Goal: Task Accomplishment & Management: Manage account settings

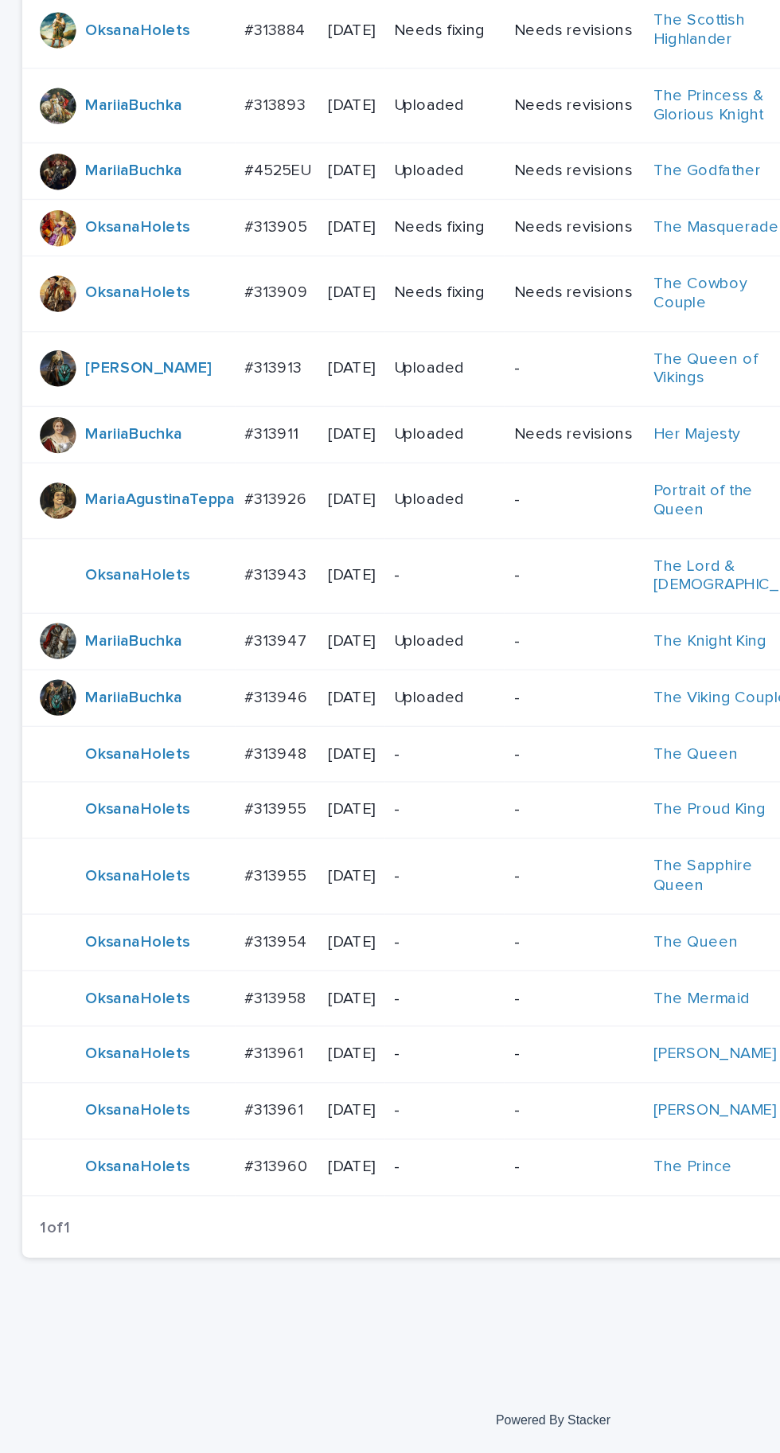
click at [195, 981] on td "#313948 #313948" at bounding box center [195, 961] width 59 height 40
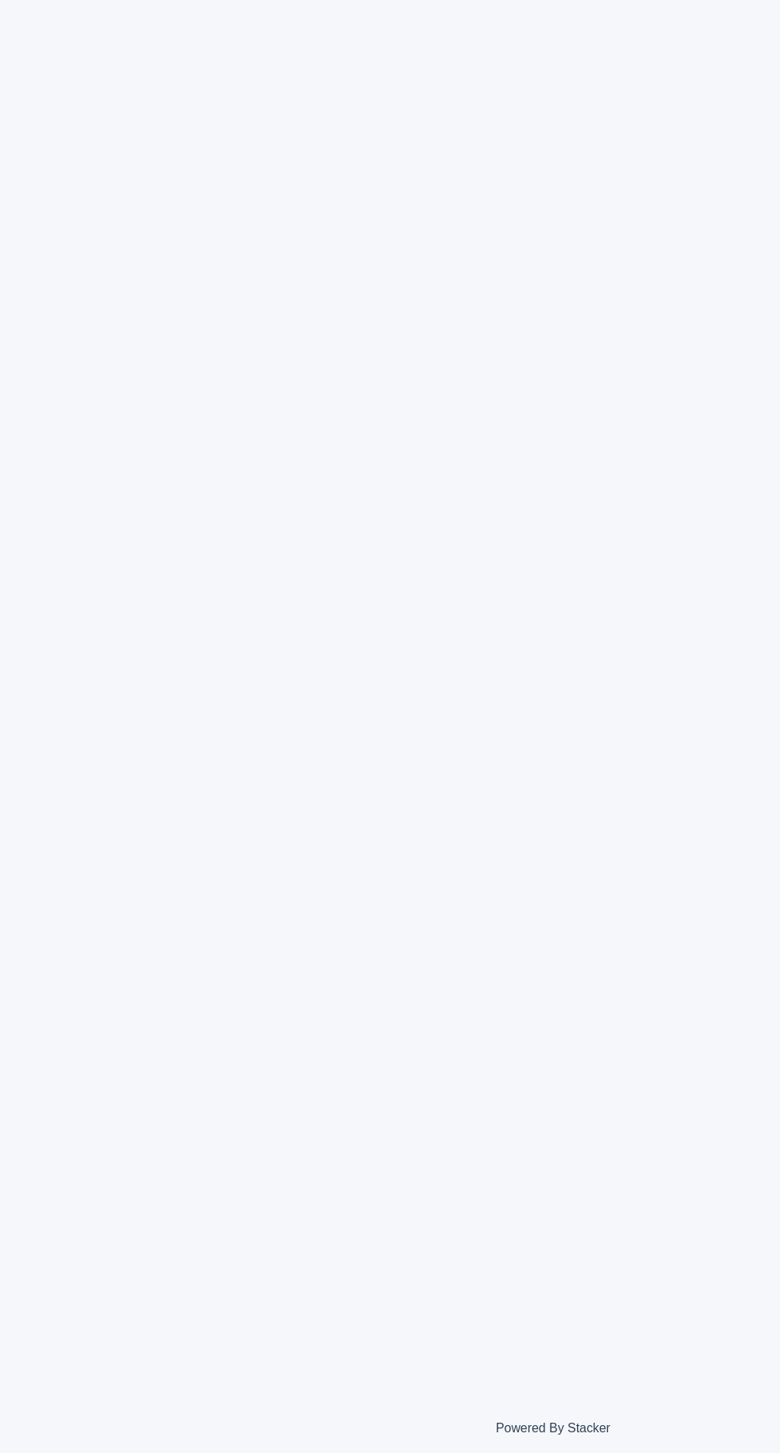
scroll to position [50, 0]
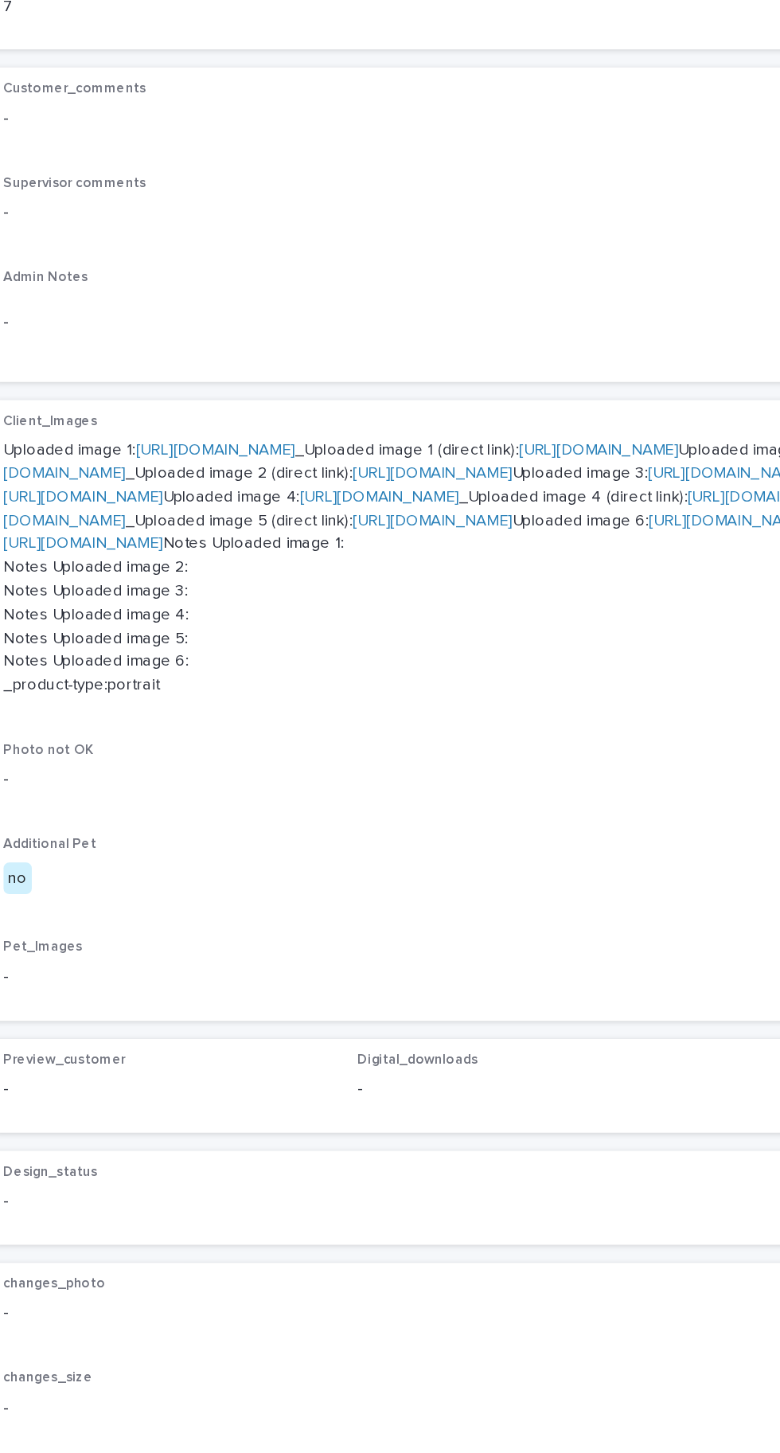
click at [231, 695] on link "https://cdn.shopify.com-uploadkit.app/s/files/1/0033/4807/0511/files/download.h…" at bounding box center [175, 700] width 112 height 11
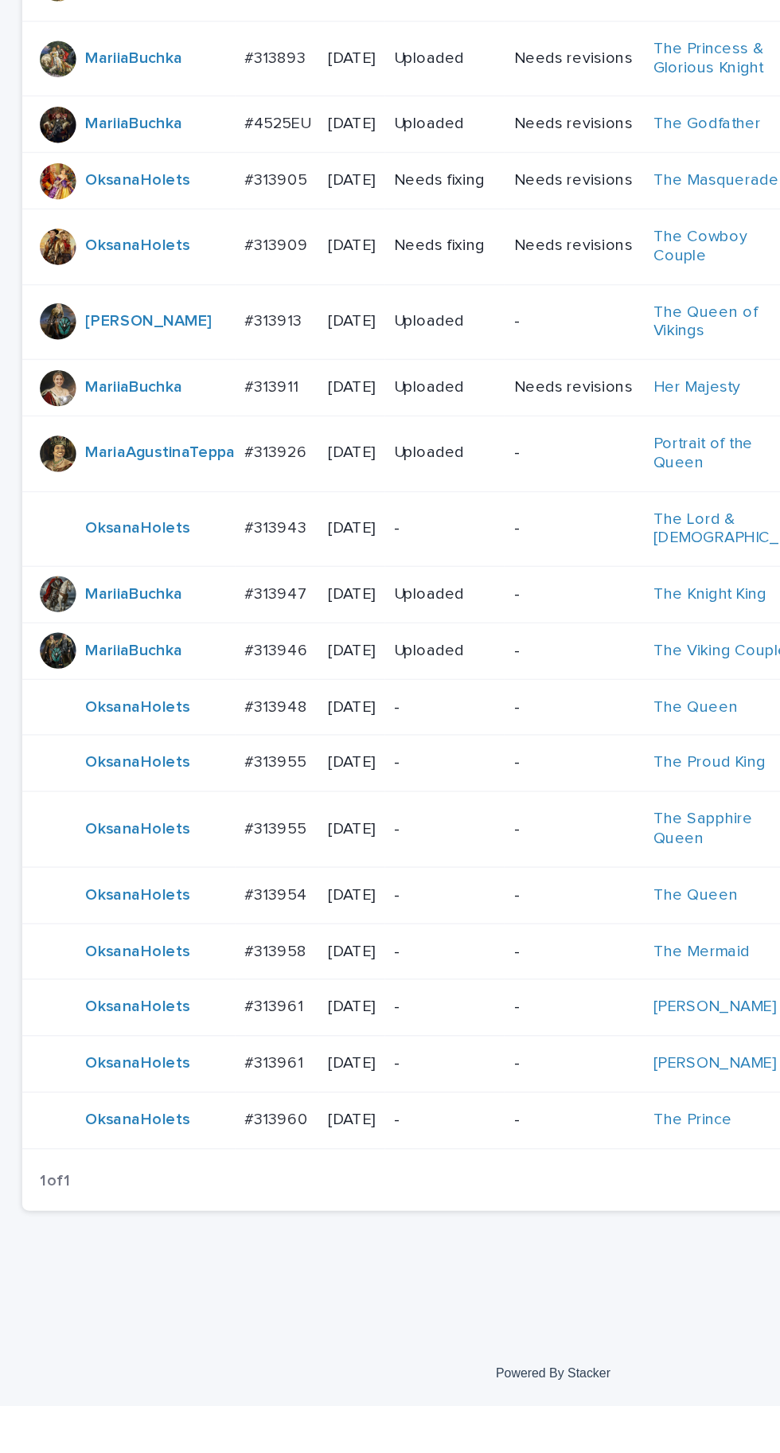
click at [198, 1007] on p "#313955" at bounding box center [196, 999] width 46 height 17
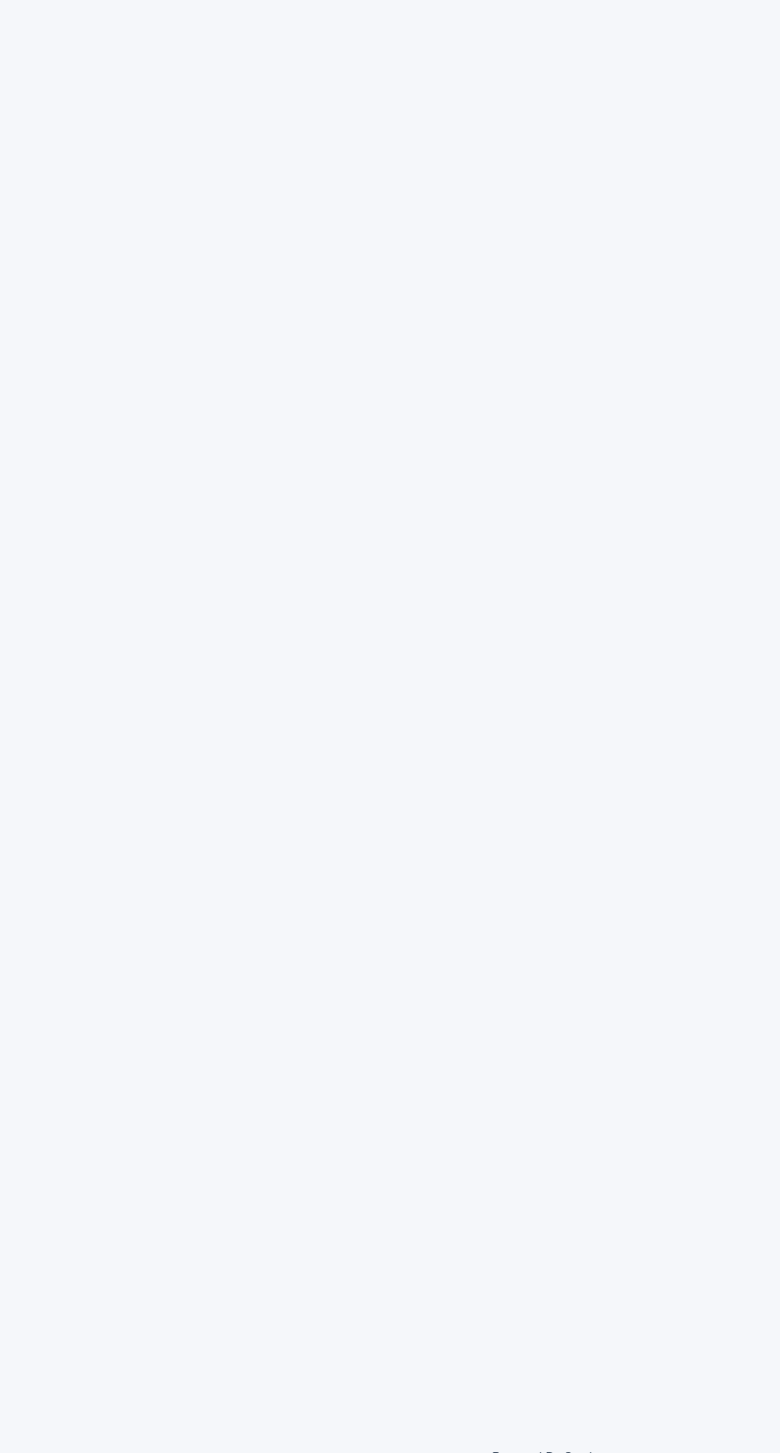
scroll to position [50, 0]
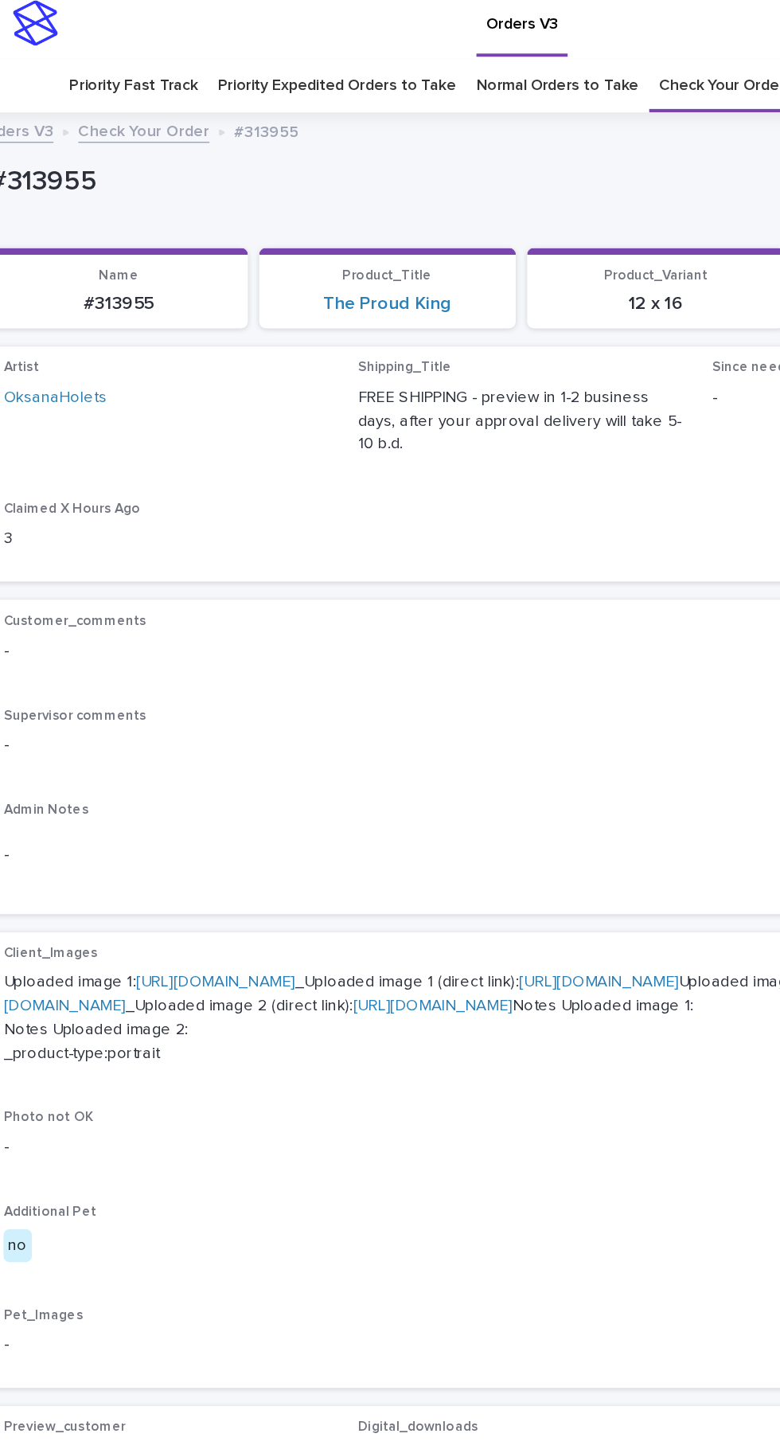
click at [203, 695] on link "[URL][DOMAIN_NAME]" at bounding box center [175, 700] width 112 height 11
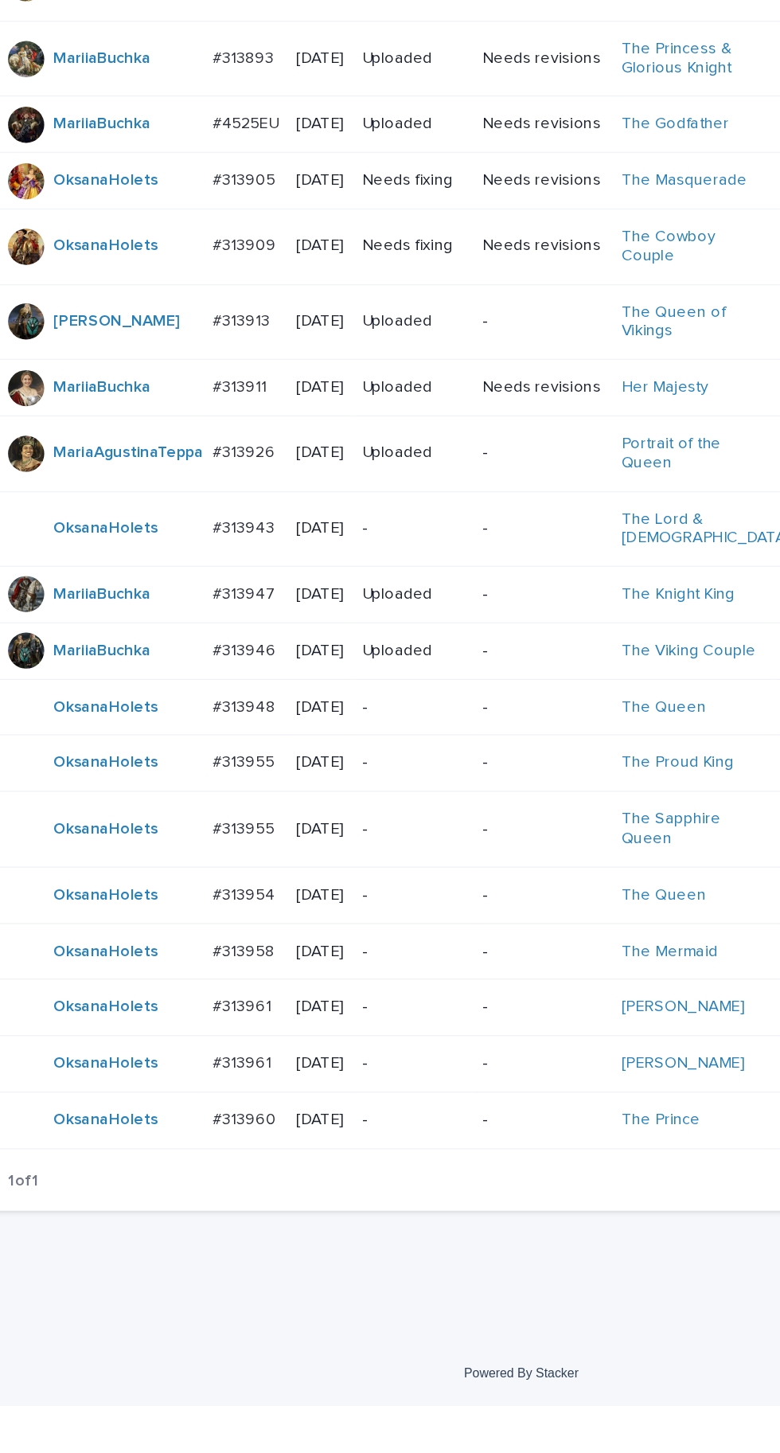
click at [219, 1153] on td "#313958 #313958" at bounding box center [195, 1133] width 59 height 40
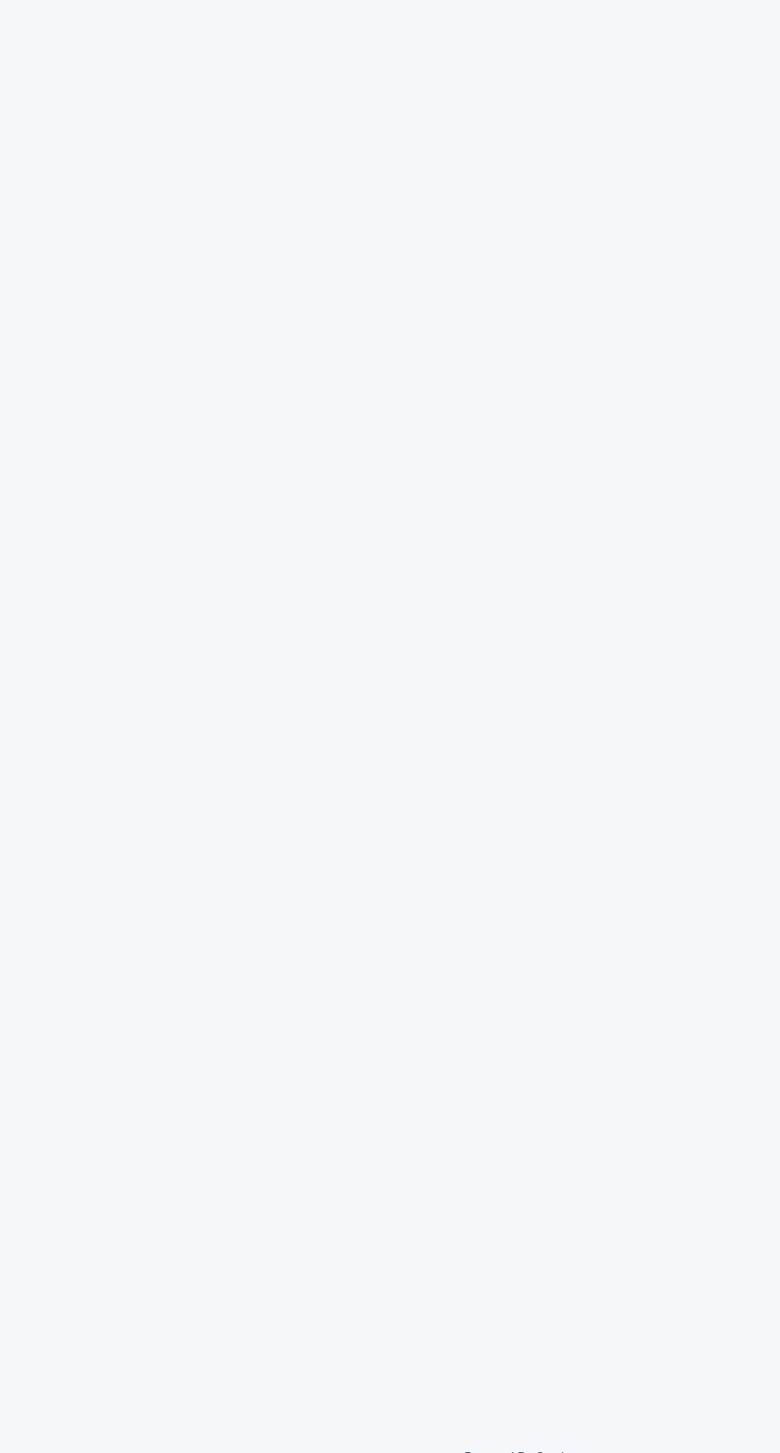
scroll to position [50, 0]
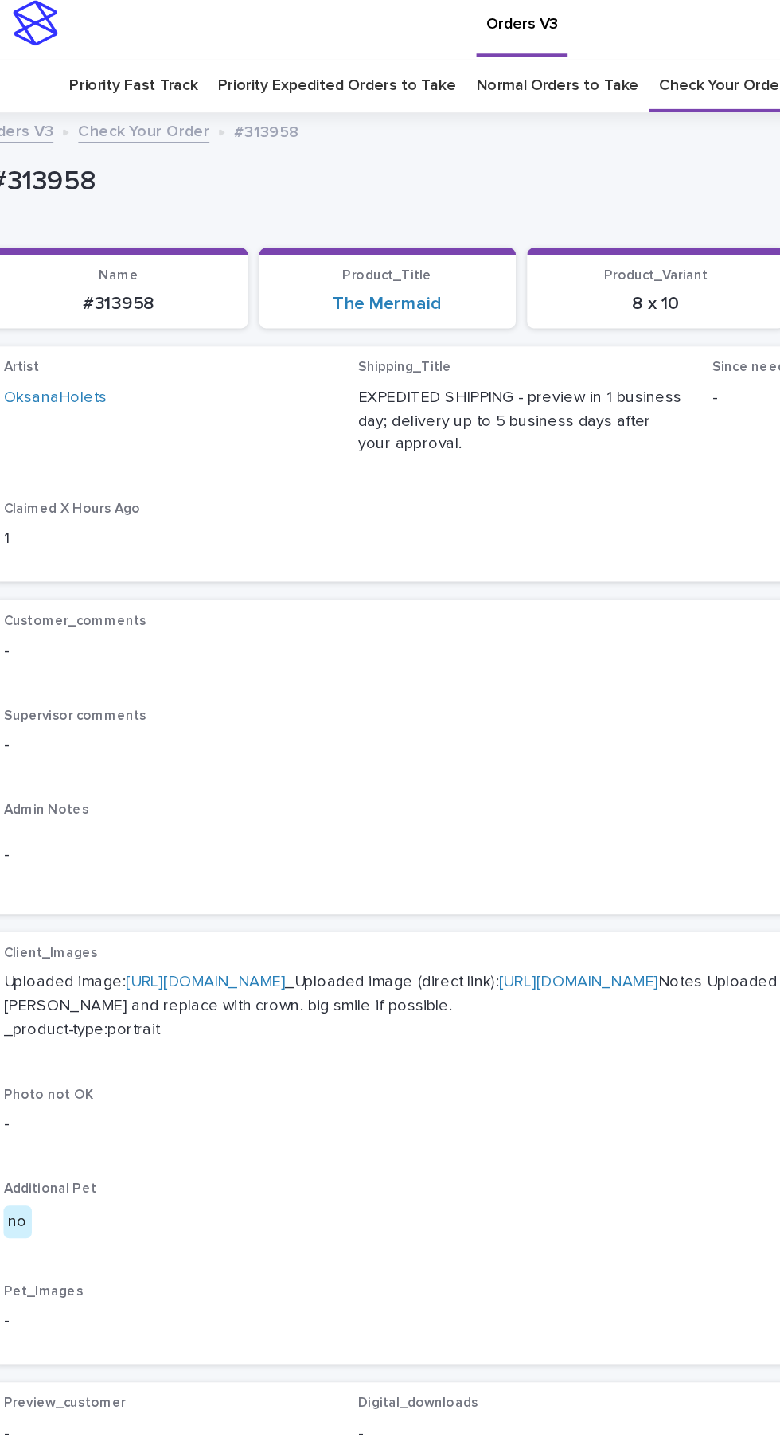
click at [185, 695] on link "[URL][DOMAIN_NAME]" at bounding box center [167, 700] width 112 height 11
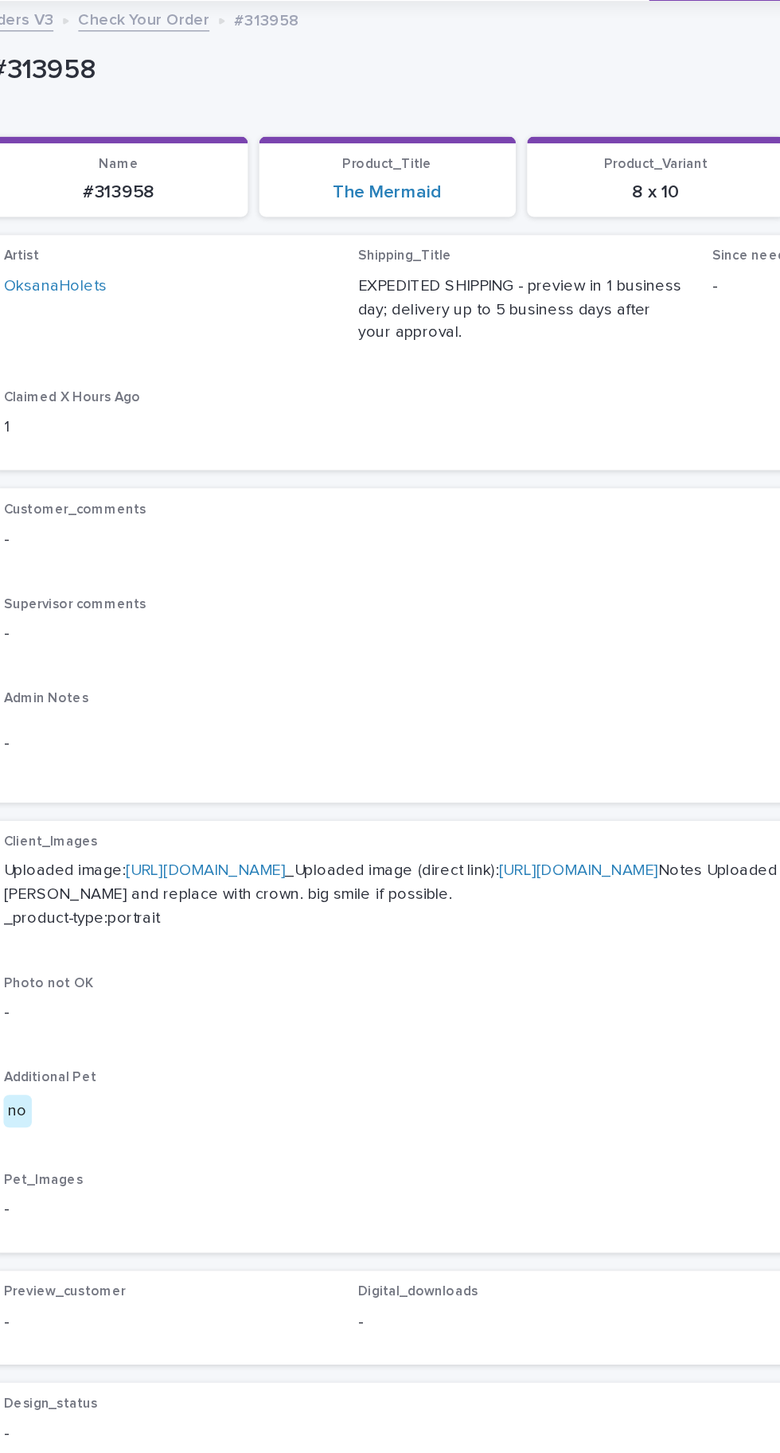
click at [210, 695] on link "[URL][DOMAIN_NAME]" at bounding box center [167, 700] width 112 height 11
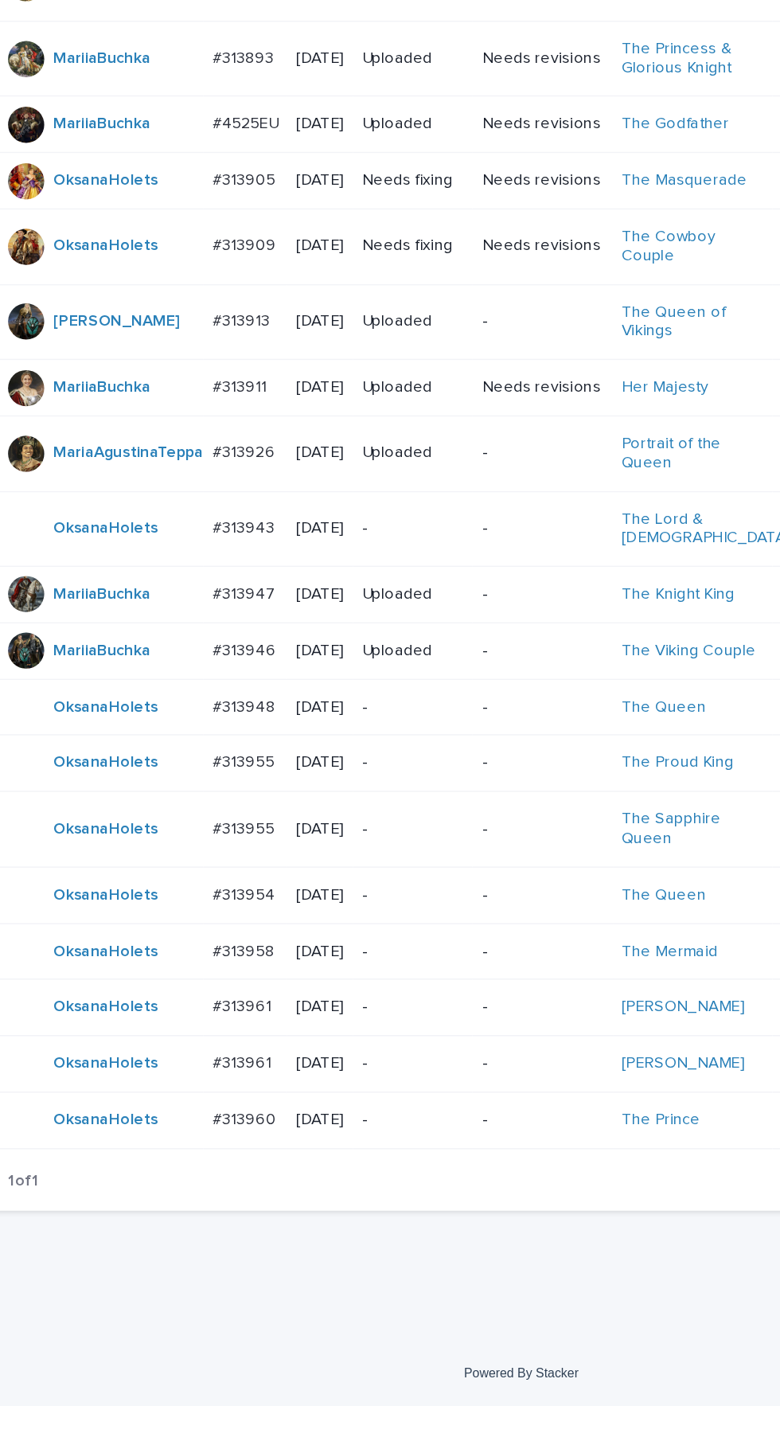
click at [210, 1179] on p "#313961" at bounding box center [195, 1171] width 45 height 17
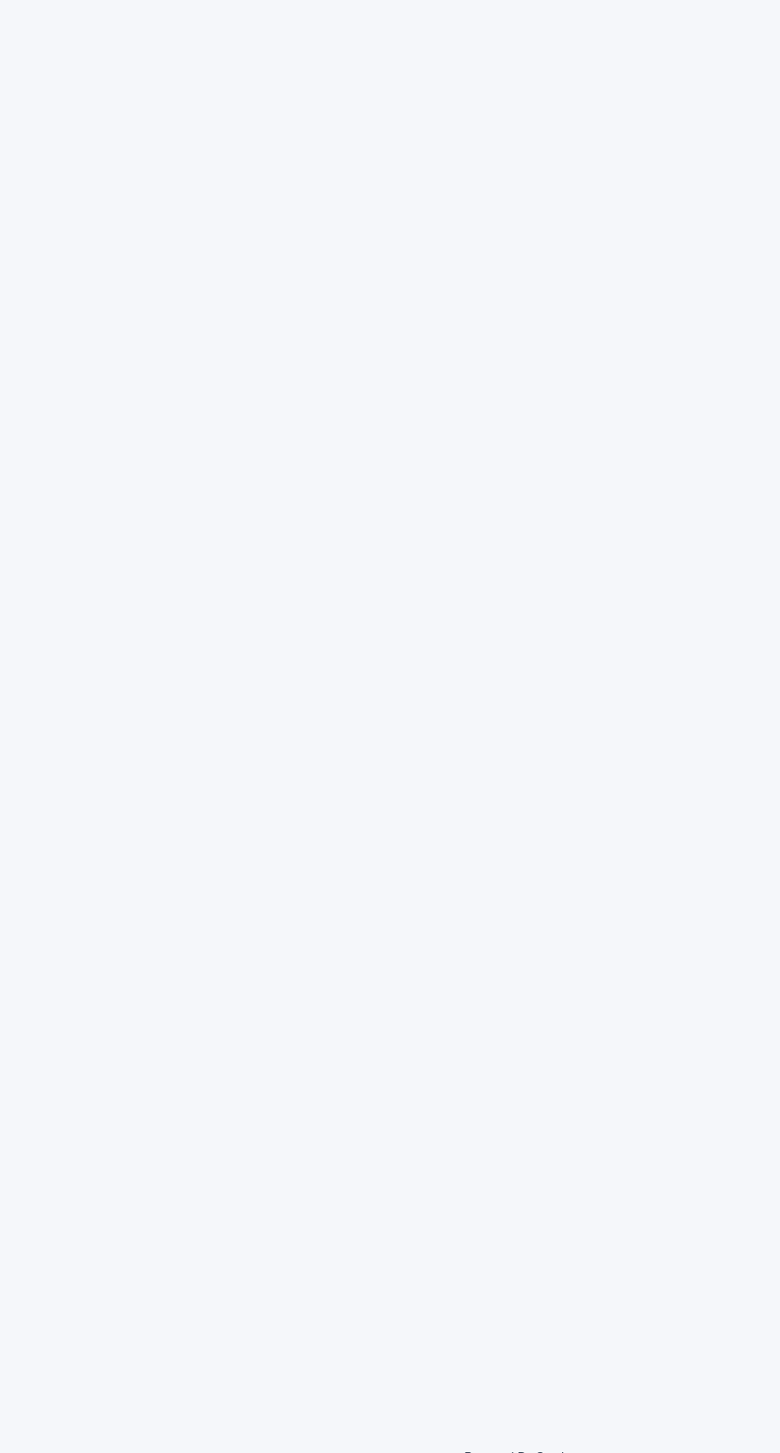
scroll to position [50, 0]
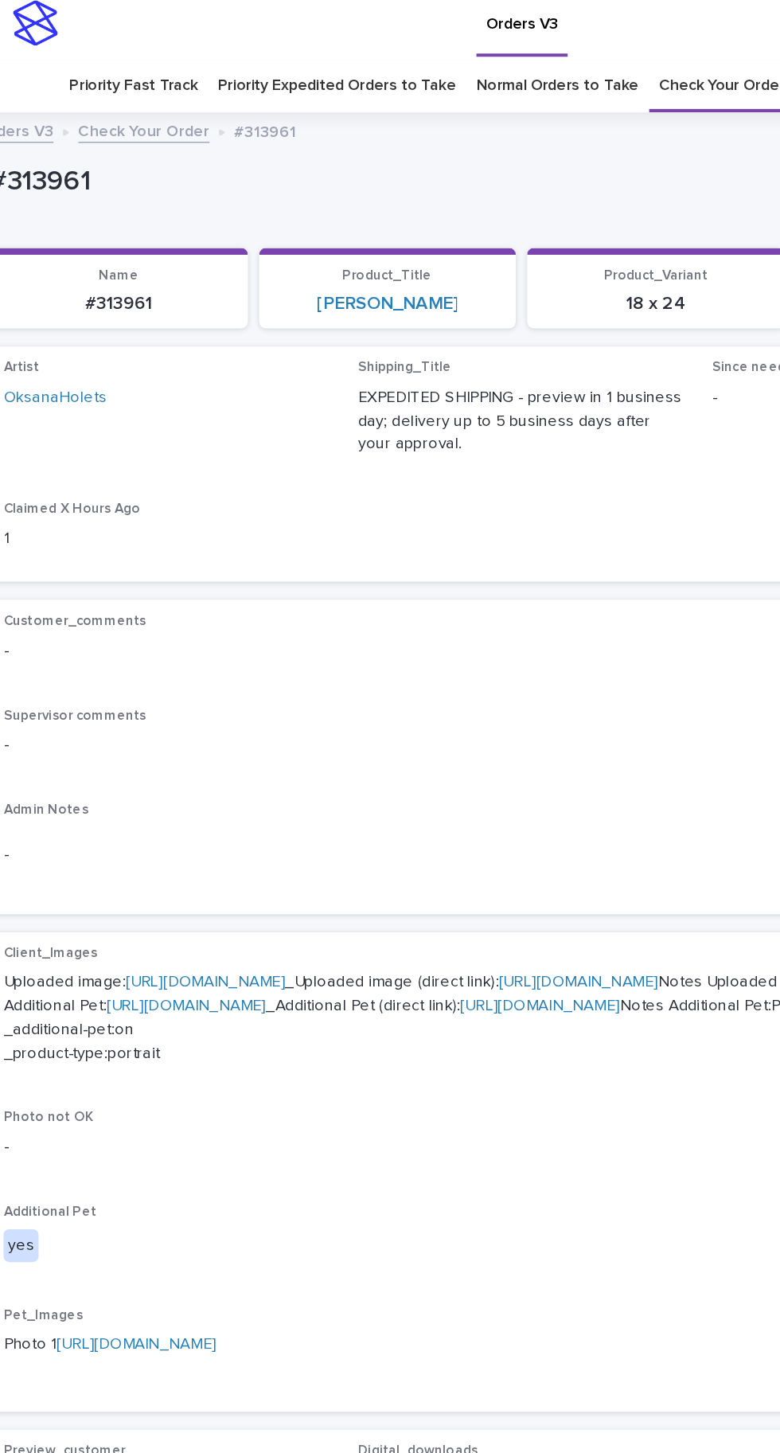
click at [206, 695] on link "https://cdn.shopify.com-uploadkit.app/s/files/1/0033/4807/0511/files/download.h…" at bounding box center [167, 700] width 112 height 11
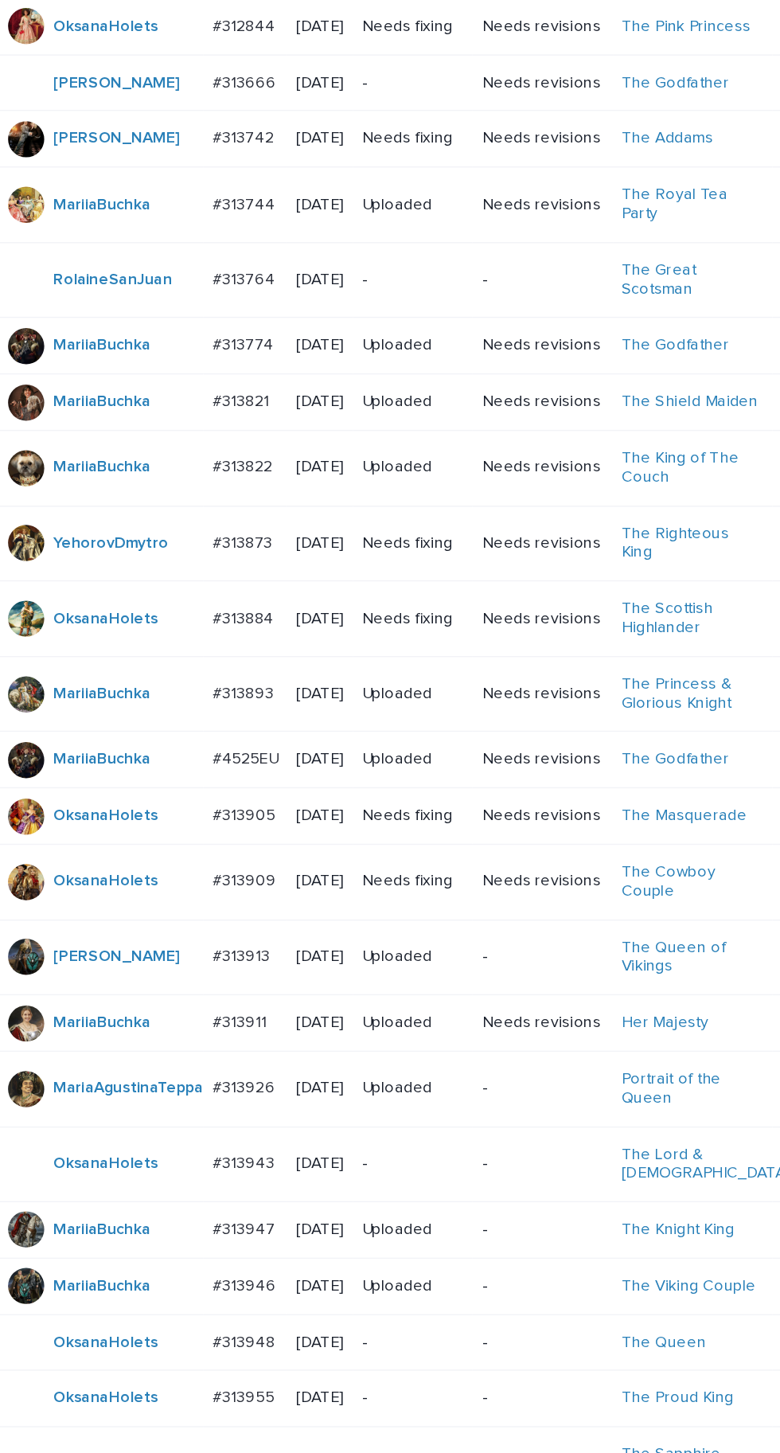
scroll to position [50, 0]
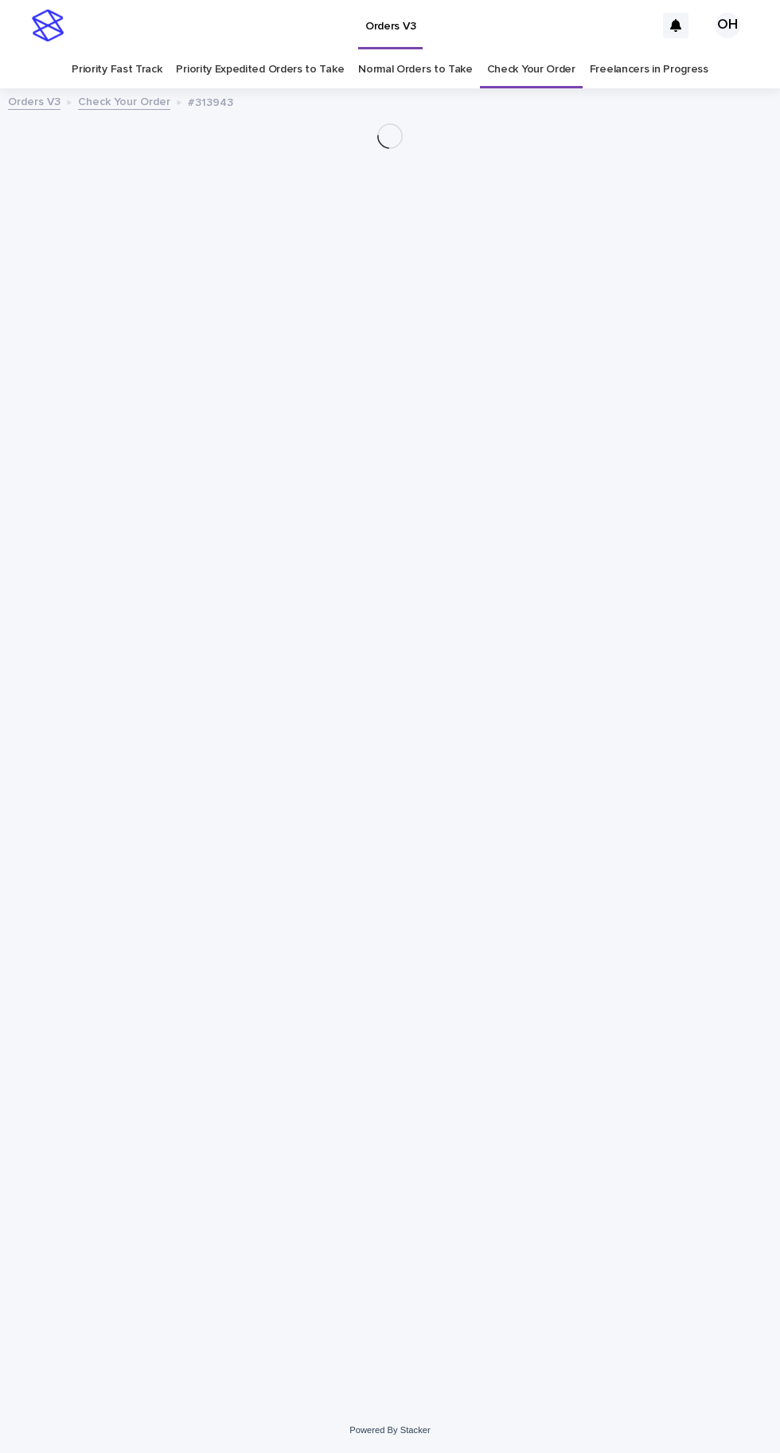
scroll to position [50, 0]
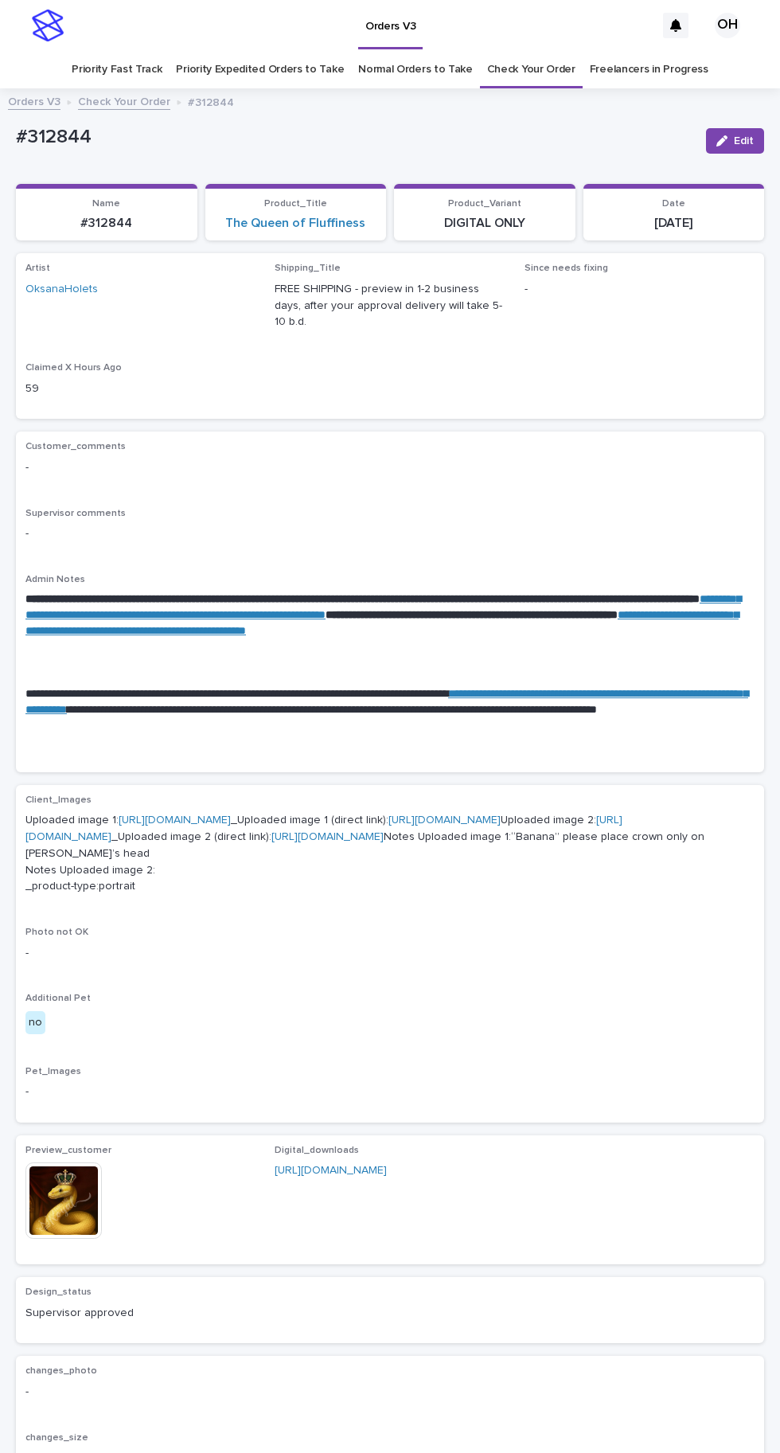
scroll to position [5, 0]
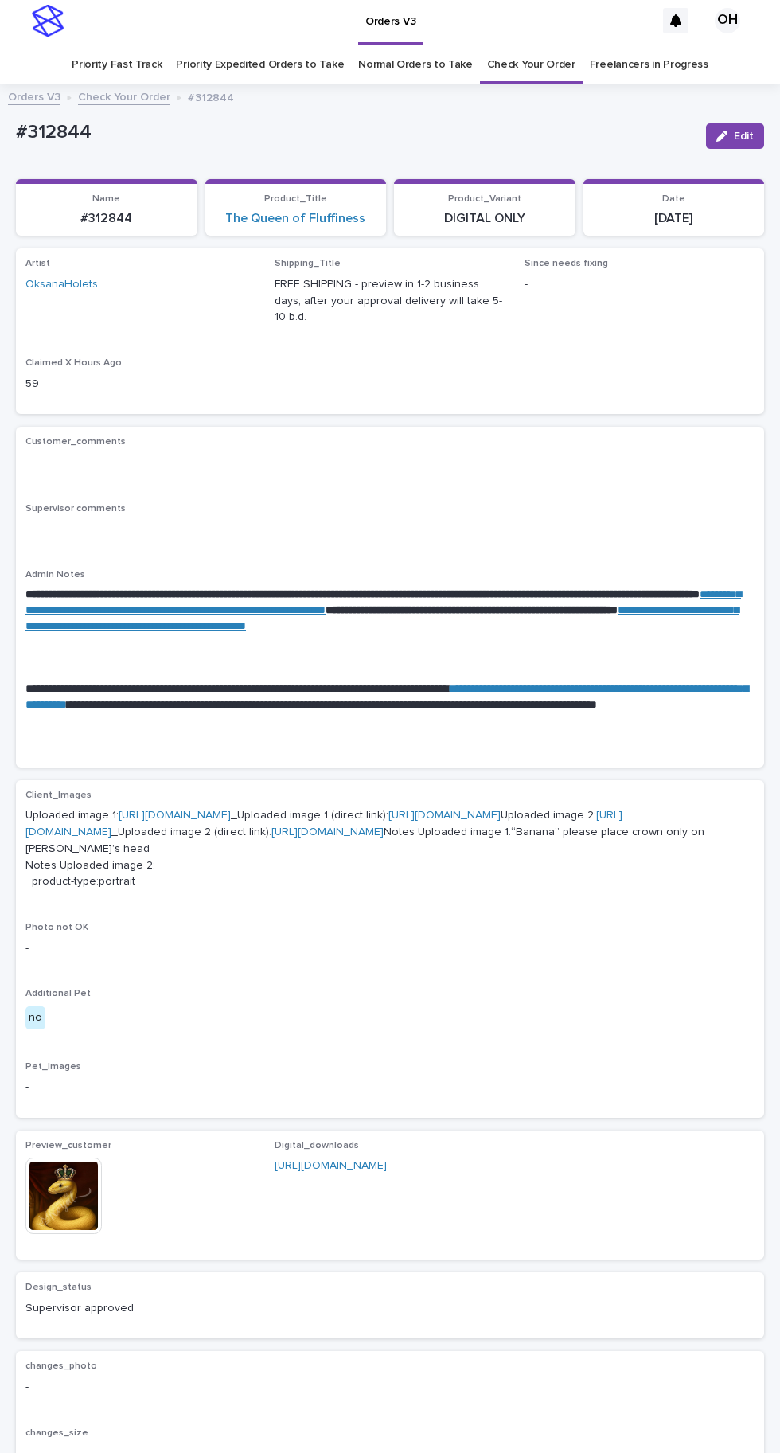
click at [522, 46] on link "Check Your Order" at bounding box center [531, 64] width 88 height 37
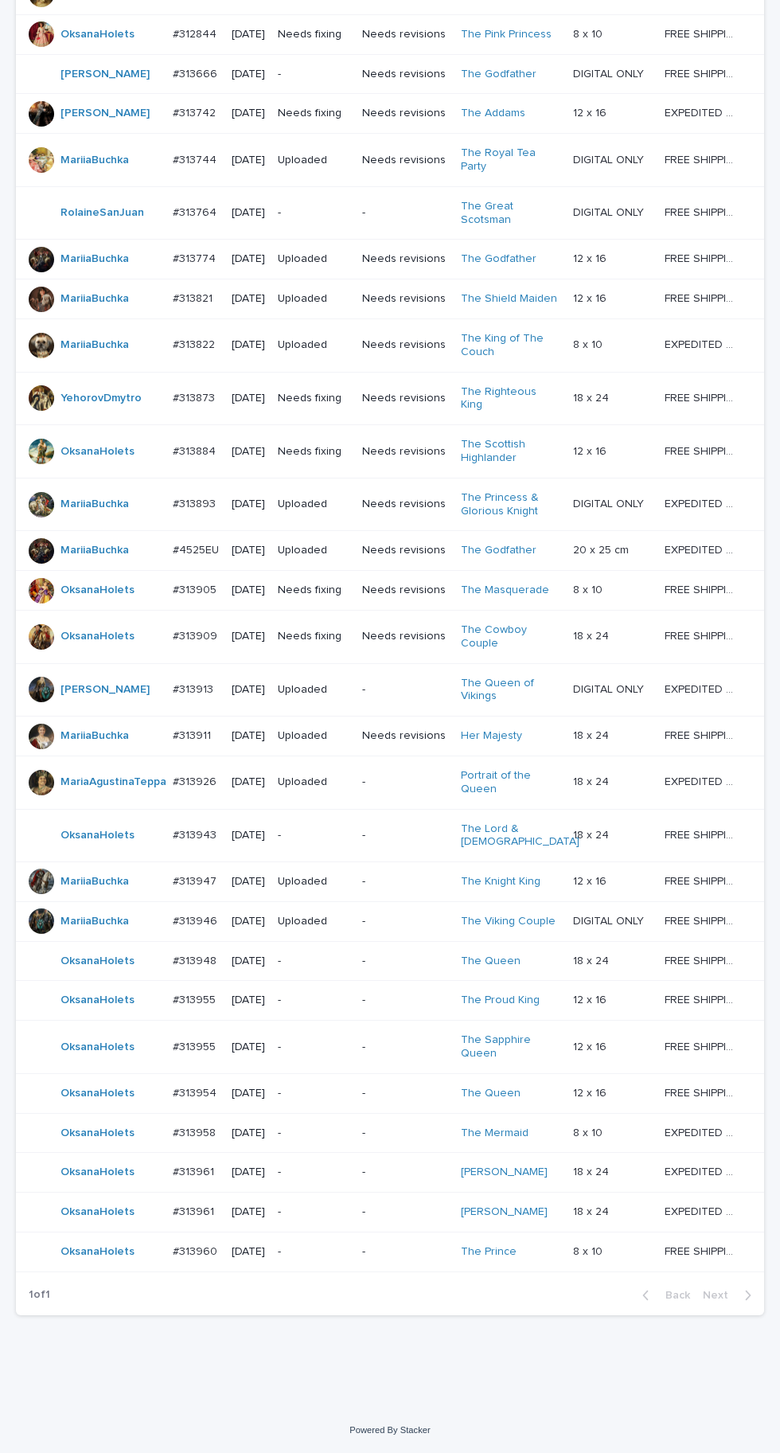
scroll to position [504, 0]
click at [207, 1106] on div "#313954 #313954" at bounding box center [196, 1094] width 46 height 26
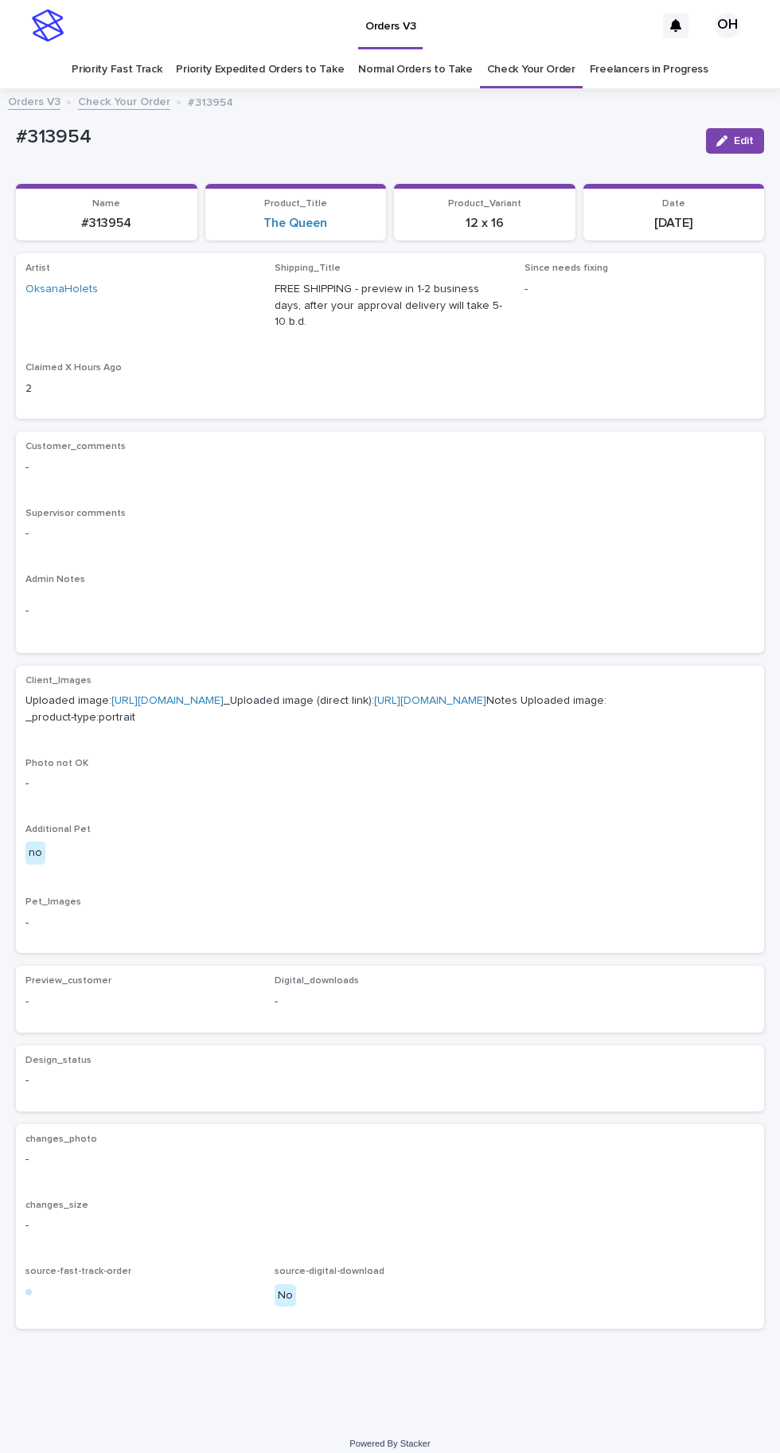
click at [224, 695] on link "[URL][DOMAIN_NAME]" at bounding box center [167, 700] width 112 height 11
click at [727, 128] on button "Edit" at bounding box center [735, 140] width 58 height 25
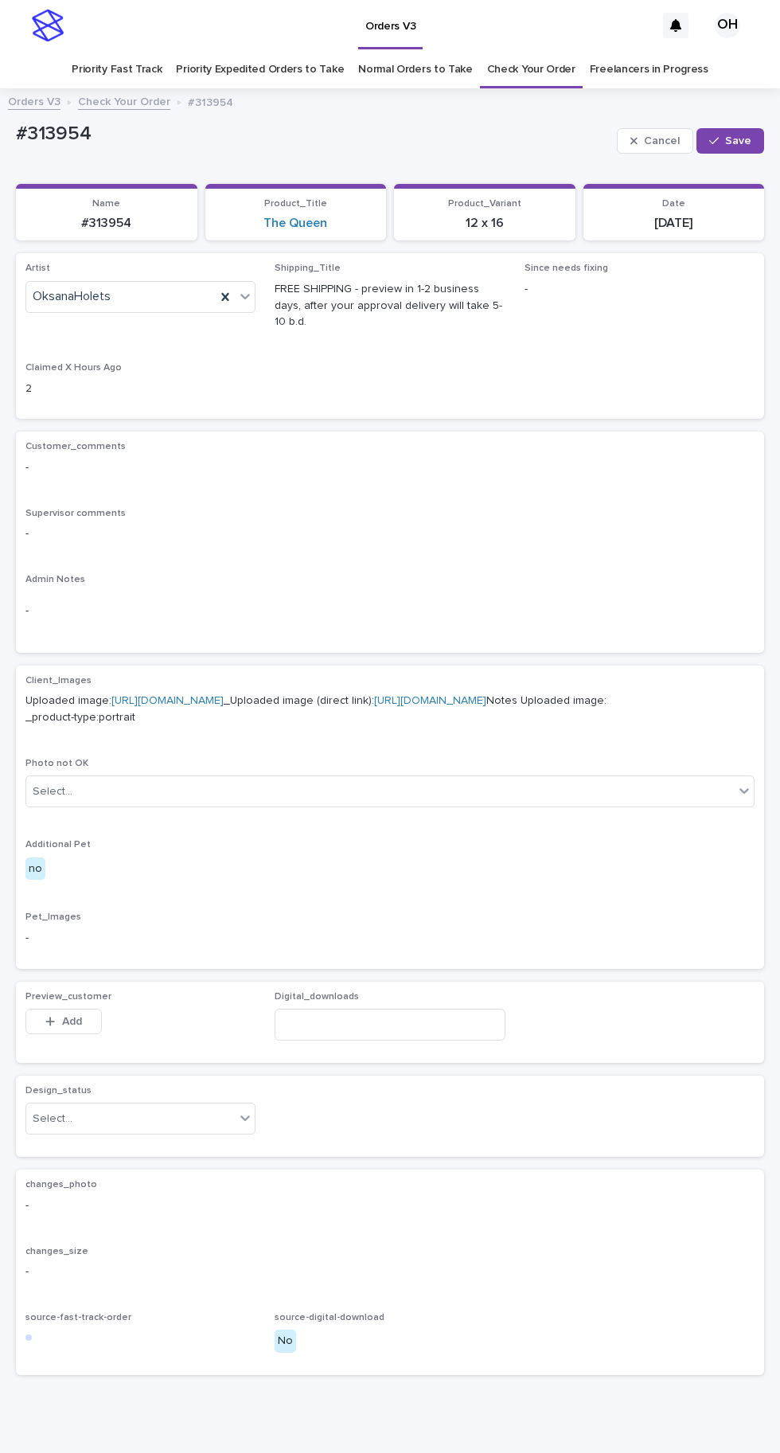
click at [279, 216] on link "The Queen" at bounding box center [296, 223] width 64 height 15
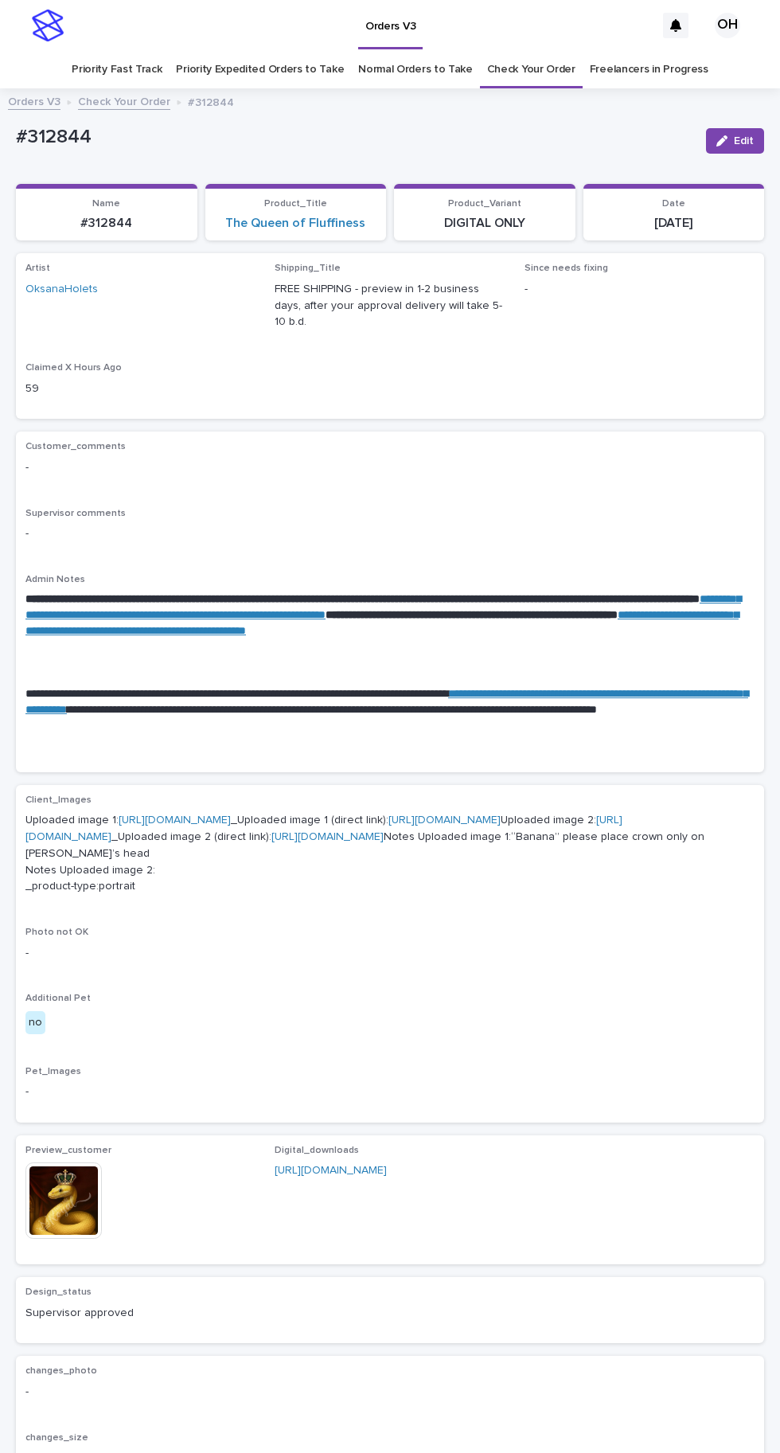
click at [534, 68] on link "Check Your Order" at bounding box center [531, 69] width 88 height 37
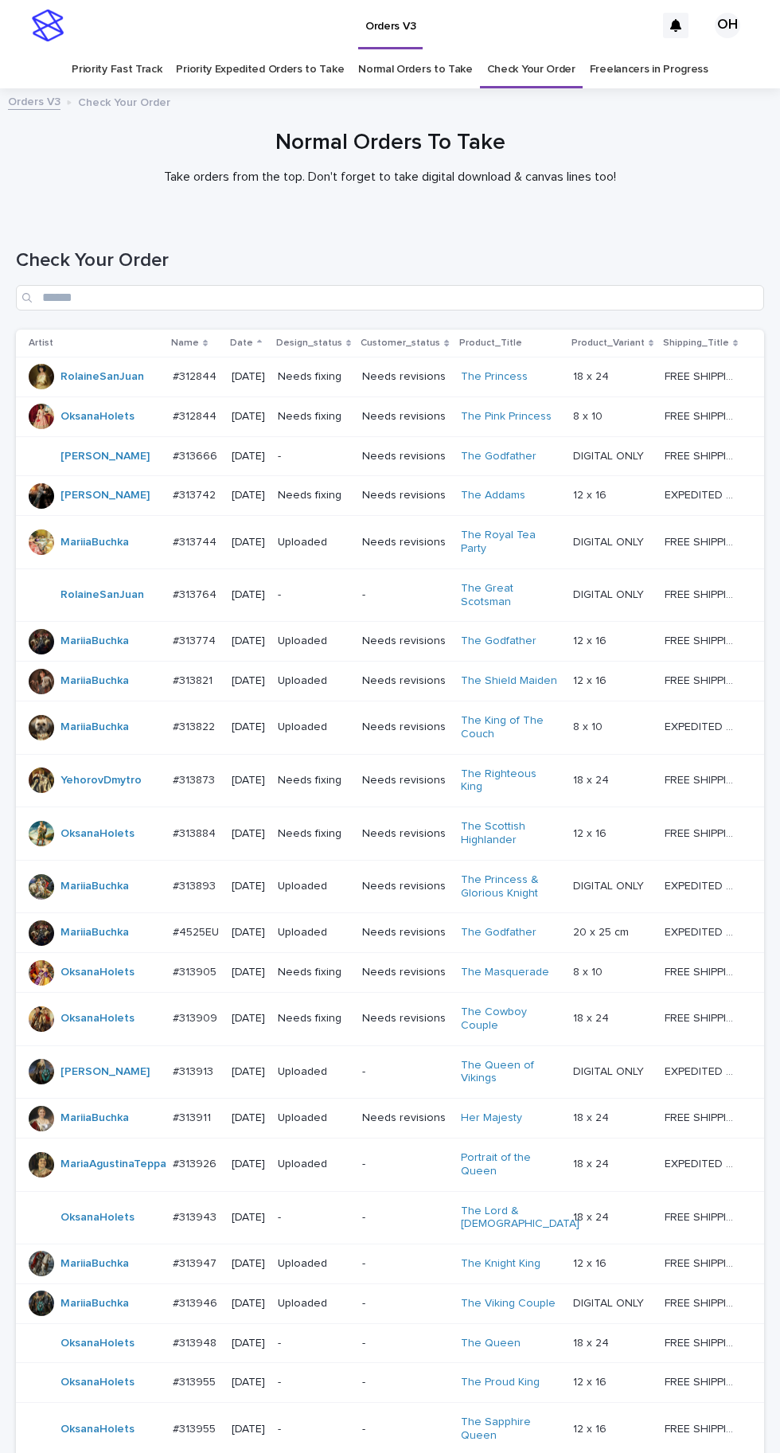
scroll to position [504, 0]
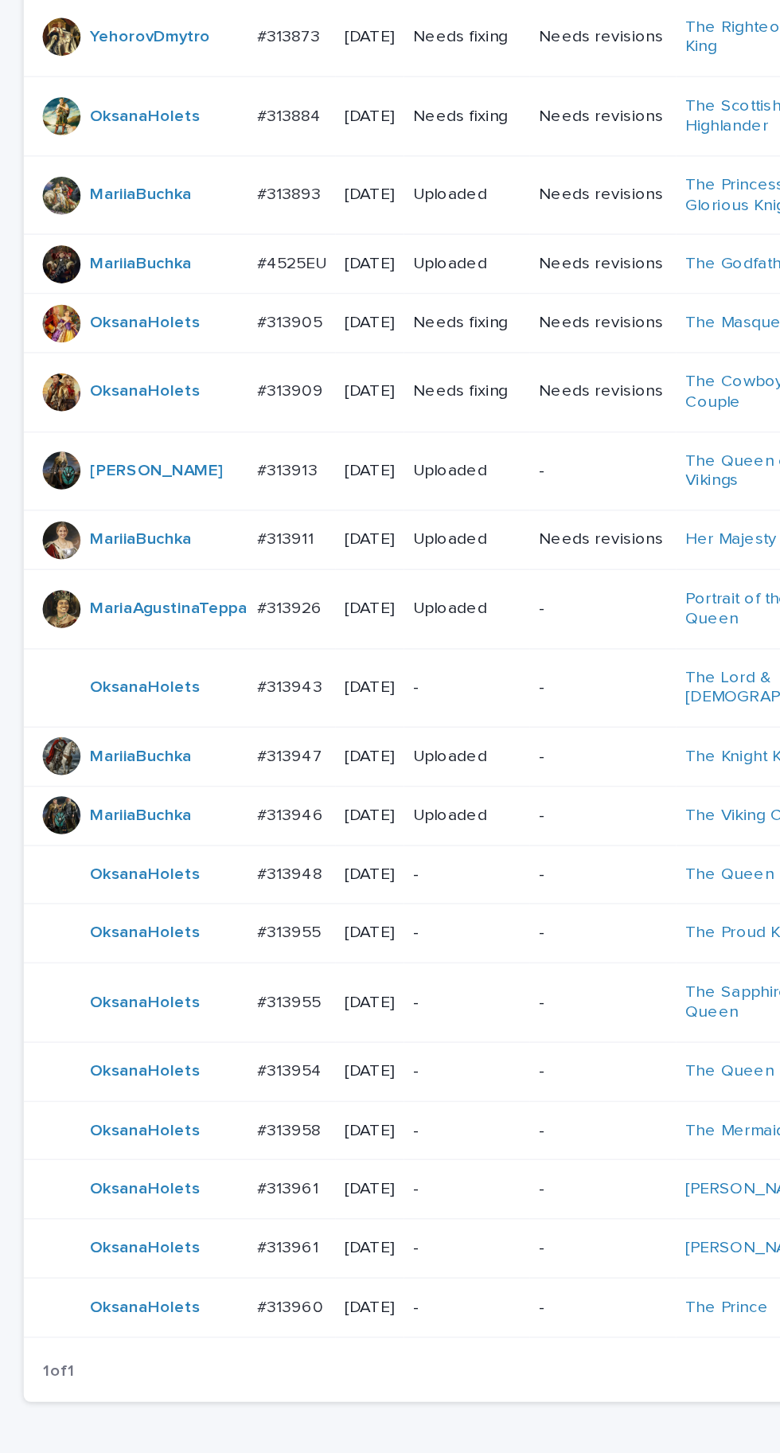
click at [186, 1040] on p "#313955" at bounding box center [196, 1046] width 46 height 17
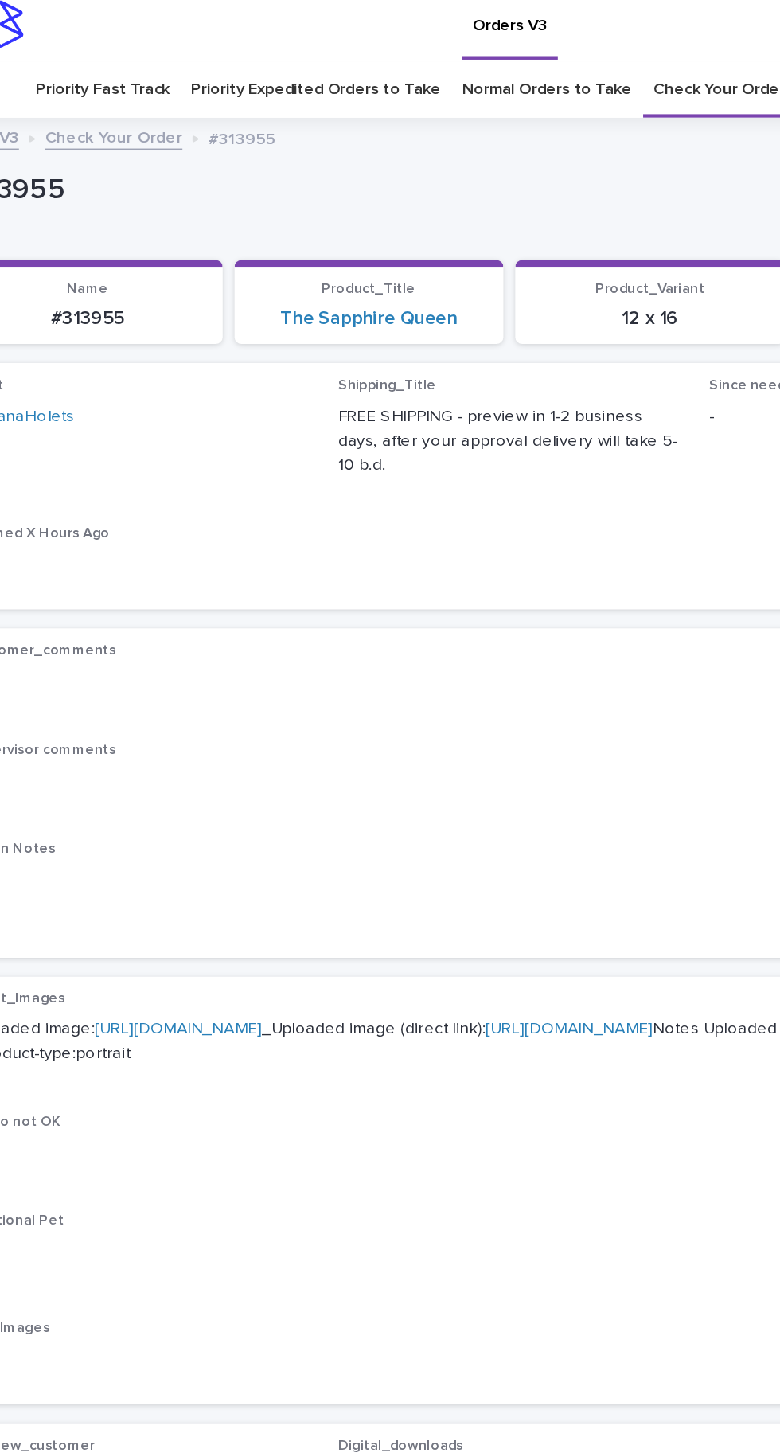
click at [224, 695] on link "[URL][DOMAIN_NAME]" at bounding box center [167, 700] width 112 height 11
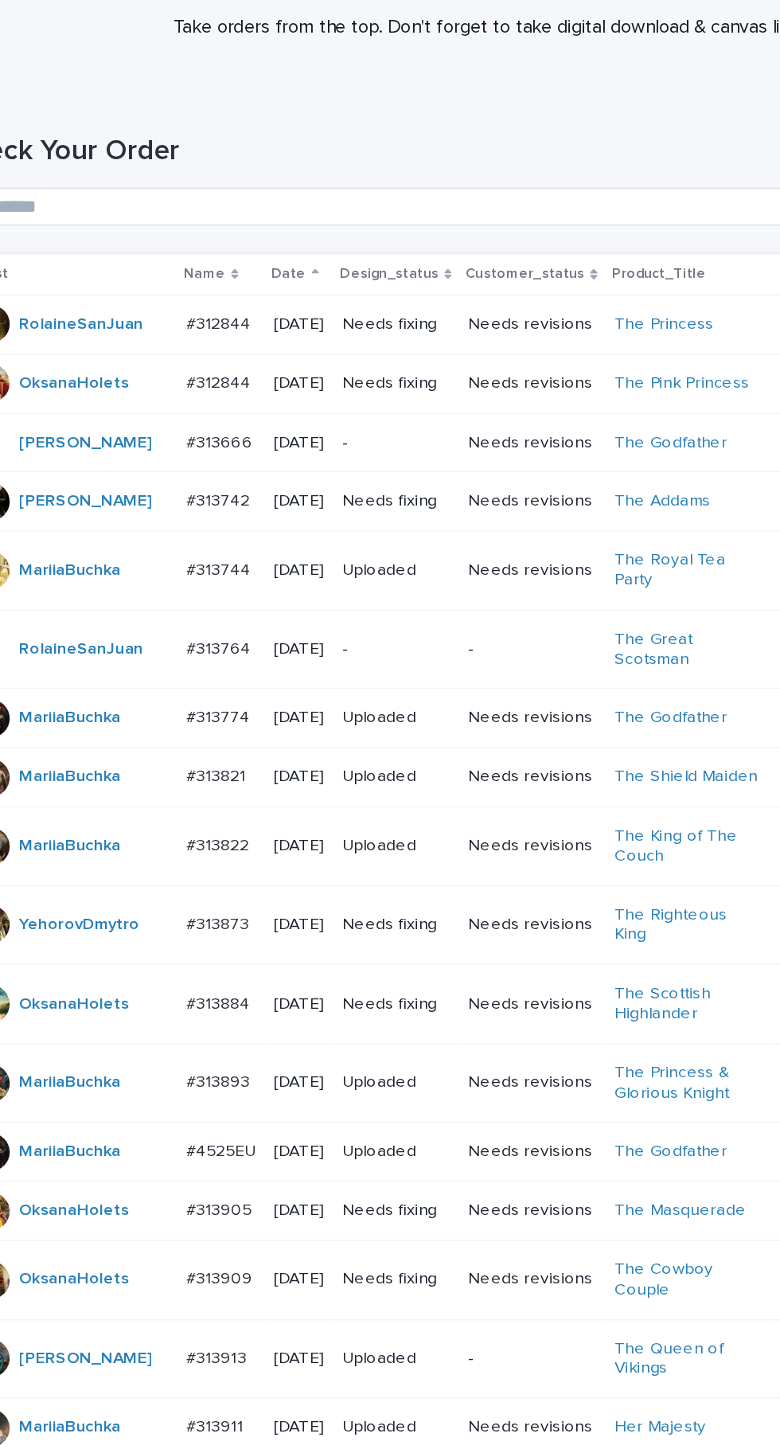
scroll to position [504, 0]
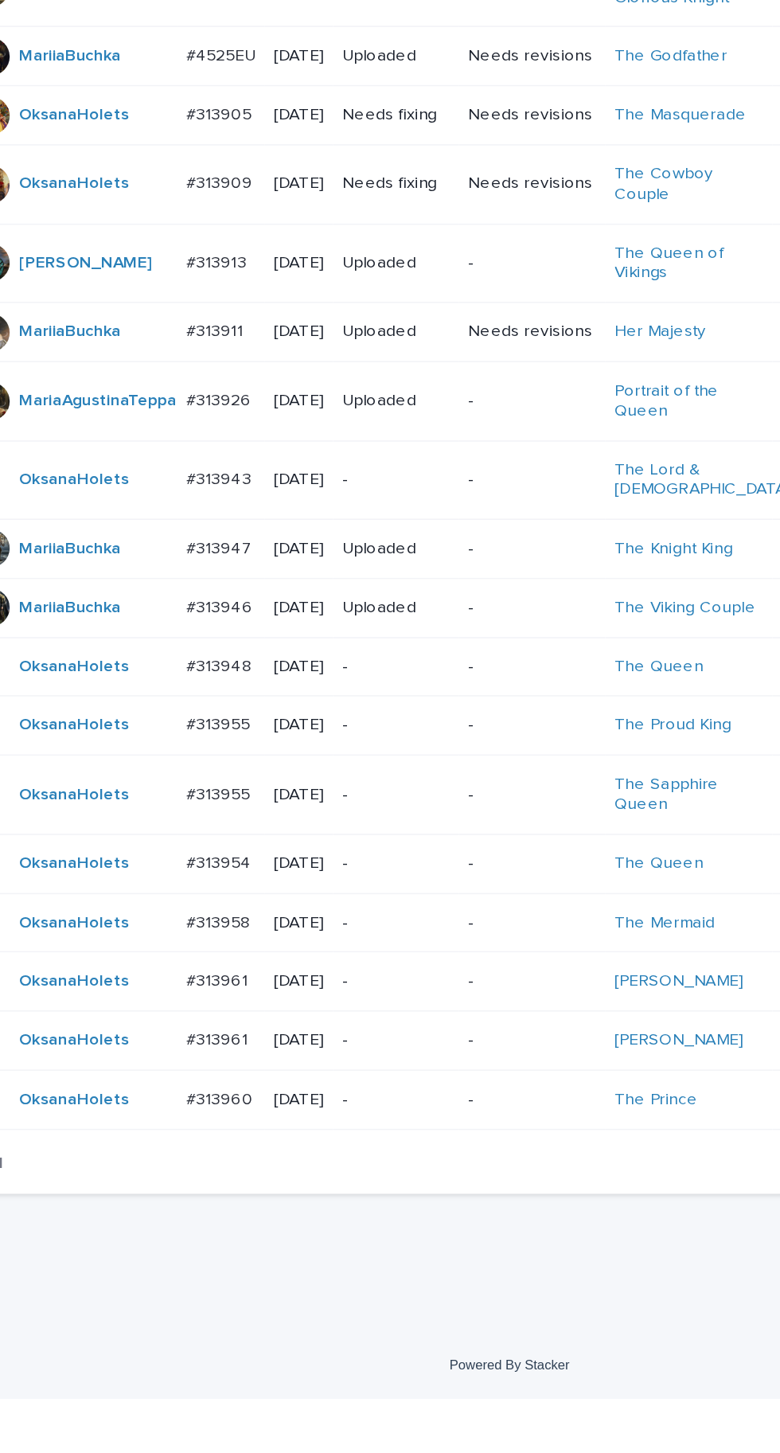
click at [217, 1147] on div "#313958 #313958" at bounding box center [196, 1133] width 46 height 26
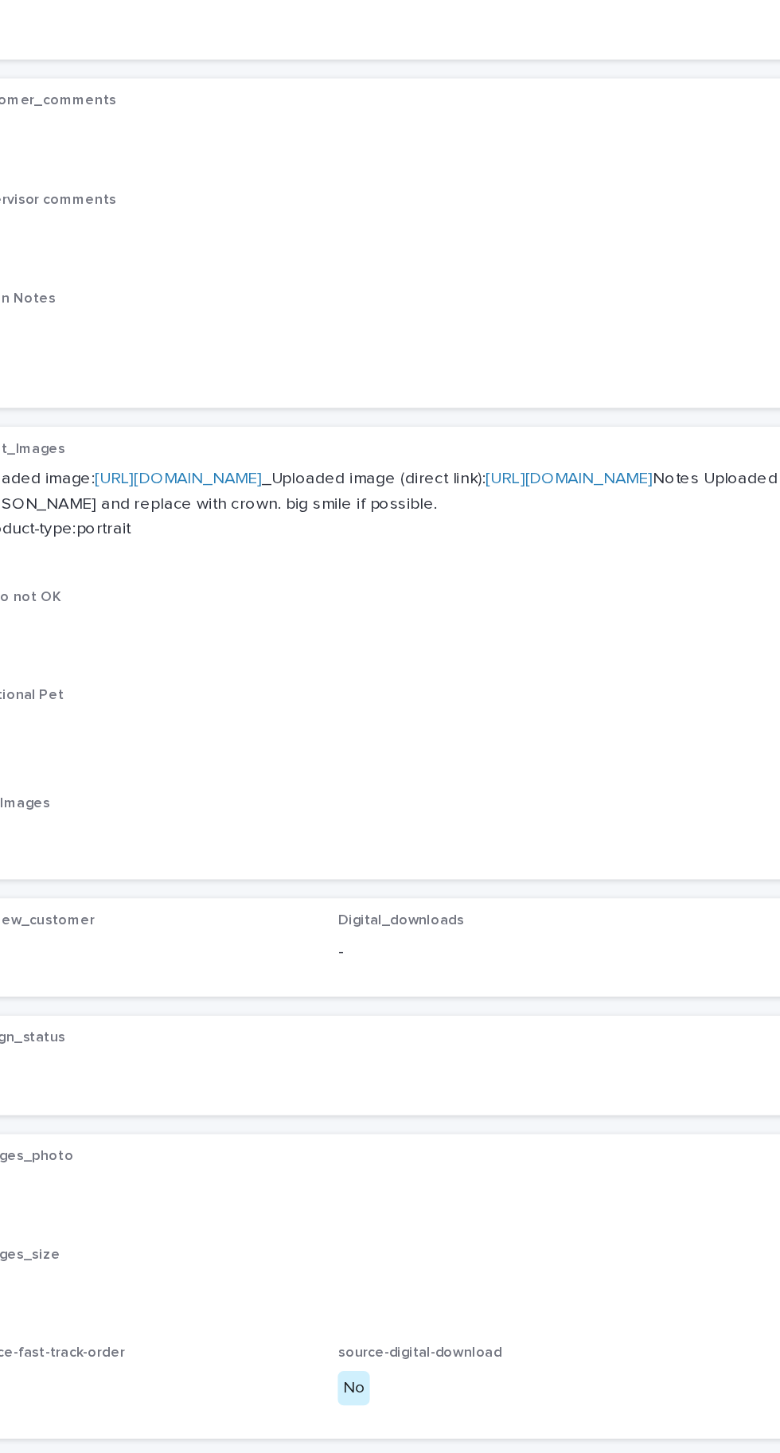
scroll to position [50, 0]
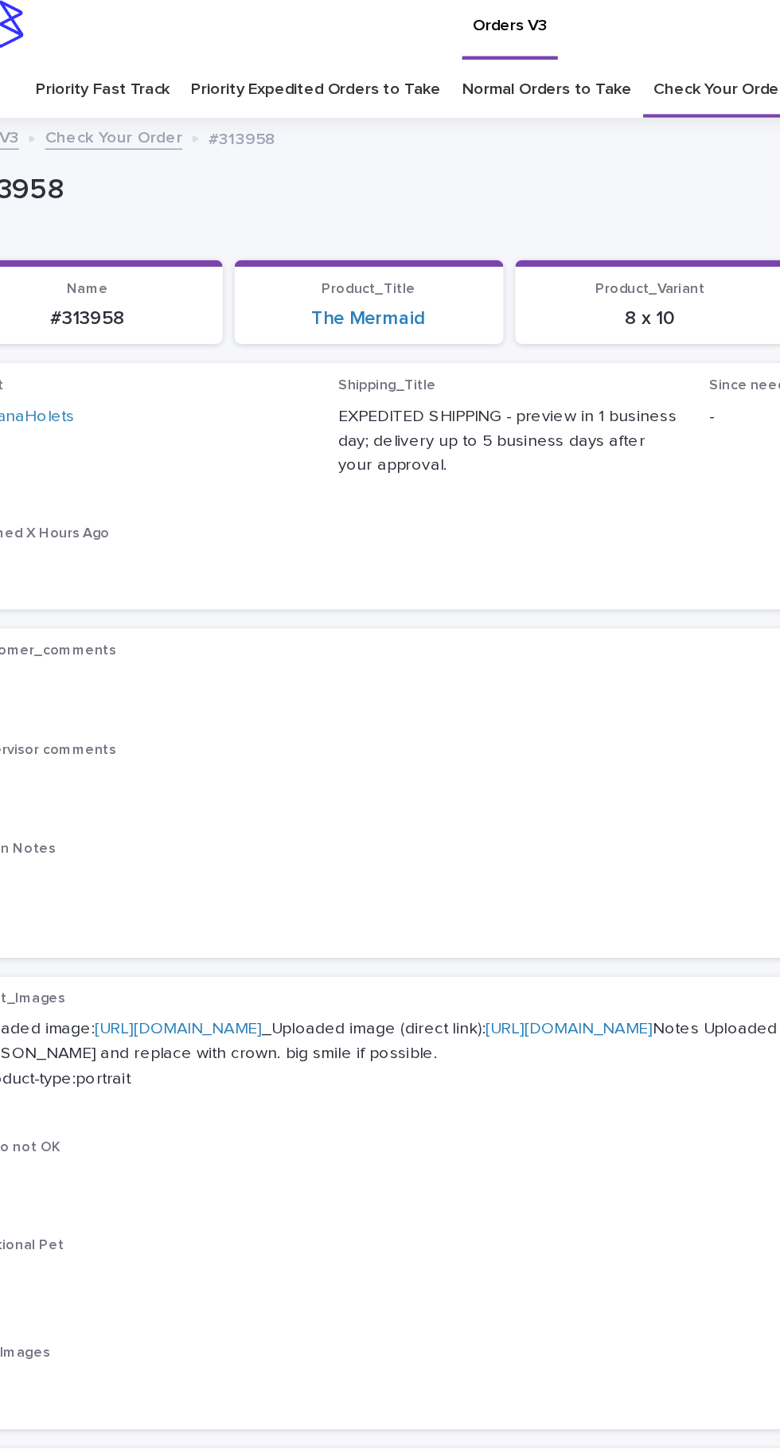
click at [224, 695] on link "[URL][DOMAIN_NAME]" at bounding box center [167, 700] width 112 height 11
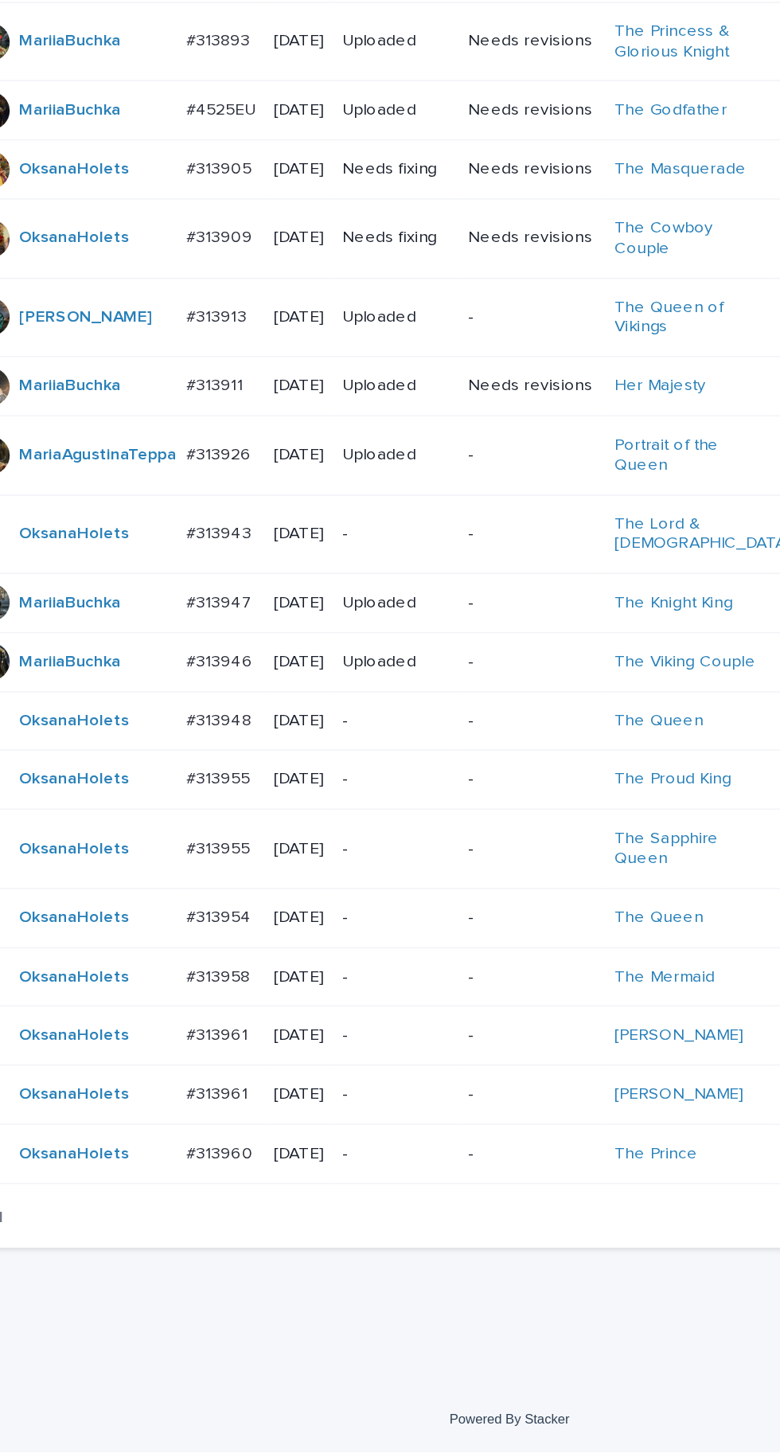
click at [210, 1219] on p "#313961" at bounding box center [195, 1210] width 45 height 17
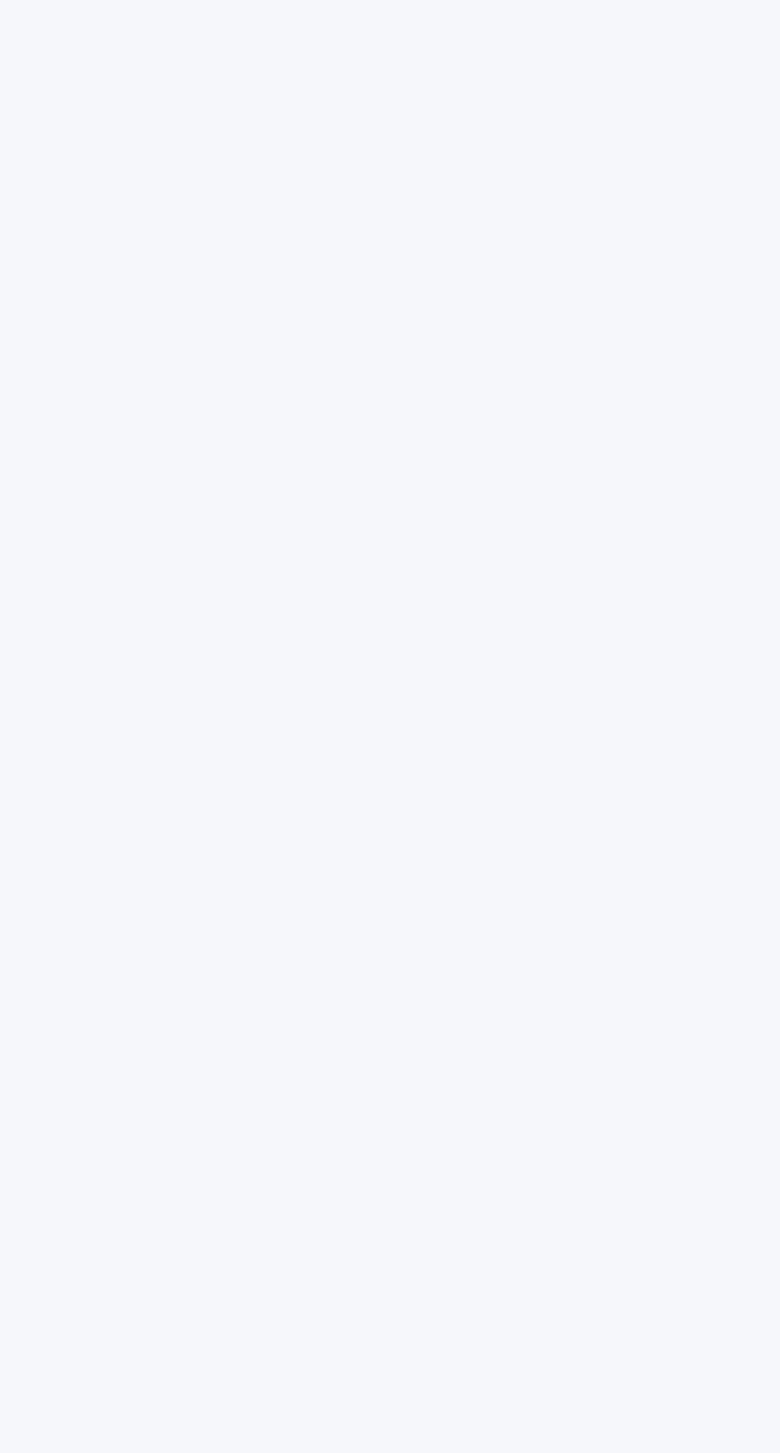
scroll to position [50, 0]
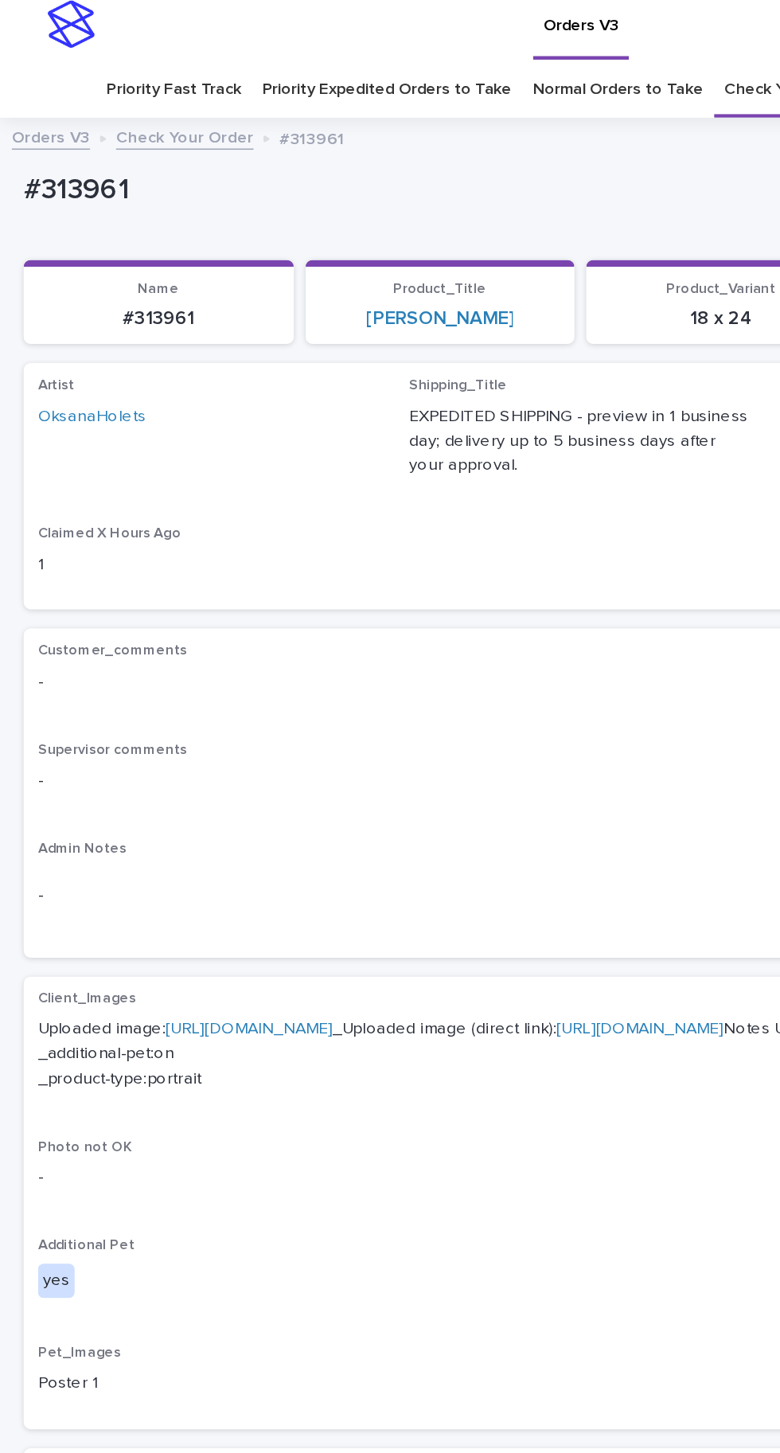
click at [221, 695] on link "[URL][DOMAIN_NAME]" at bounding box center [167, 700] width 112 height 11
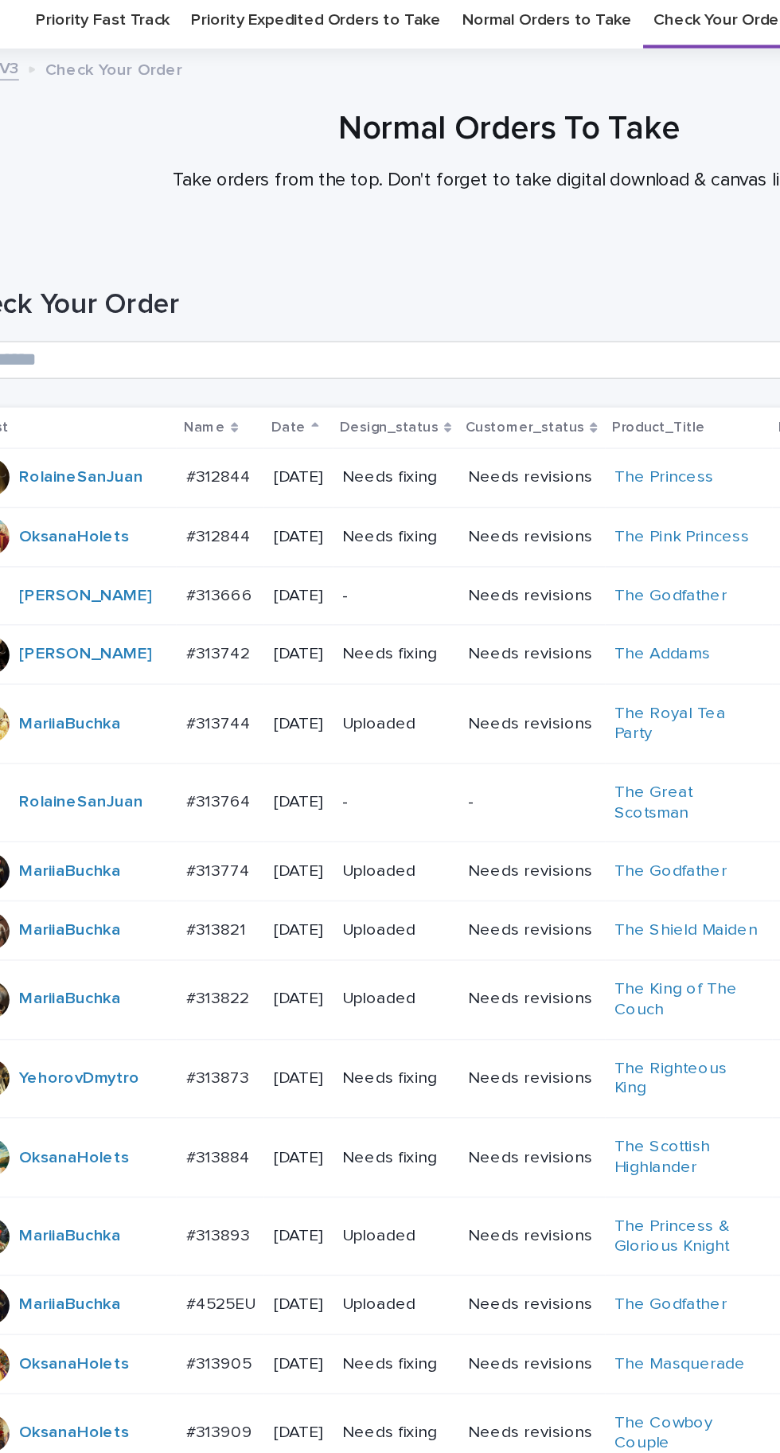
scroll to position [504, 0]
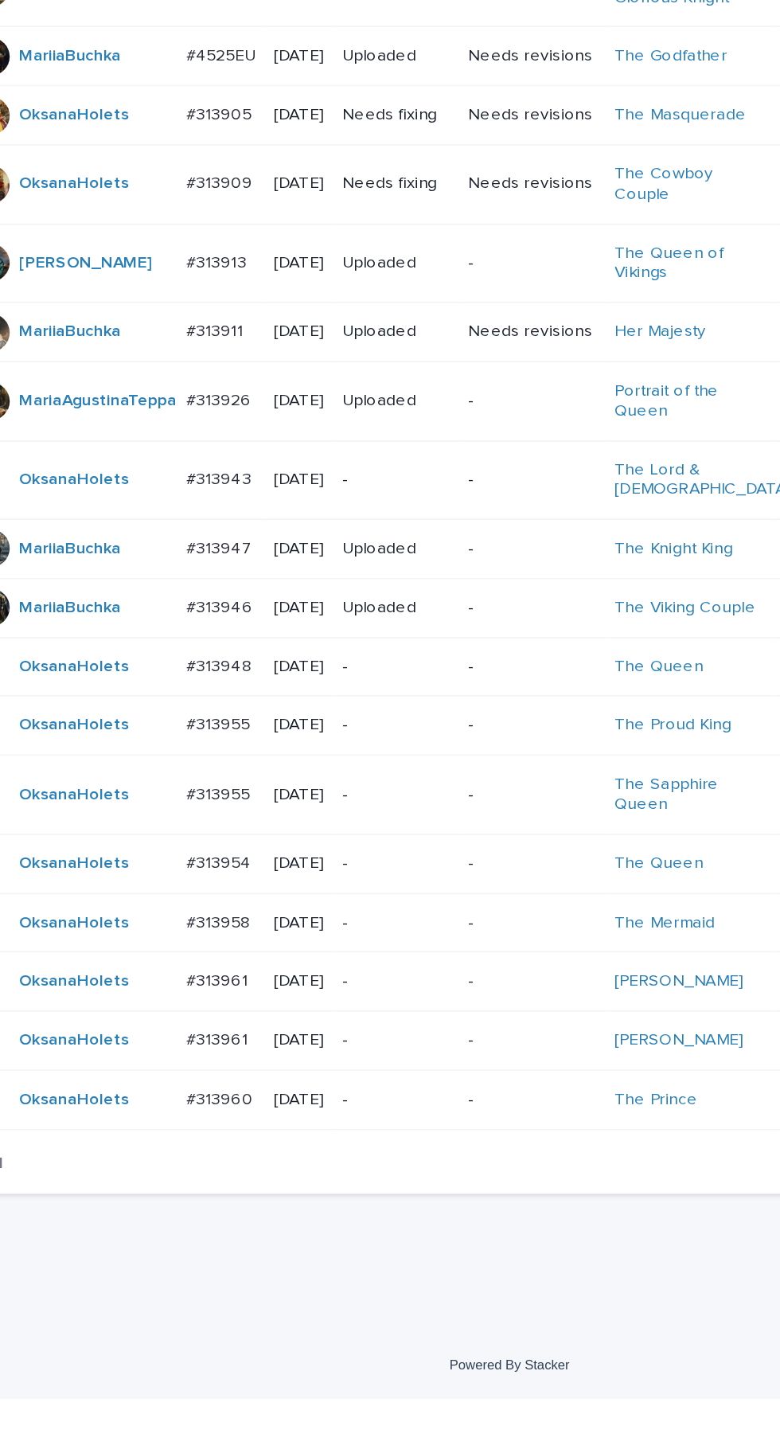
click at [198, 1100] on p "#313954" at bounding box center [196, 1092] width 47 height 17
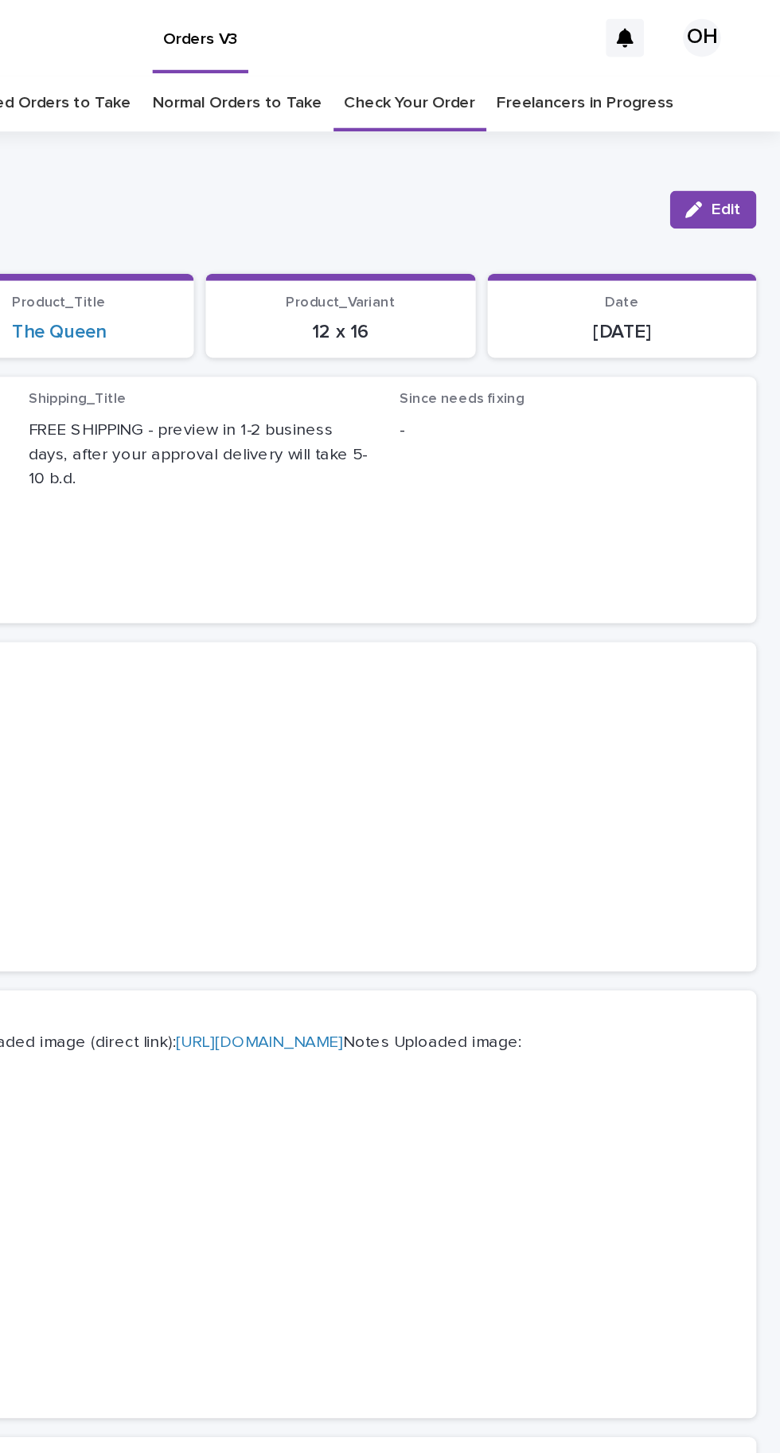
click at [746, 139] on span "Edit" at bounding box center [744, 140] width 20 height 11
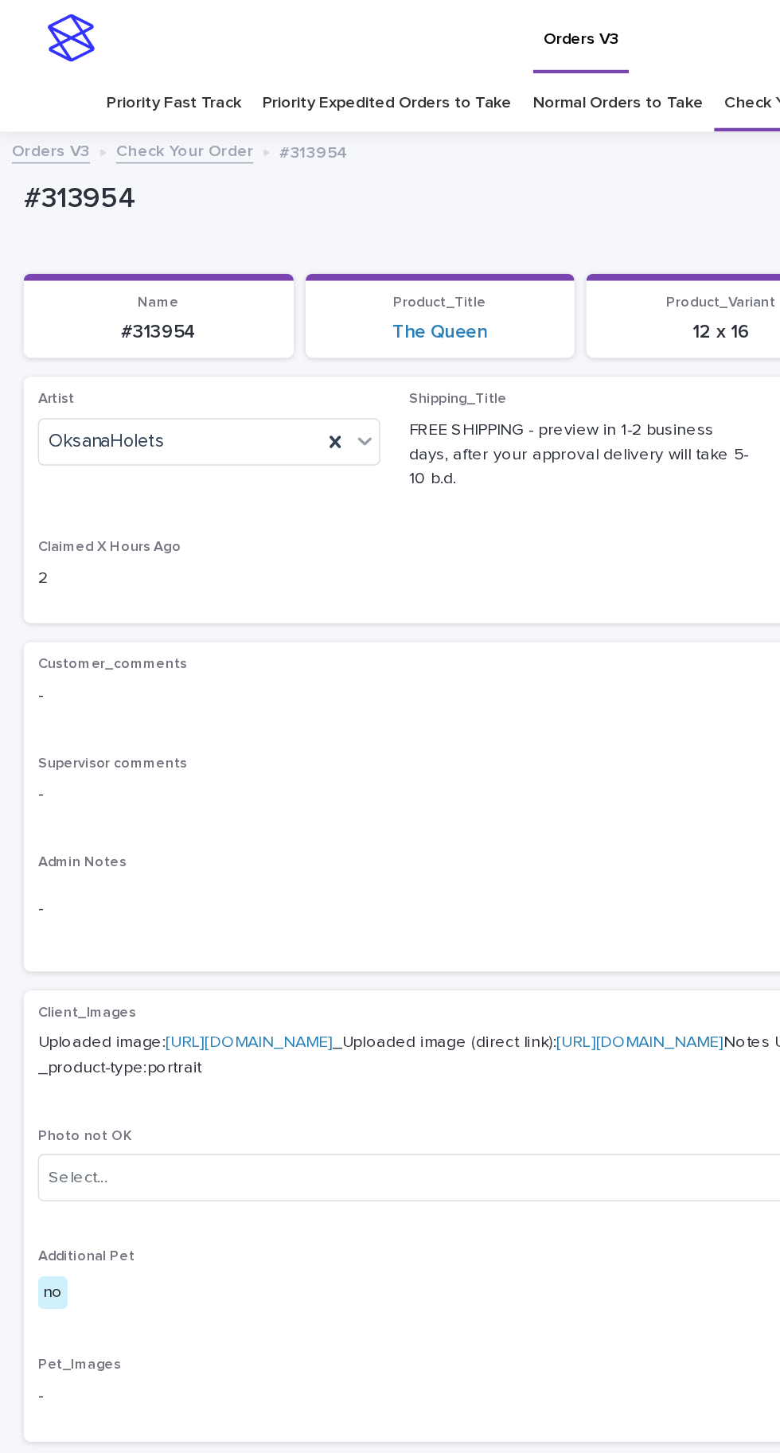
click at [229, 296] on icon at bounding box center [225, 297] width 16 height 16
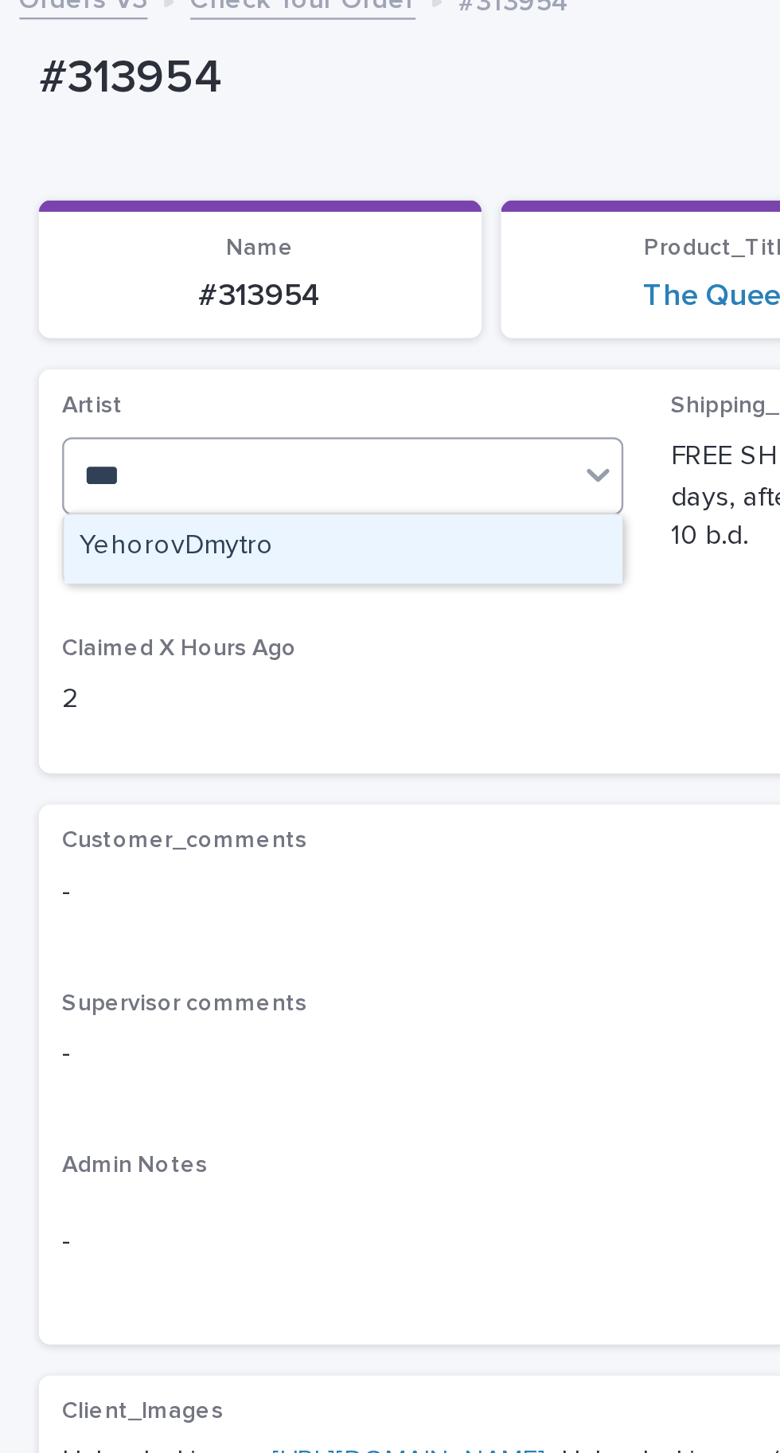
click at [178, 323] on div "YehorovDmytro" at bounding box center [140, 327] width 229 height 28
type input "***"
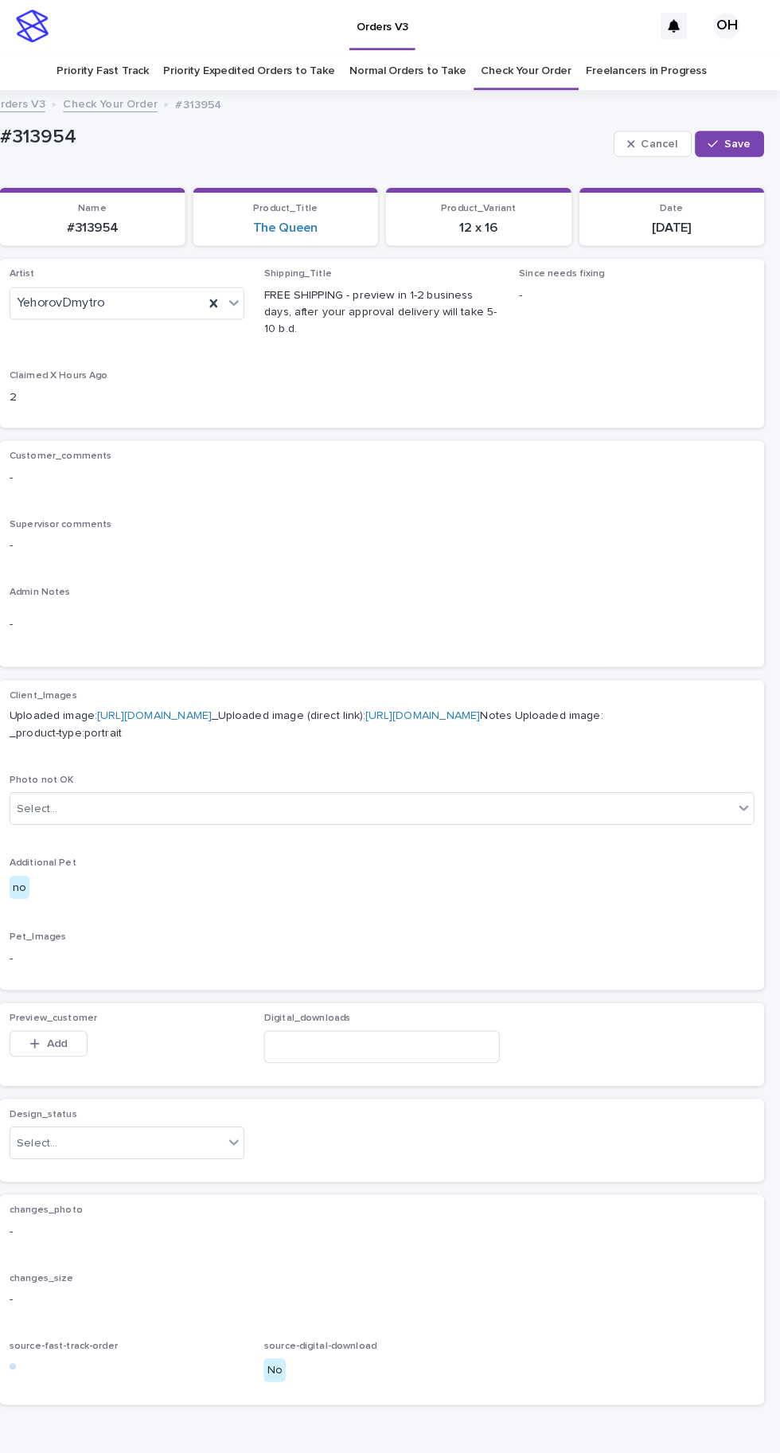
click at [739, 140] on span "Save" at bounding box center [738, 140] width 26 height 11
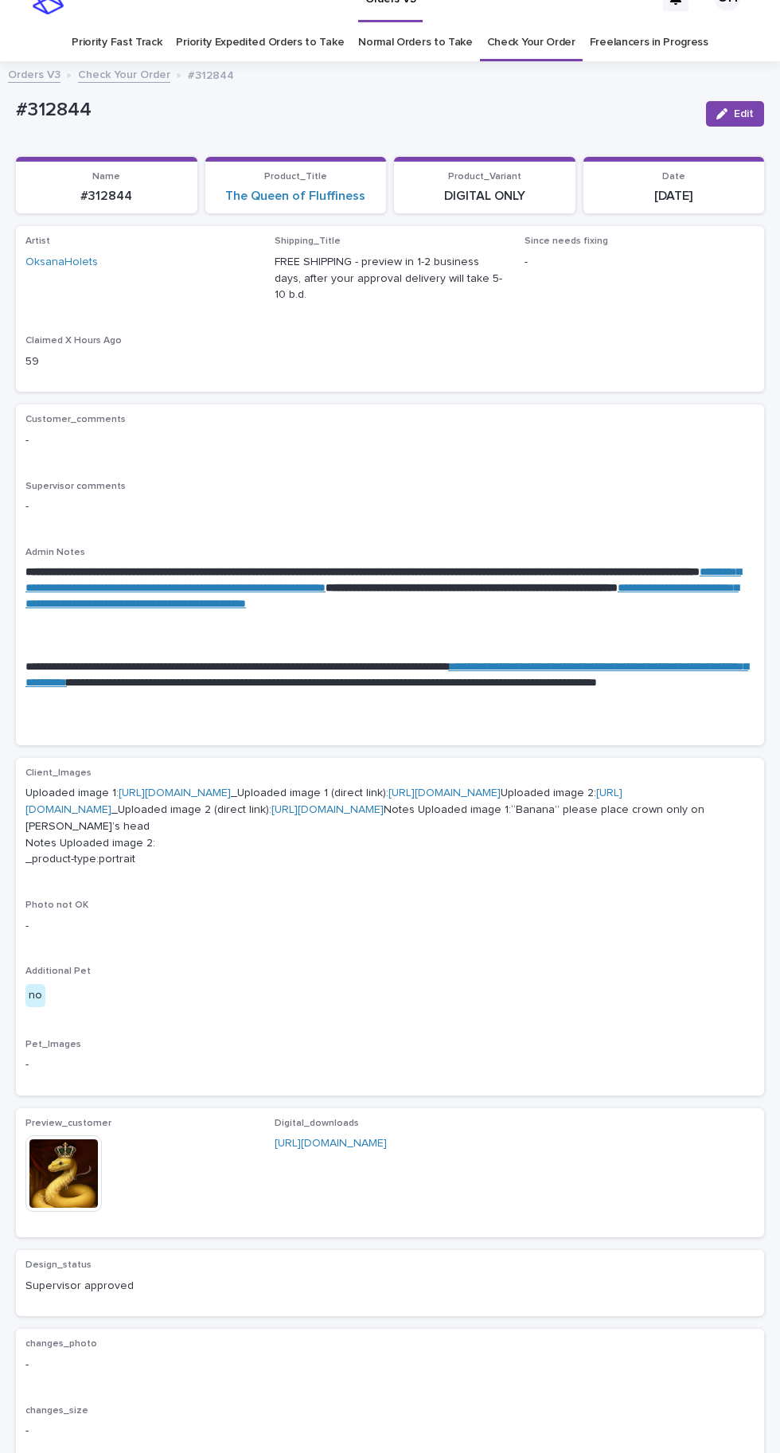
scroll to position [50, 0]
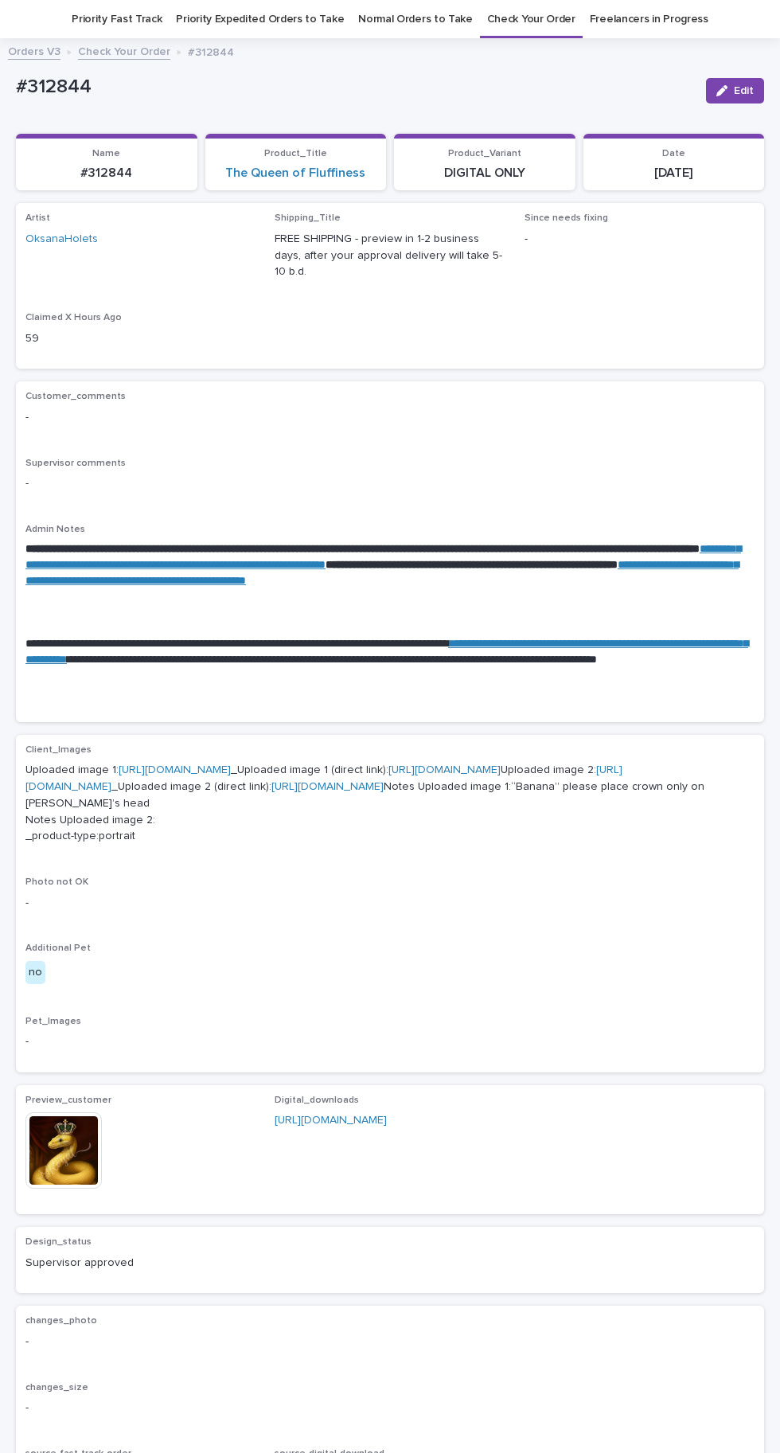
click at [545, 31] on link "Check Your Order" at bounding box center [531, 19] width 88 height 37
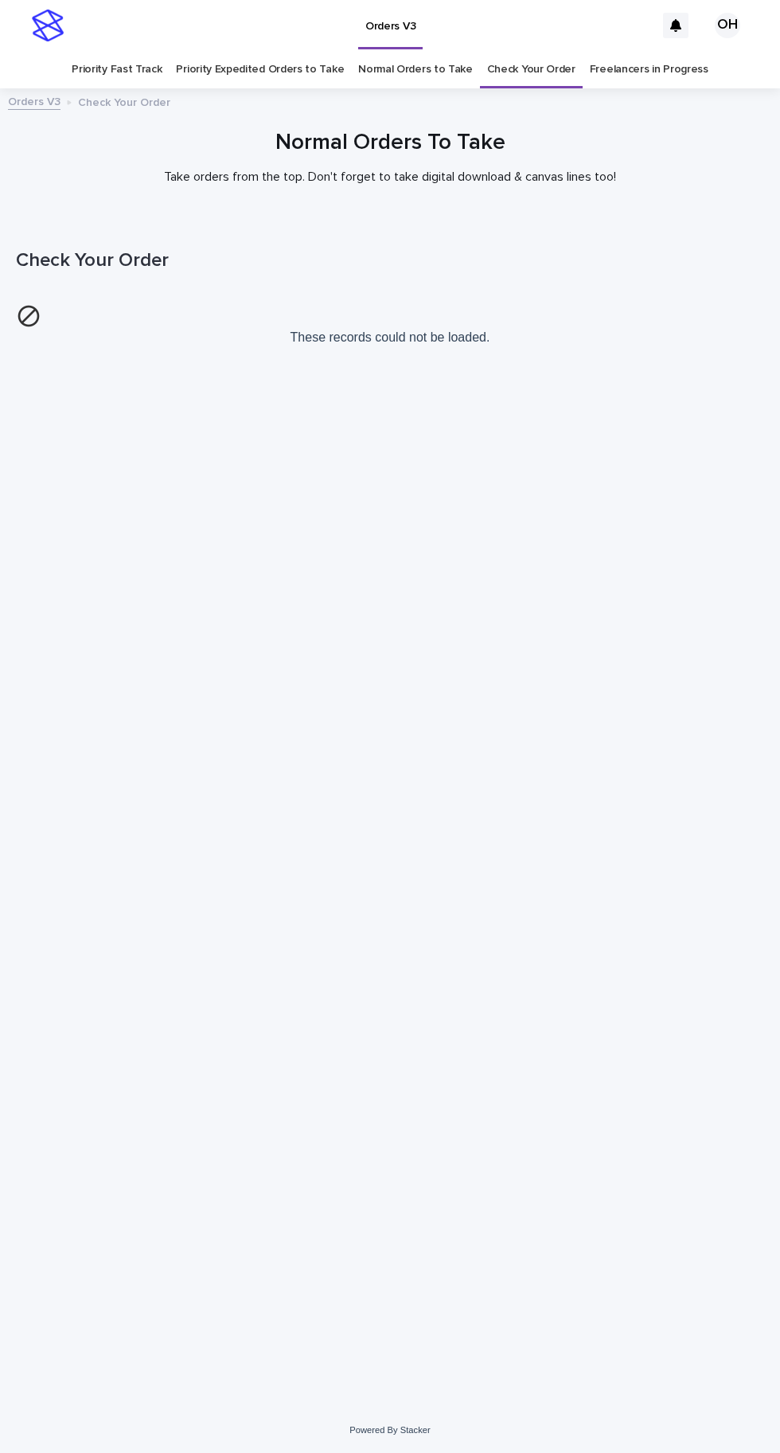
scroll to position [50, 0]
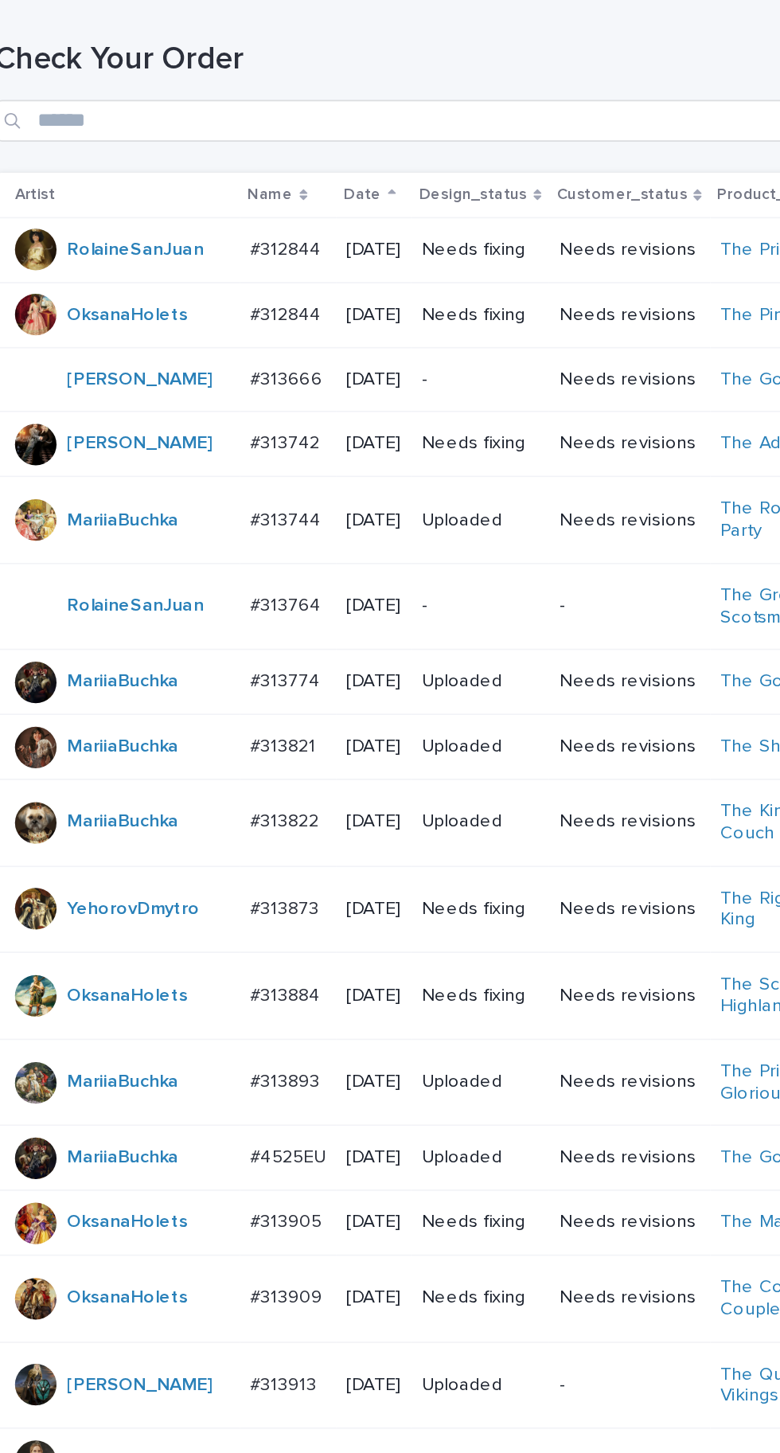
click at [221, 397] on td "#312844 #312844" at bounding box center [195, 417] width 59 height 40
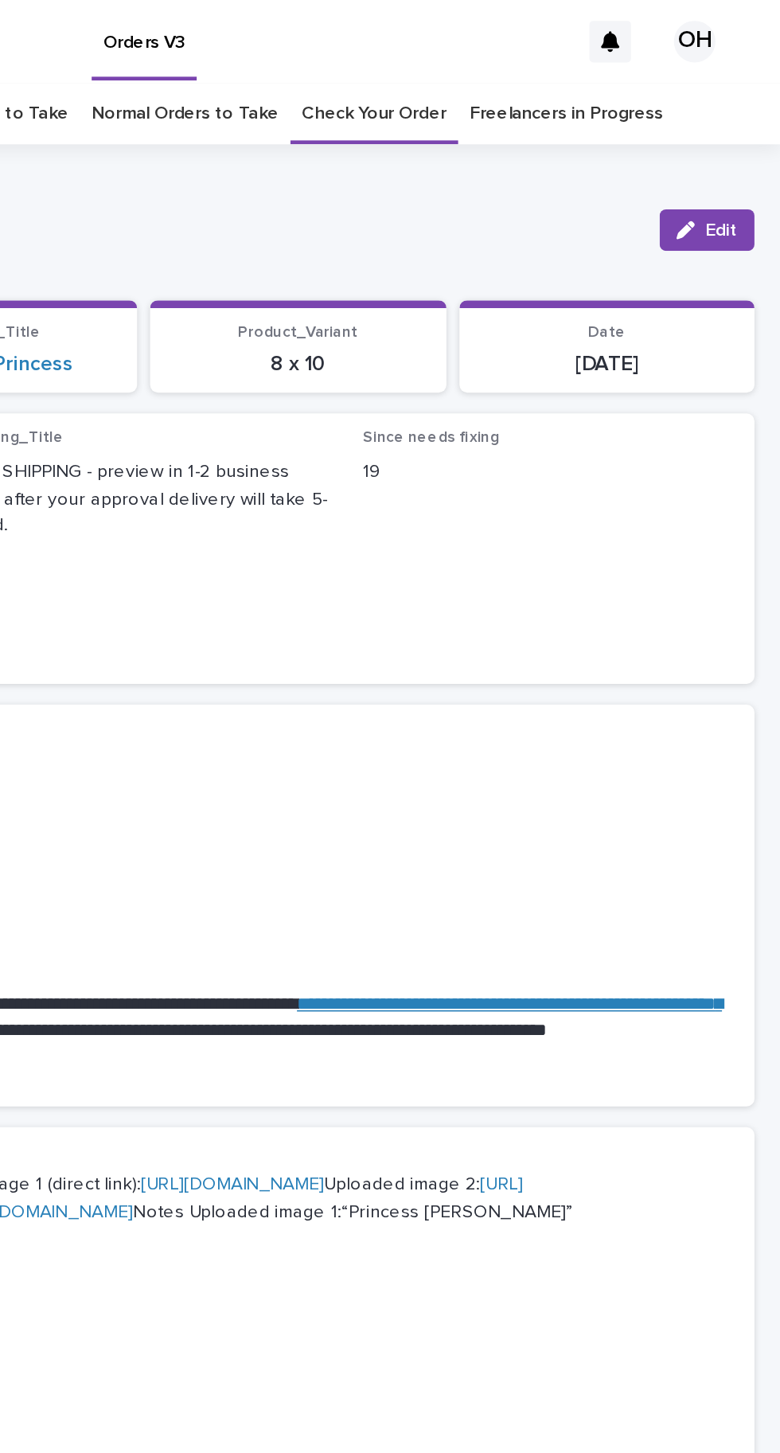
click at [740, 135] on span "Edit" at bounding box center [744, 140] width 20 height 11
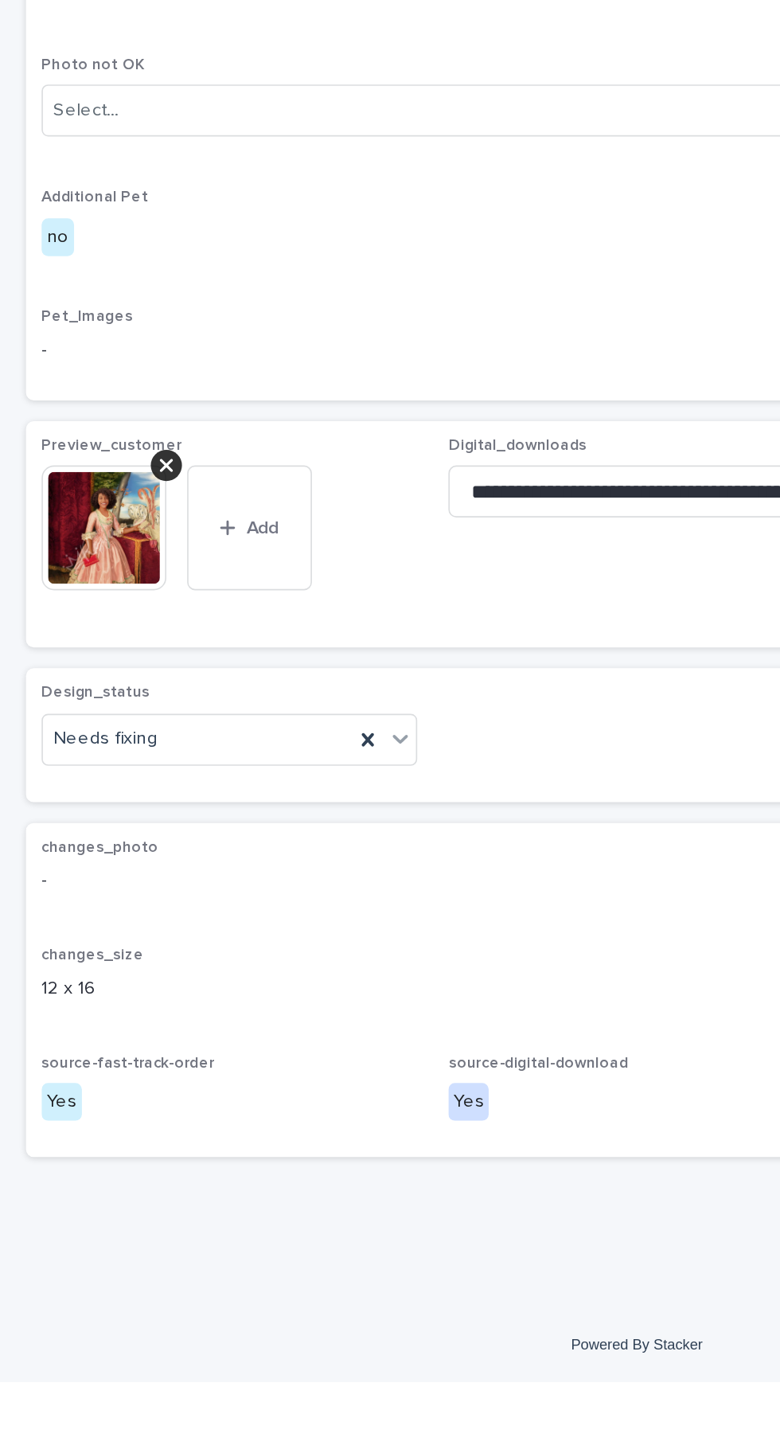
click at [102, 896] on icon at bounding box center [102, 892] width 8 height 8
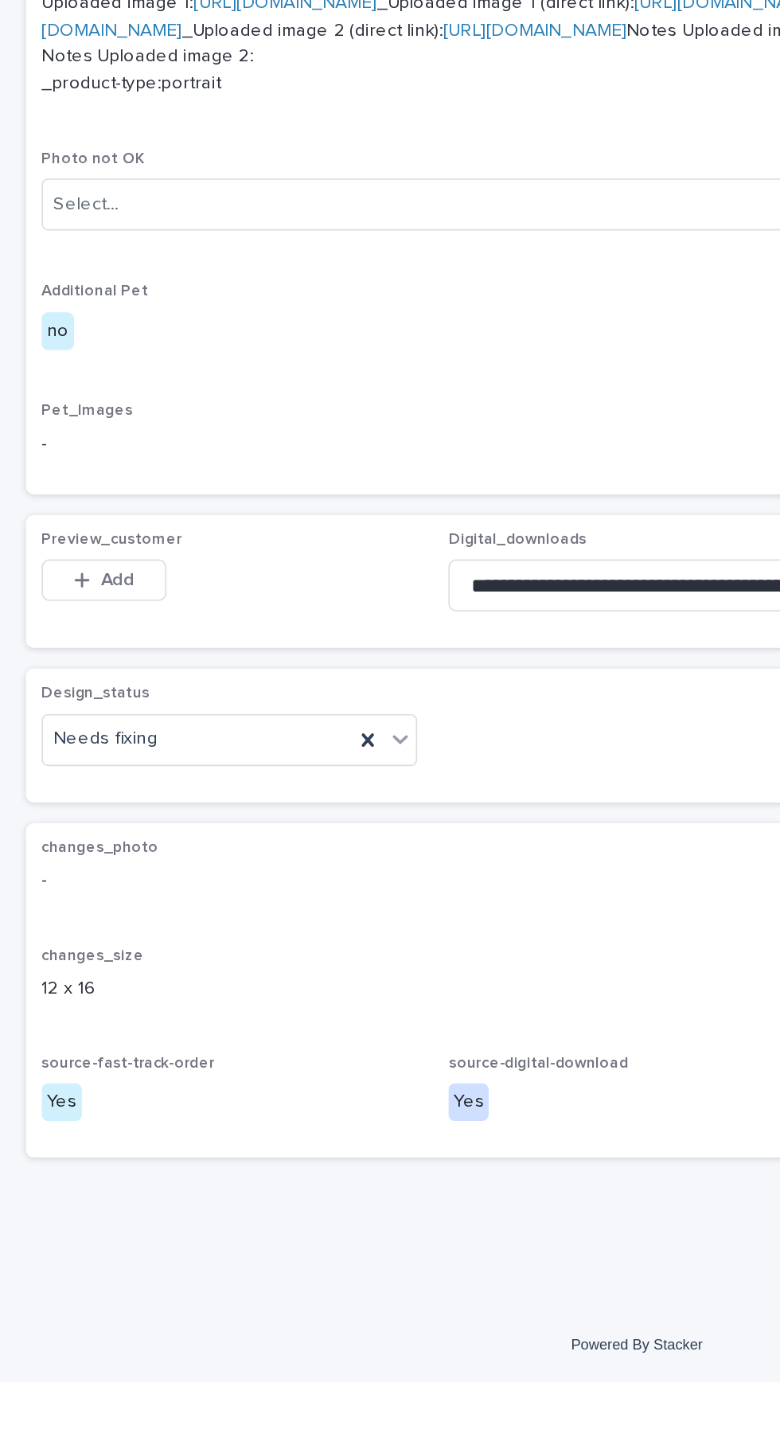
scroll to position [79, 0]
click at [80, 967] on span "Add" at bounding box center [72, 961] width 20 height 11
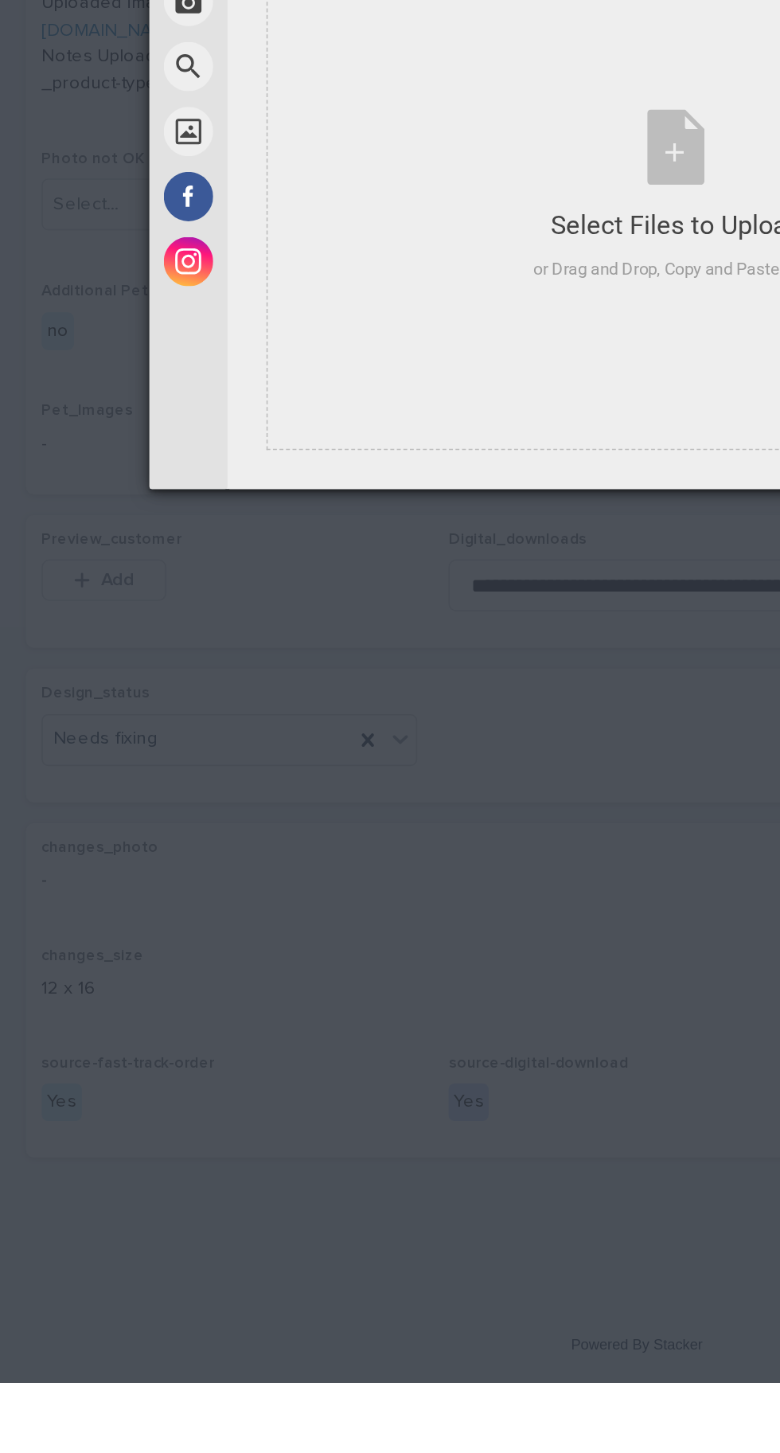
click at [397, 780] on div "Select Files to Upload or Drag and Drop, Copy and Paste Files" at bounding box center [414, 727] width 174 height 106
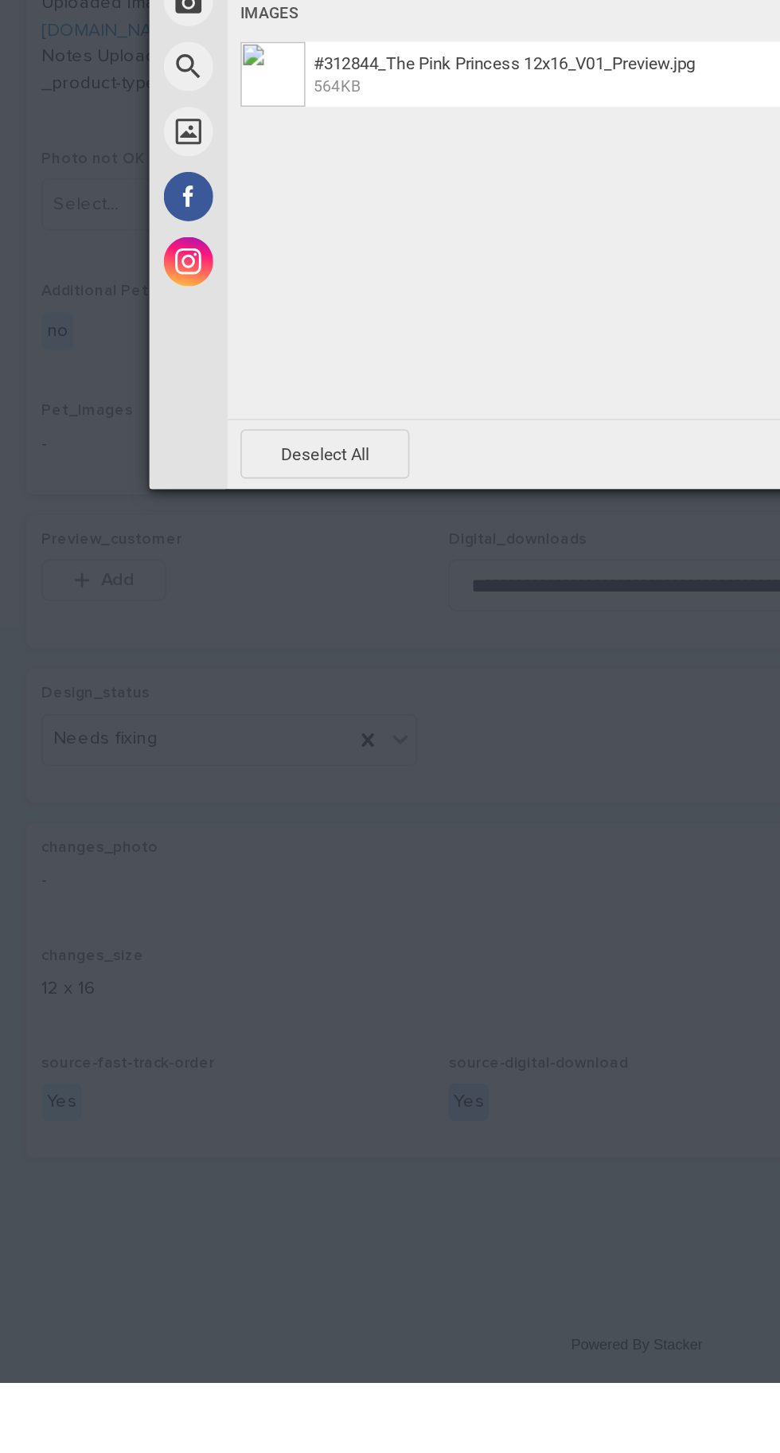
scroll to position [0, 0]
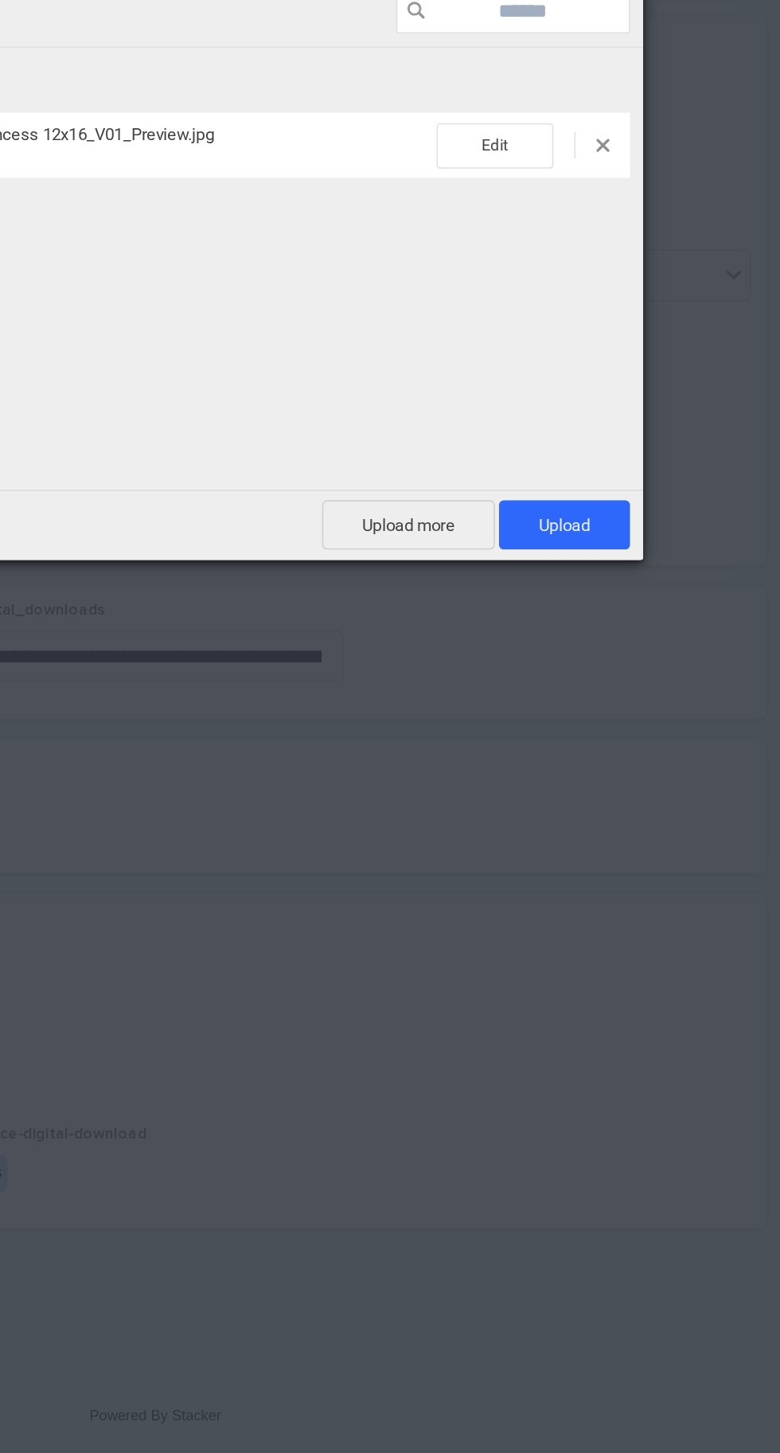
click at [655, 871] on span "Upload 1" at bounding box center [640, 885] width 80 height 30
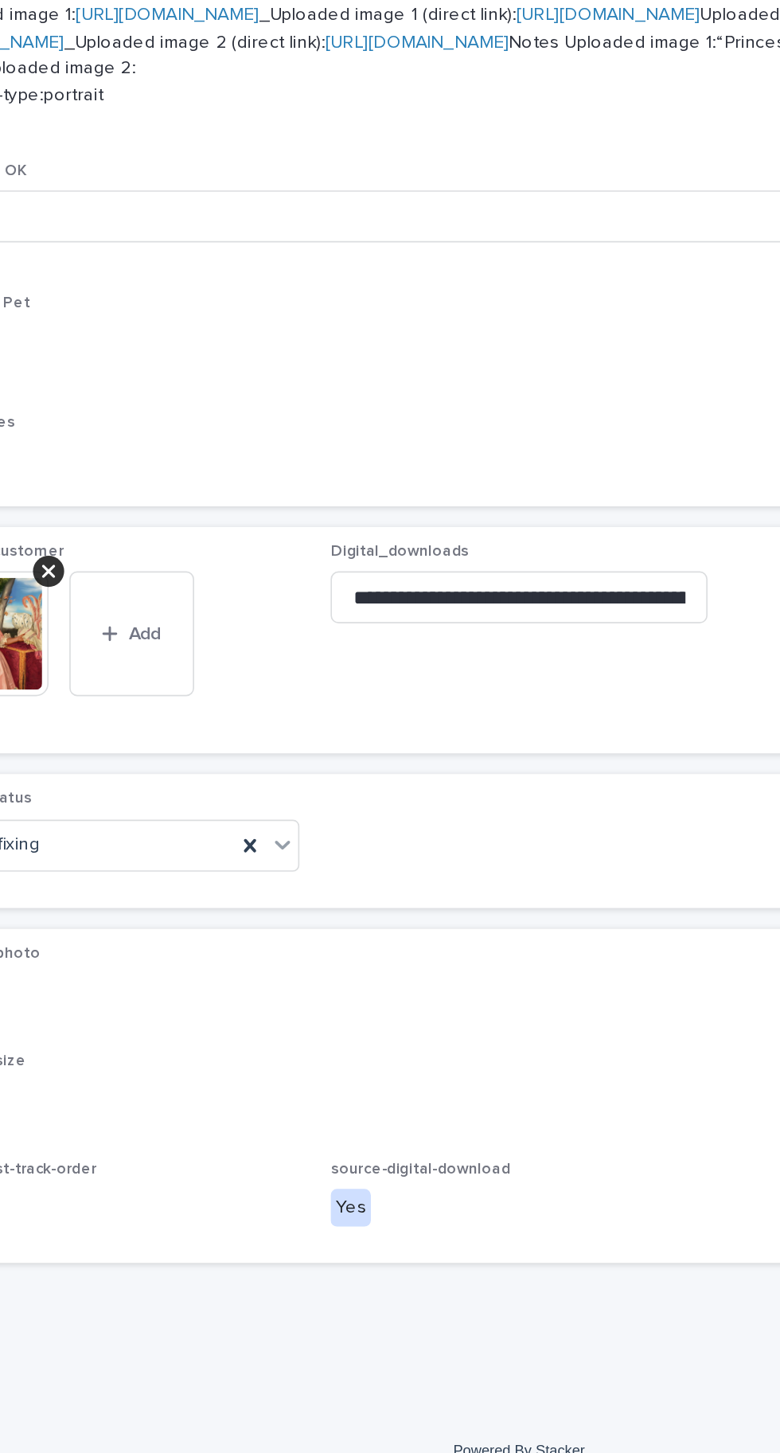
scroll to position [182, 0]
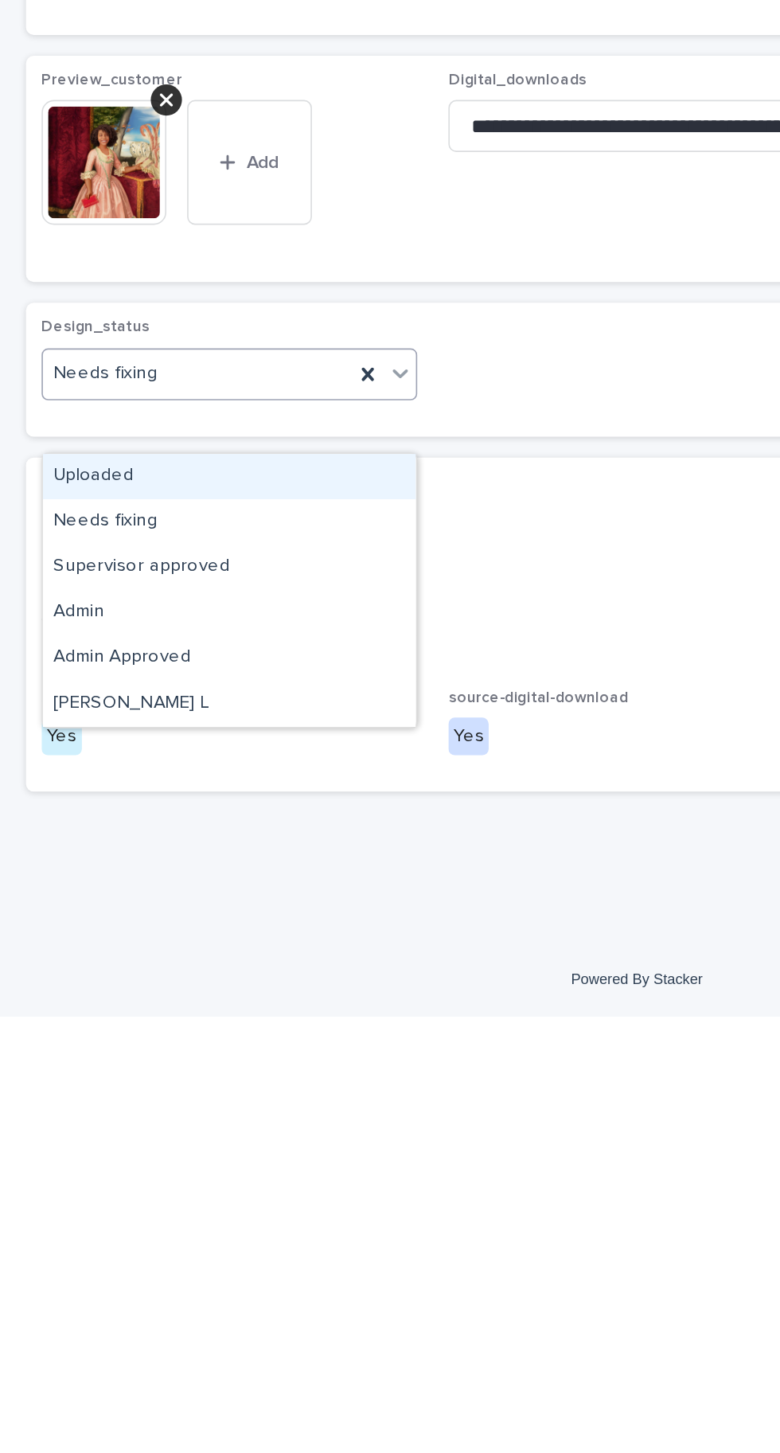
click at [383, 1208] on div "changes_photo - changes_size 12 x 16 source-fast-track-order Yes source-digital…" at bounding box center [389, 1213] width 729 height 186
click at [373, 1088] on div "Design_status option Uploaded focused, 1 of 6. 6 results available. Use Up and …" at bounding box center [389, 1057] width 729 height 62
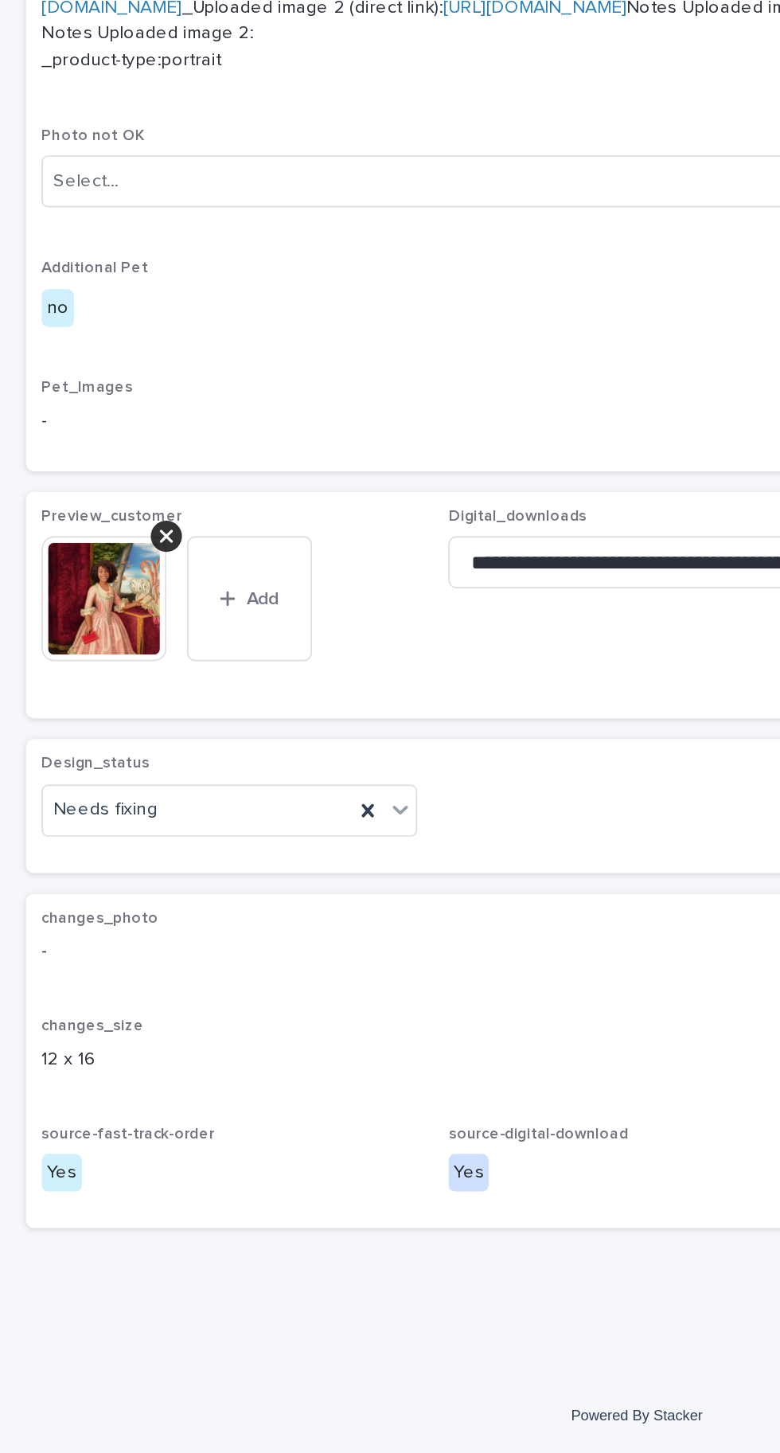
click at [233, 1068] on icon at bounding box center [225, 1060] width 16 height 16
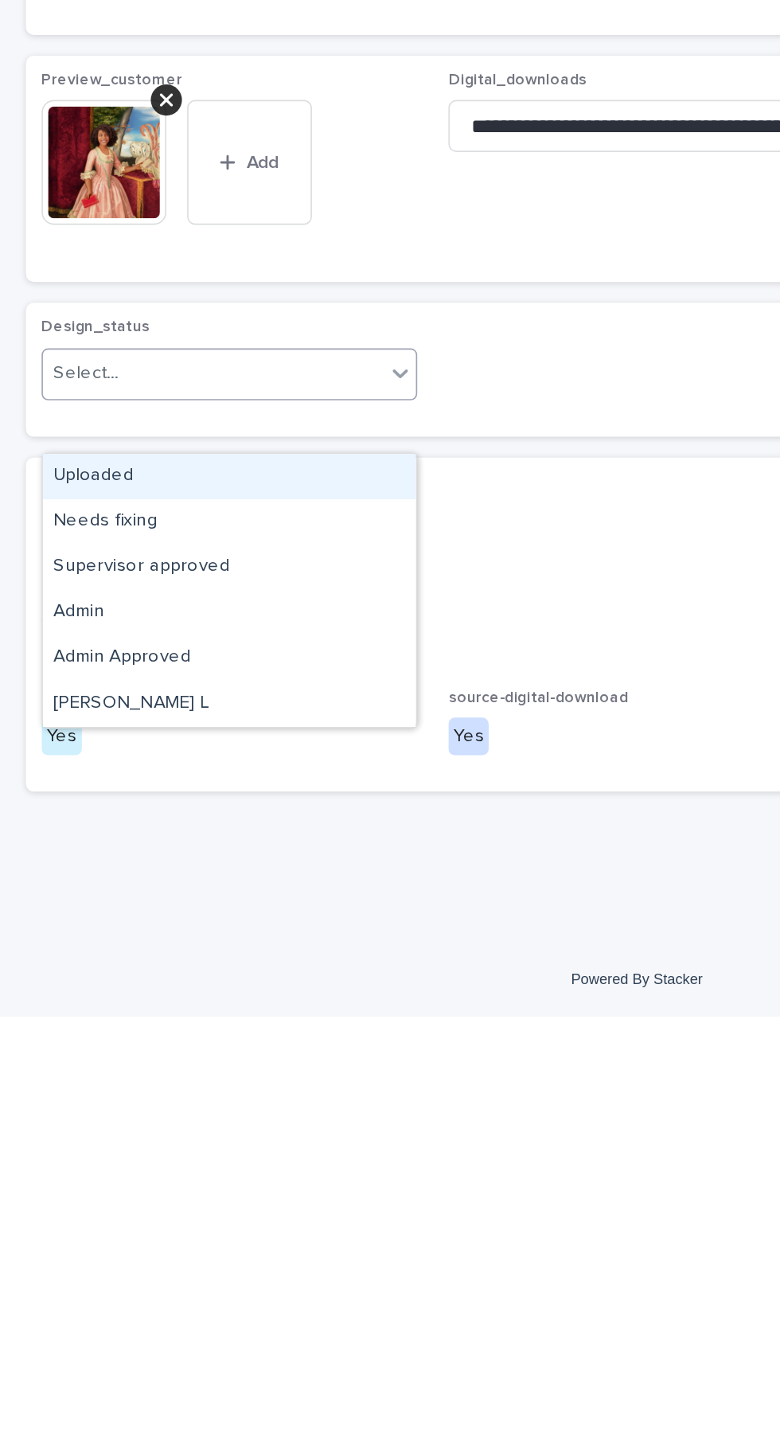
click at [185, 1108] on div "Uploaded" at bounding box center [140, 1122] width 229 height 28
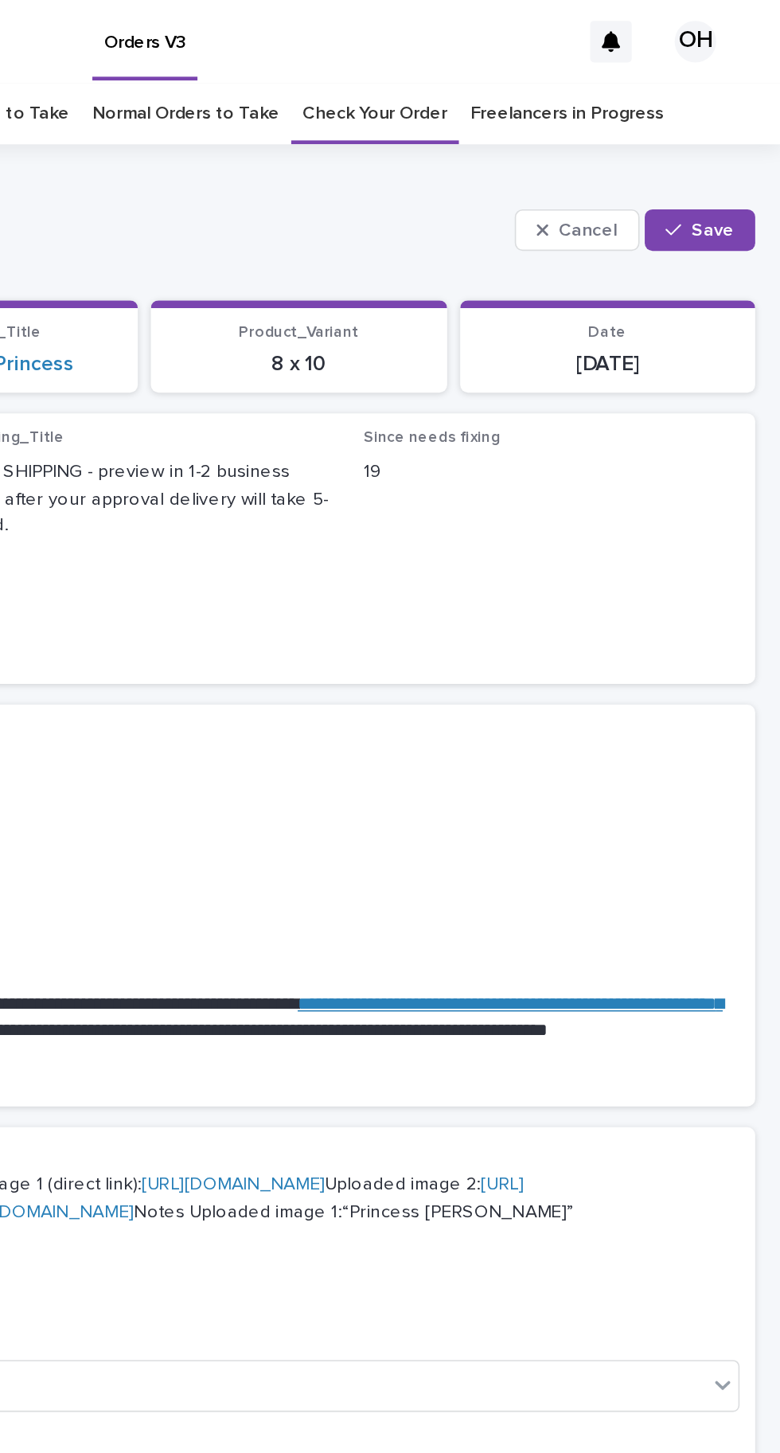
scroll to position [0, 0]
click at [737, 135] on span "Save" at bounding box center [738, 140] width 26 height 11
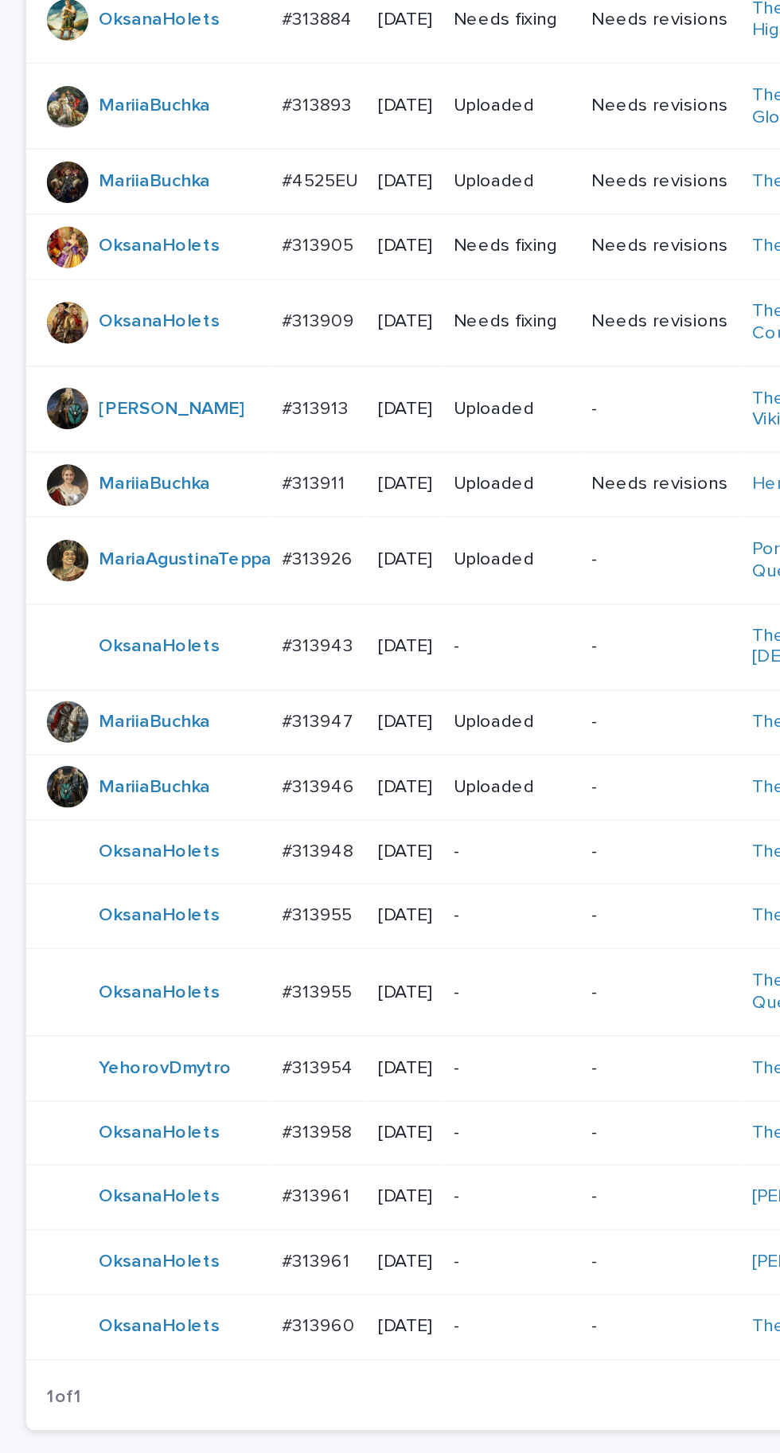
click at [199, 823] on div "#313943 #313943" at bounding box center [196, 836] width 46 height 26
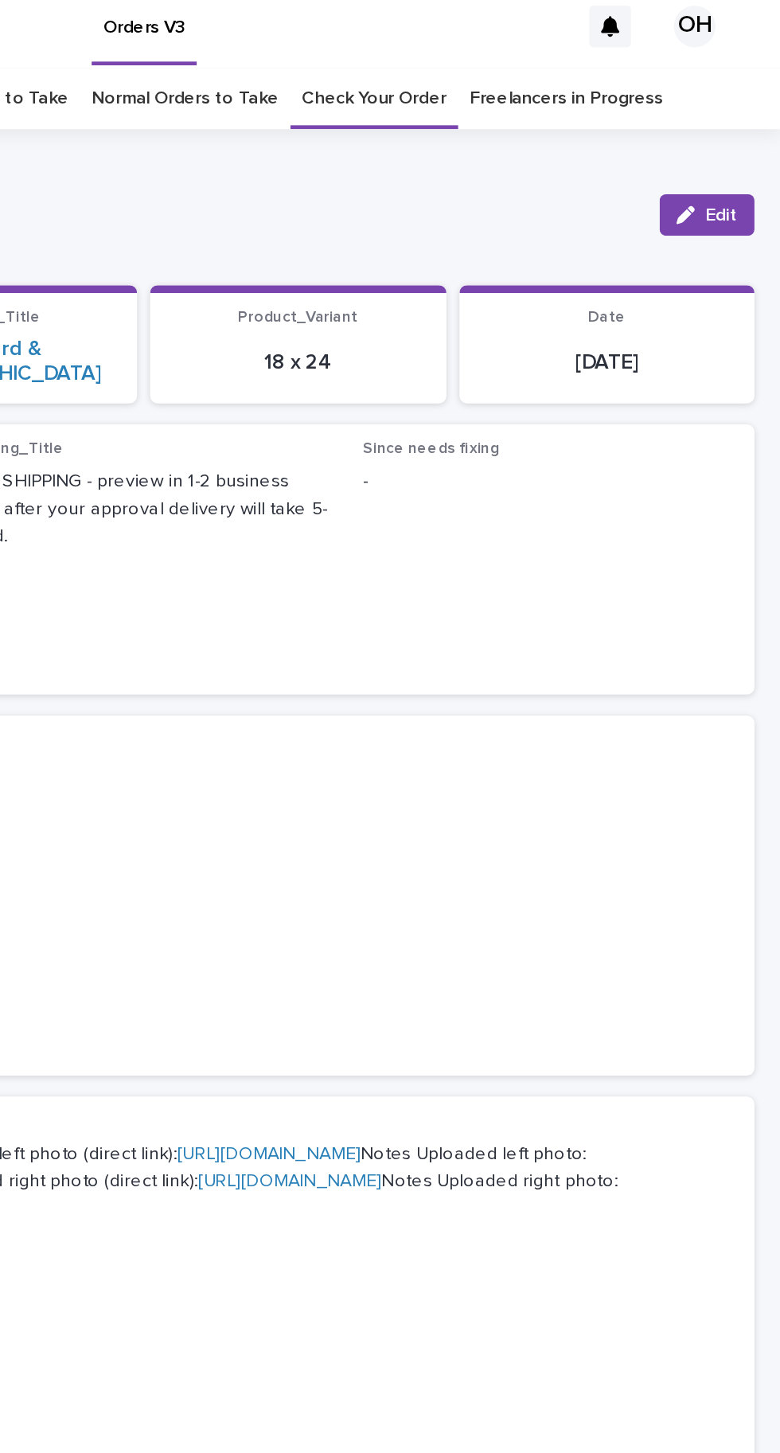
click at [746, 128] on button "Edit" at bounding box center [735, 140] width 58 height 25
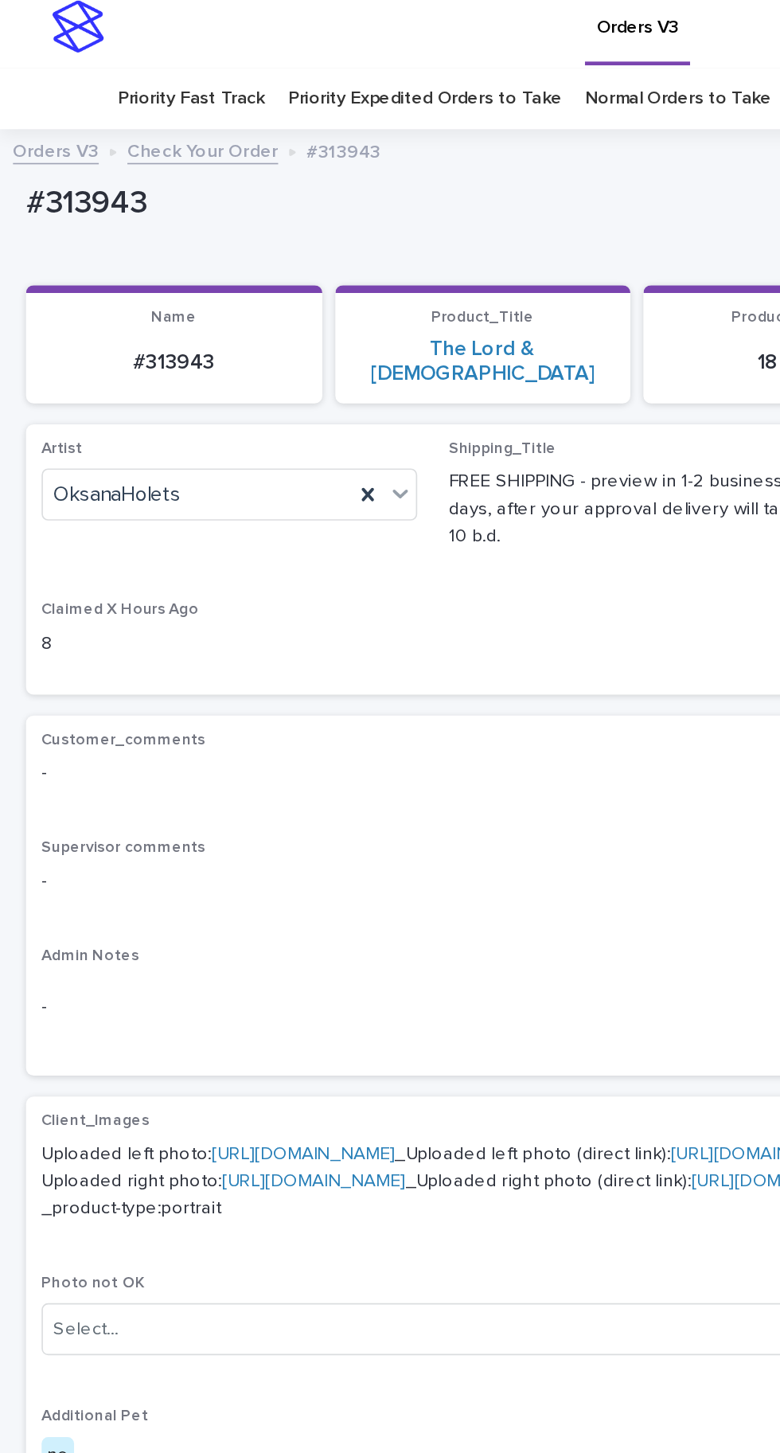
scroll to position [145, 0]
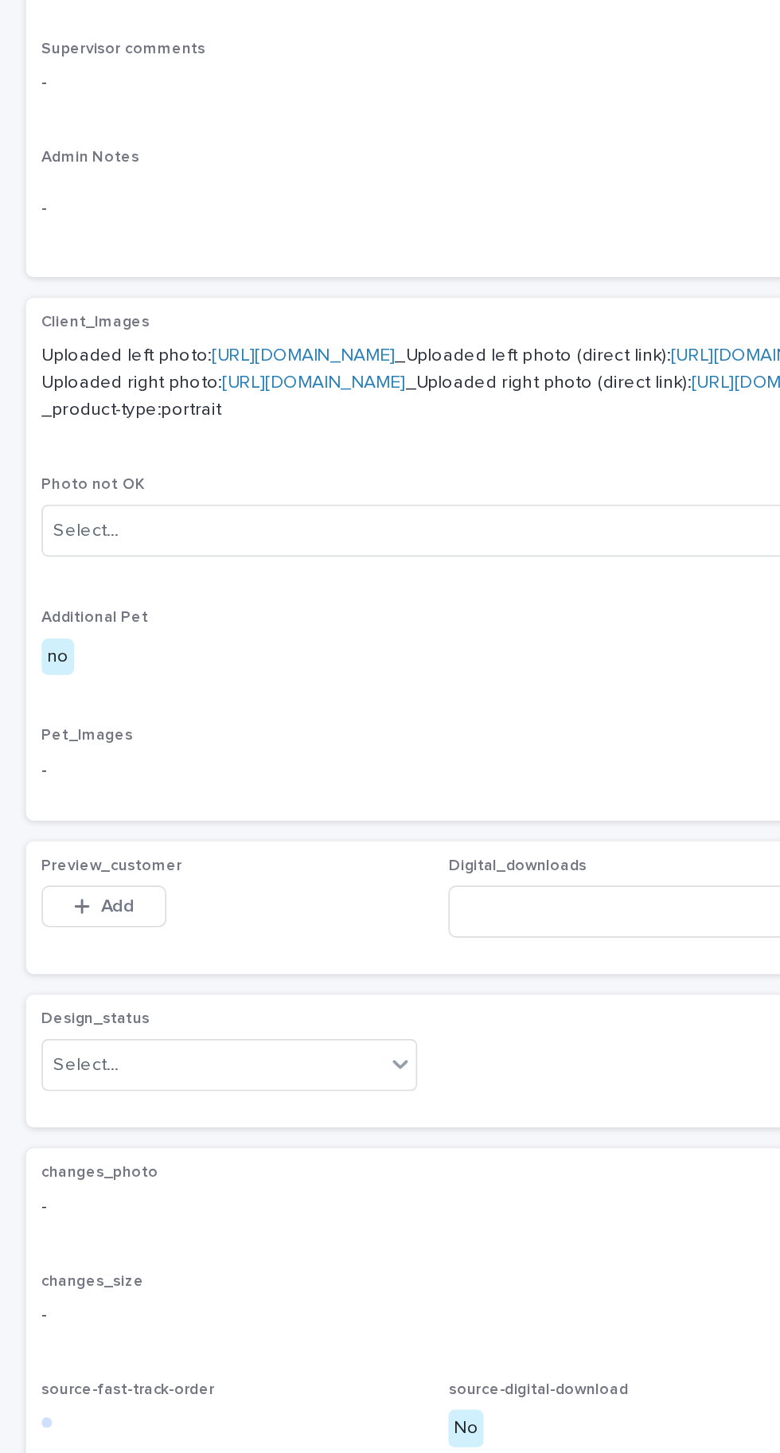
click at [91, 975] on button "Add" at bounding box center [63, 961] width 76 height 25
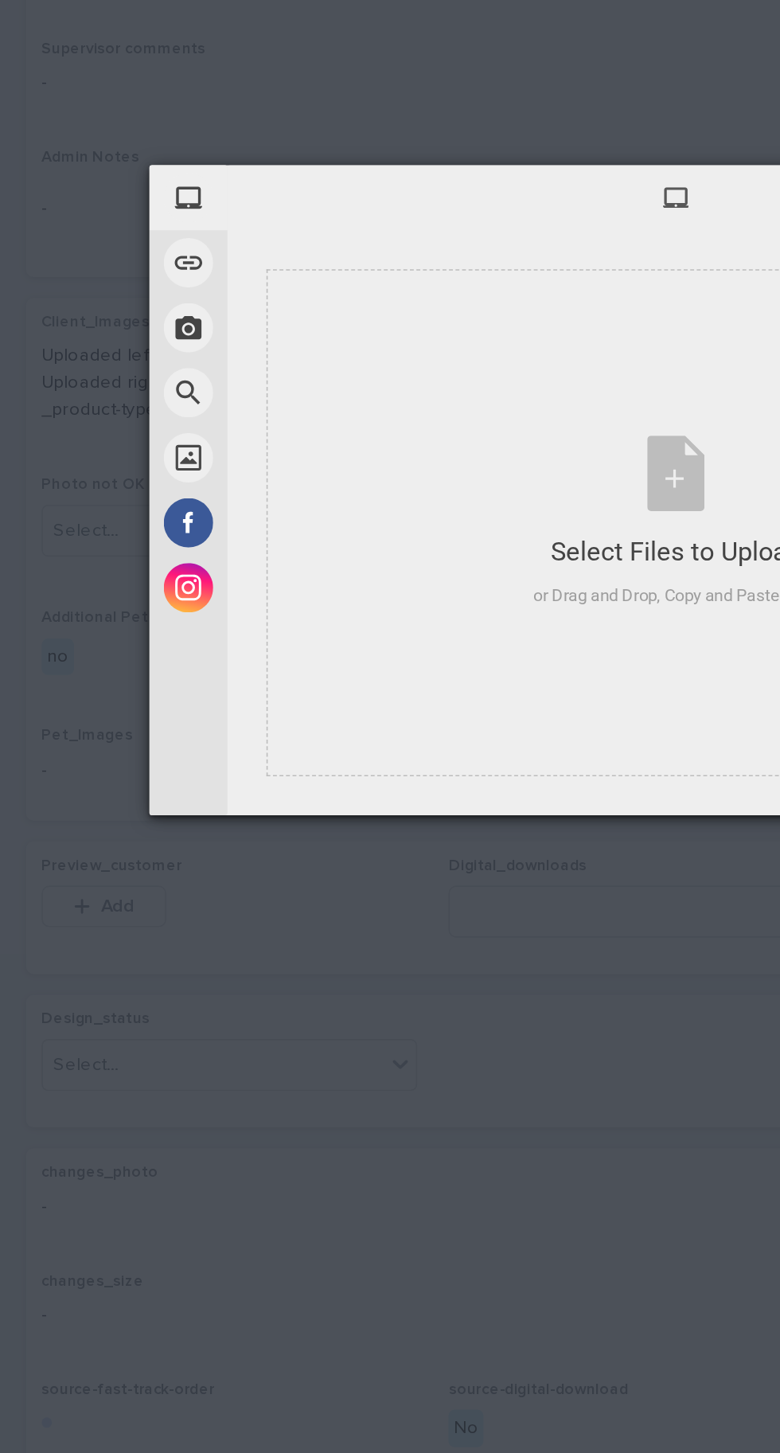
click at [397, 739] on div "Select Files to Upload or Drag and Drop, Copy and Paste Files" at bounding box center [414, 727] width 174 height 106
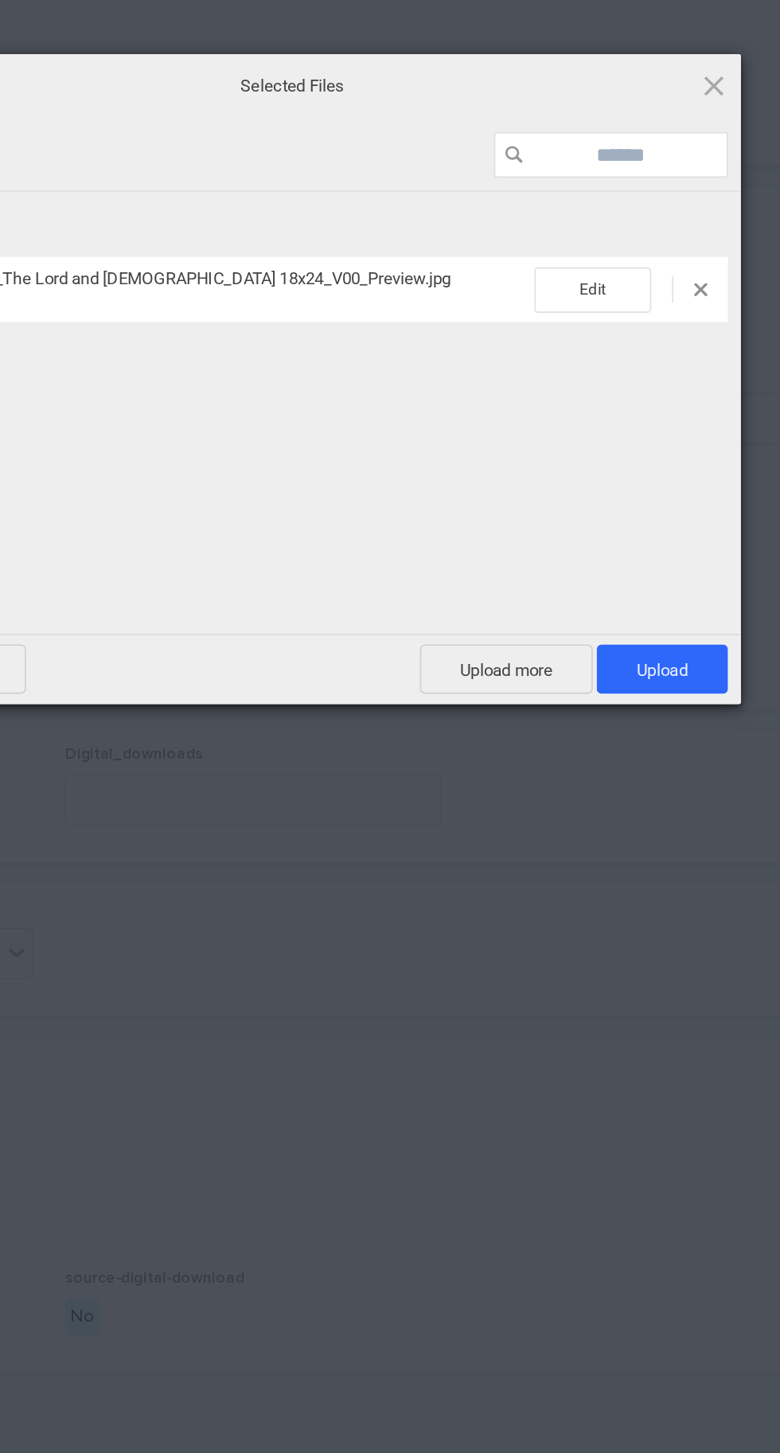
click at [659, 877] on span "Upload 1" at bounding box center [640, 885] width 80 height 30
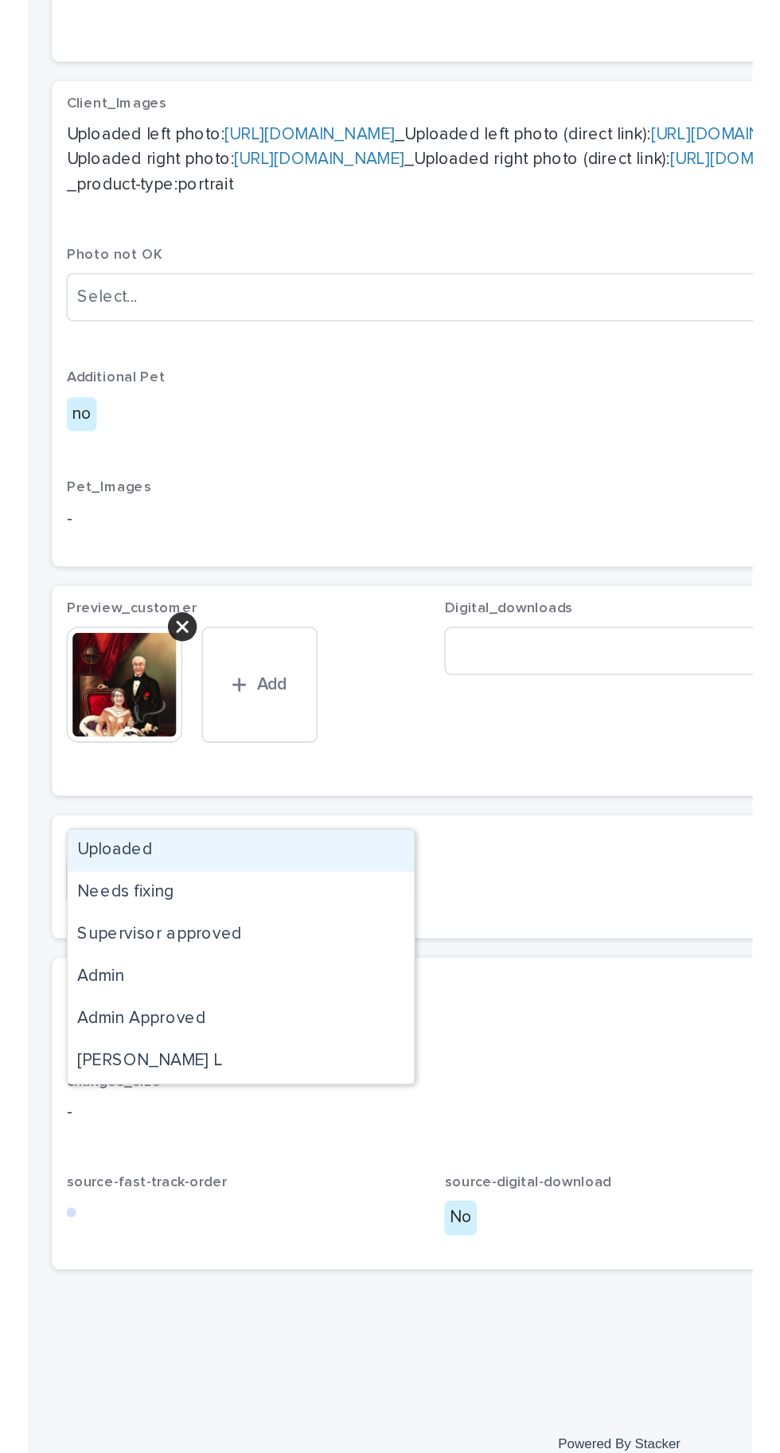
scroll to position [92, 0]
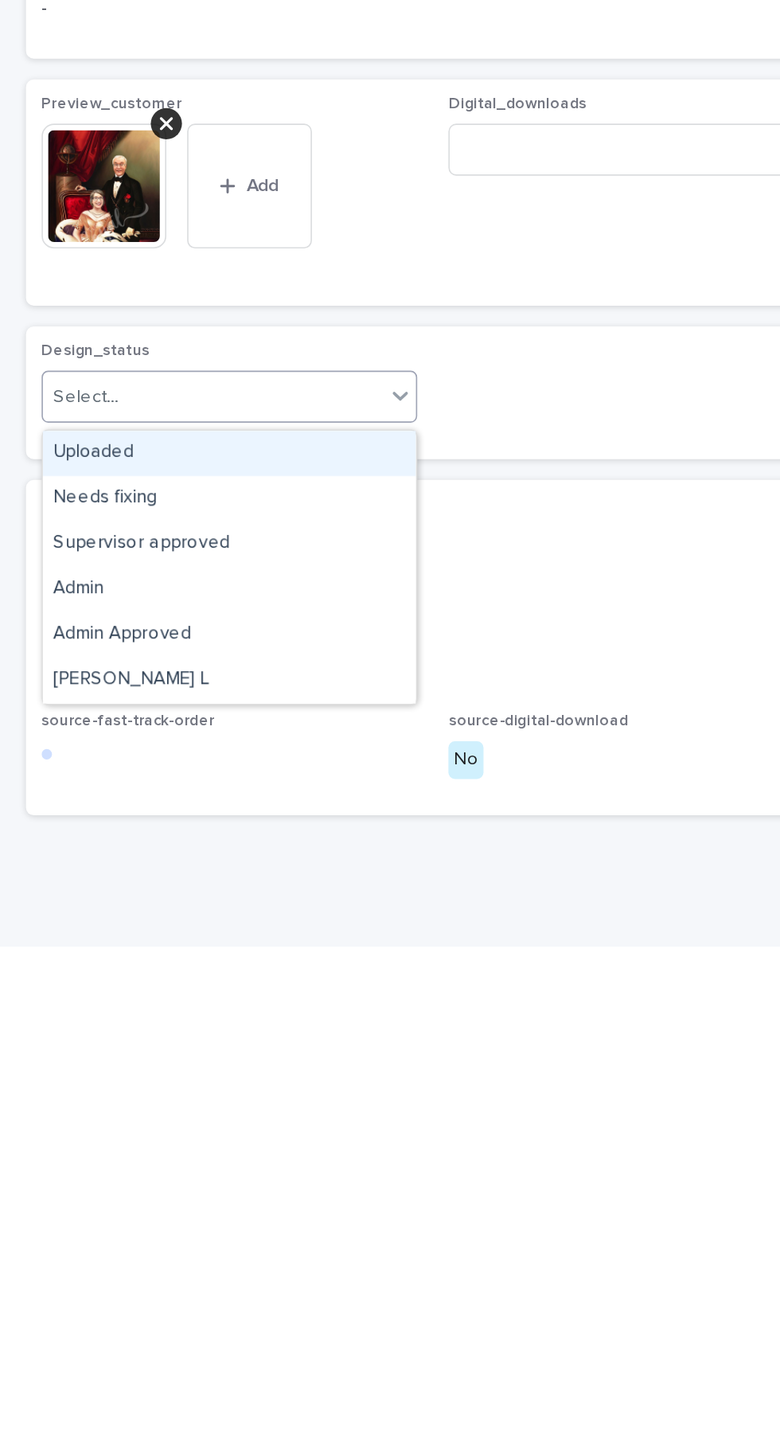
click at [169, 1137] on div "Uploaded" at bounding box center [140, 1151] width 229 height 28
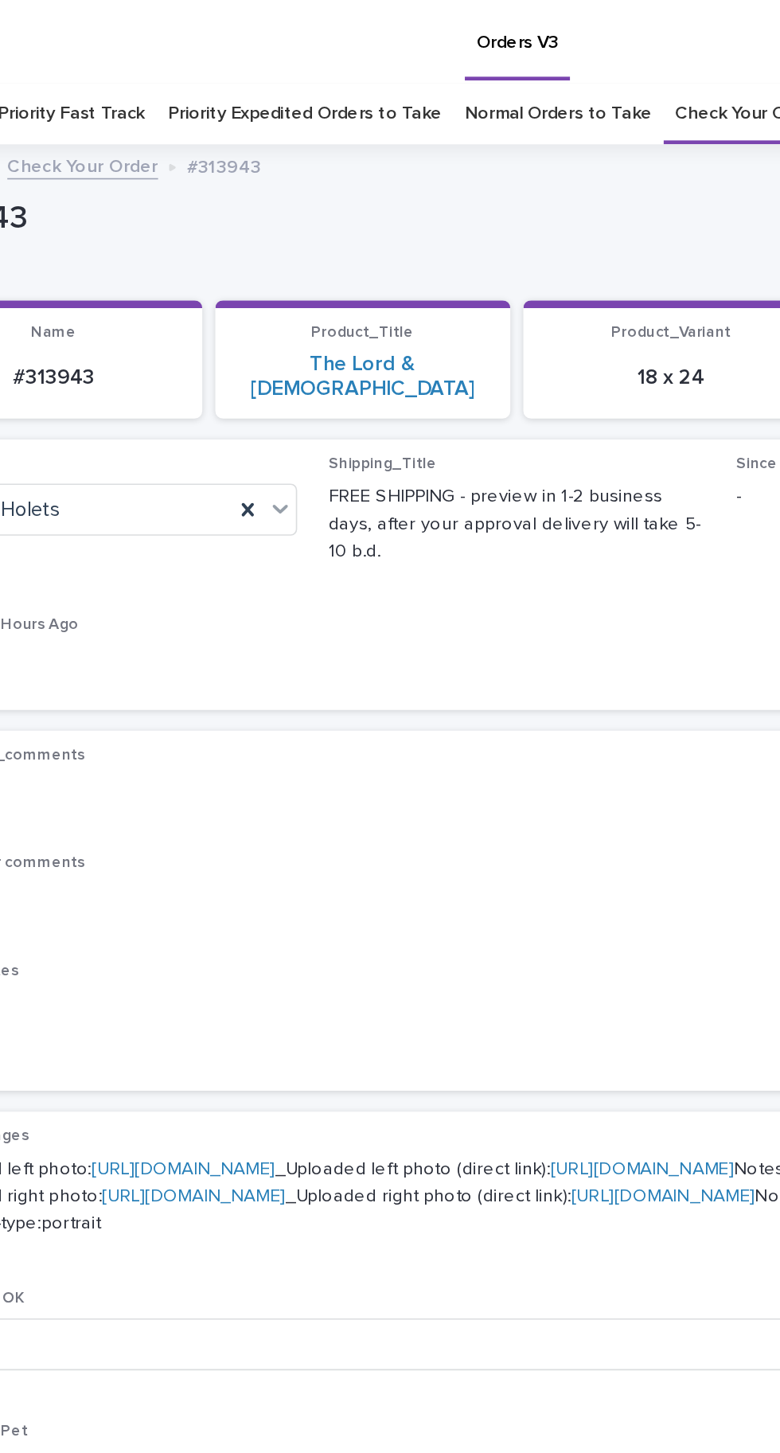
scroll to position [0, 0]
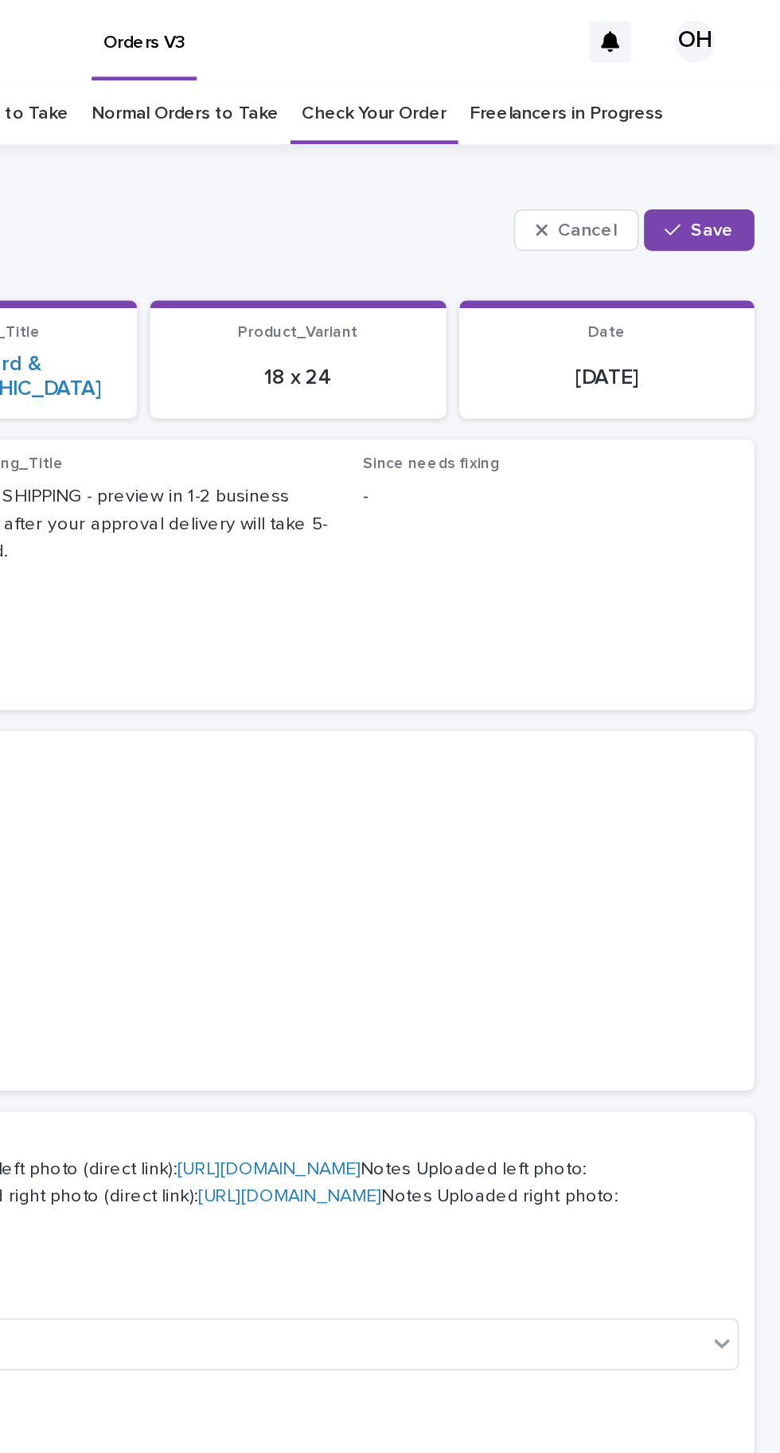
click at [741, 135] on span "Save" at bounding box center [738, 140] width 26 height 11
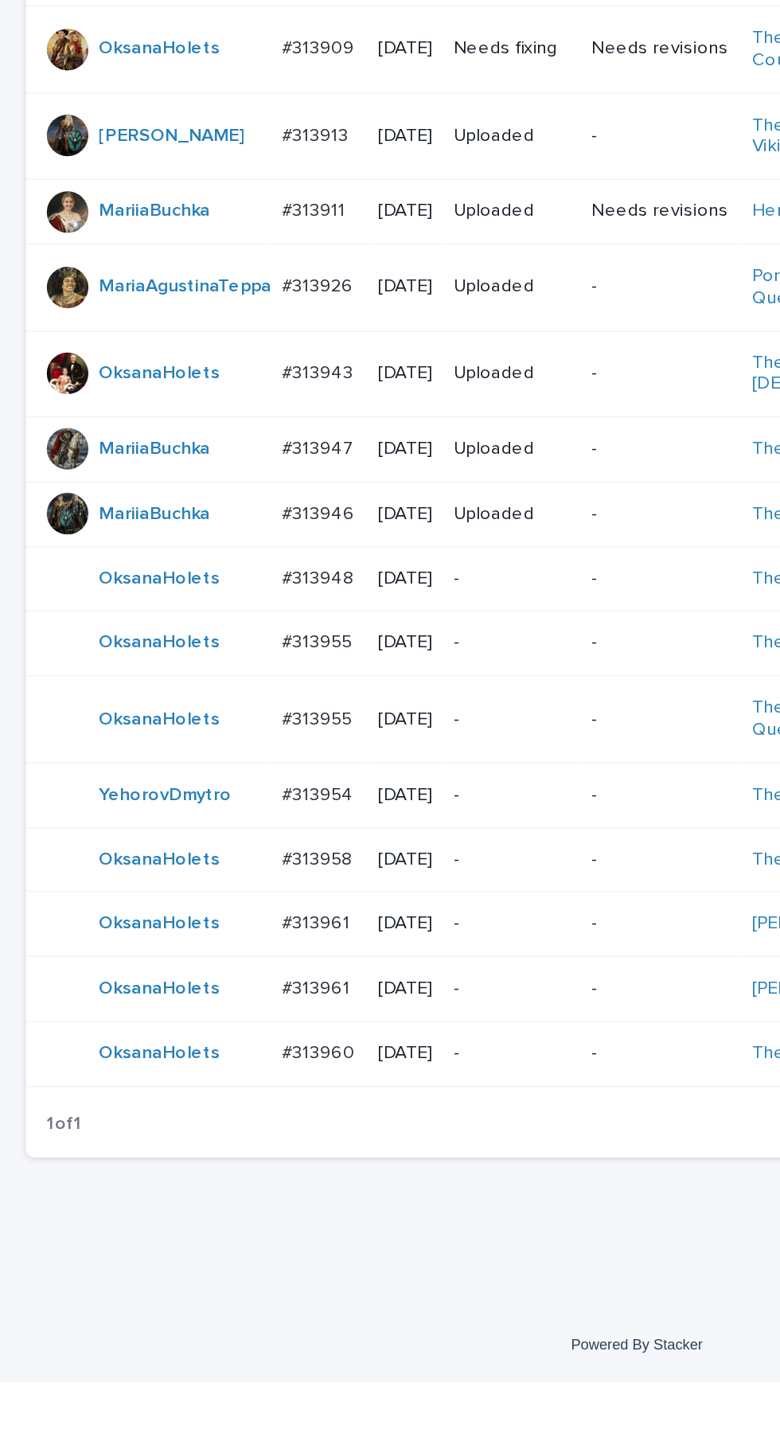
click at [210, 1259] on p "#313960" at bounding box center [197, 1250] width 48 height 17
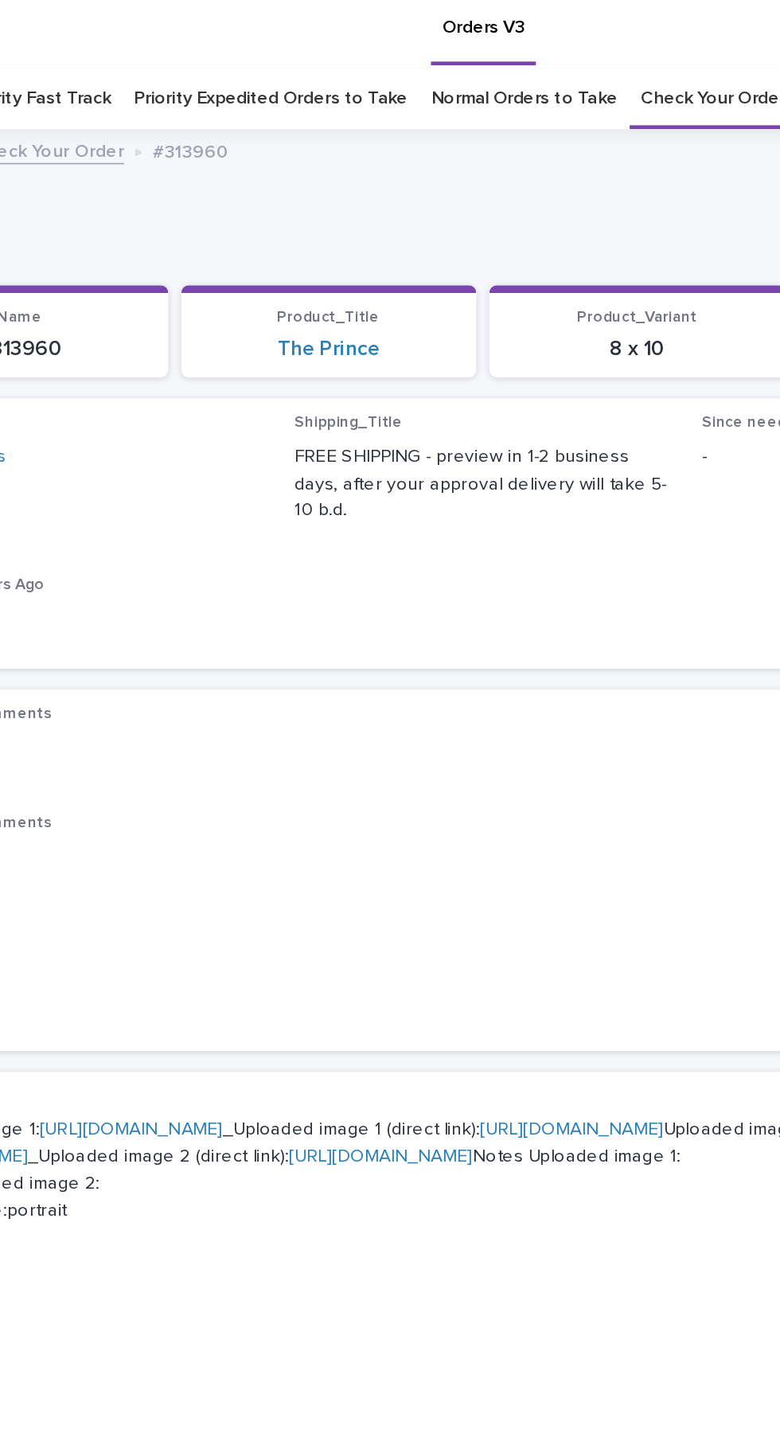
click at [231, 695] on link "[URL][DOMAIN_NAME]" at bounding box center [175, 700] width 112 height 11
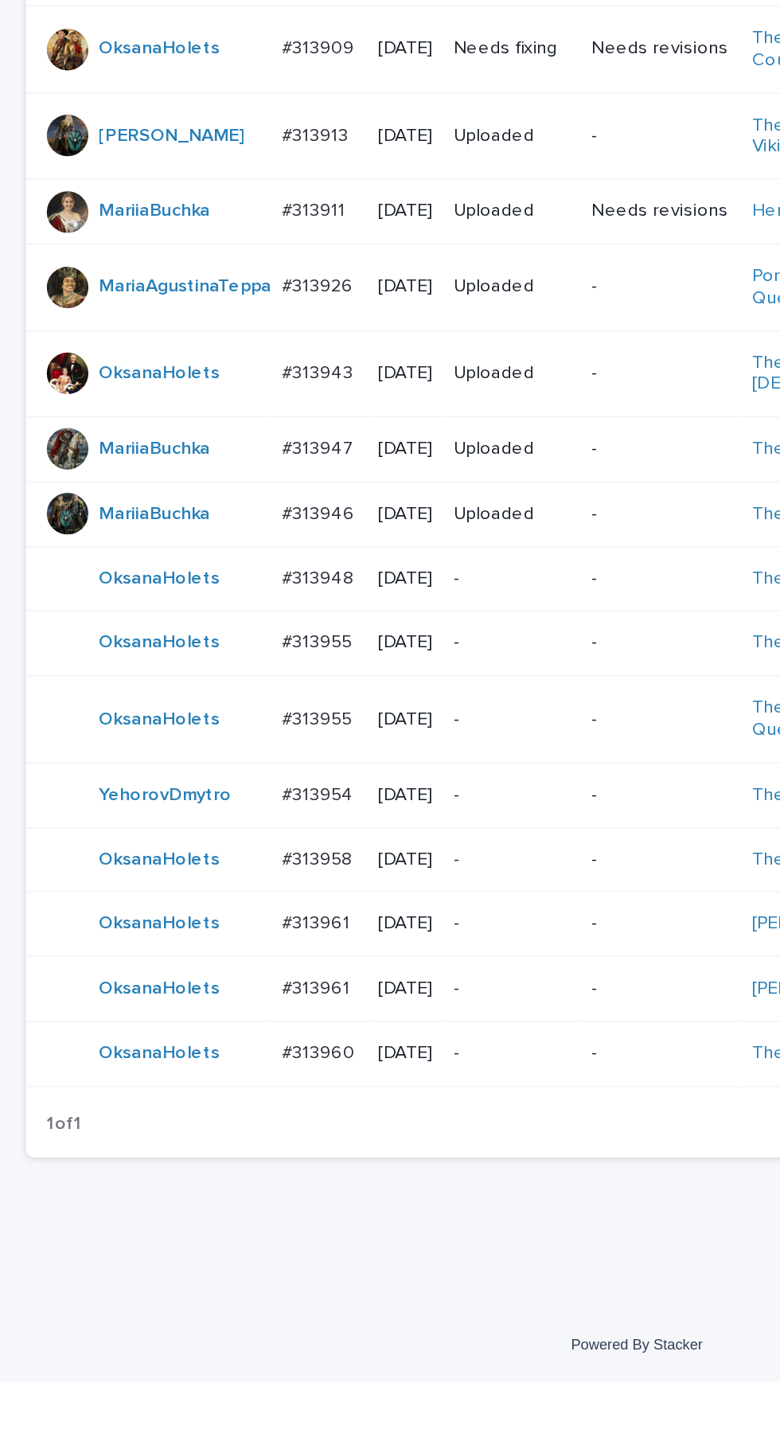
click at [197, 1113] on td "#313954 #313954" at bounding box center [195, 1093] width 59 height 40
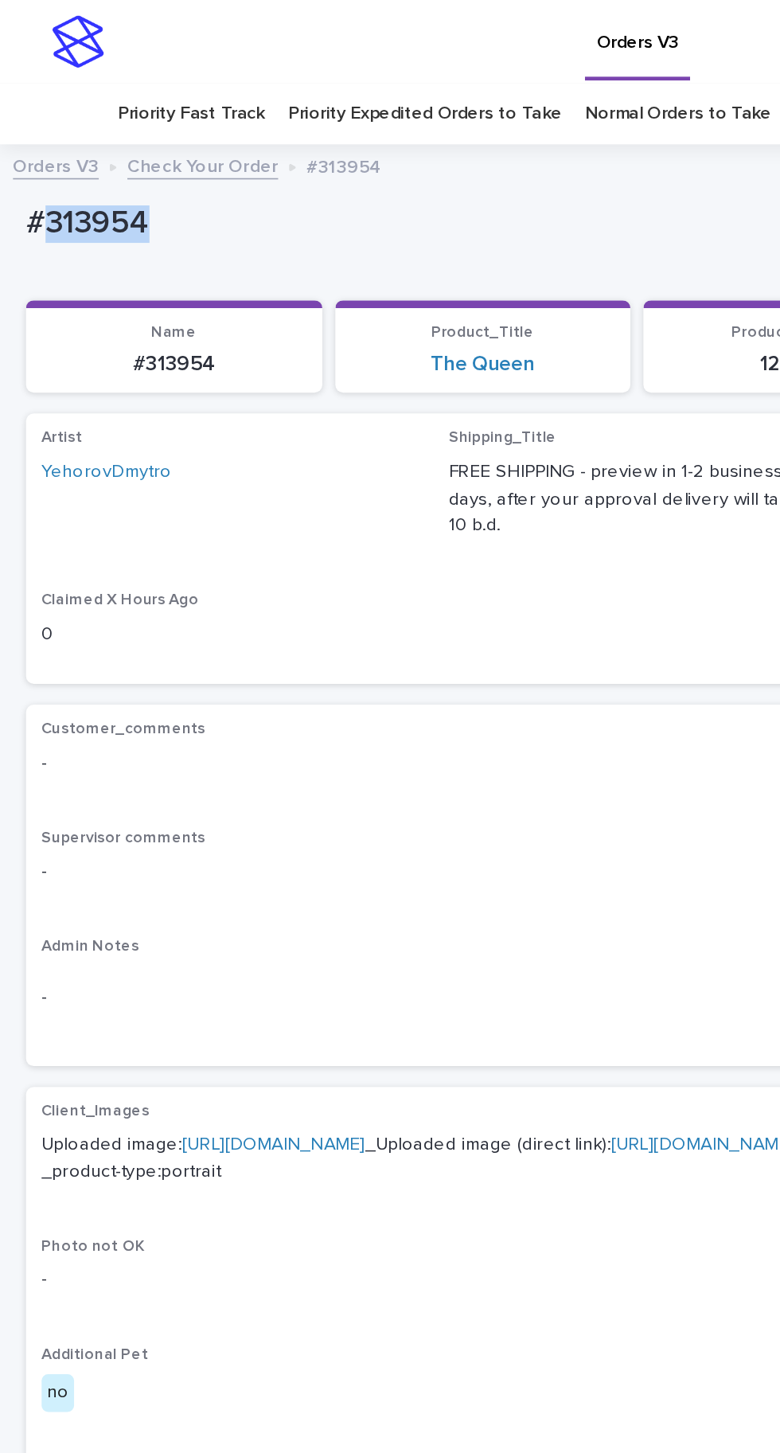
copy p "313954"
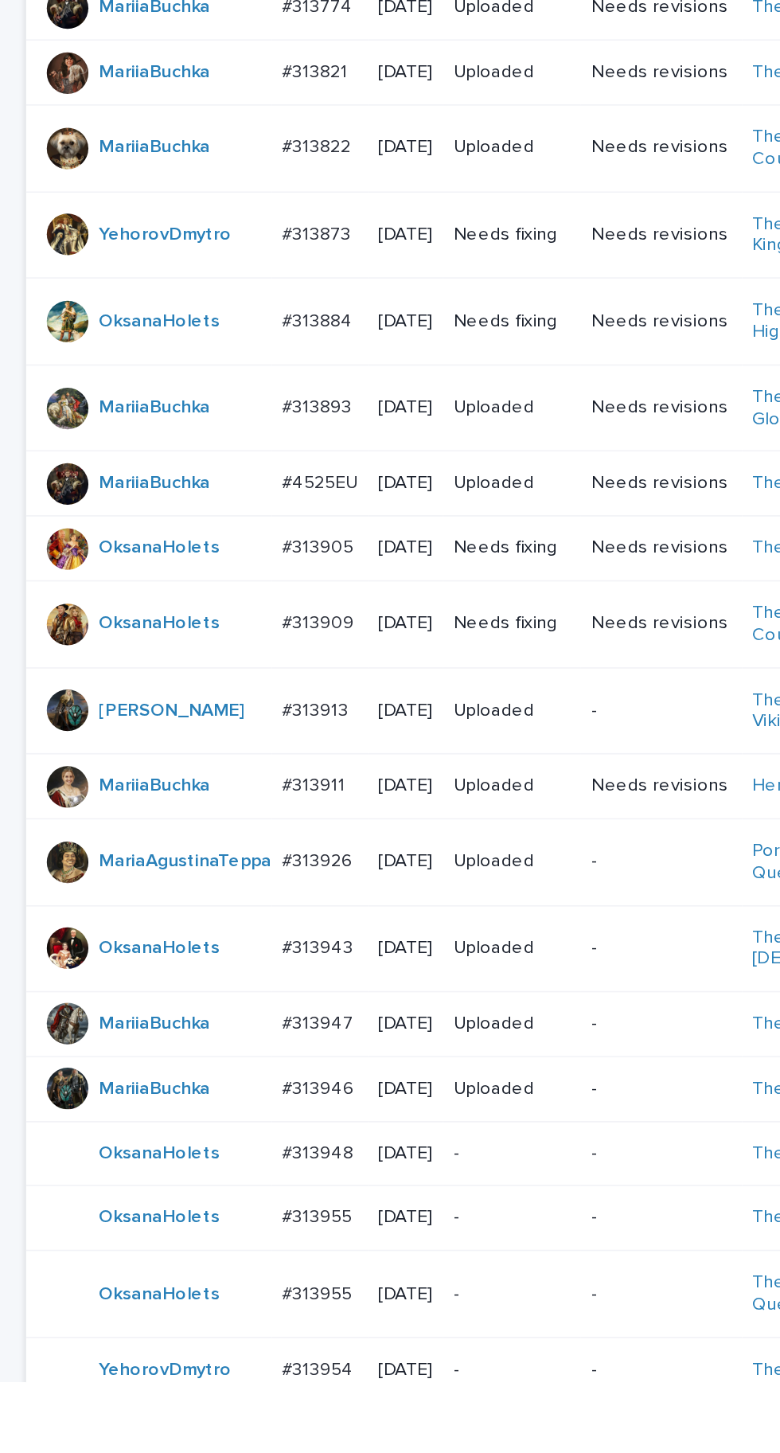
scroll to position [29, 0]
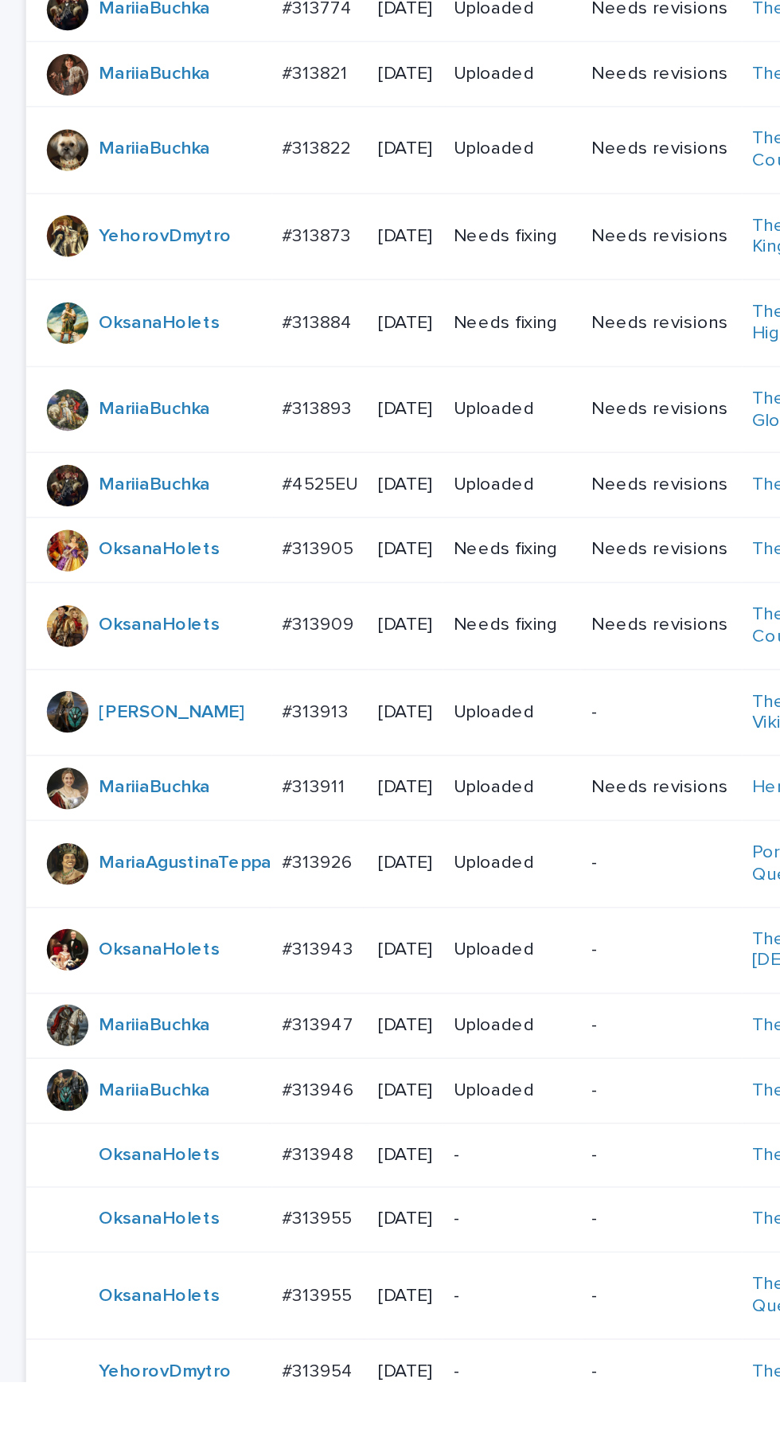
click at [205, 950] on p "#313905" at bounding box center [196, 941] width 47 height 17
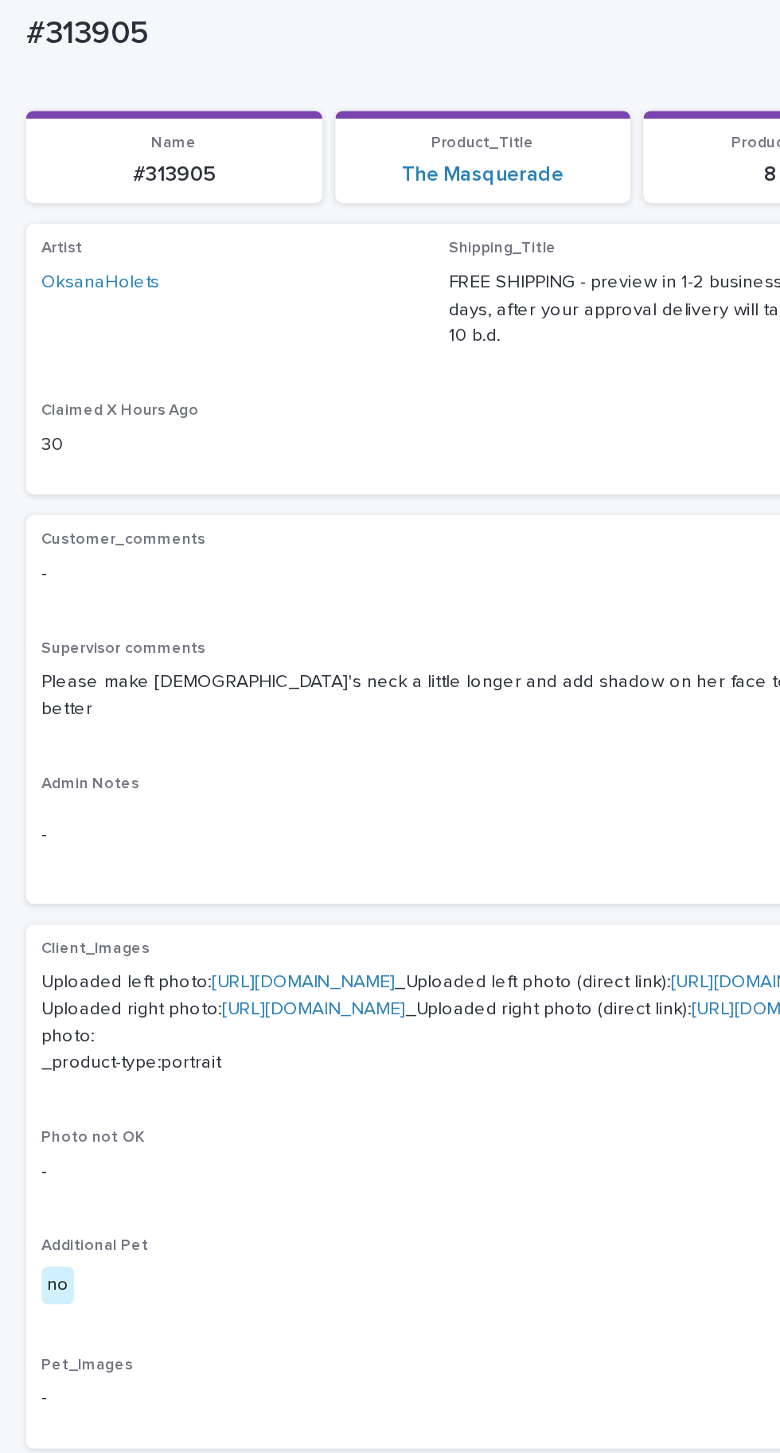
scroll to position [131, 0]
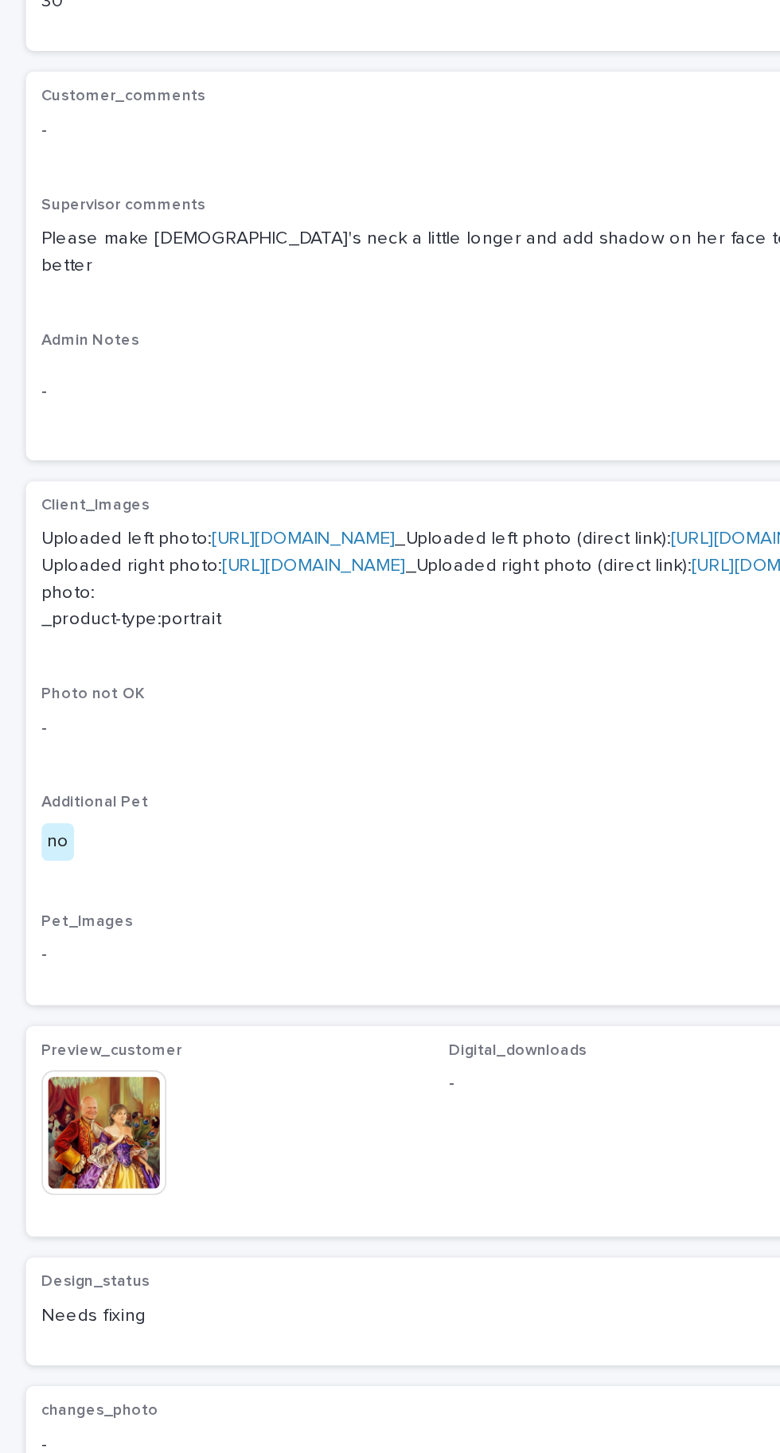
click at [81, 993] on img at bounding box center [63, 955] width 76 height 76
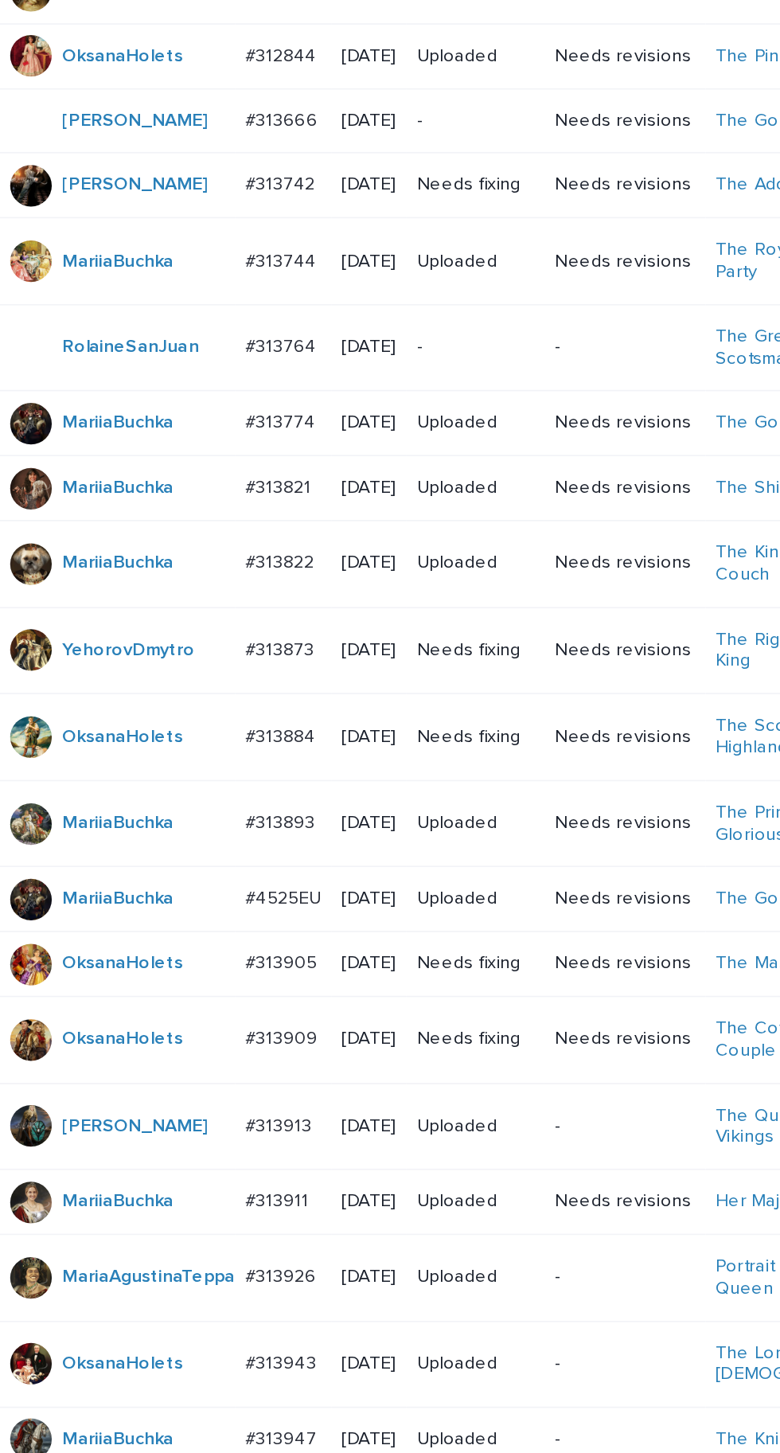
scroll to position [502, 0]
click at [207, 580] on p "#313905" at bounding box center [196, 588] width 47 height 17
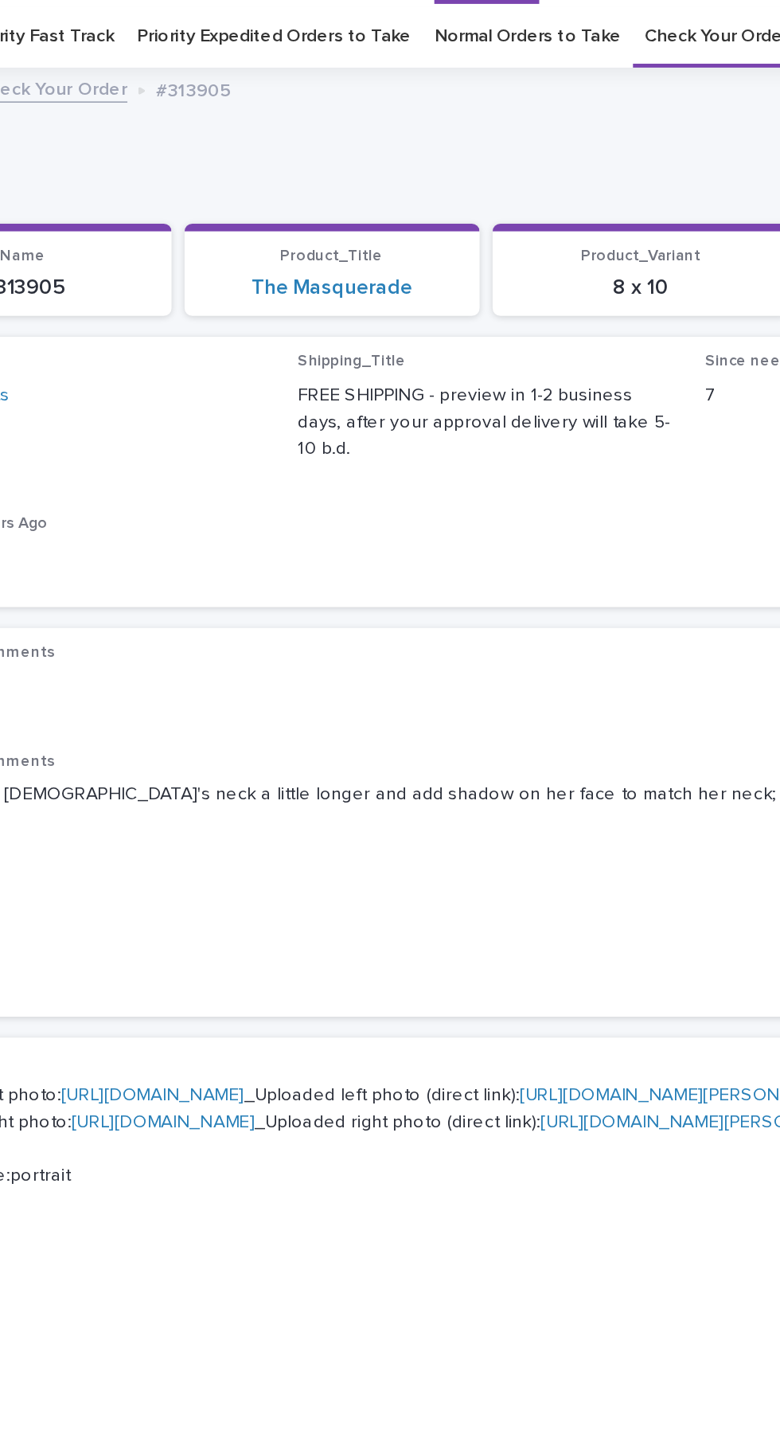
scroll to position [50, 0]
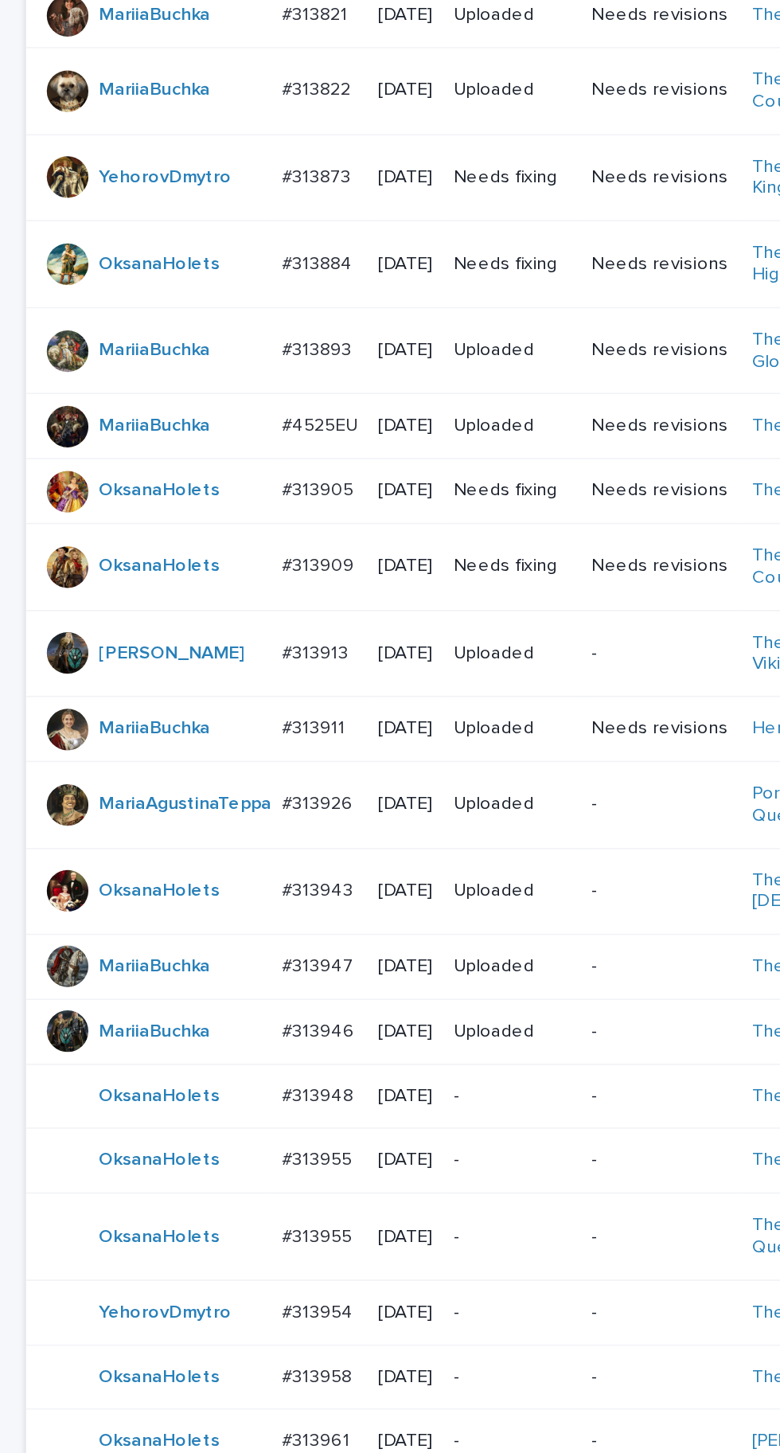
scroll to position [285, 0]
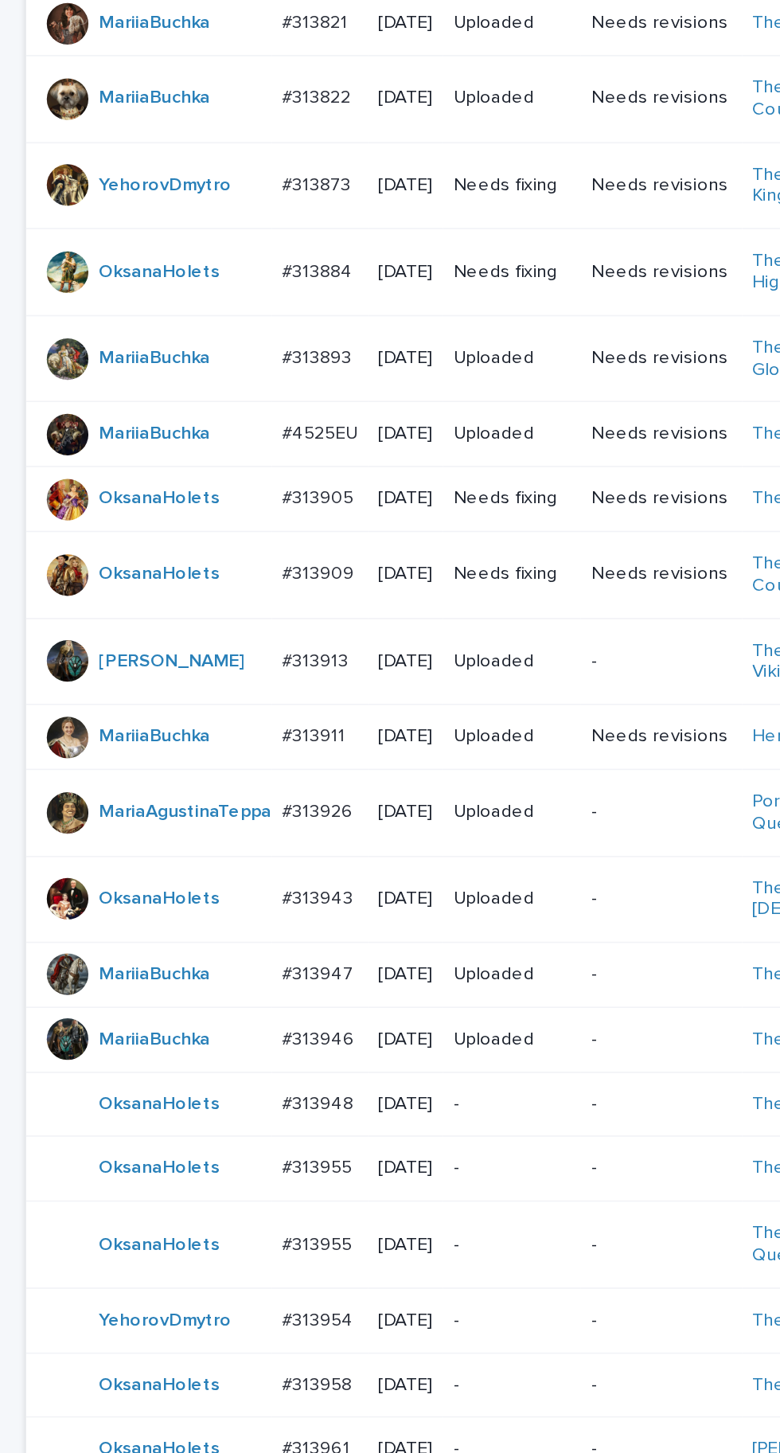
click at [208, 747] on div "#313909 #313909" at bounding box center [196, 734] width 46 height 26
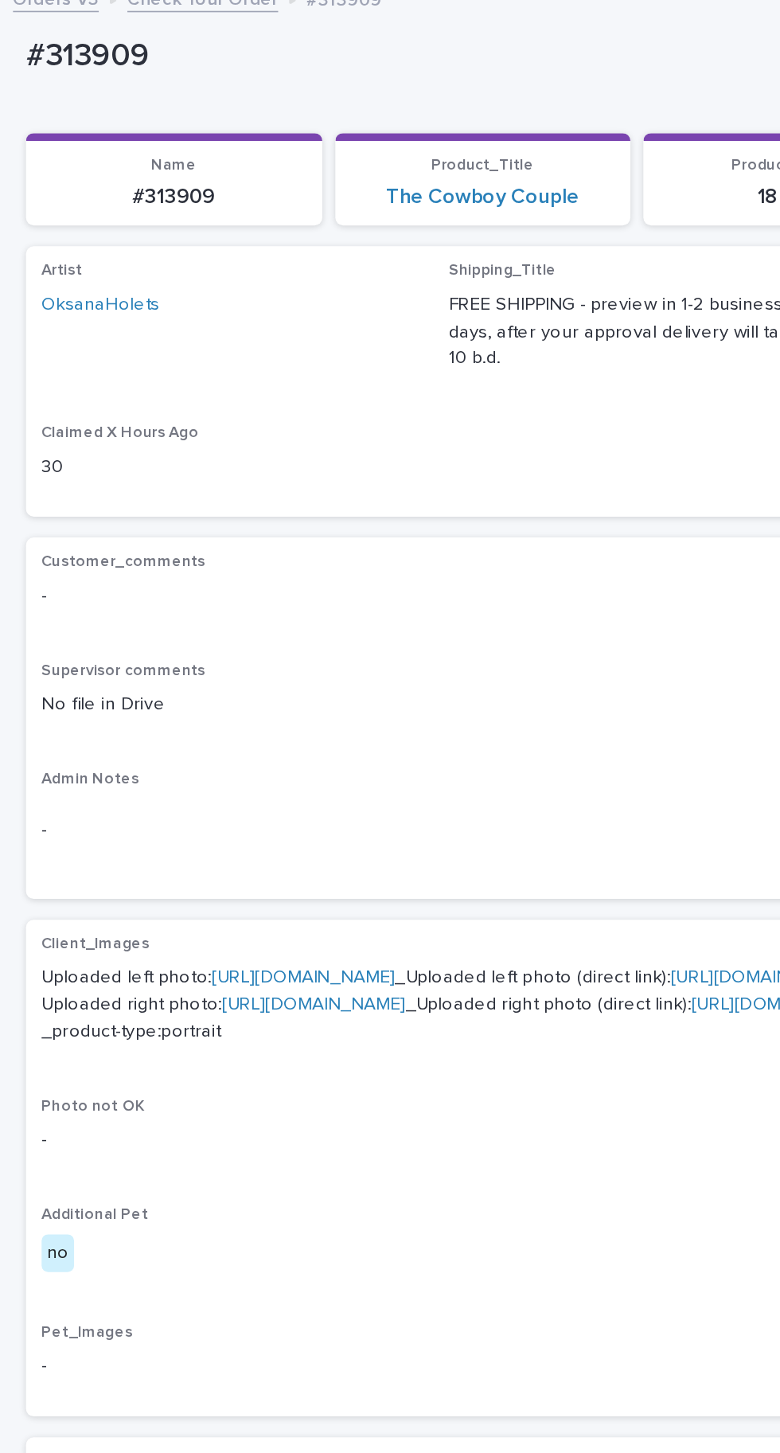
scroll to position [131, 0]
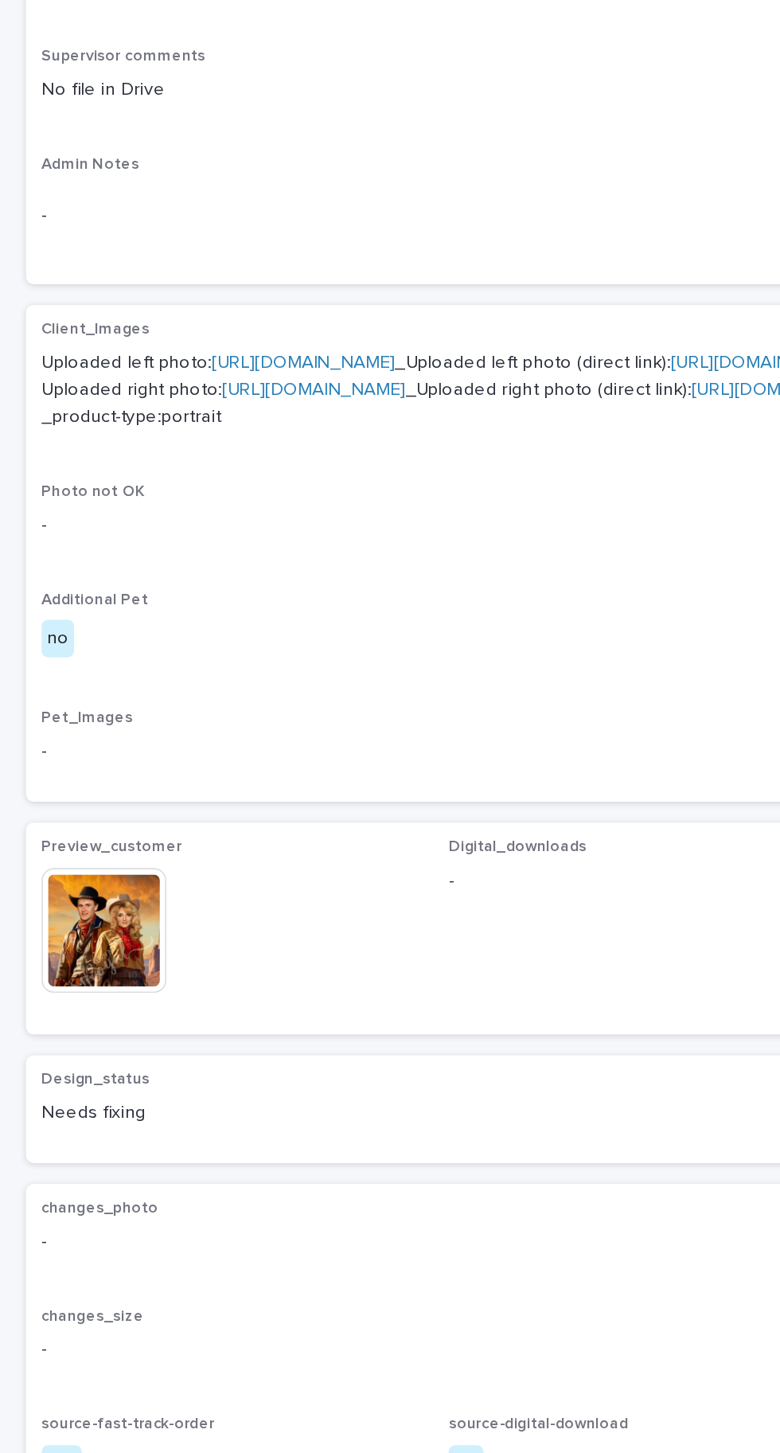
click at [96, 994] on img at bounding box center [63, 955] width 76 height 76
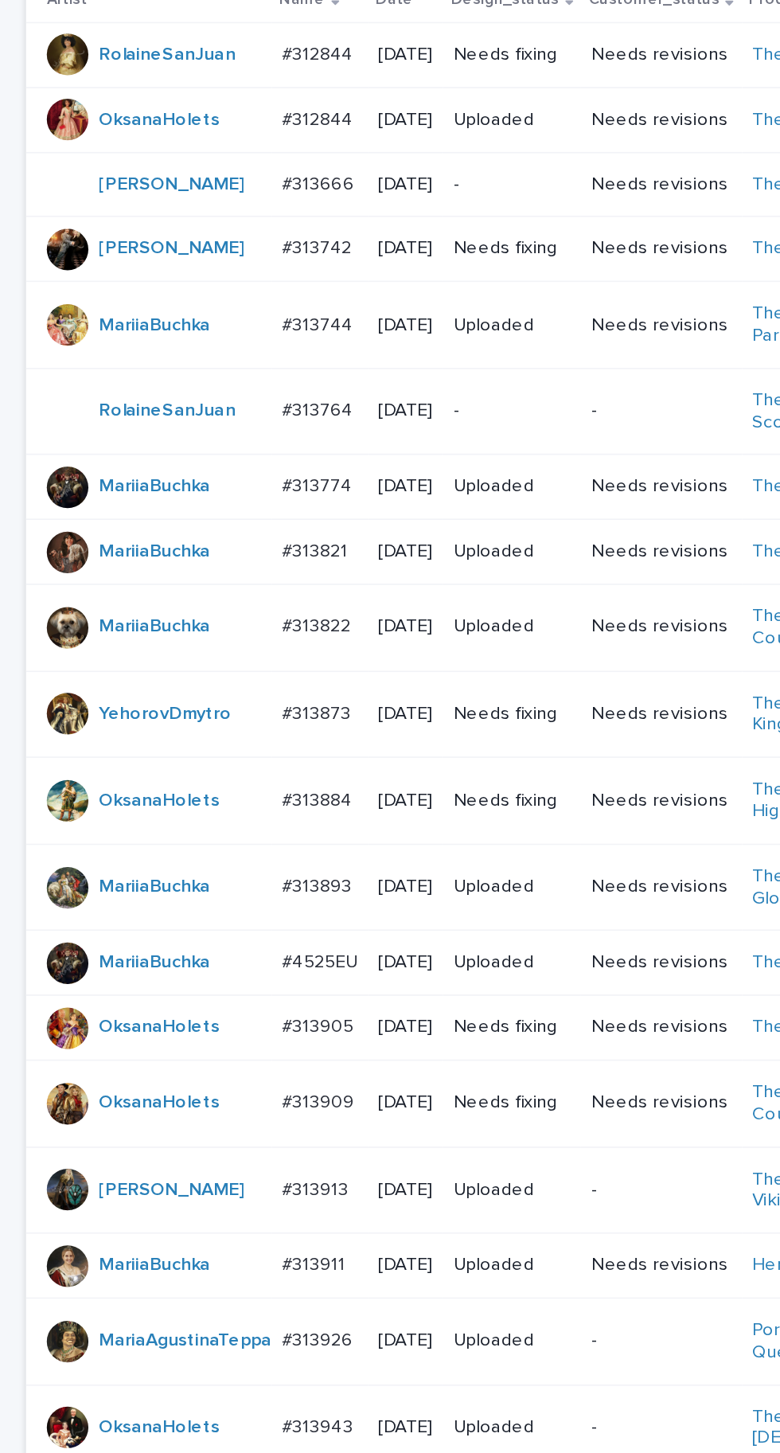
scroll to position [504, 0]
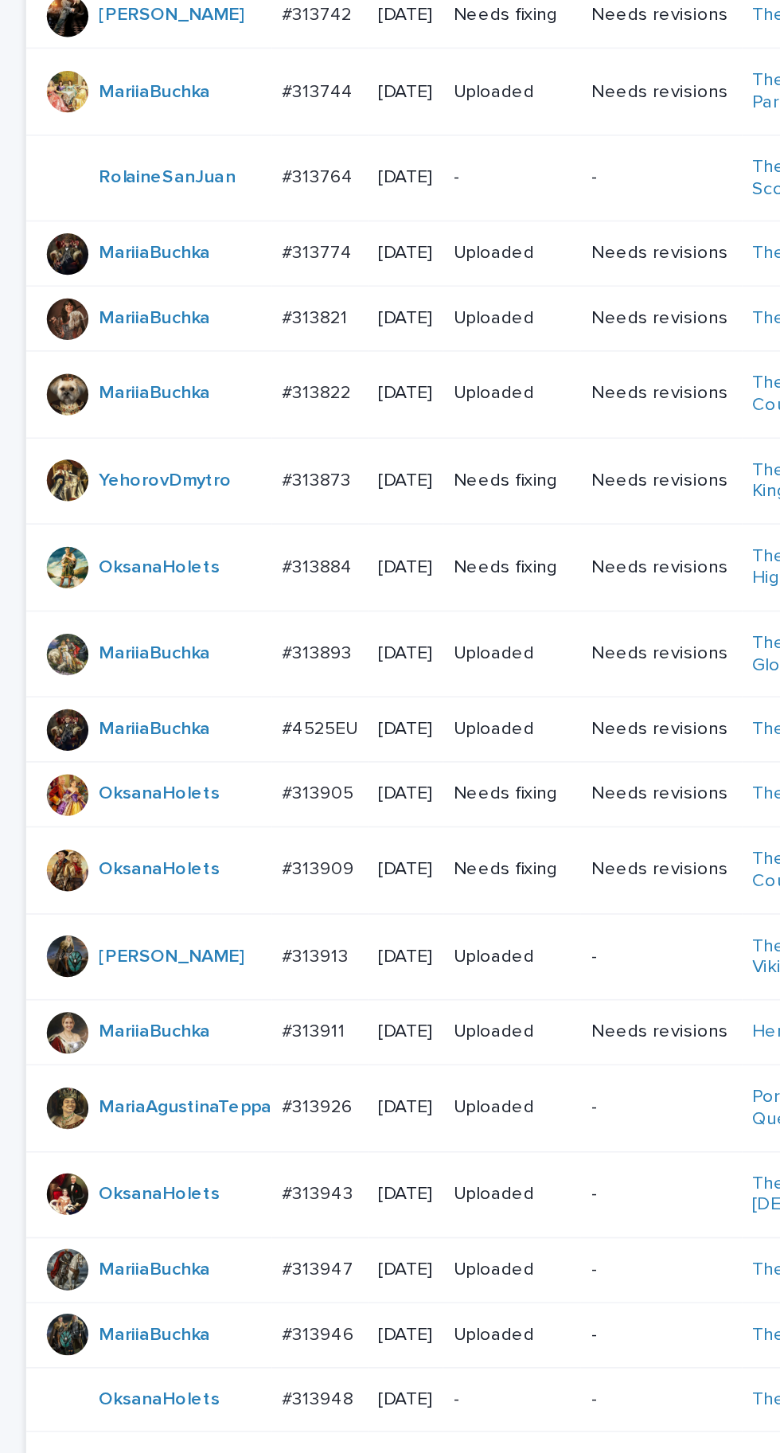
click at [214, 571] on td "#313905 #313905" at bounding box center [195, 591] width 59 height 40
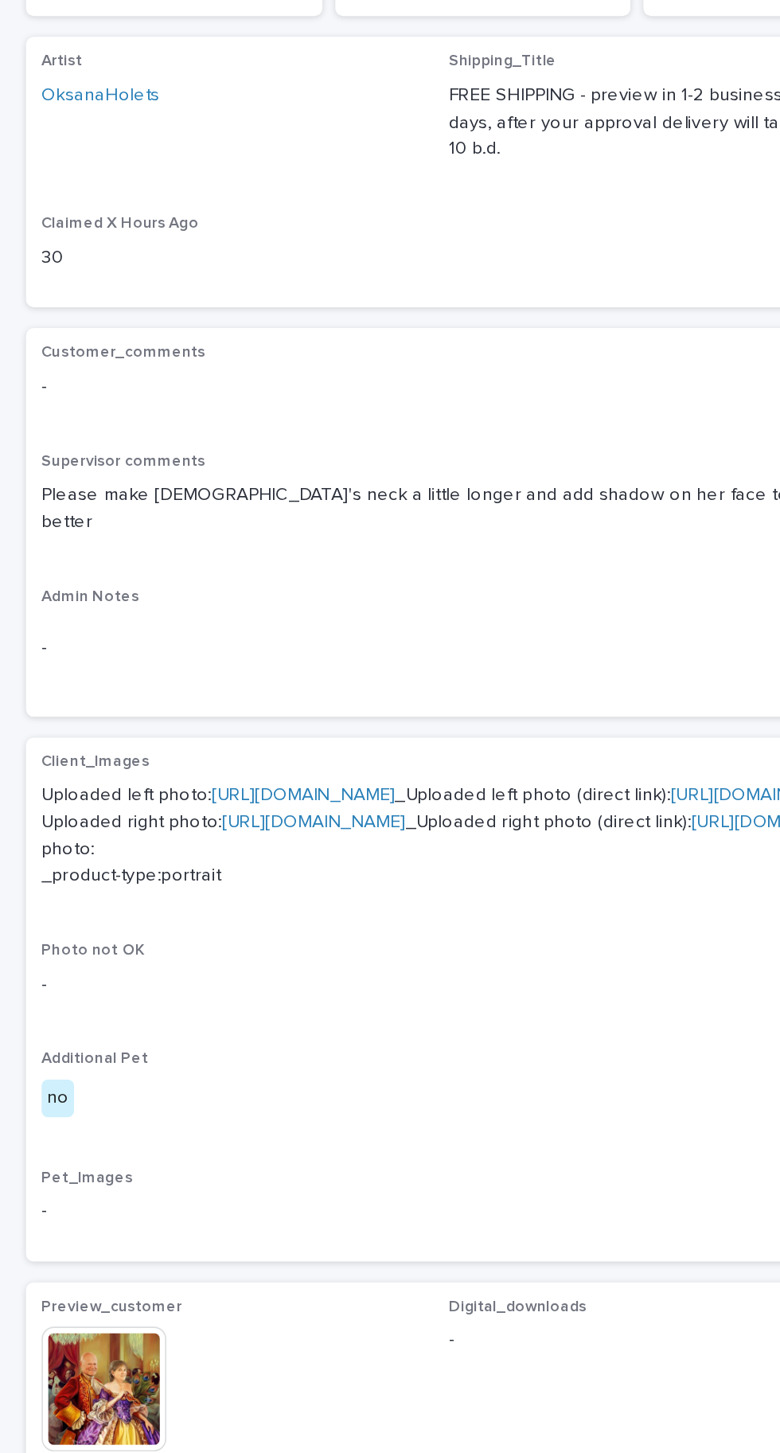
scroll to position [50, 0]
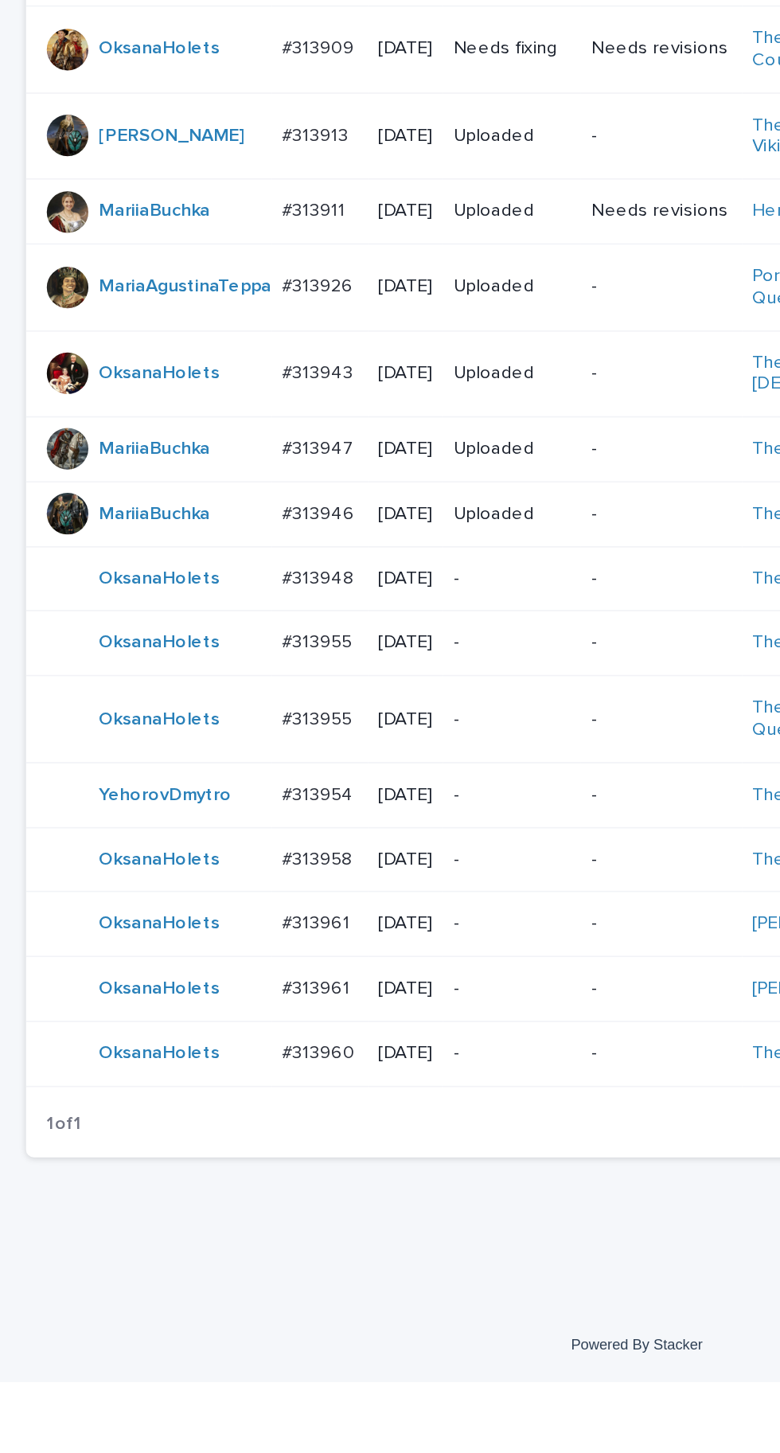
click at [213, 1259] on p "#313960" at bounding box center [197, 1250] width 48 height 17
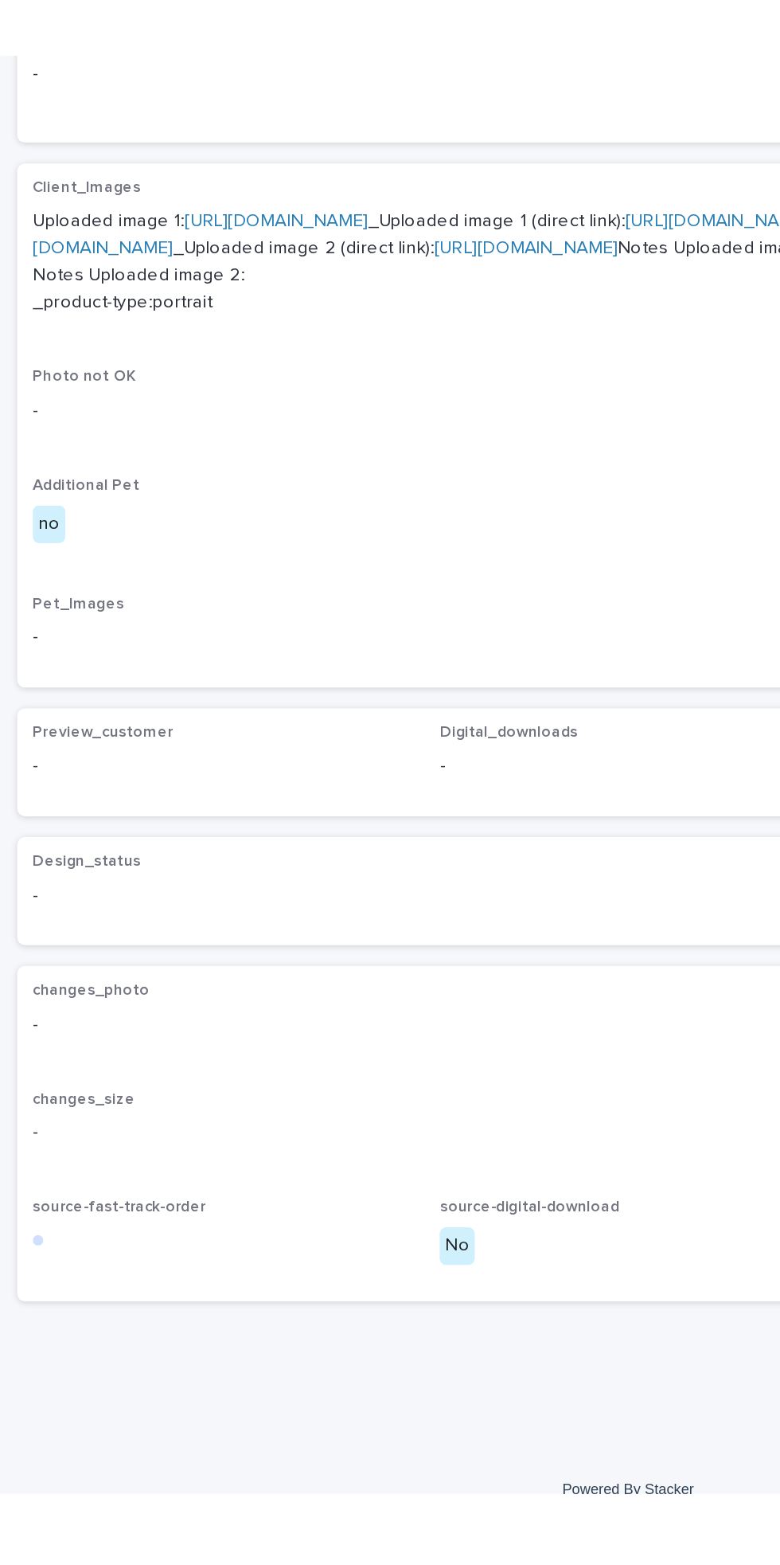
scroll to position [50, 0]
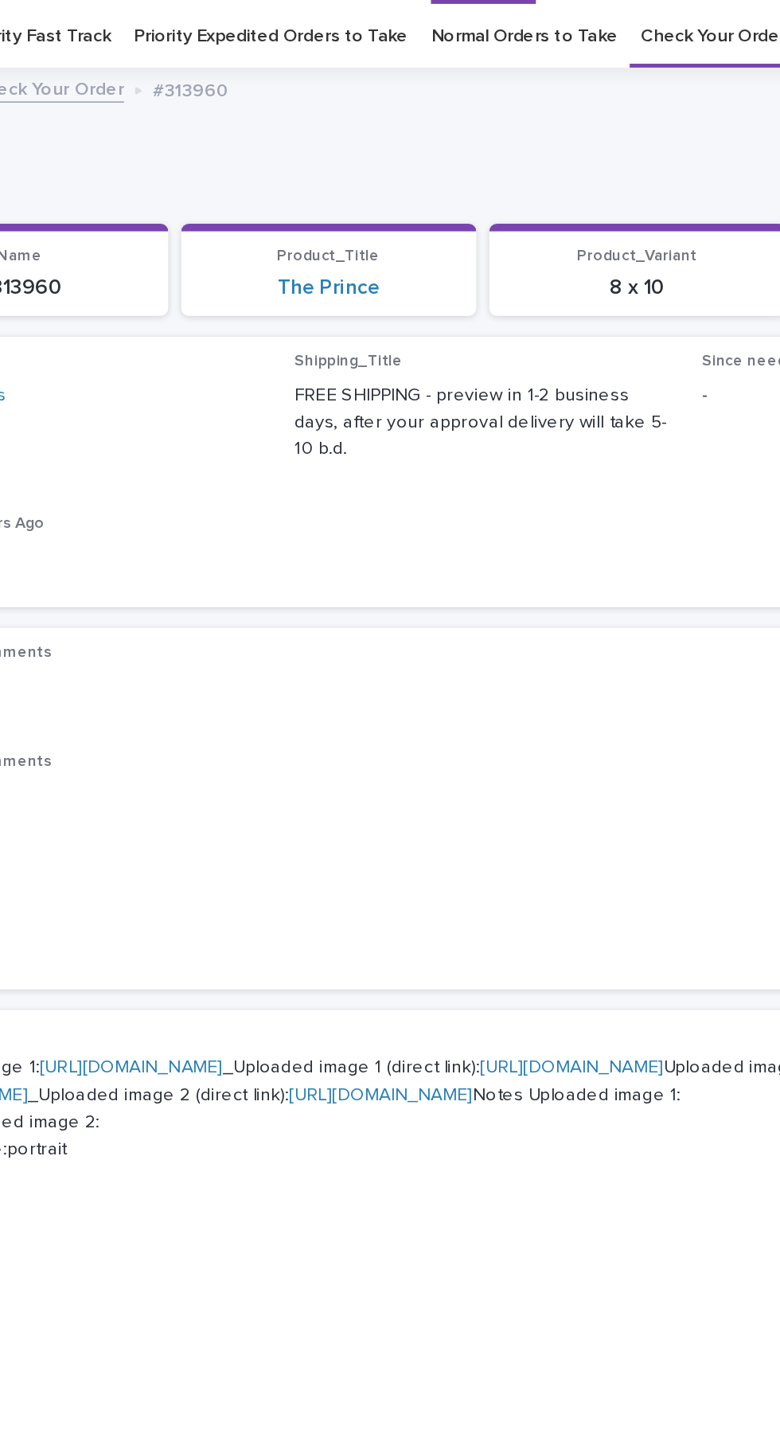
click at [199, 676] on link "[URL][DOMAIN_NAME]" at bounding box center [323, 662] width 597 height 28
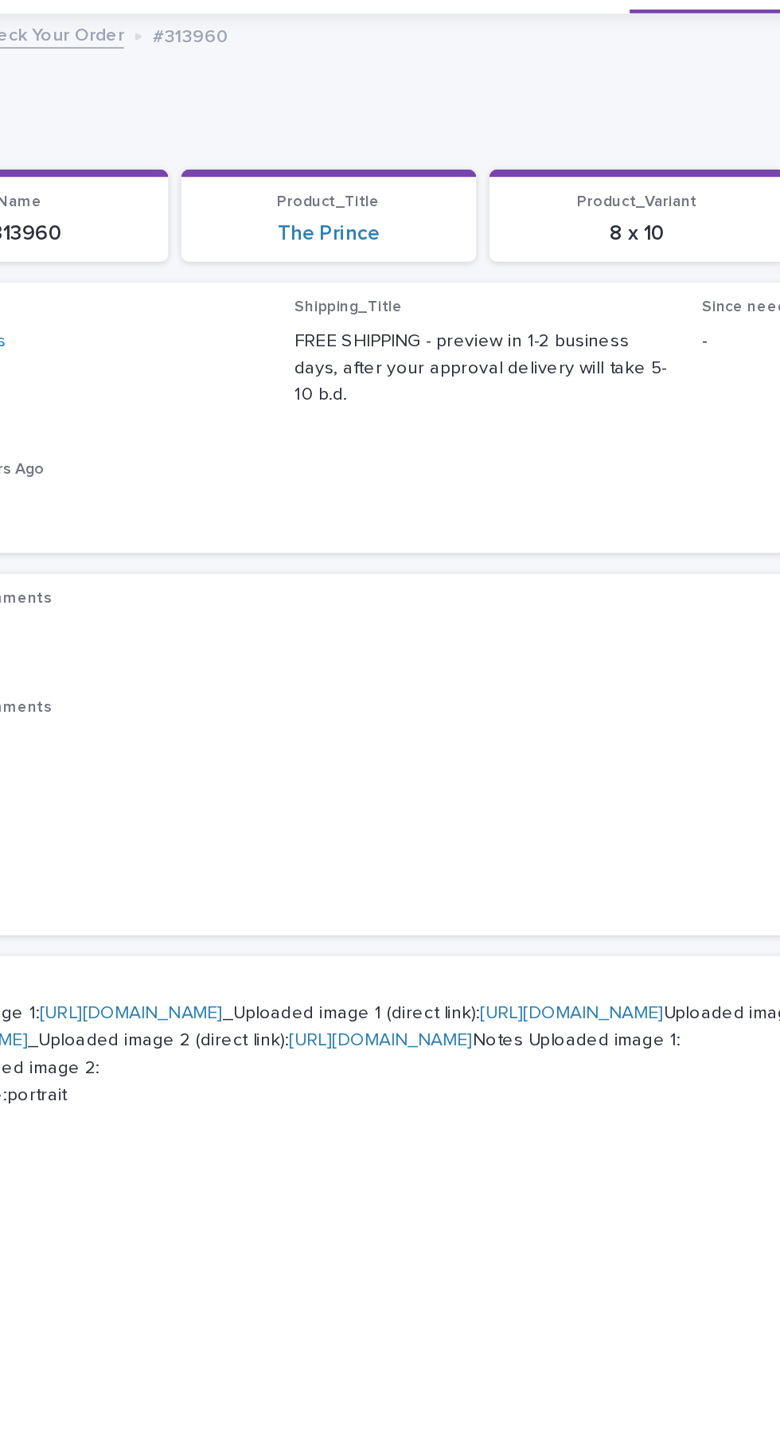
scroll to position [0, 0]
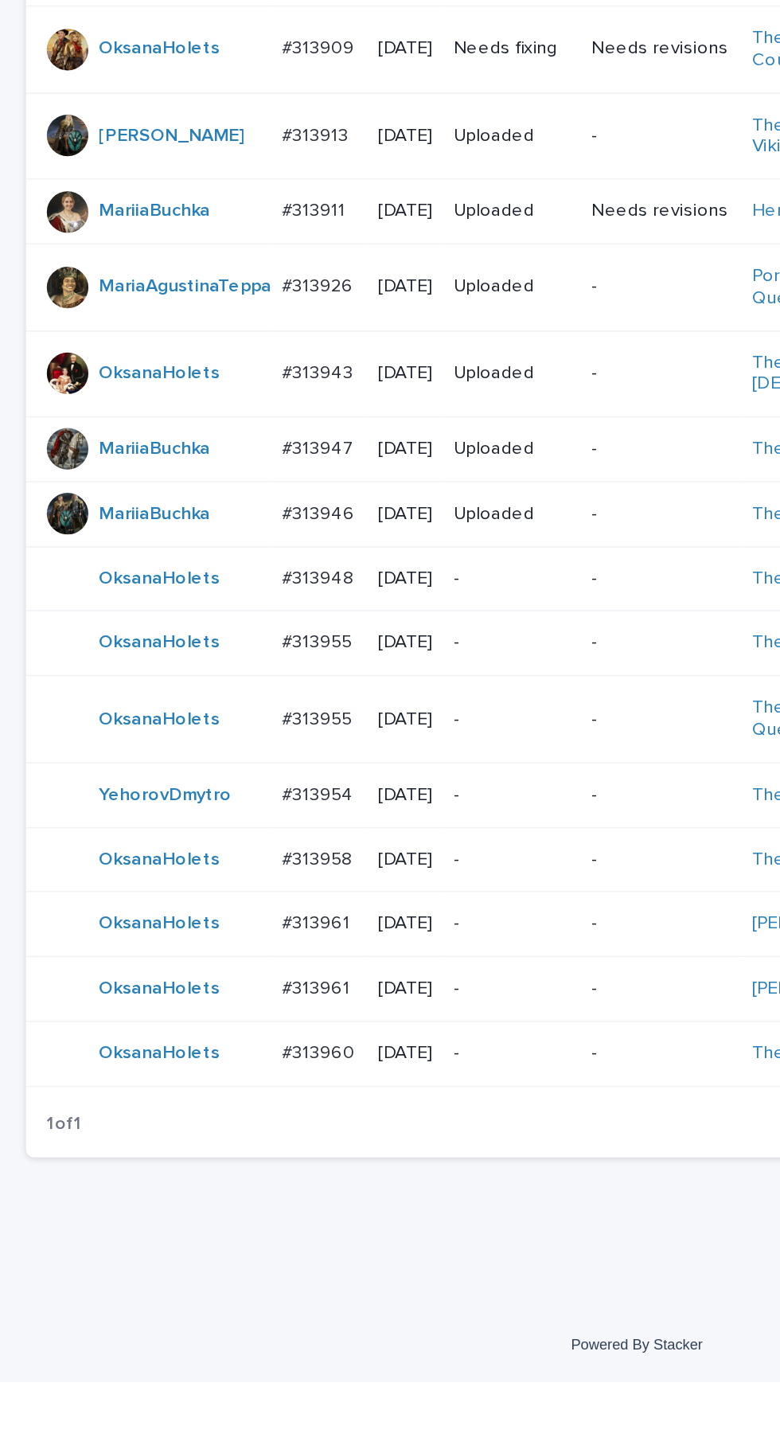
click at [207, 1219] on p "#313961" at bounding box center [195, 1210] width 45 height 17
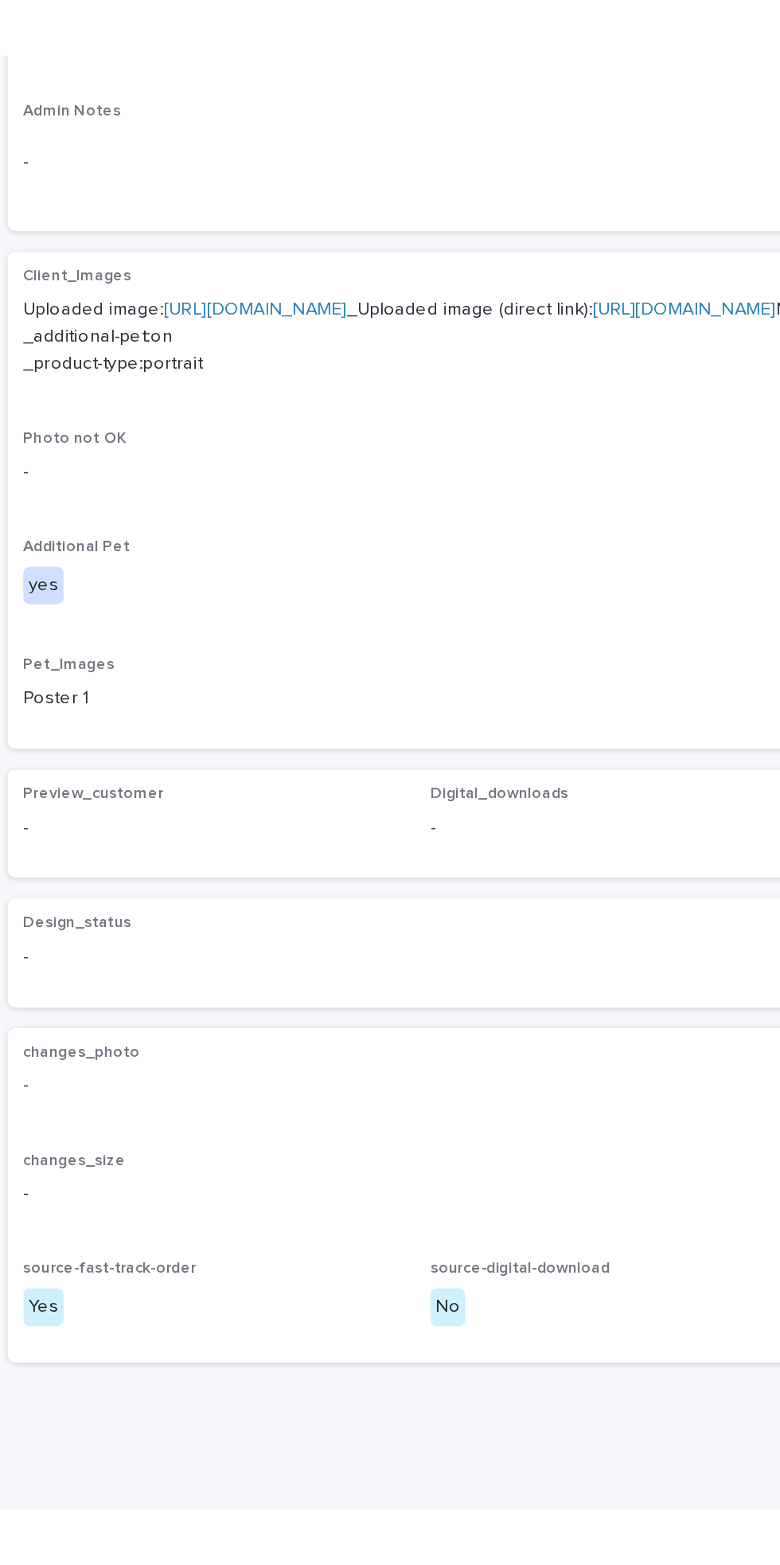
scroll to position [18, 0]
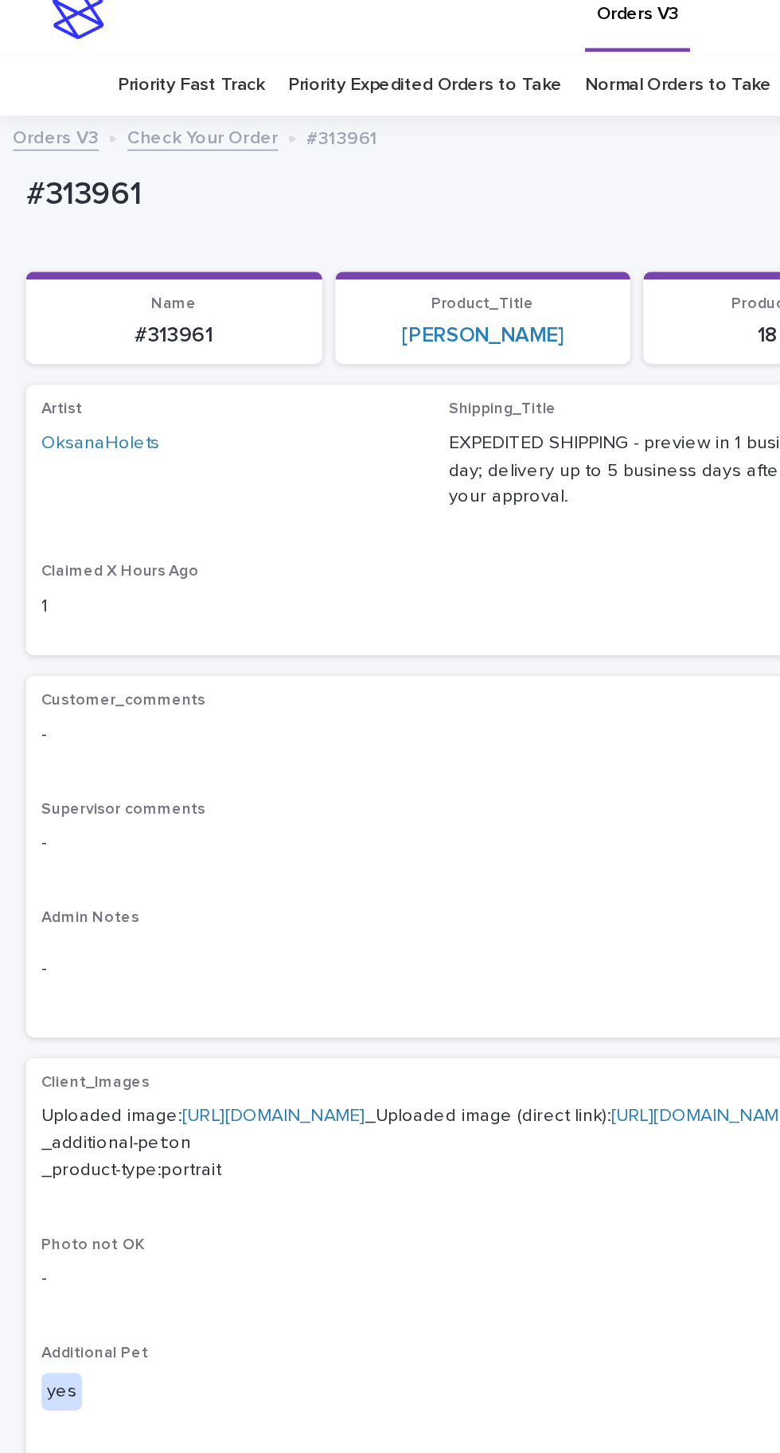
click at [209, 685] on link "[URL][DOMAIN_NAME]" at bounding box center [167, 683] width 112 height 11
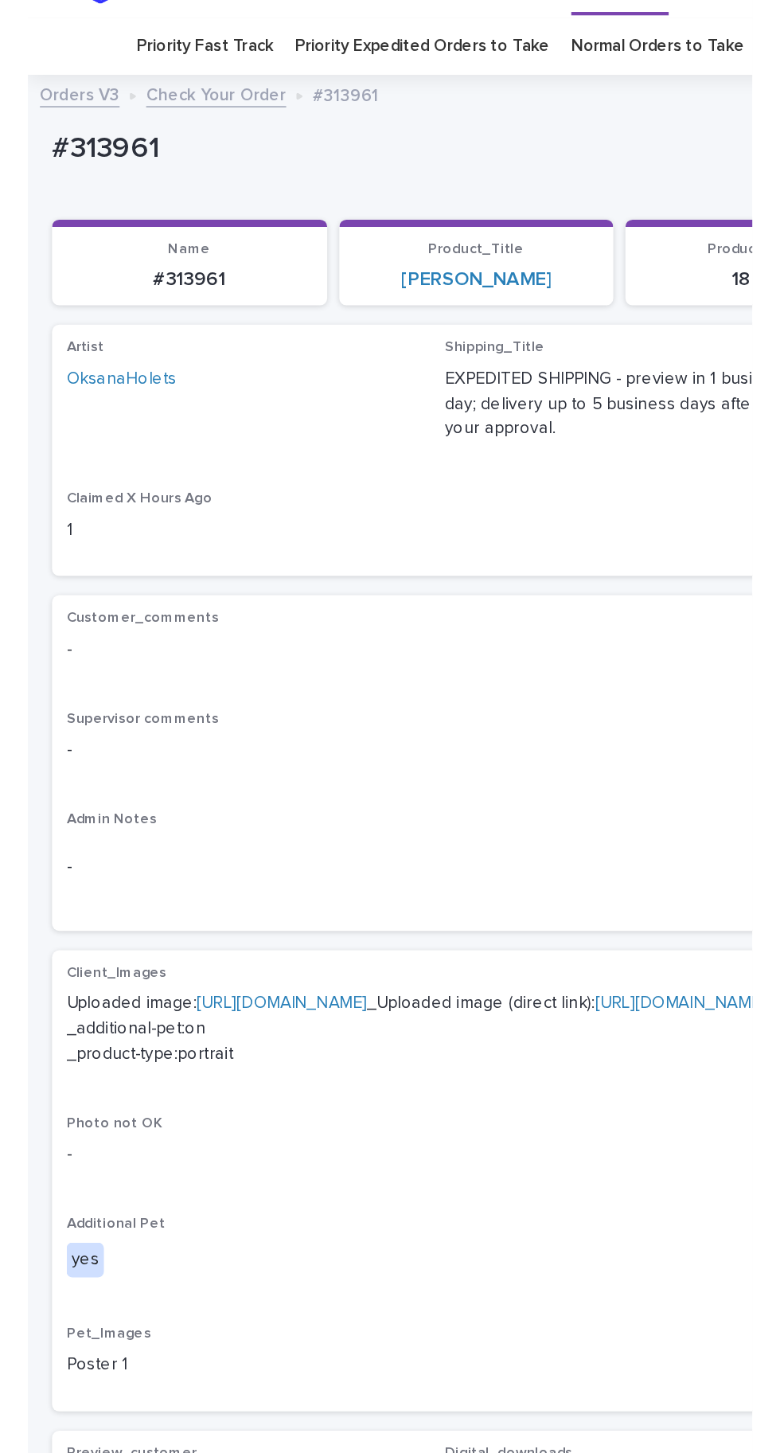
scroll to position [0, 0]
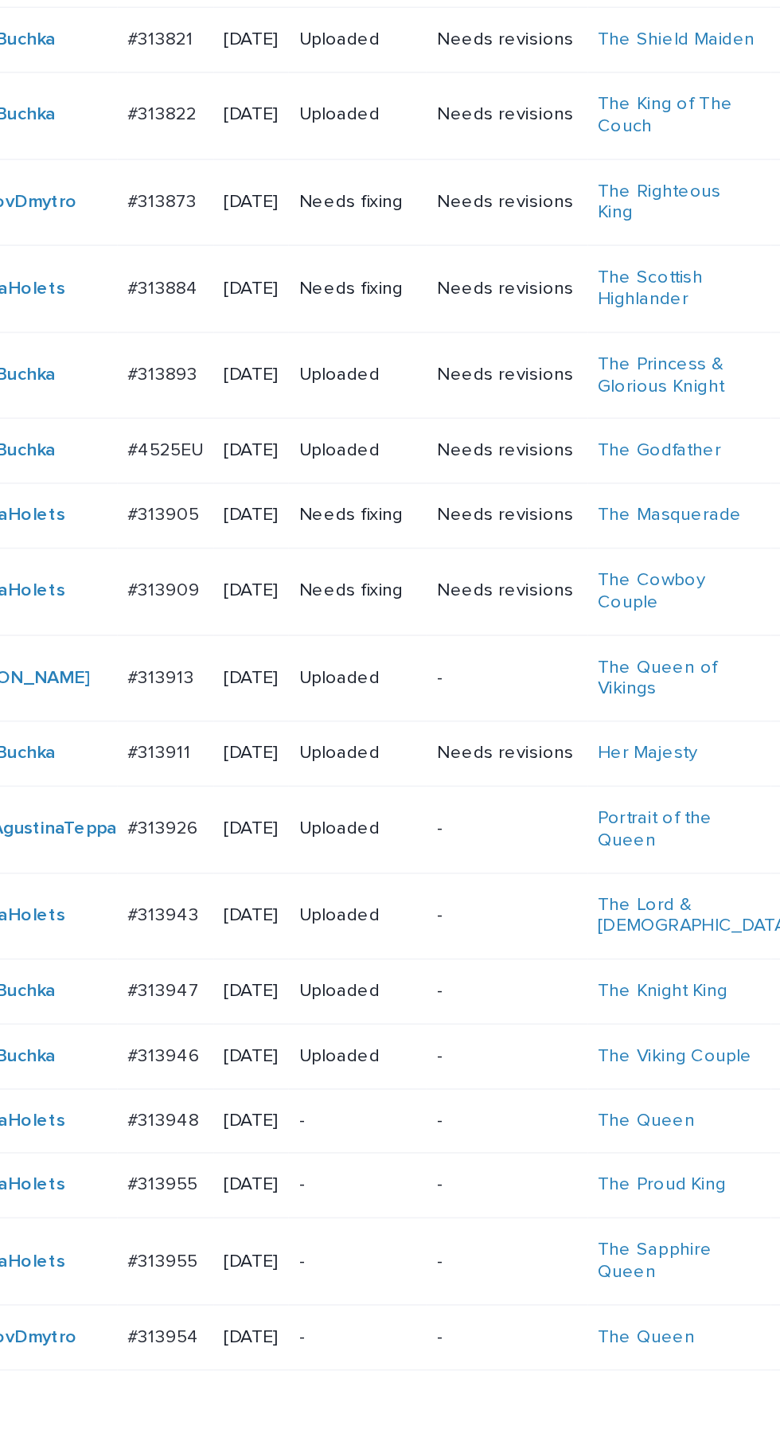
scroll to position [504, 0]
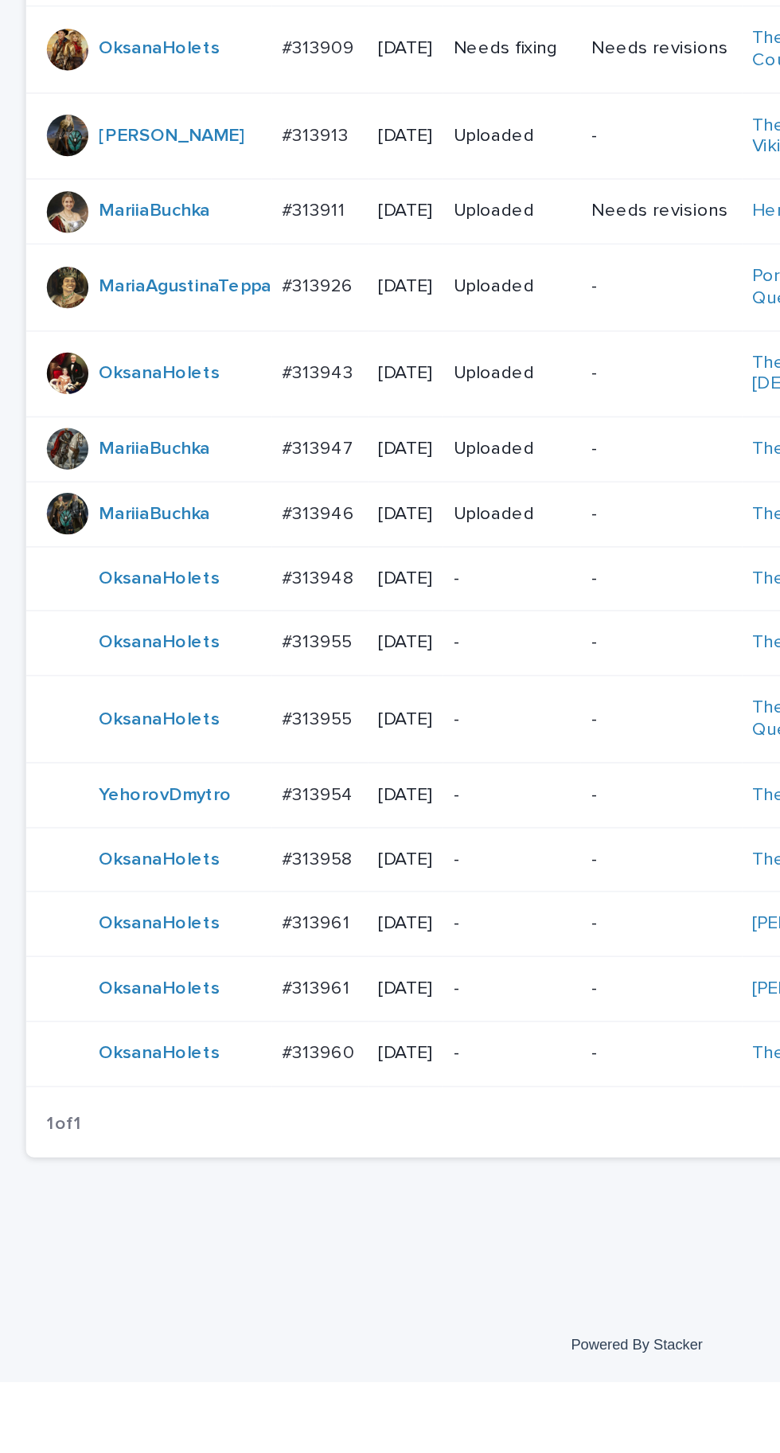
click at [216, 1021] on td "#313955 #313955" at bounding box center [195, 1001] width 59 height 40
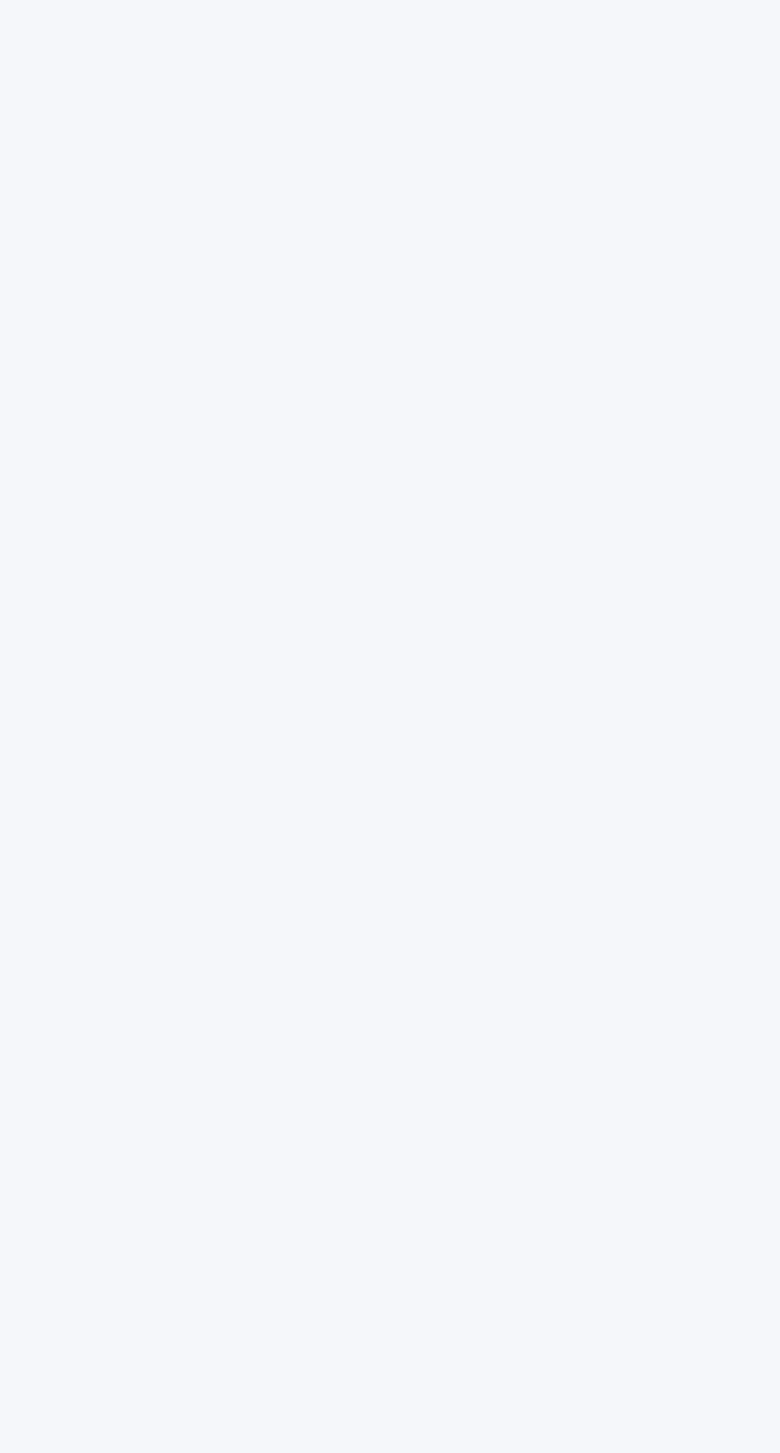
scroll to position [50, 0]
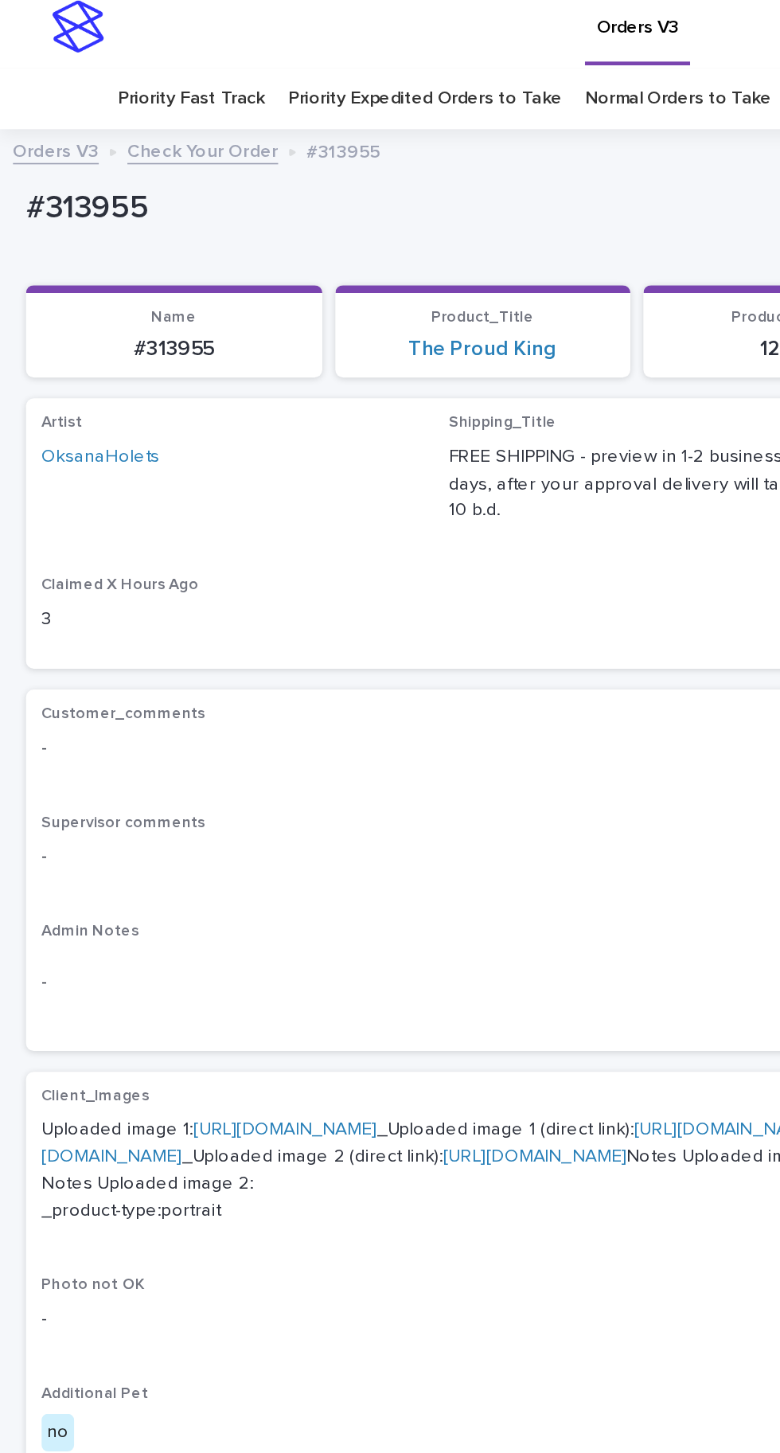
click at [230, 695] on link "[URL][DOMAIN_NAME]" at bounding box center [175, 700] width 112 height 11
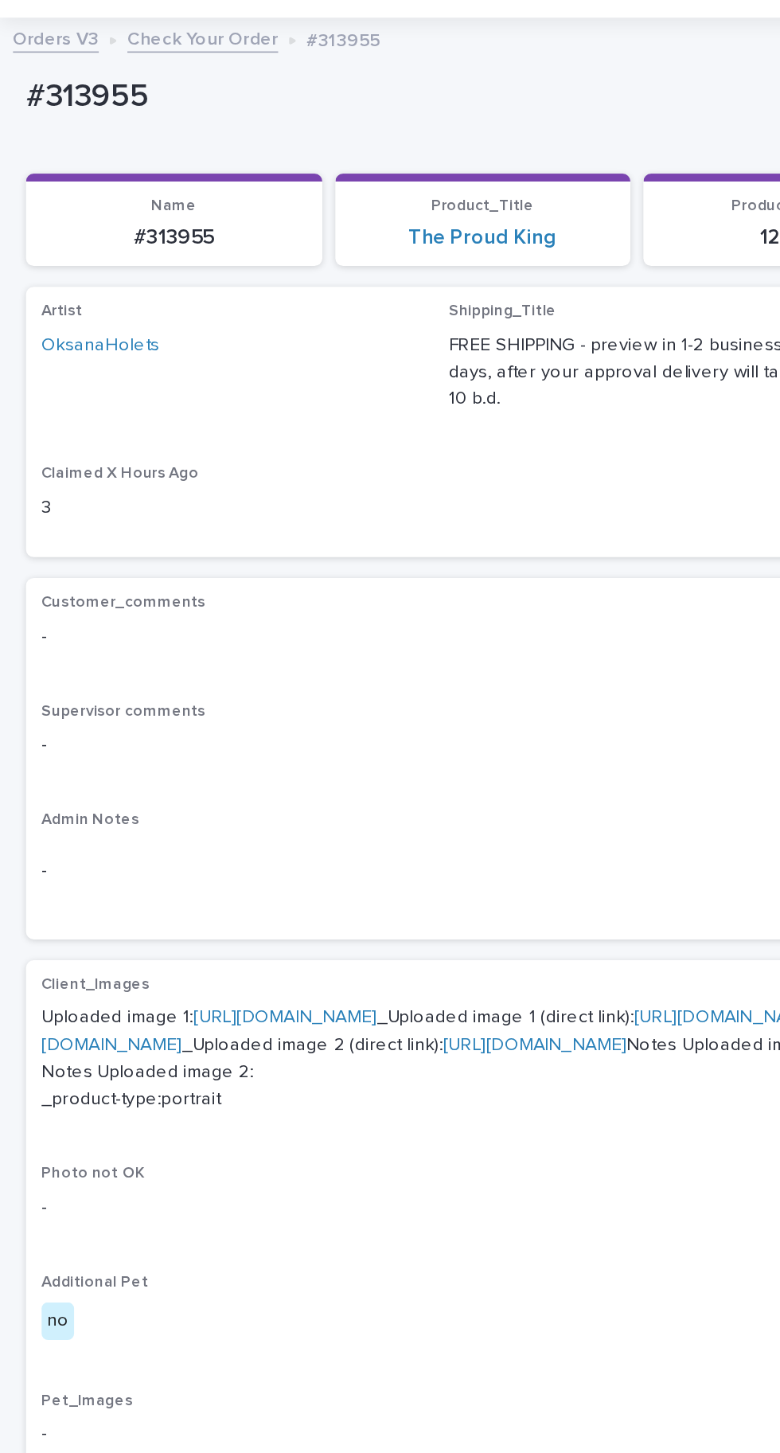
click at [209, 723] on link "[URL][DOMAIN_NAME]" at bounding box center [323, 709] width 597 height 28
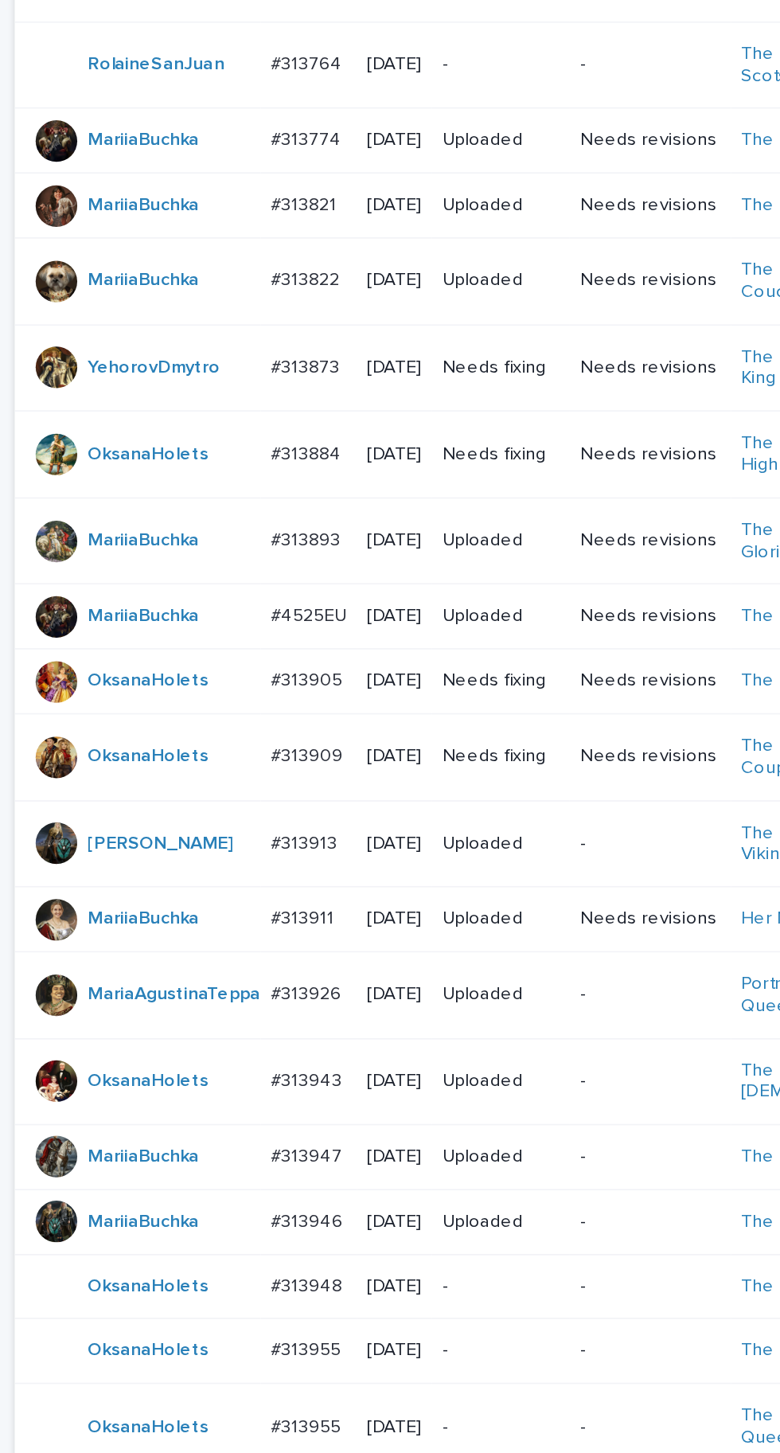
scroll to position [504, 0]
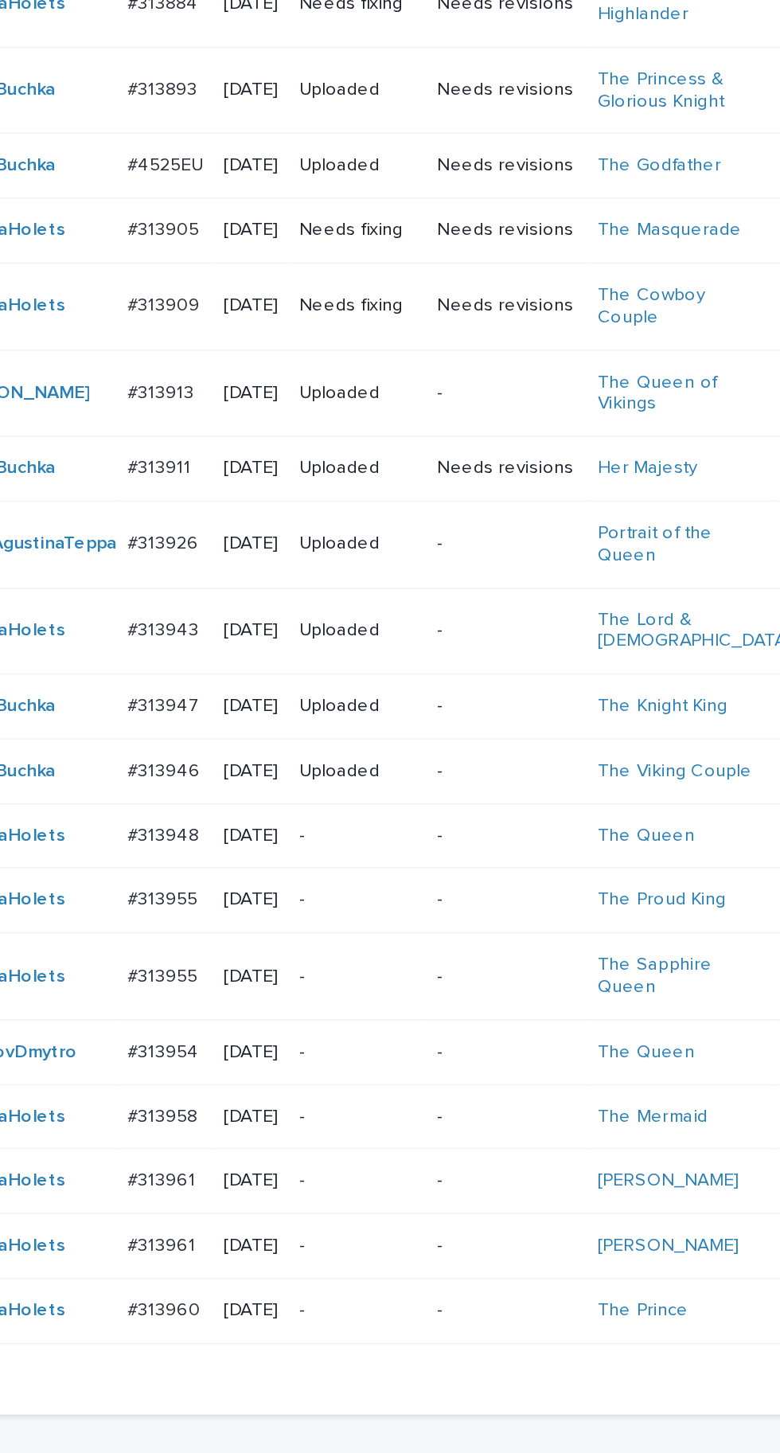
click at [94, 1100] on link "YehorovDmytro" at bounding box center [101, 1094] width 81 height 14
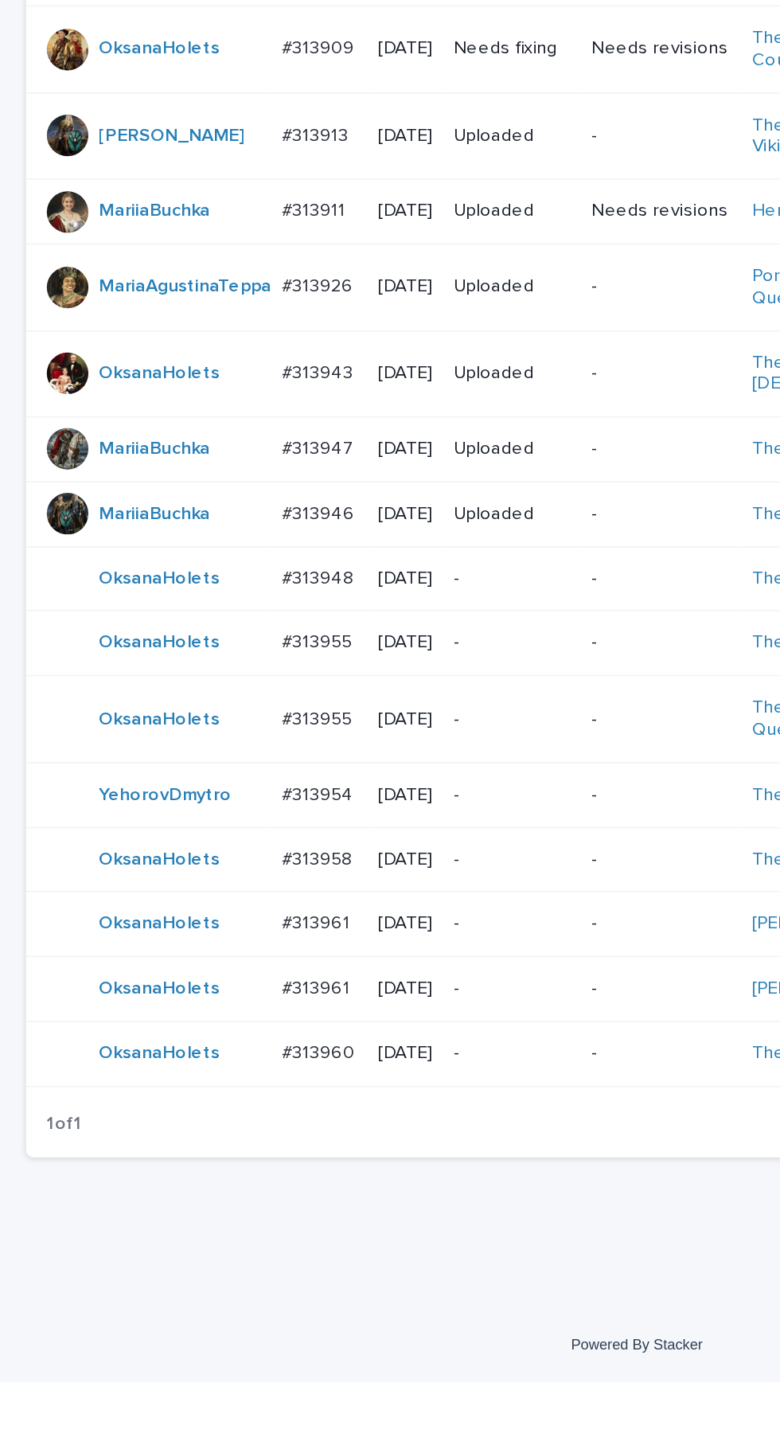
click at [201, 1140] on p "#313958" at bounding box center [196, 1132] width 46 height 17
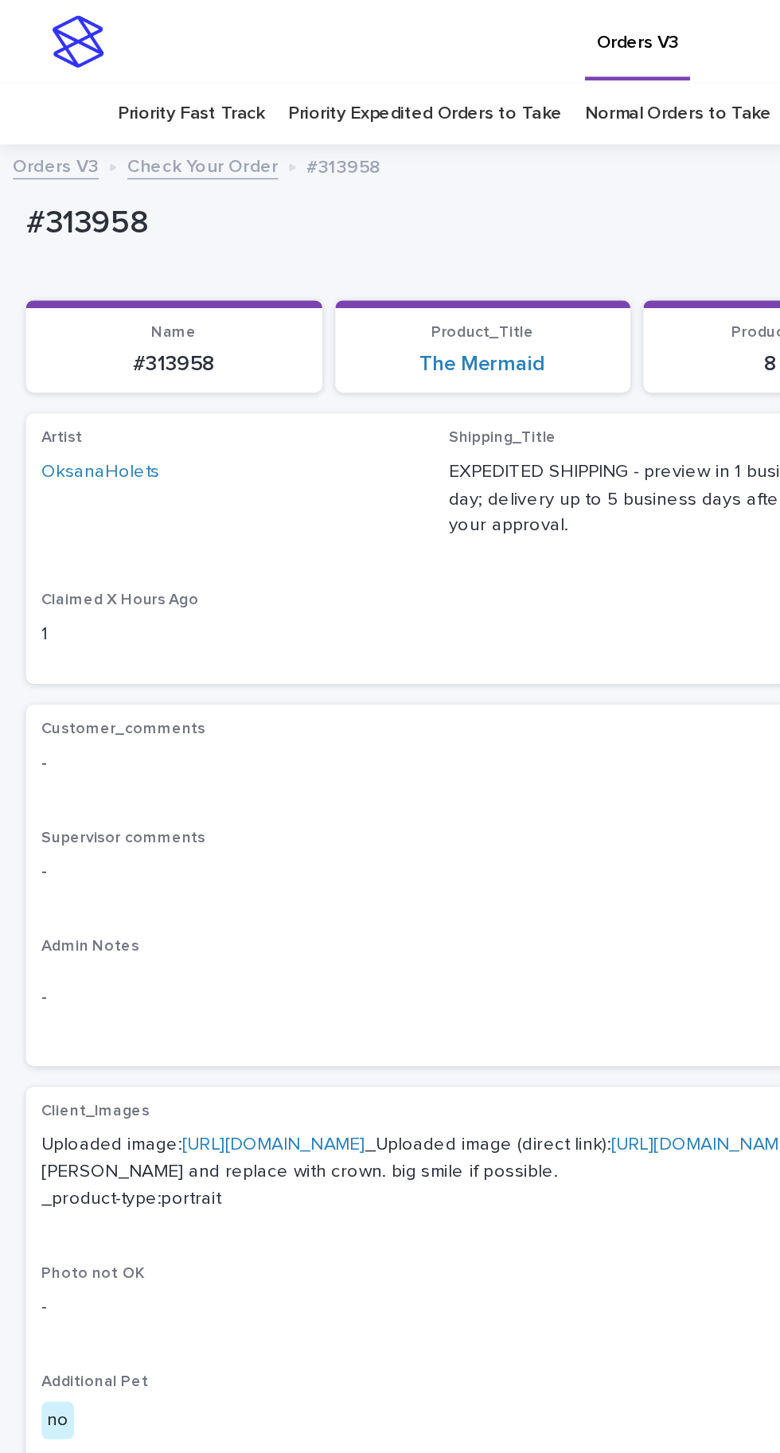
click at [176, 704] on link "[URL][DOMAIN_NAME]" at bounding box center [167, 700] width 112 height 11
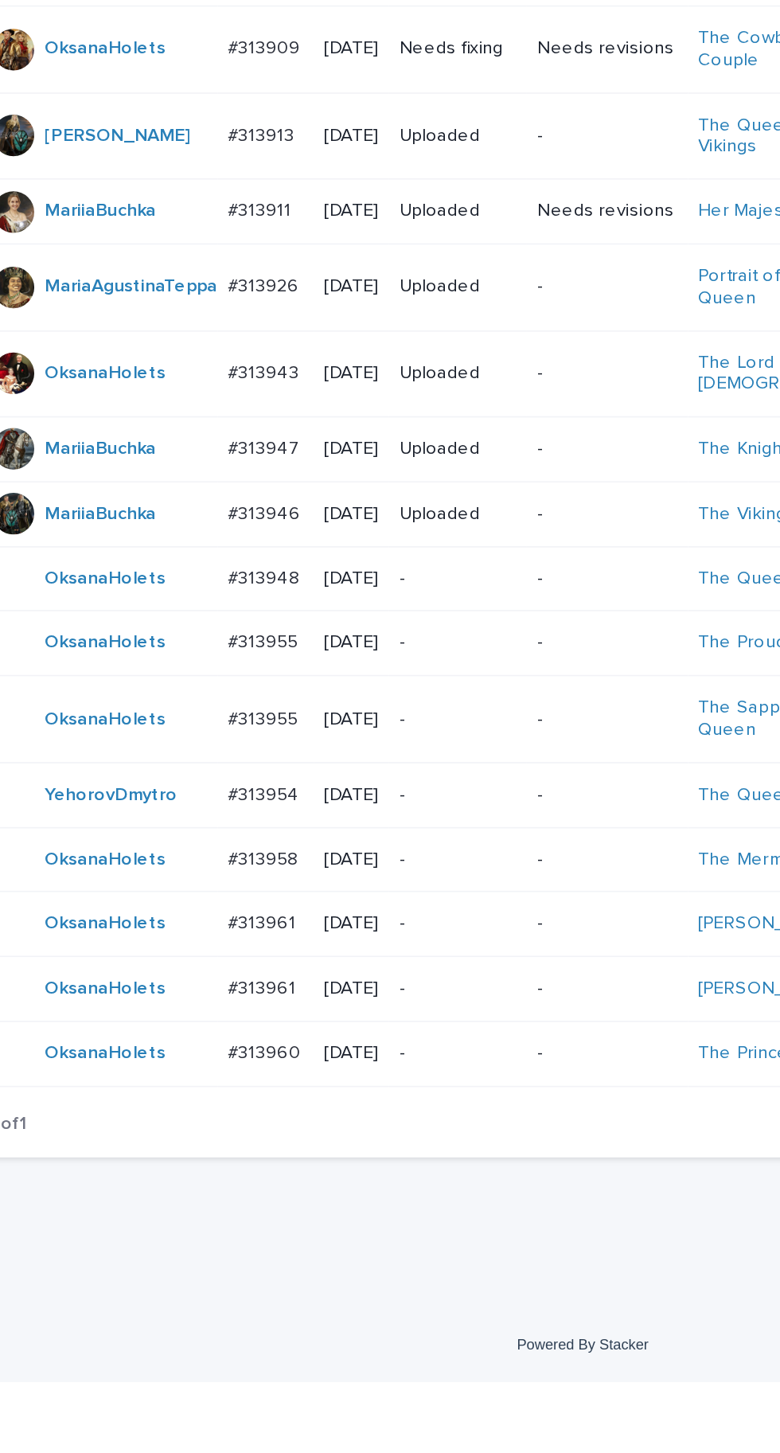
click at [221, 1153] on td "#313958 #313958" at bounding box center [195, 1133] width 59 height 40
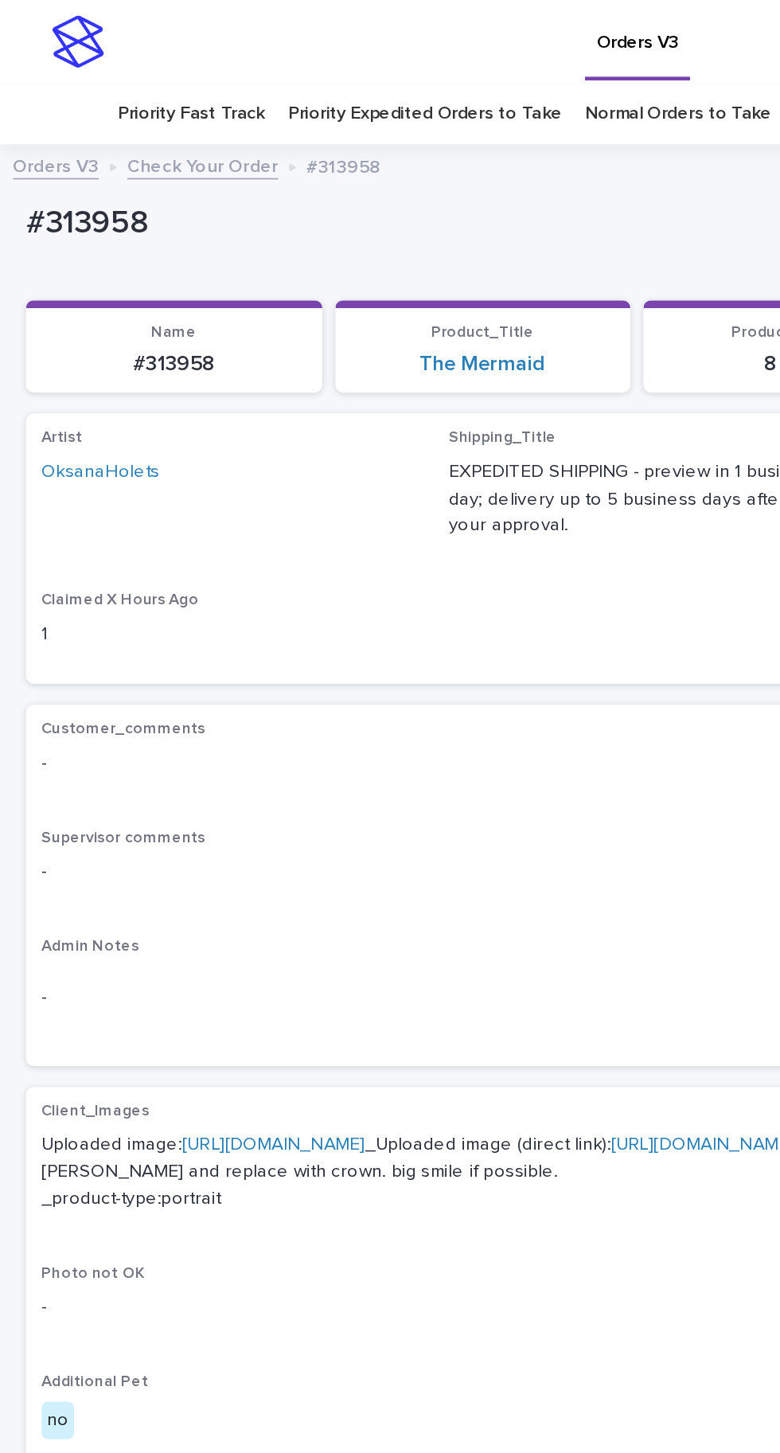
click at [197, 702] on link "[URL][DOMAIN_NAME]" at bounding box center [167, 700] width 112 height 11
copy p "313958"
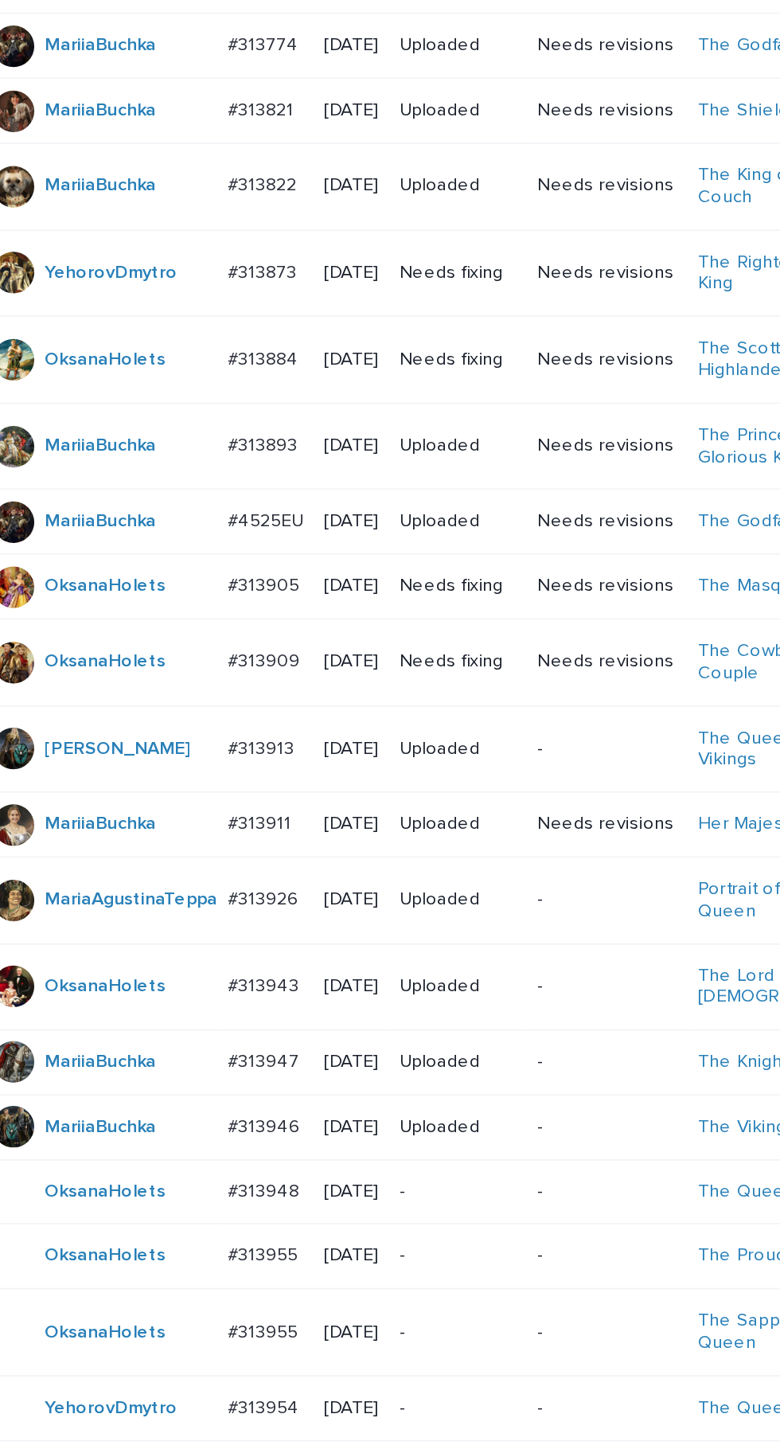
scroll to position [504, 0]
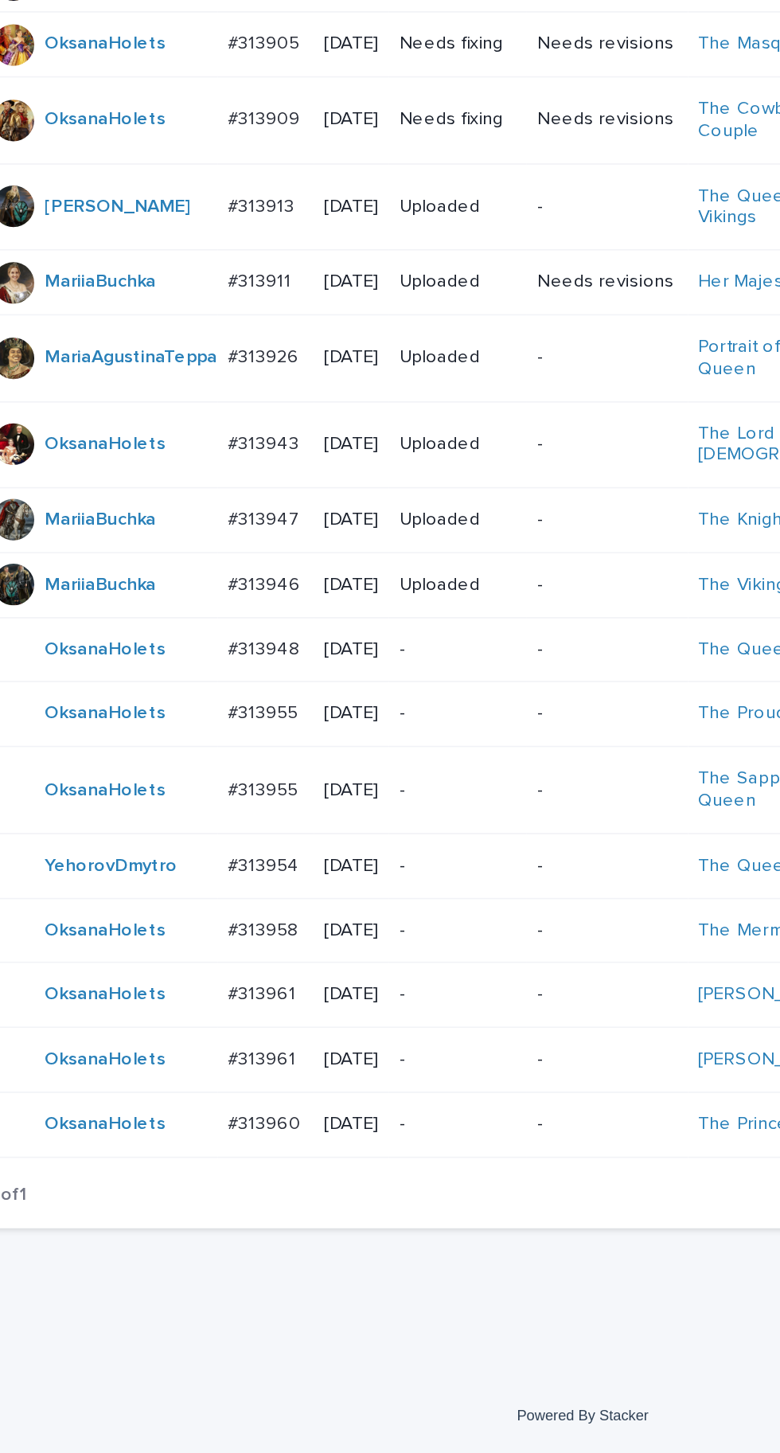
click at [209, 1153] on td "#313958 #313958" at bounding box center [195, 1133] width 59 height 40
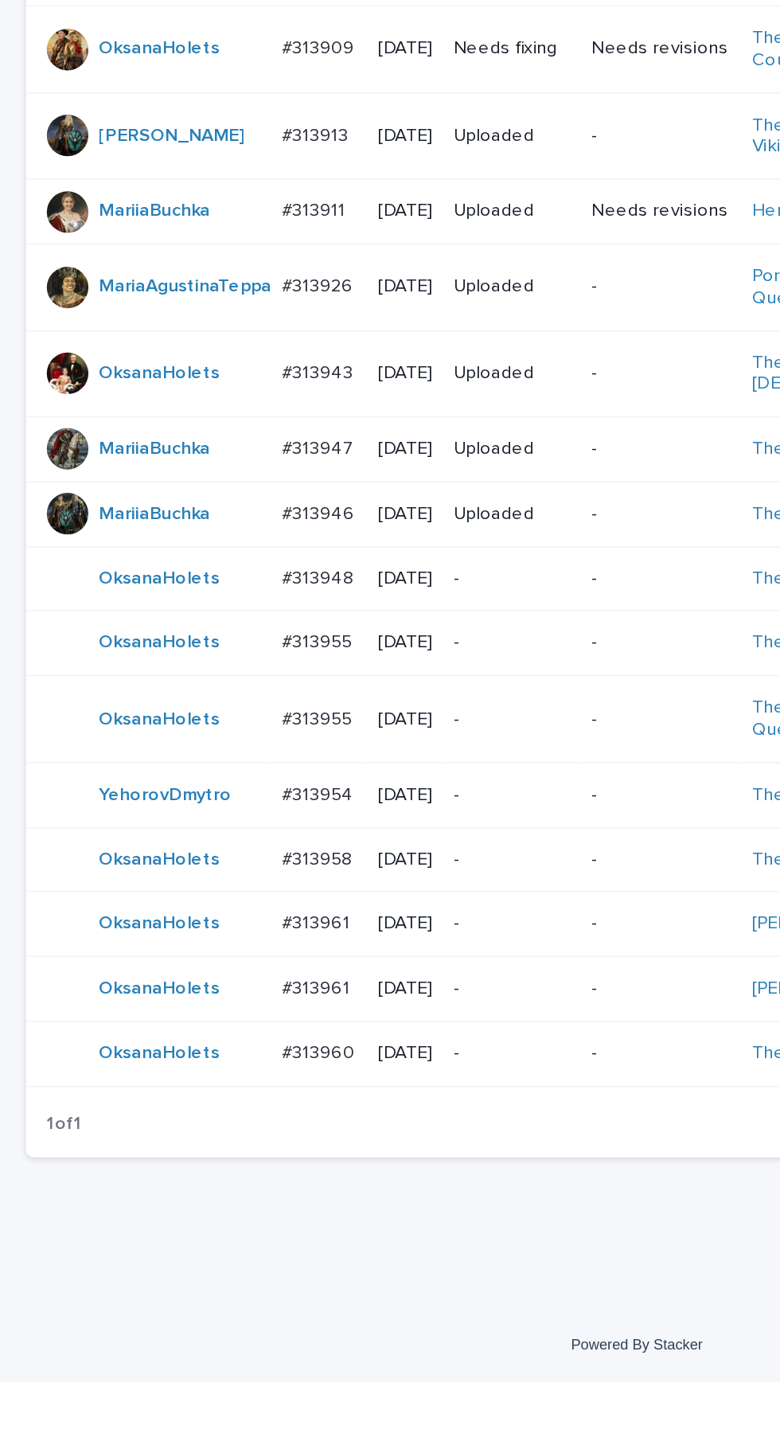
click at [199, 1259] on p "#313960" at bounding box center [197, 1250] width 48 height 17
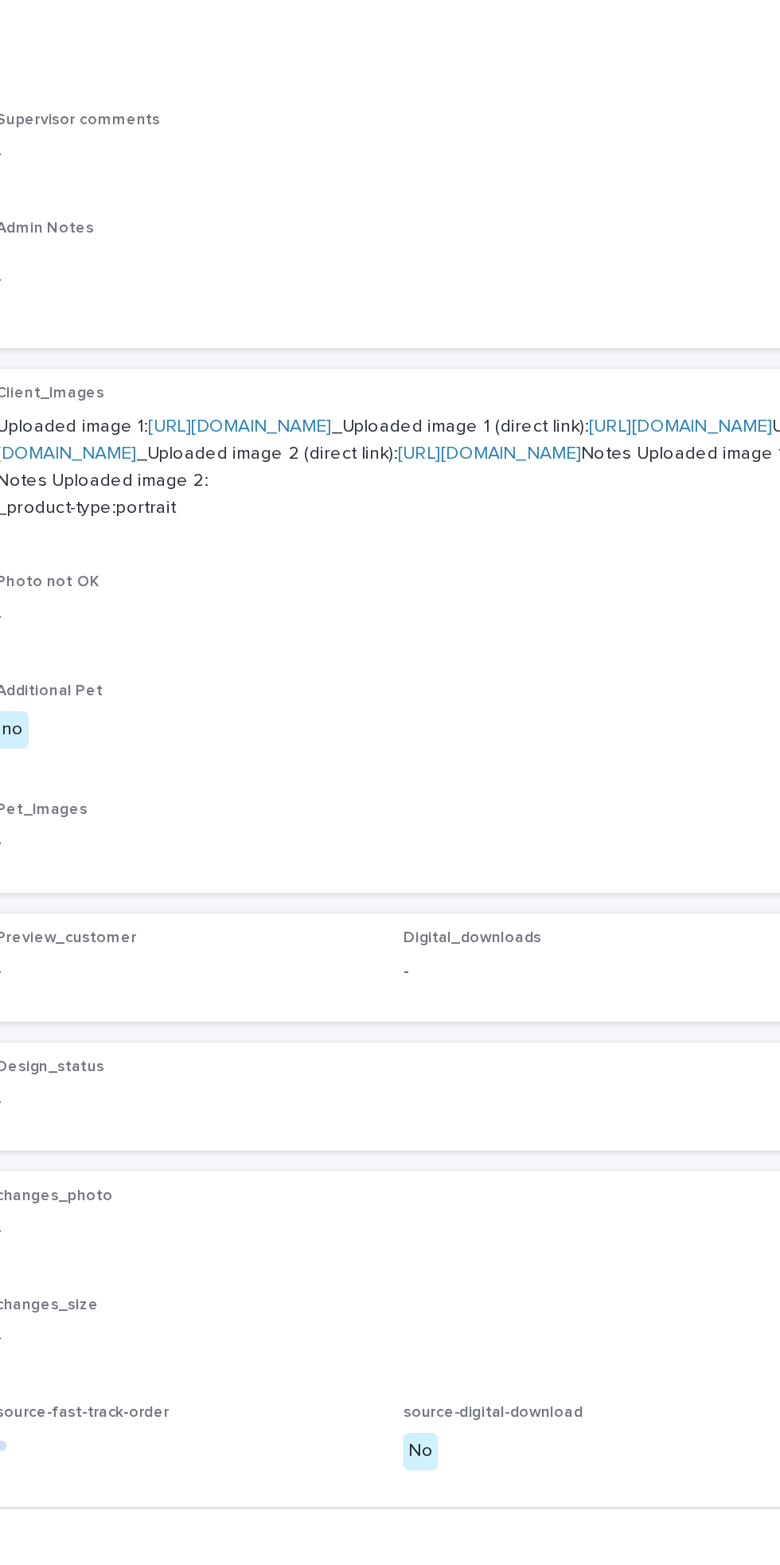
scroll to position [50, 0]
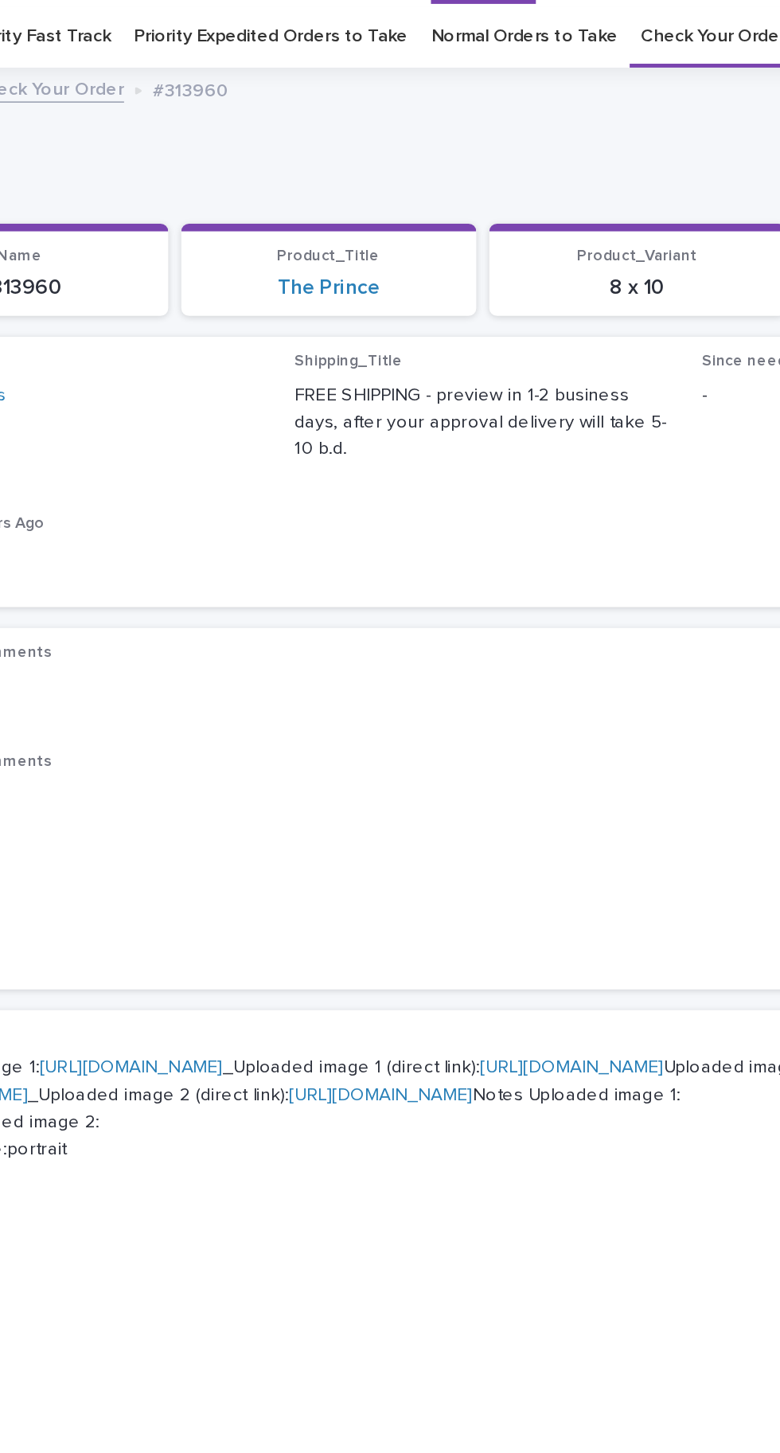
click at [231, 659] on link "[URL][DOMAIN_NAME]" at bounding box center [175, 653] width 112 height 11
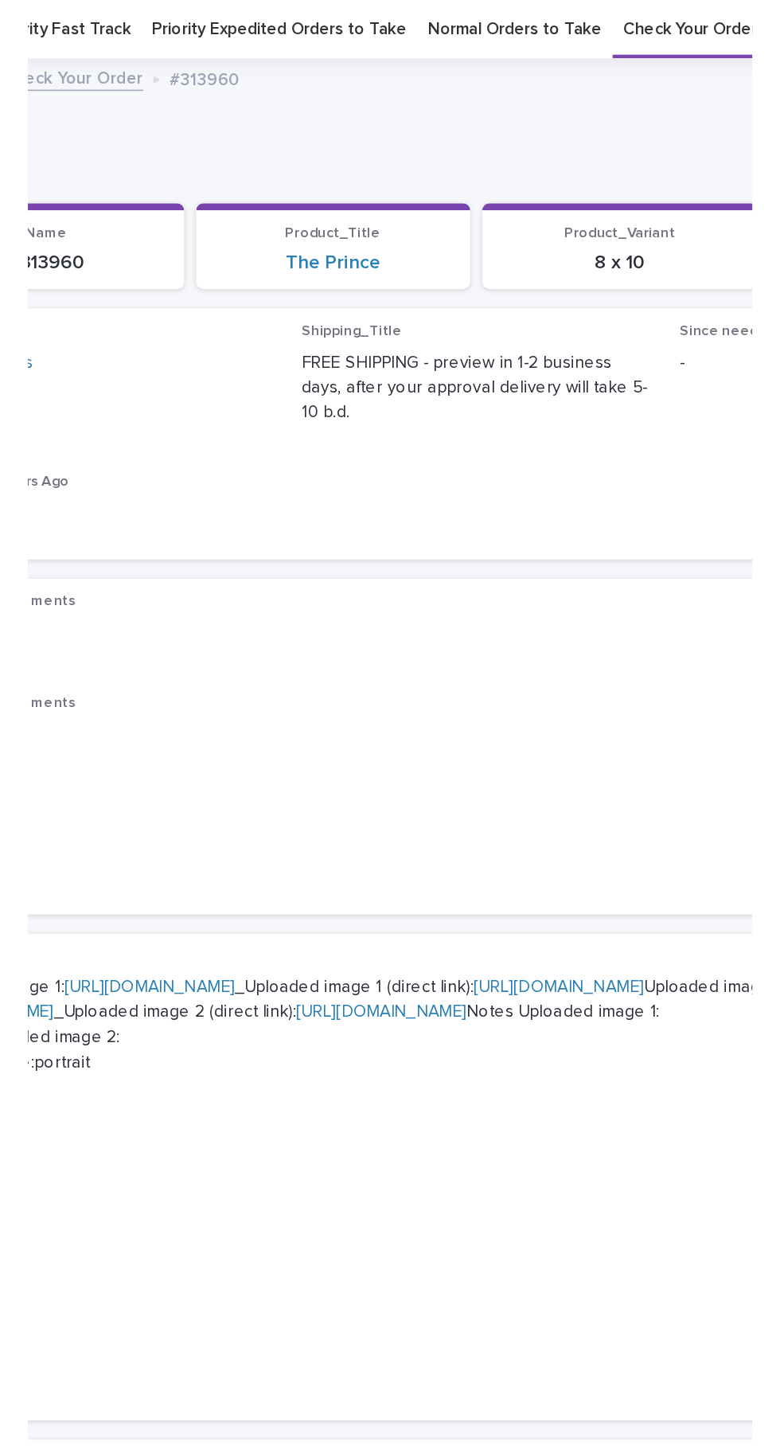
scroll to position [0, 0]
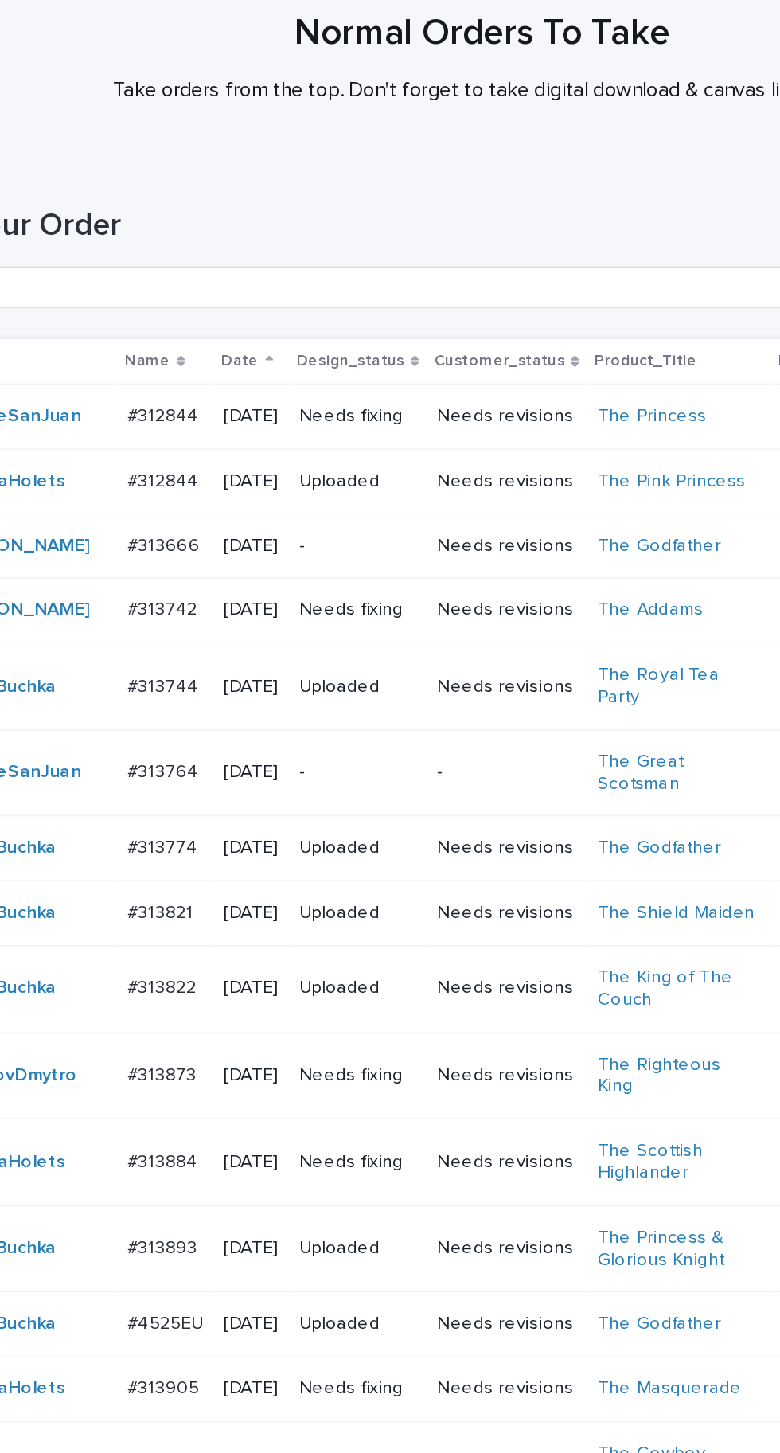
scroll to position [504, 0]
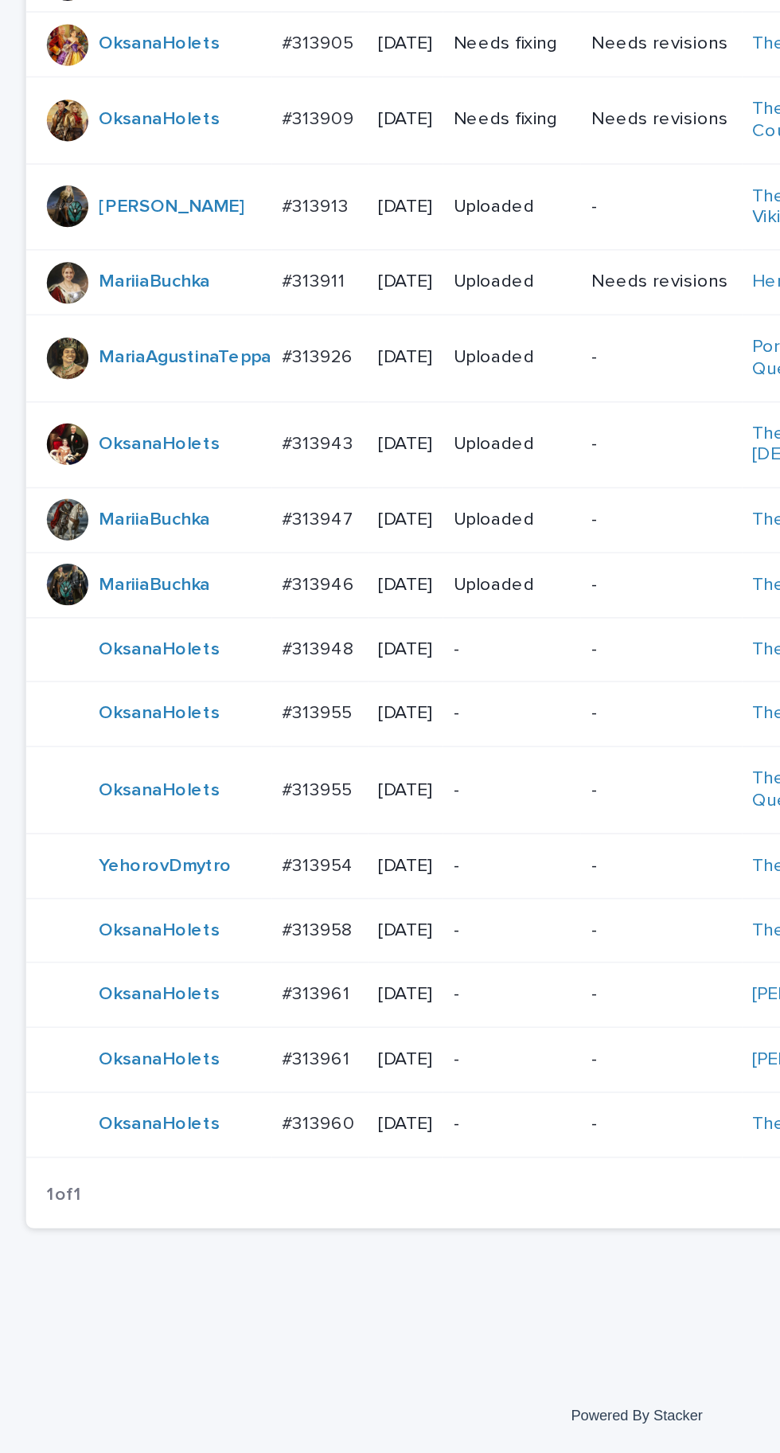
click at [206, 1007] on p "#313955" at bounding box center [196, 999] width 46 height 17
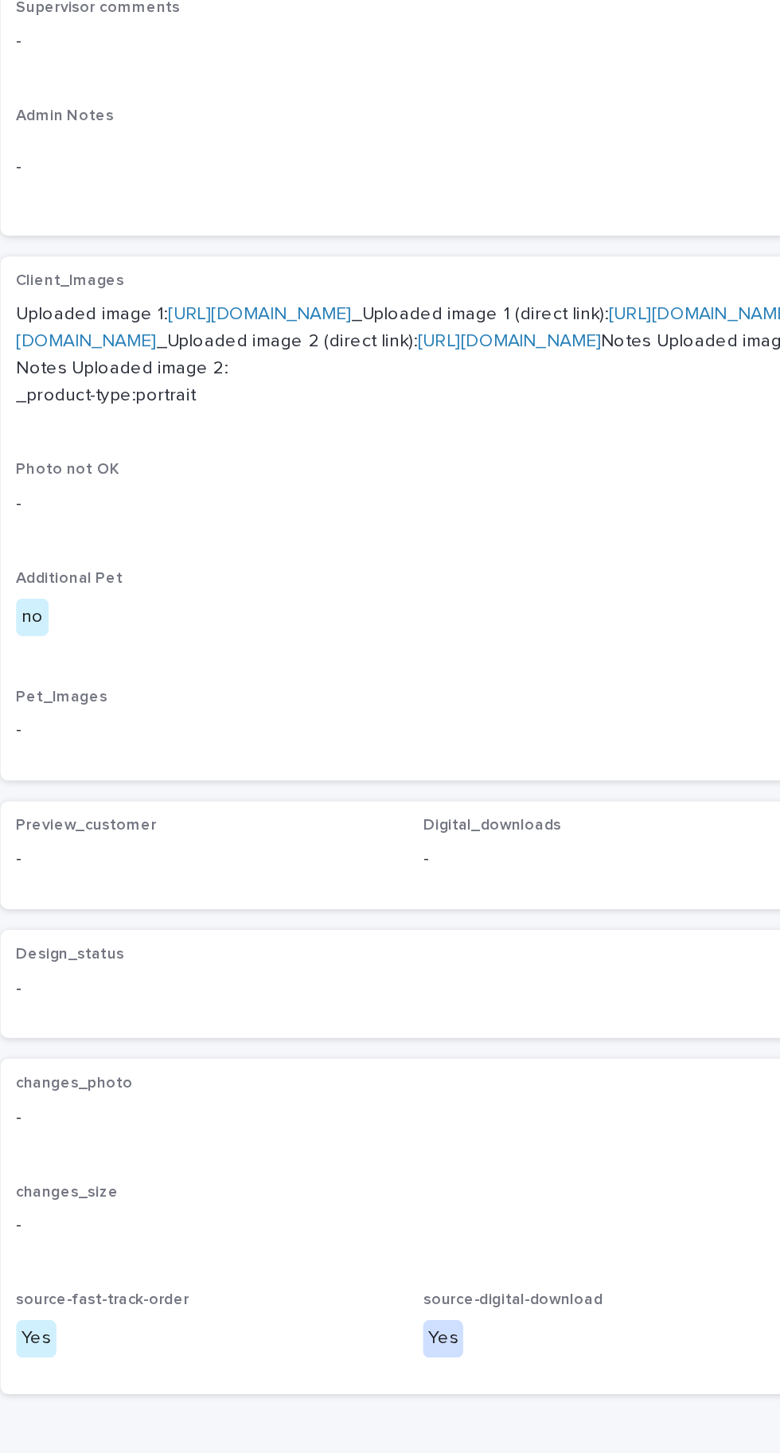
scroll to position [50, 0]
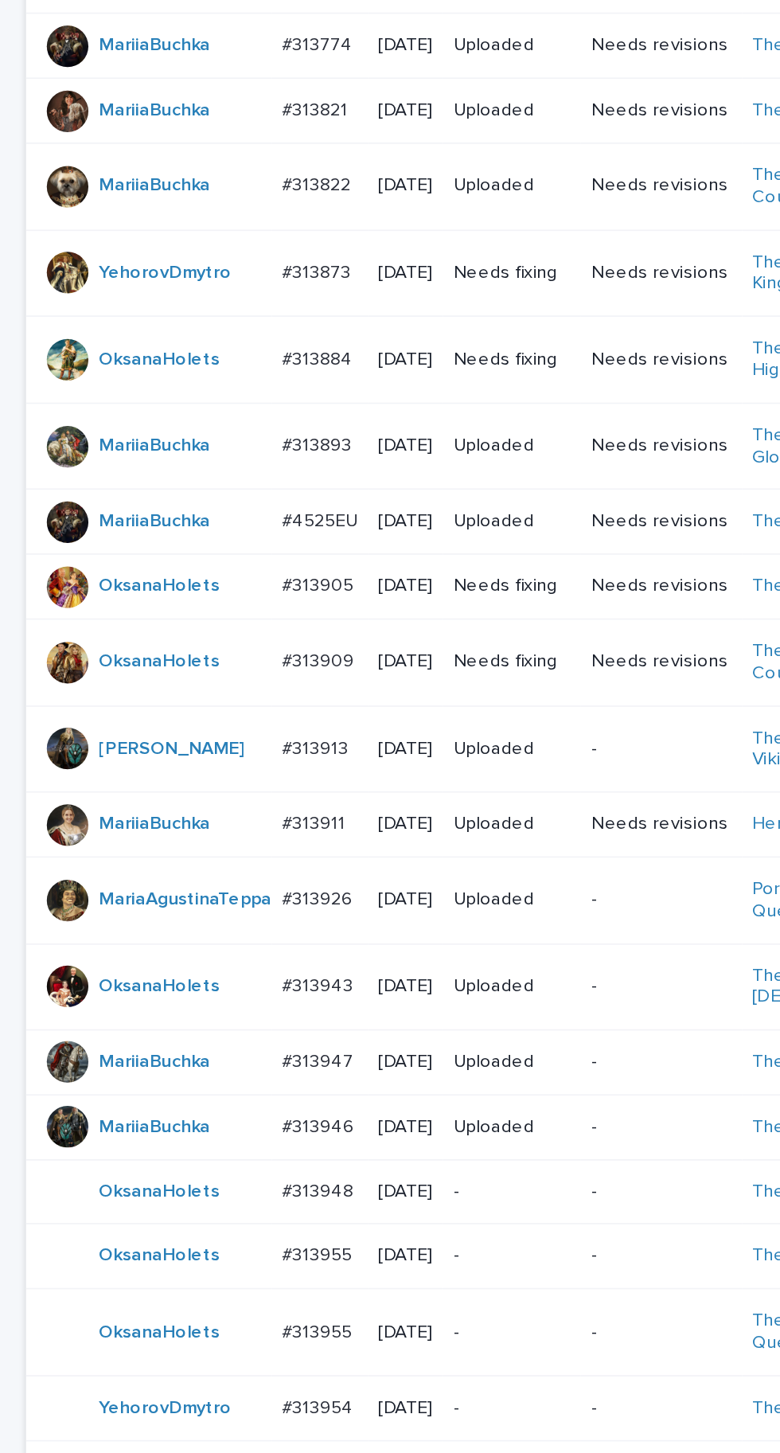
scroll to position [504, 0]
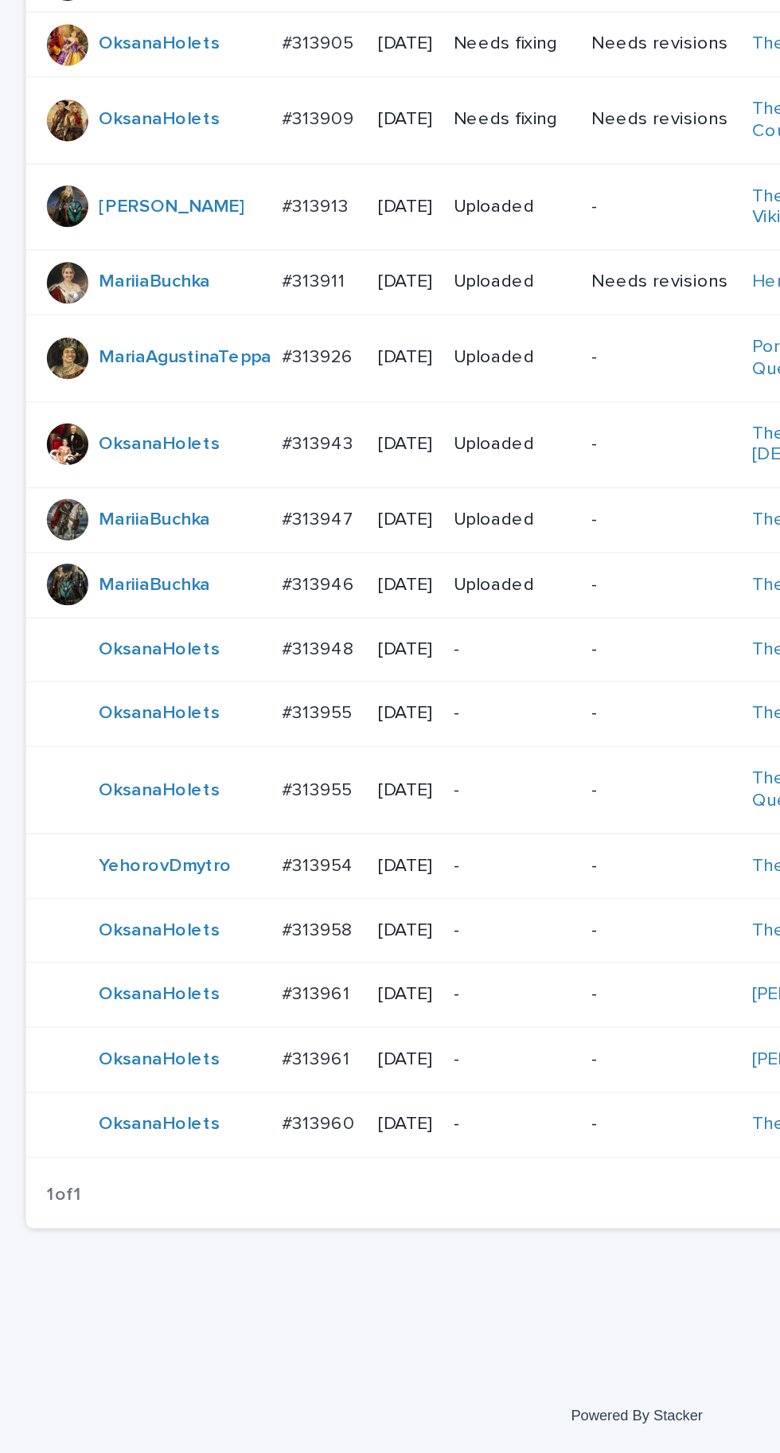
click at [200, 1074] on td "#313955 #313955" at bounding box center [195, 1047] width 59 height 53
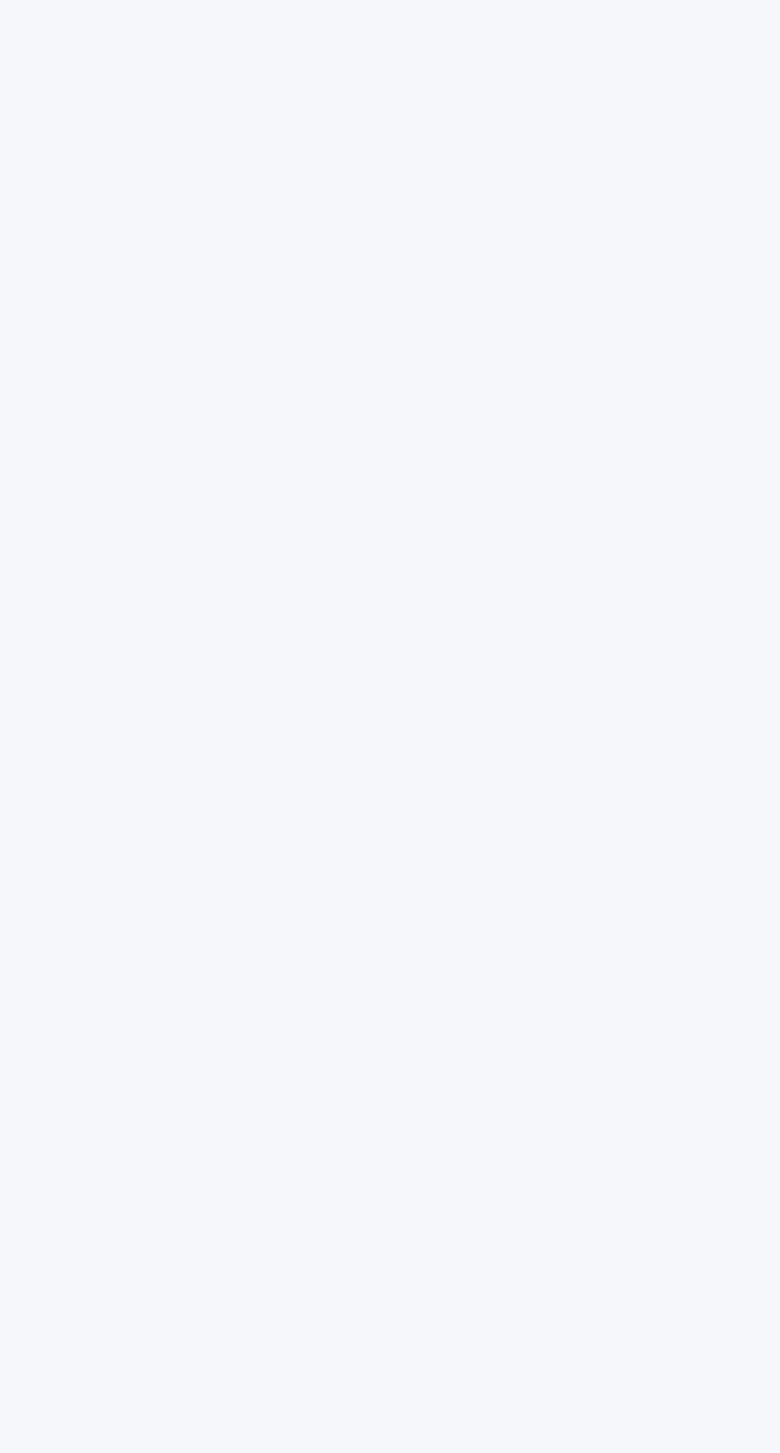
scroll to position [50, 0]
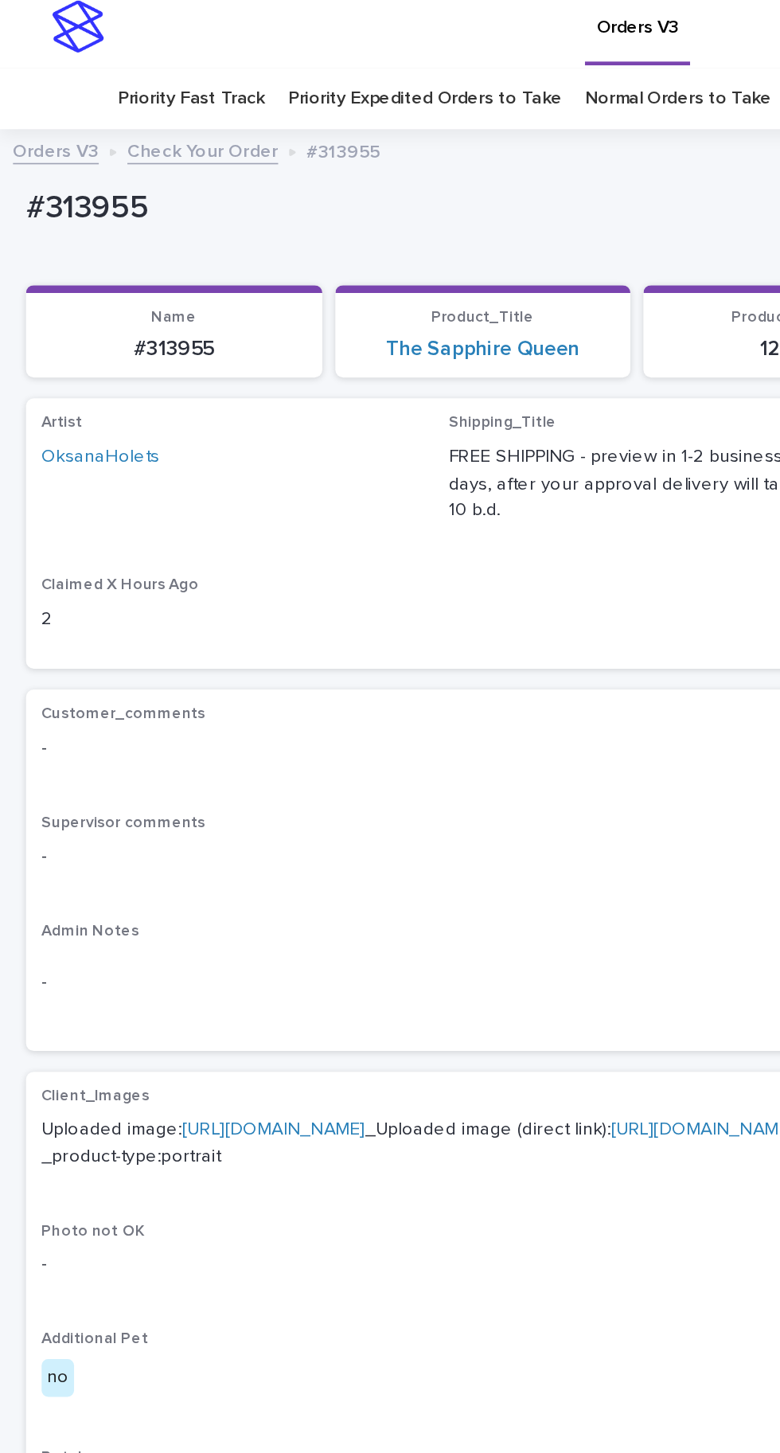
click at [197, 695] on link "[URL][DOMAIN_NAME]" at bounding box center [167, 700] width 112 height 11
click at [168, 695] on link "[URL][DOMAIN_NAME]" at bounding box center [167, 700] width 112 height 11
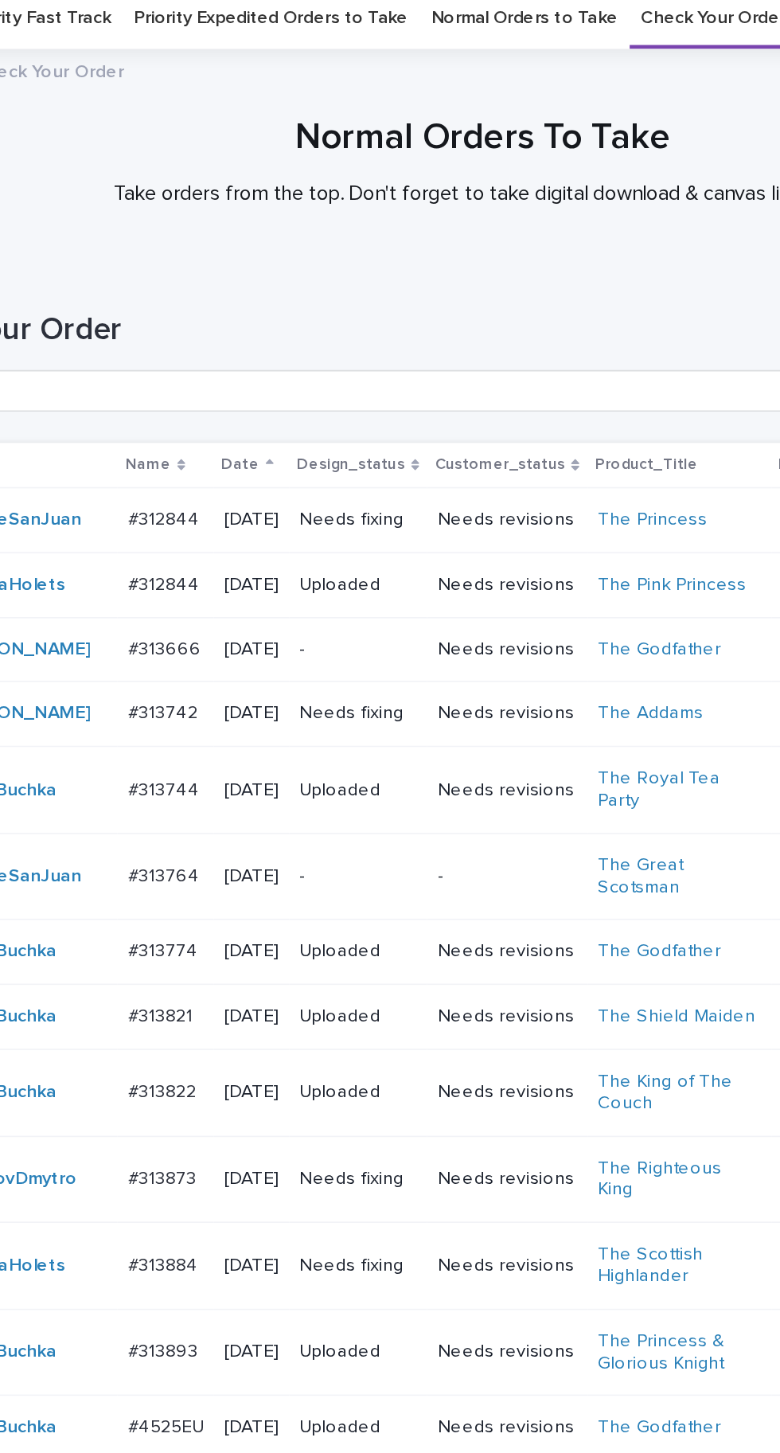
scroll to position [504, 0]
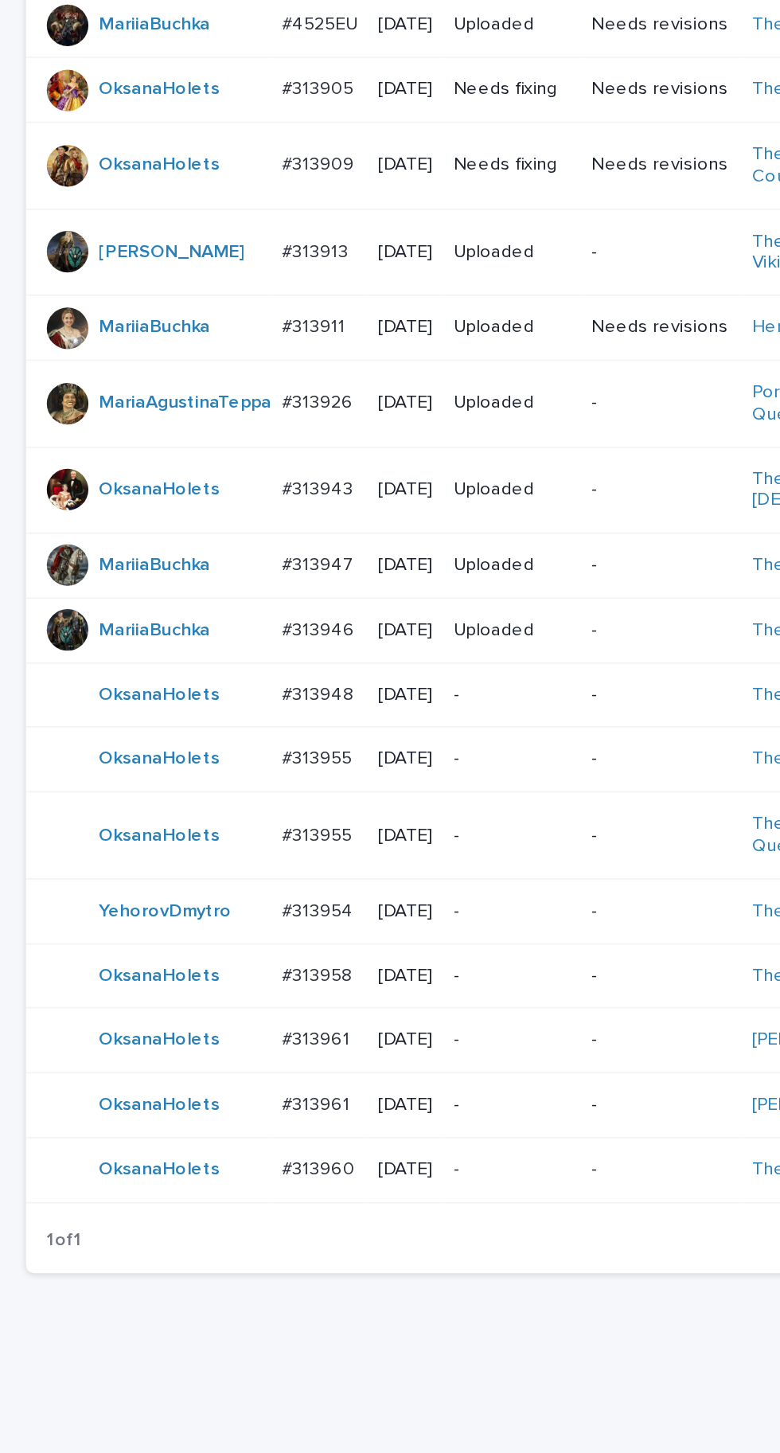
click at [205, 1054] on p "#313955" at bounding box center [196, 1046] width 46 height 17
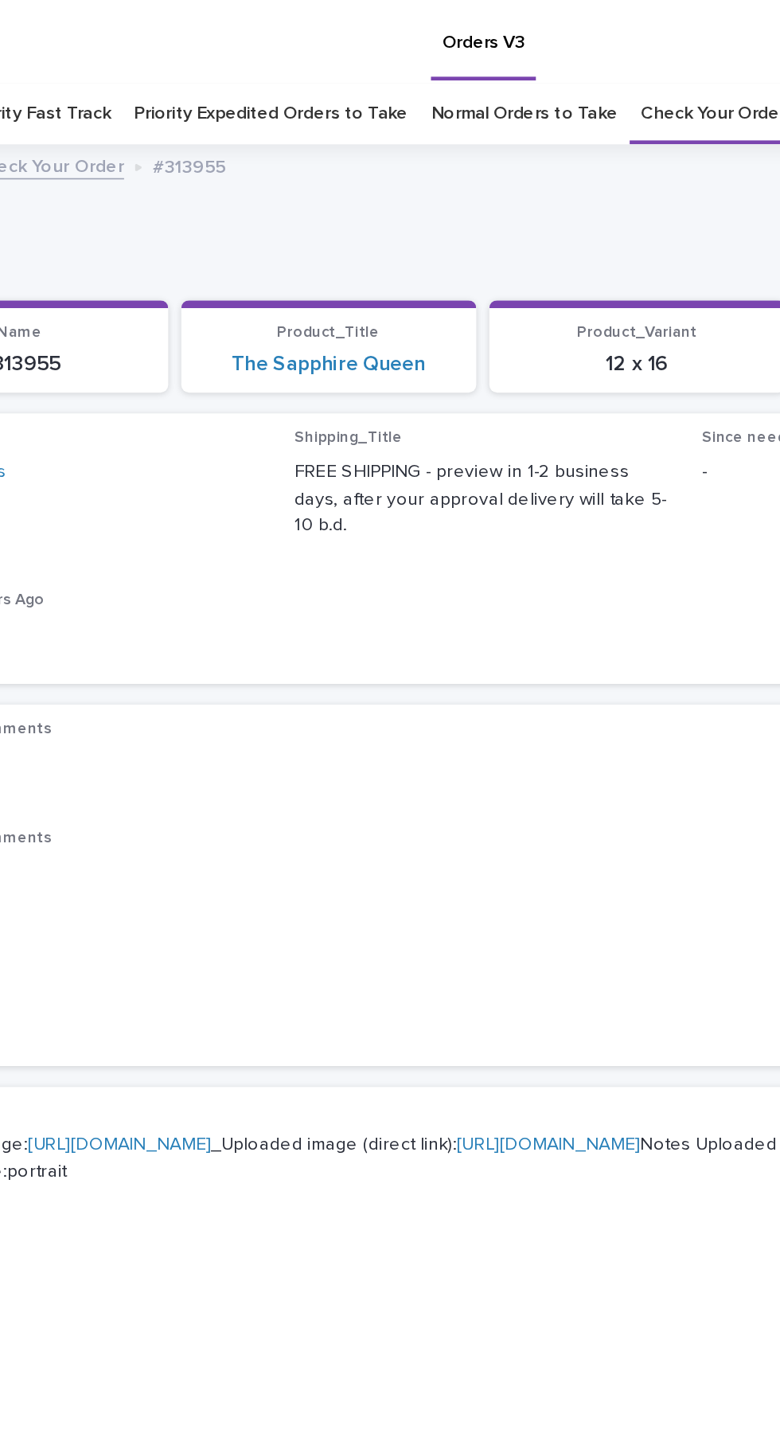
click at [224, 701] on link "[URL][DOMAIN_NAME]" at bounding box center [167, 700] width 112 height 11
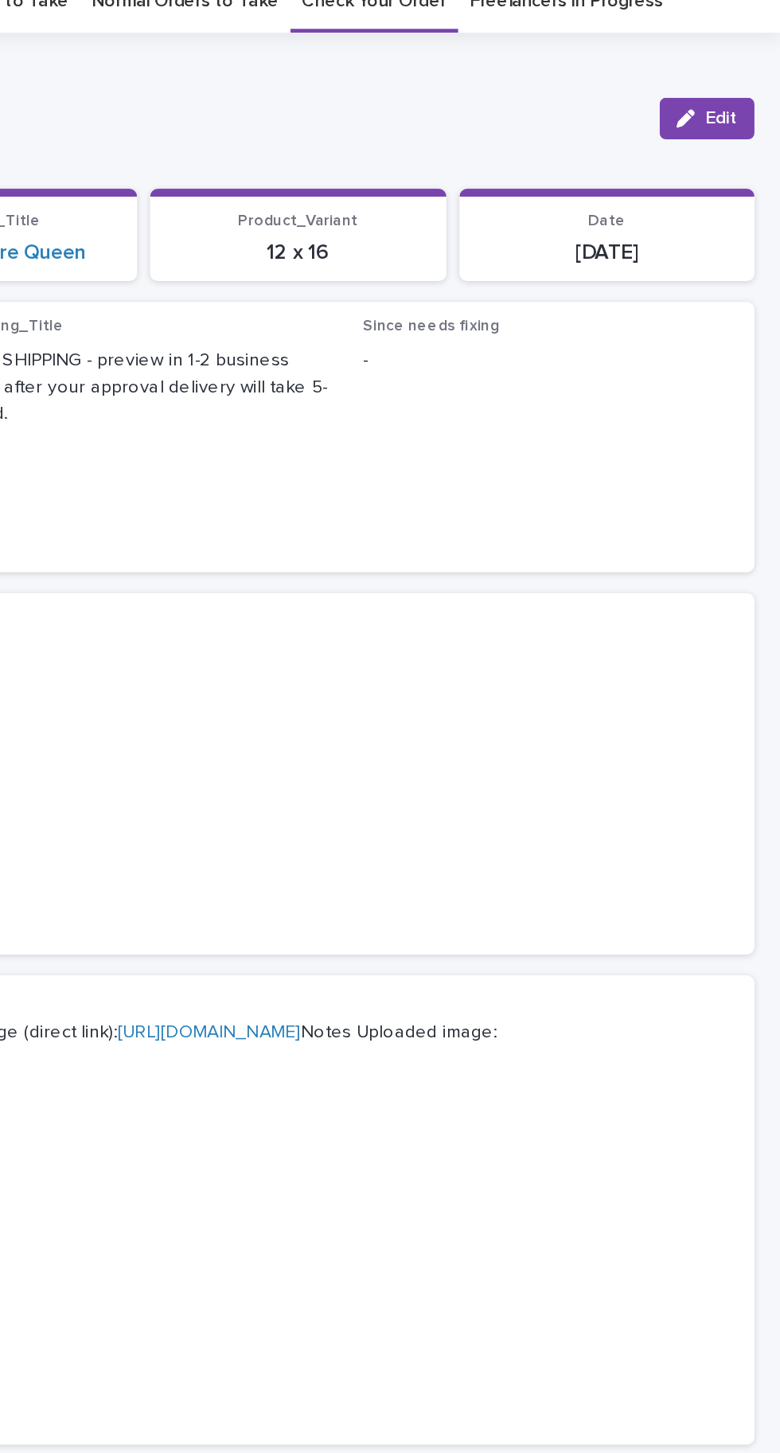
click at [728, 141] on icon "button" at bounding box center [722, 140] width 11 height 11
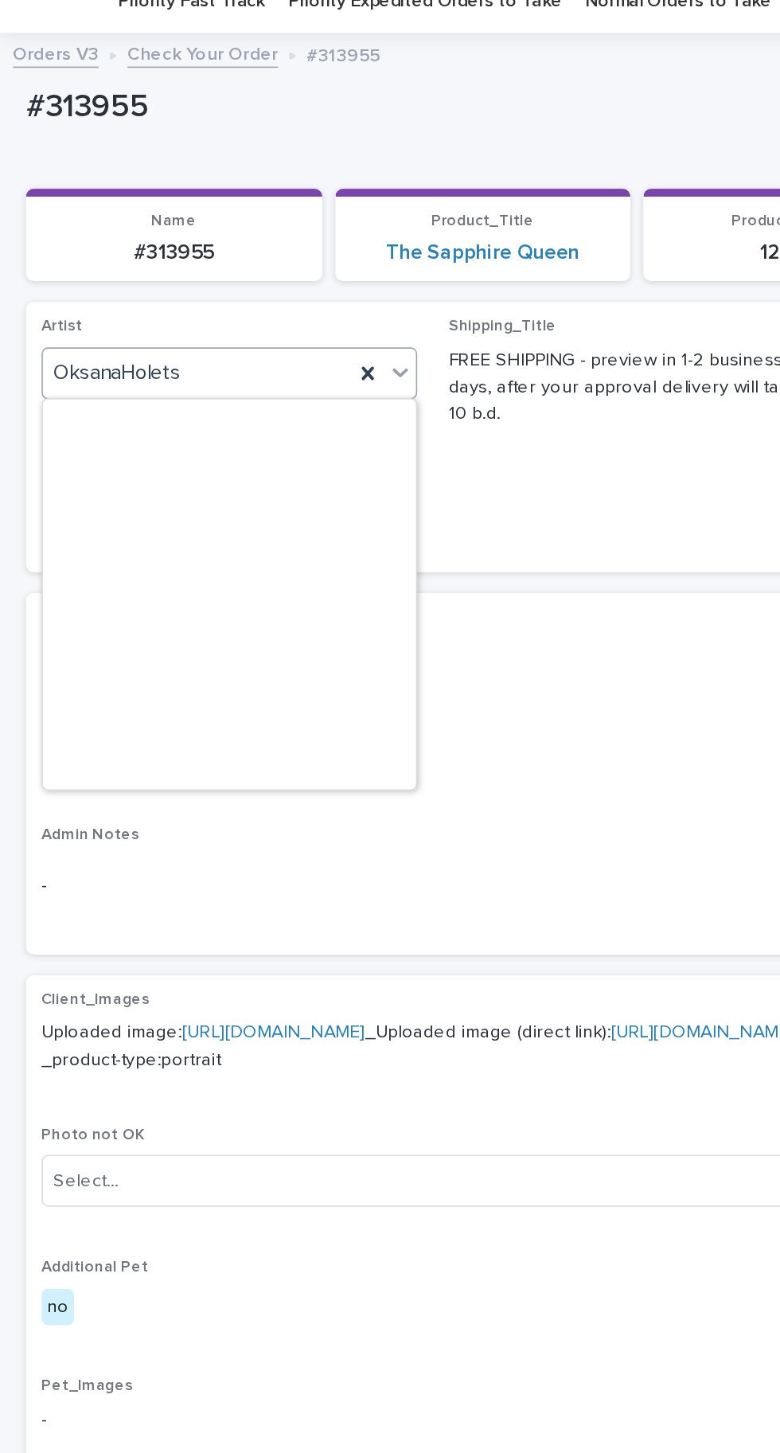
scroll to position [8974, 0]
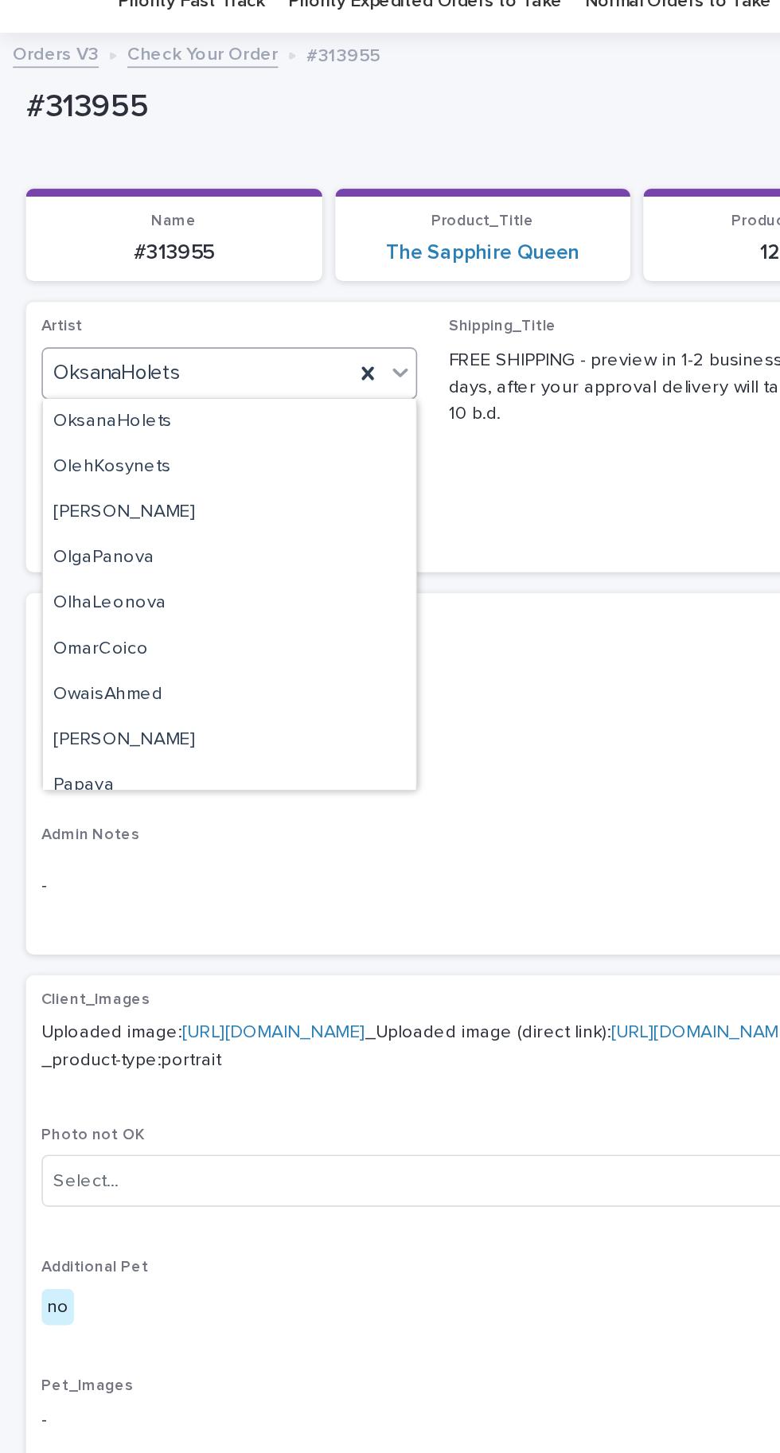
click at [225, 296] on icon at bounding box center [225, 297] width 7 height 8
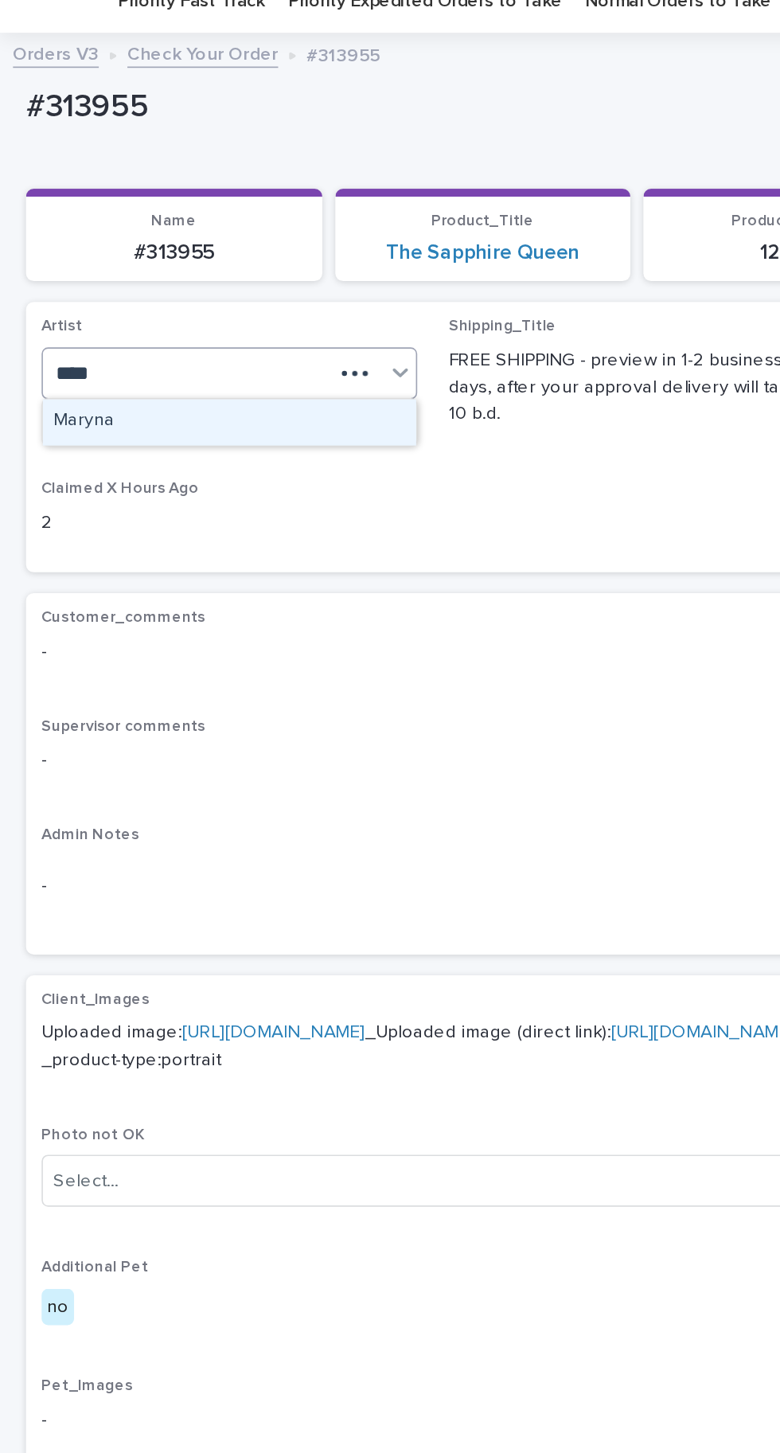
scroll to position [0, 0]
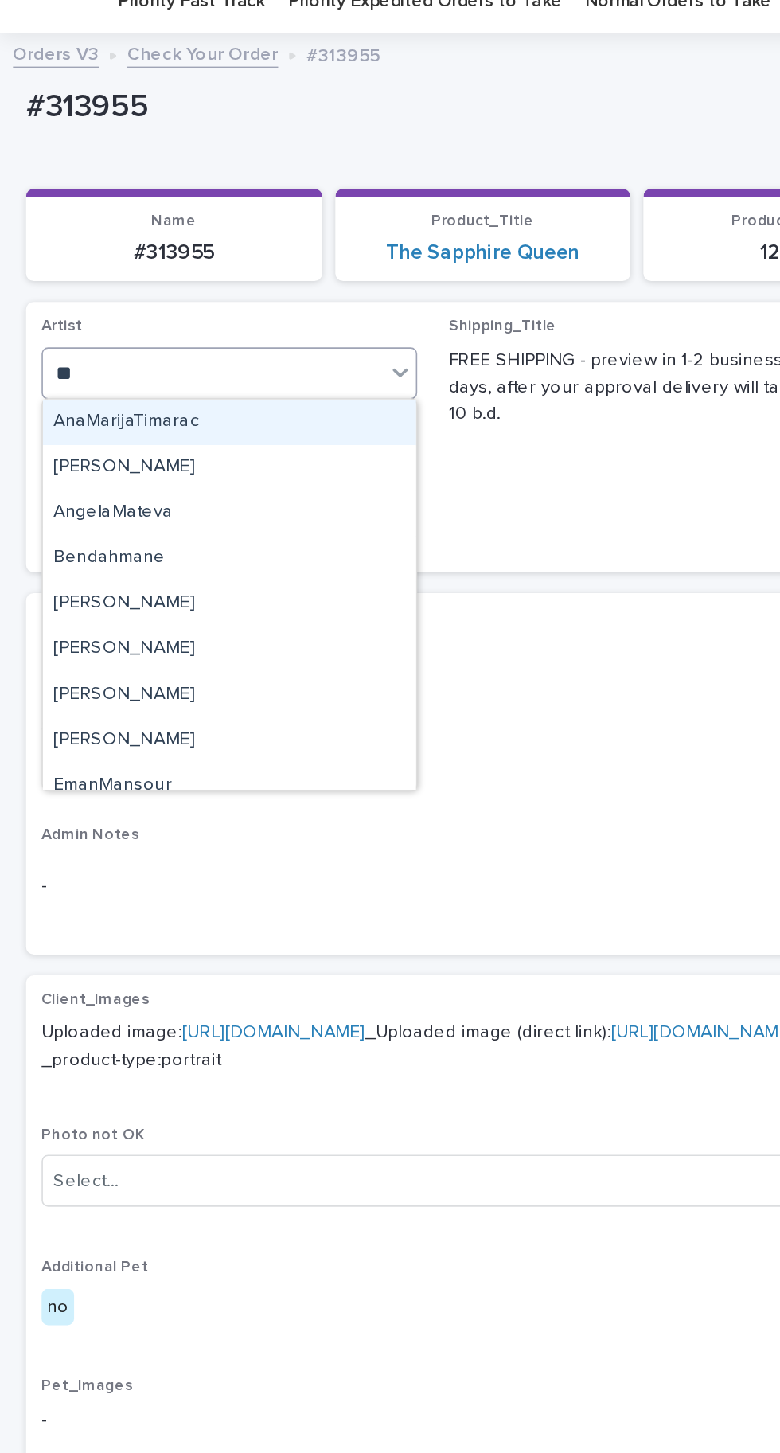
type input "*"
click at [386, 441] on div "Customer_comments -" at bounding box center [389, 464] width 729 height 47
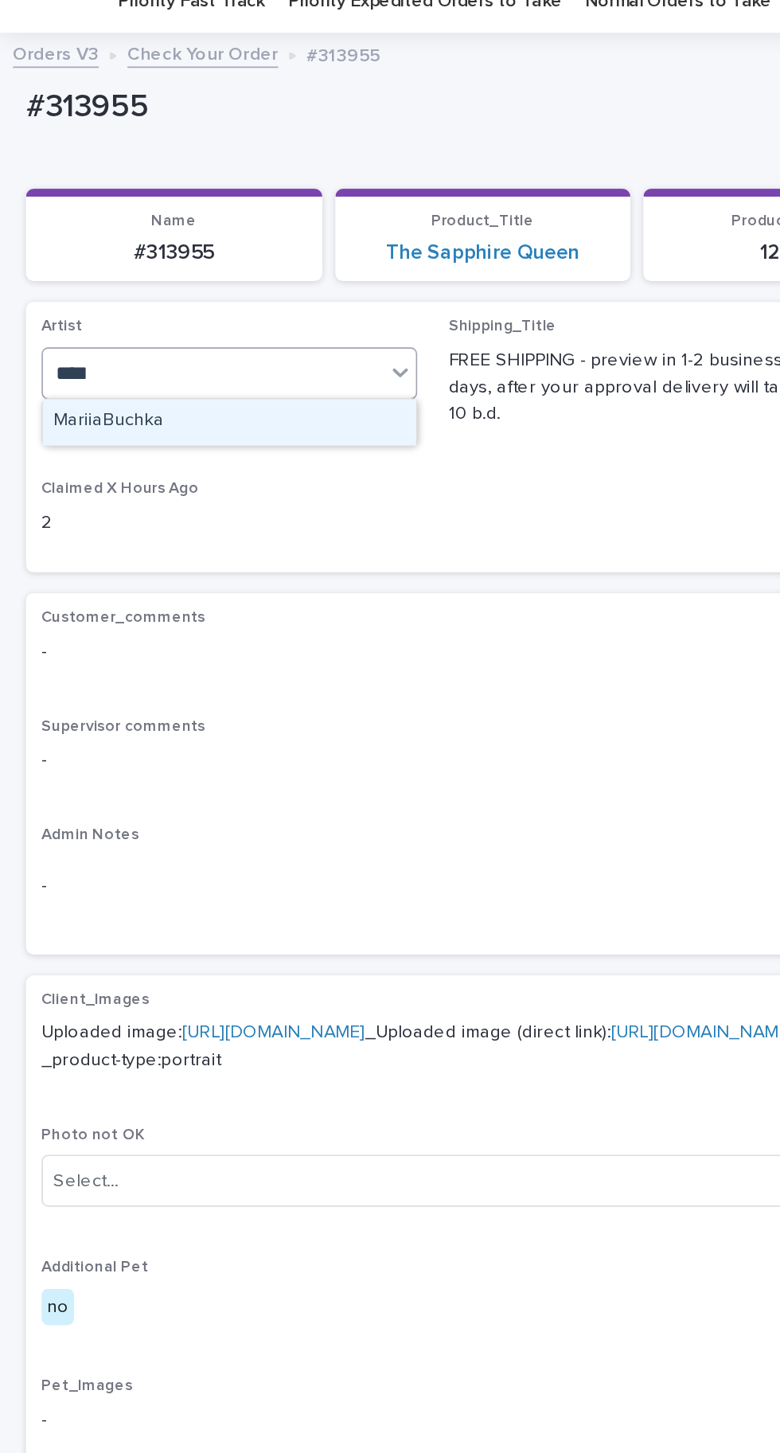
click at [206, 329] on div "MariiaBuchka" at bounding box center [140, 327] width 229 height 28
type input "****"
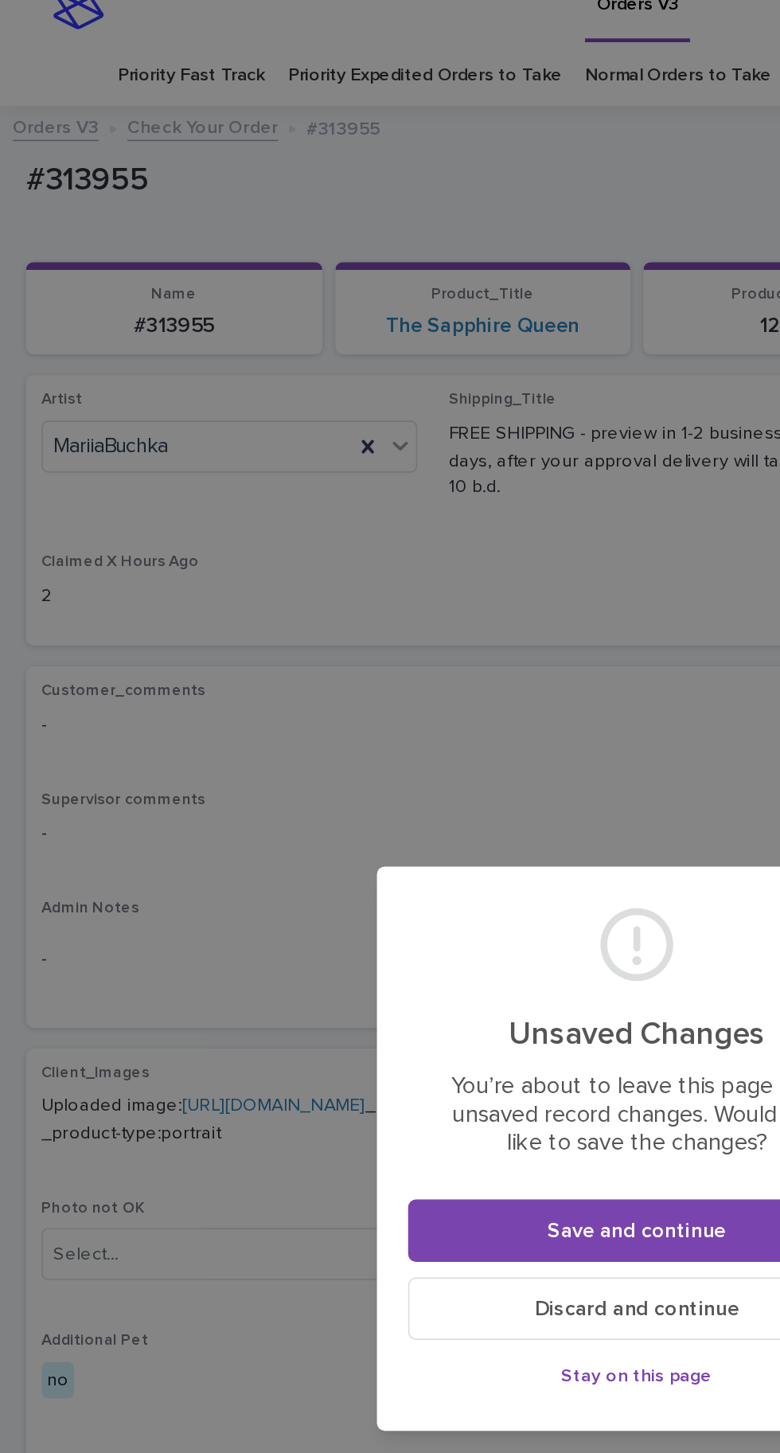
click at [363, 844] on button "Discard and continue" at bounding box center [390, 825] width 280 height 38
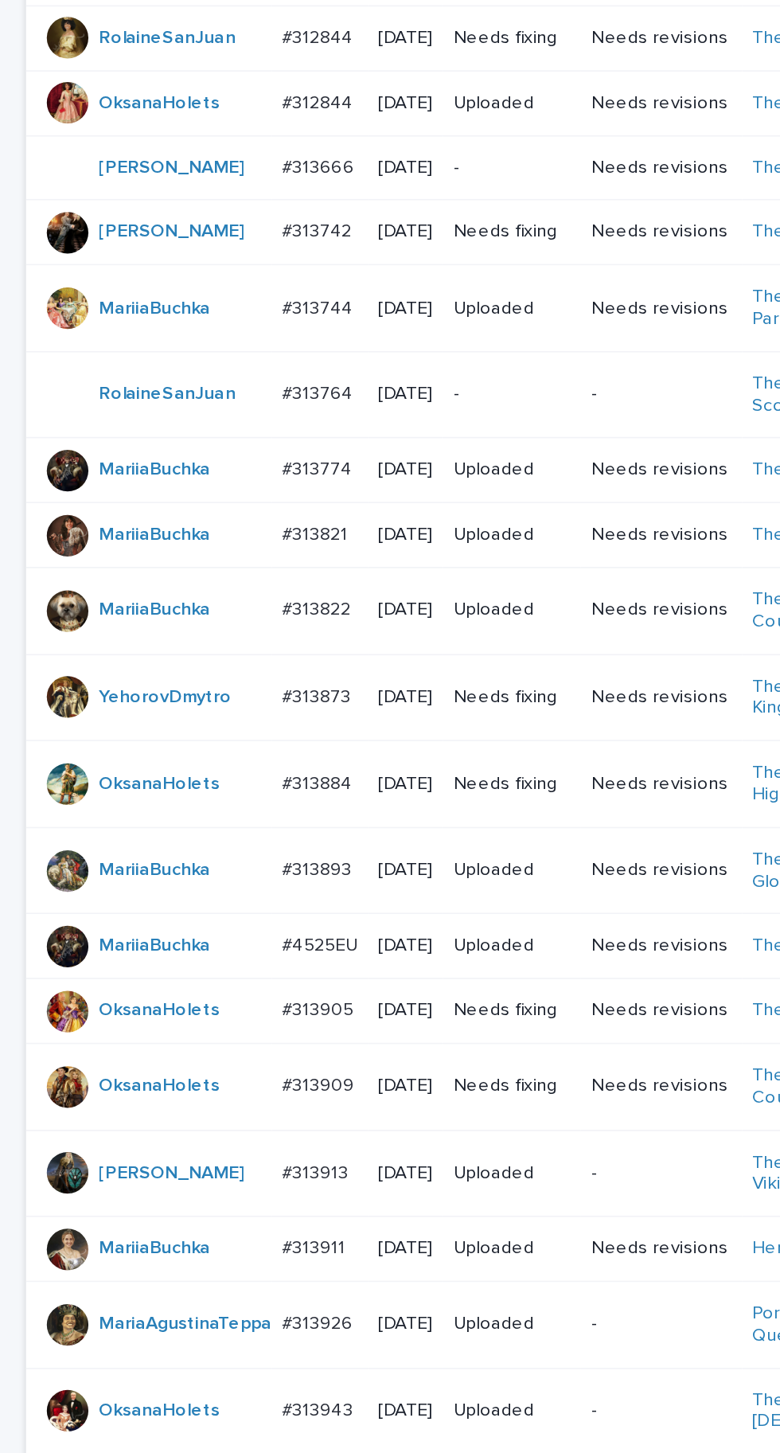
scroll to position [504, 0]
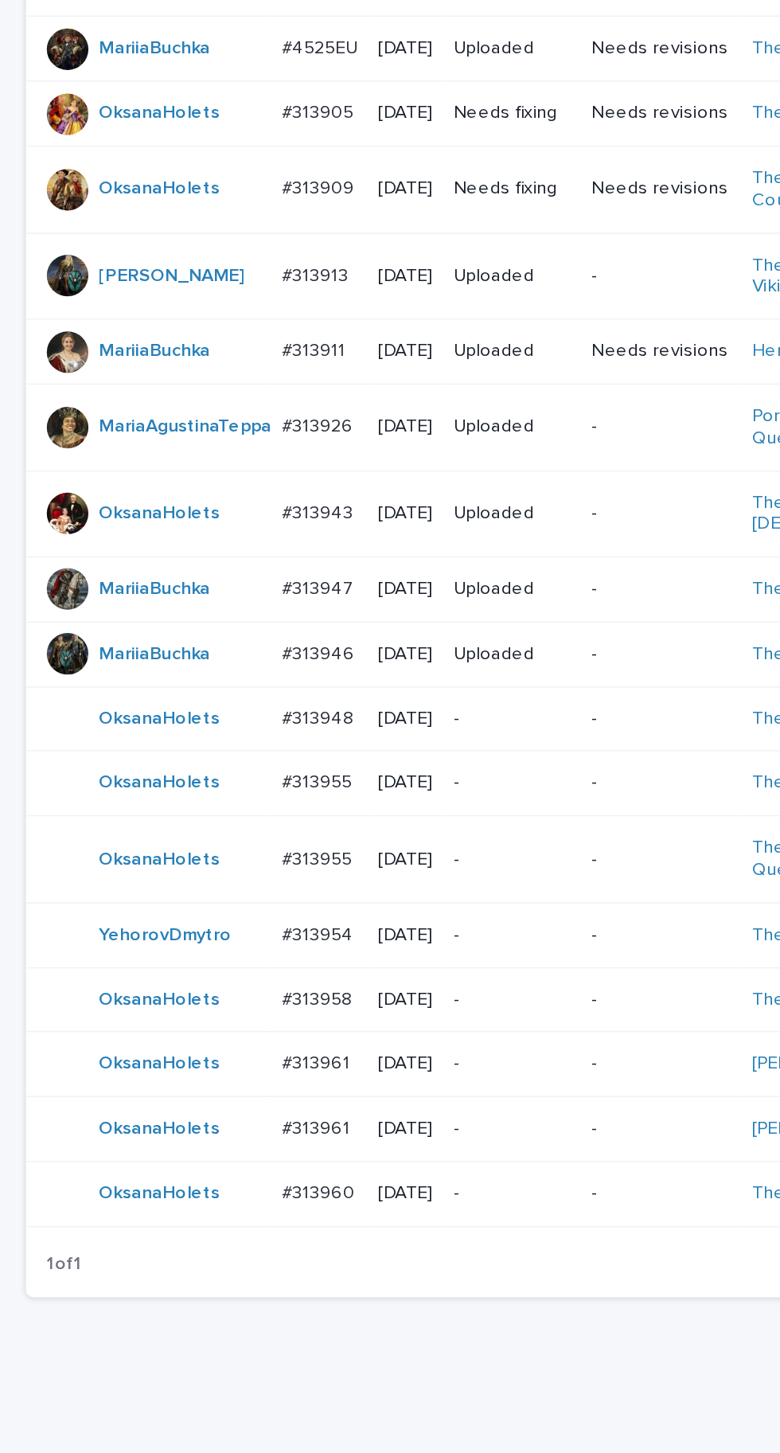
click at [205, 1140] on p "#313958" at bounding box center [196, 1132] width 46 height 17
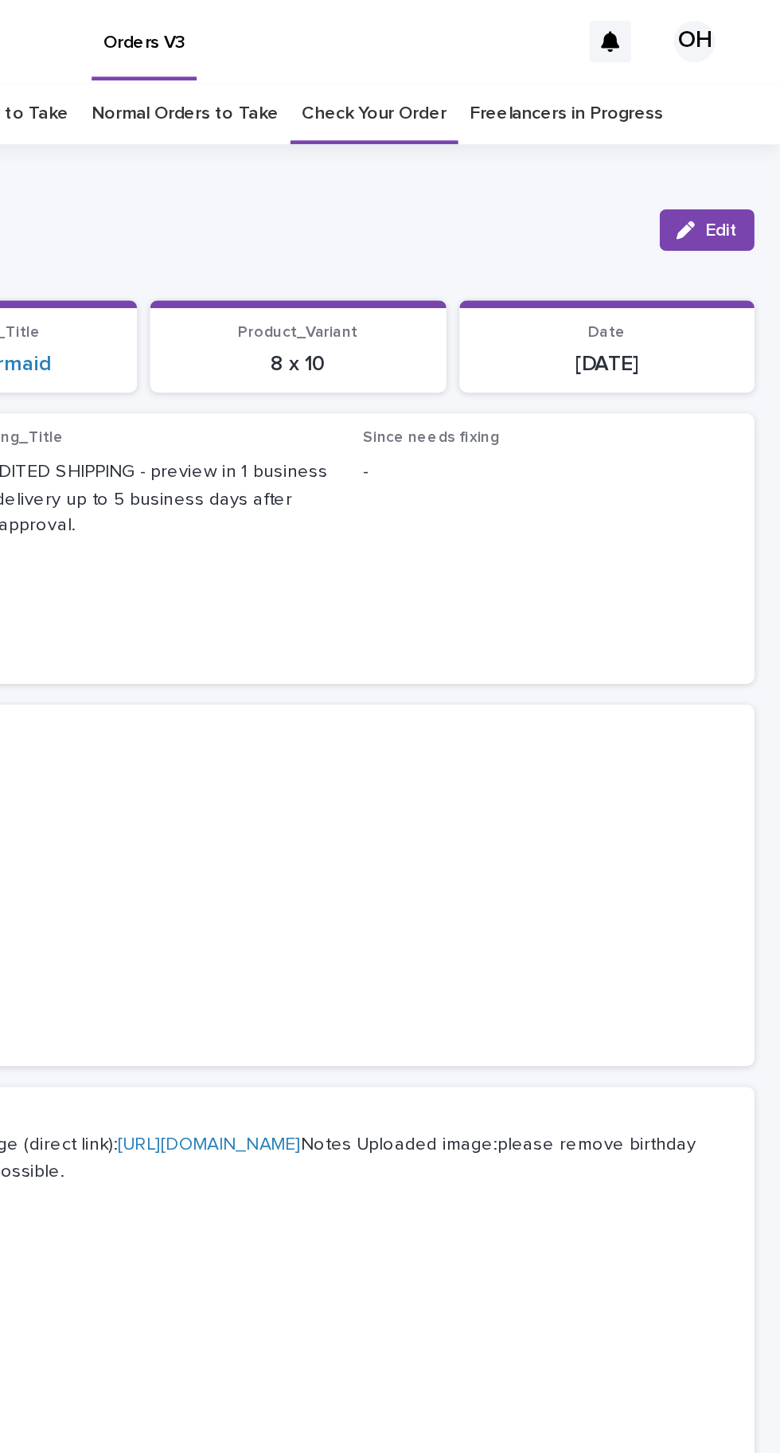
click at [733, 150] on button "Edit" at bounding box center [735, 140] width 58 height 25
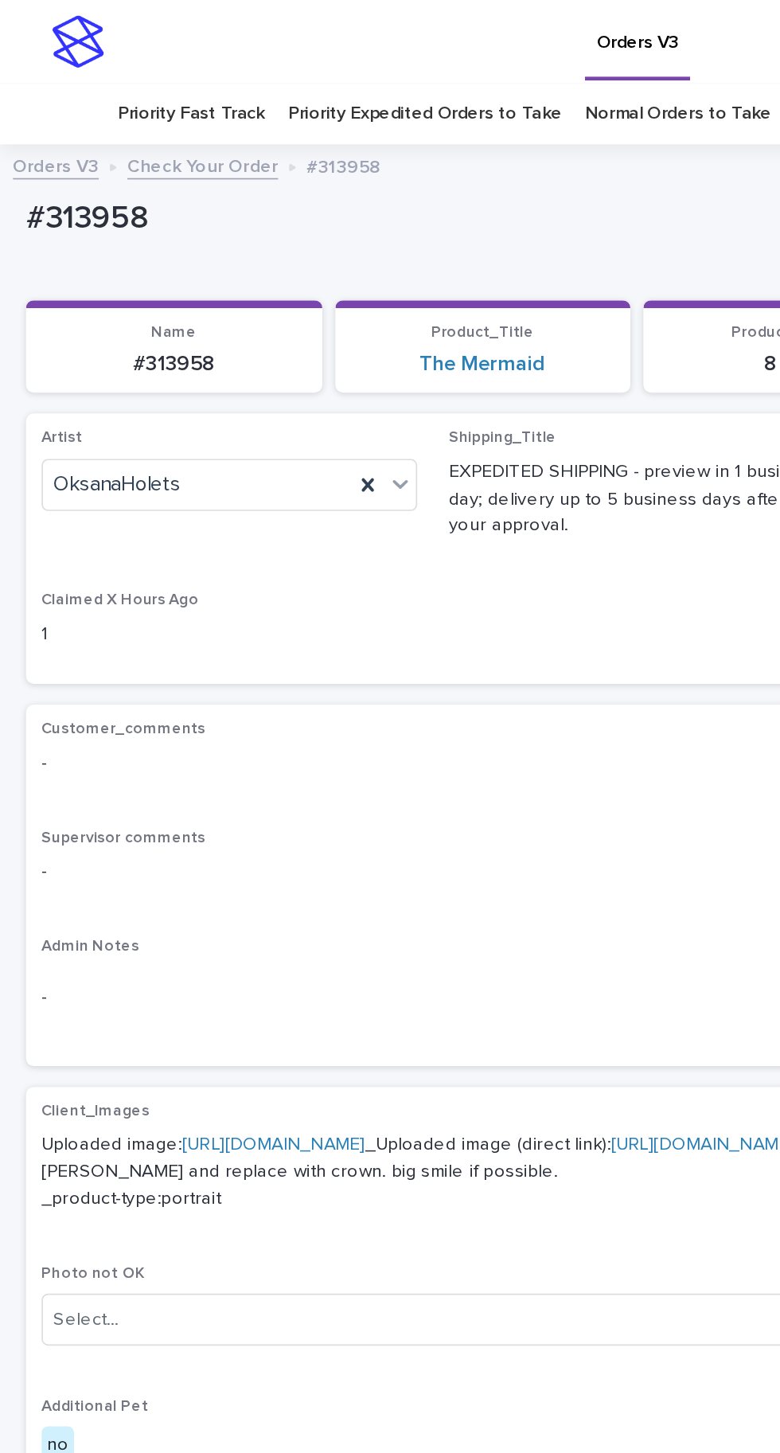
click at [225, 295] on icon at bounding box center [225, 297] width 7 height 8
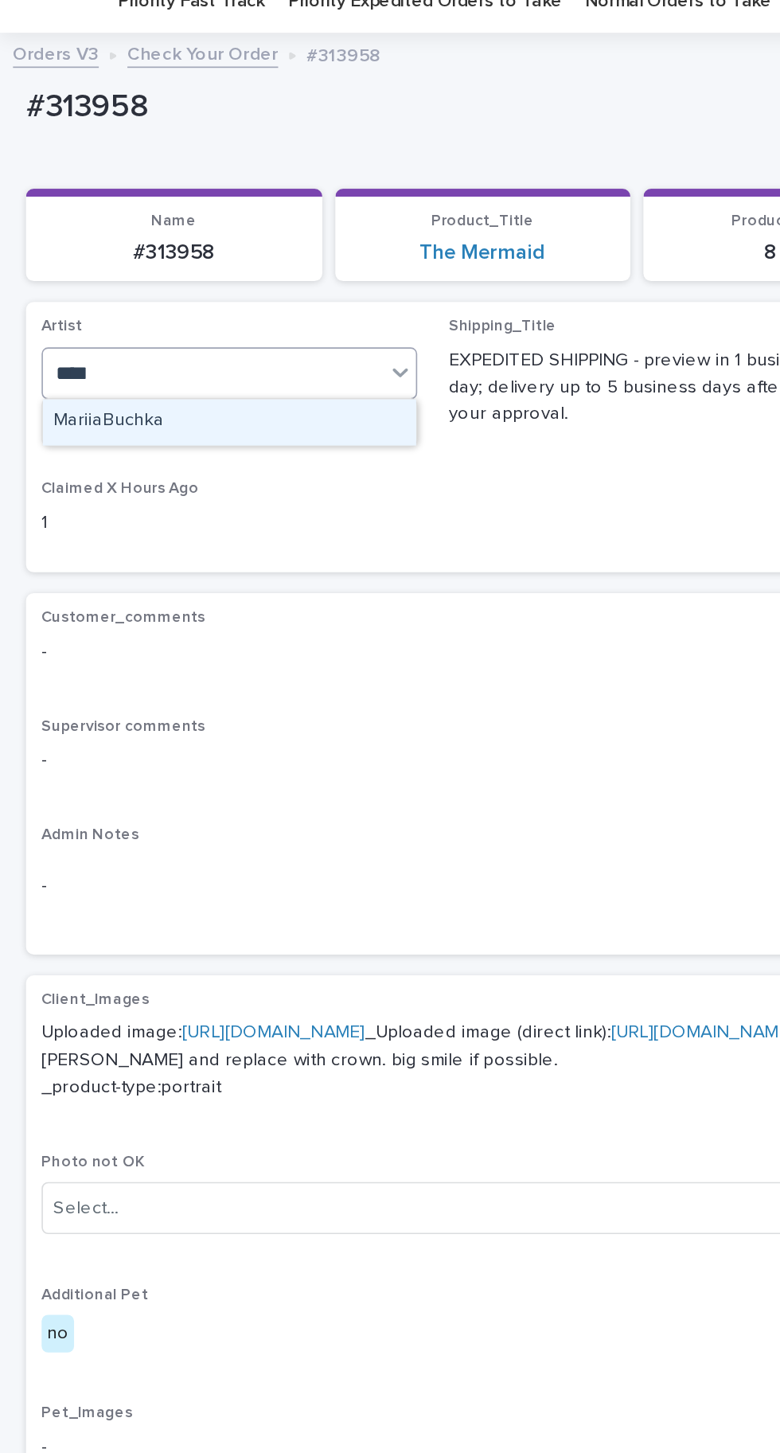
click at [191, 327] on div "MariiaBuchka" at bounding box center [140, 327] width 229 height 28
type input "****"
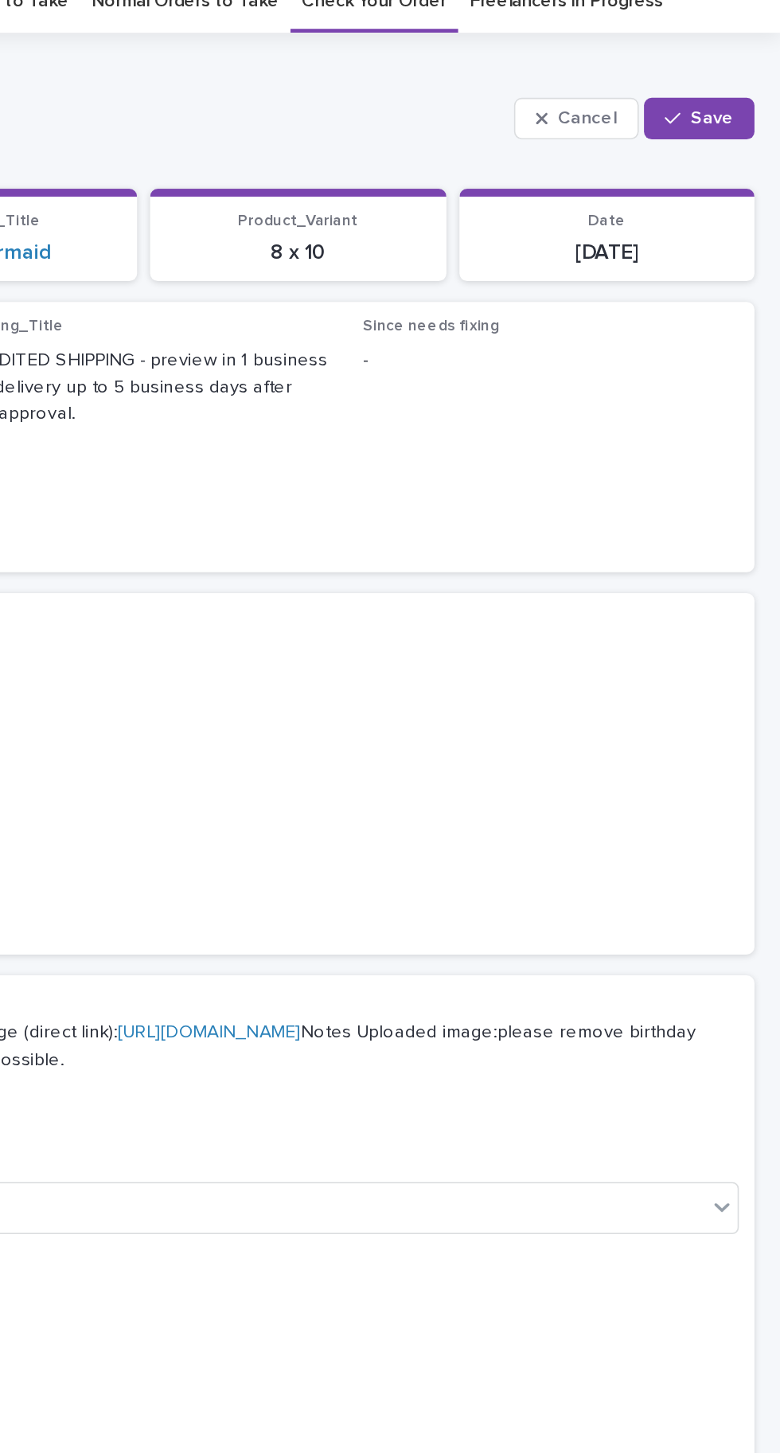
click at [749, 132] on button "Save" at bounding box center [731, 140] width 68 height 25
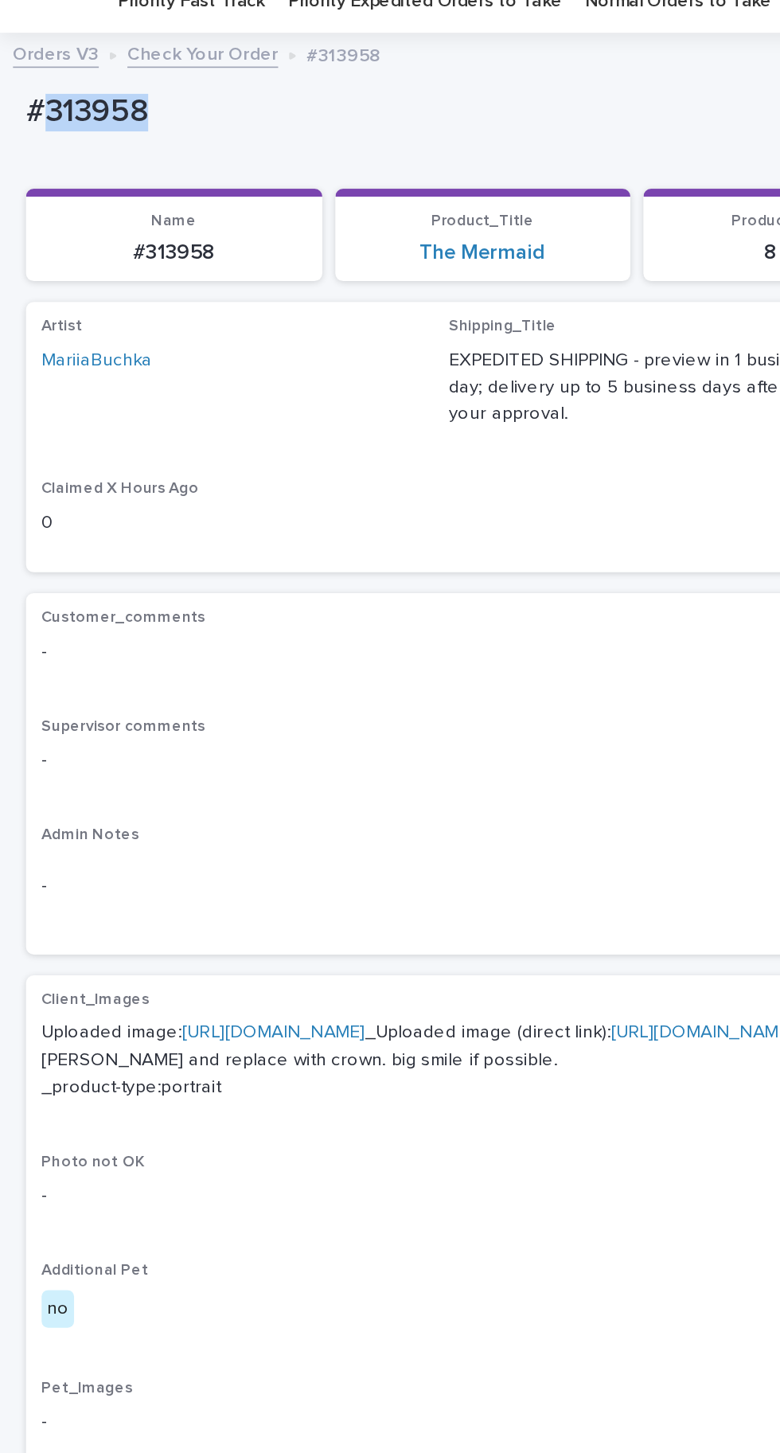
copy p "313958"
